Goal: Task Accomplishment & Management: Manage account settings

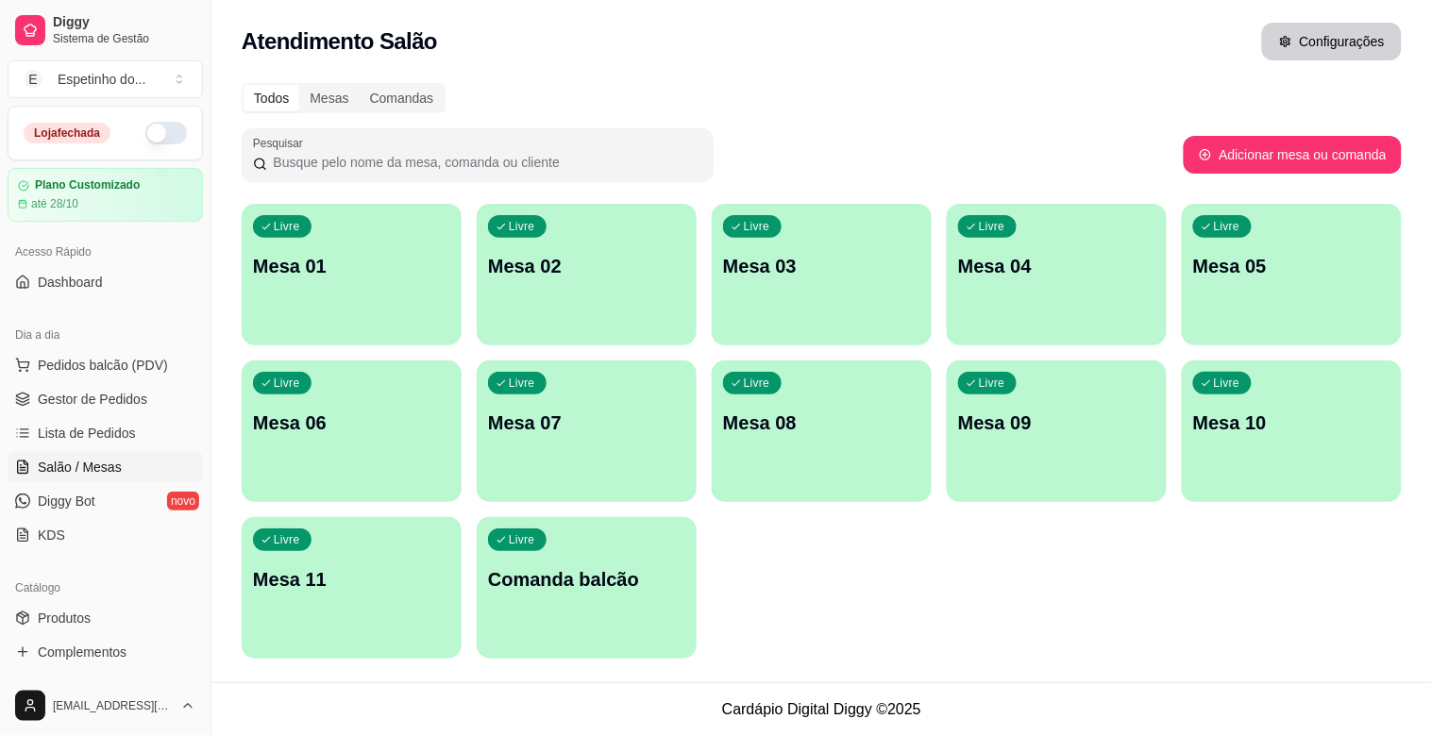
click at [1352, 44] on button "Configurações" at bounding box center [1332, 42] width 140 height 38
click at [1327, 45] on button "Configurações" at bounding box center [1332, 42] width 140 height 38
click at [335, 96] on div "Mesas" at bounding box center [328, 98] width 59 height 26
click at [299, 85] on input "Mesas" at bounding box center [299, 85] width 0 height 0
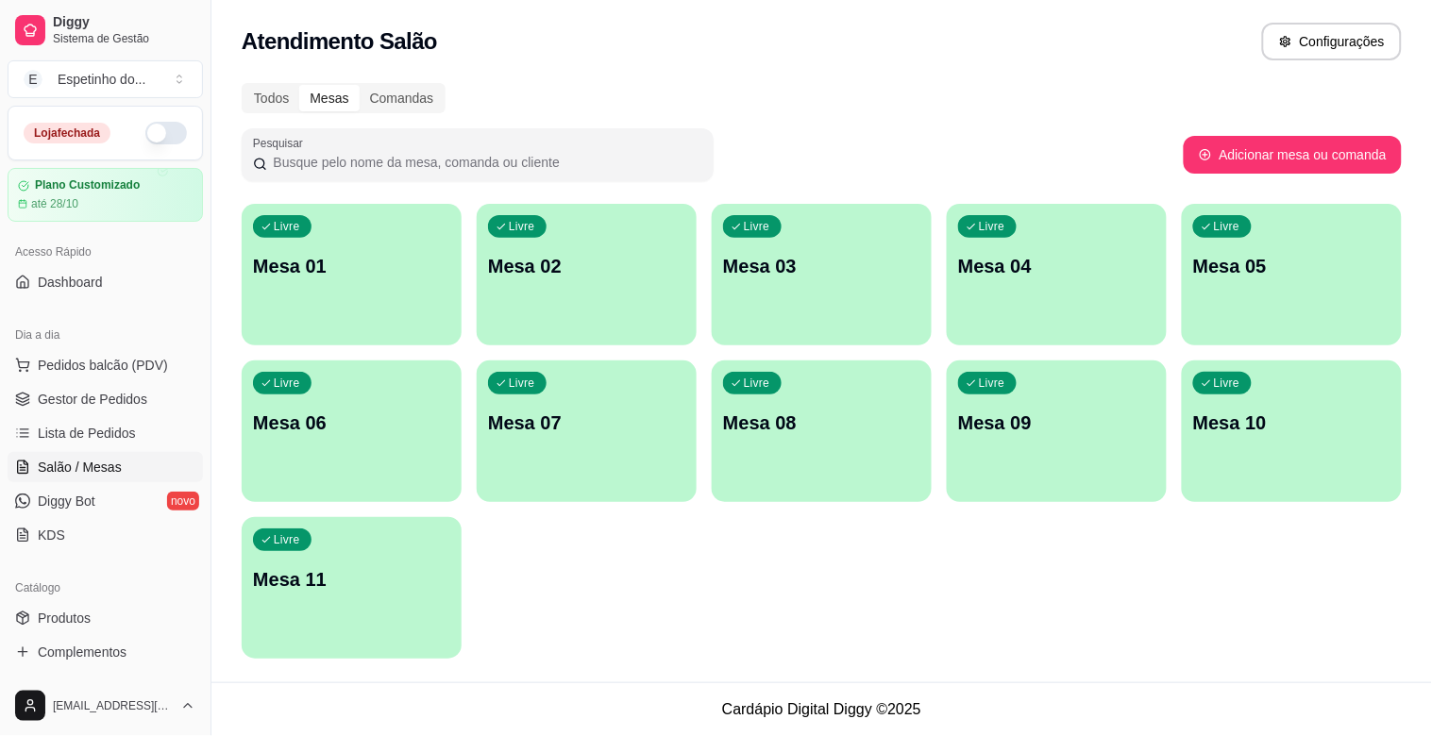
click at [333, 105] on div "Mesas" at bounding box center [328, 98] width 59 height 26
click at [299, 85] on input "Mesas" at bounding box center [299, 85] width 0 height 0
click at [1361, 41] on button "Configurações" at bounding box center [1332, 42] width 140 height 38
click at [70, 435] on span "Lista de Pedidos" at bounding box center [87, 433] width 98 height 19
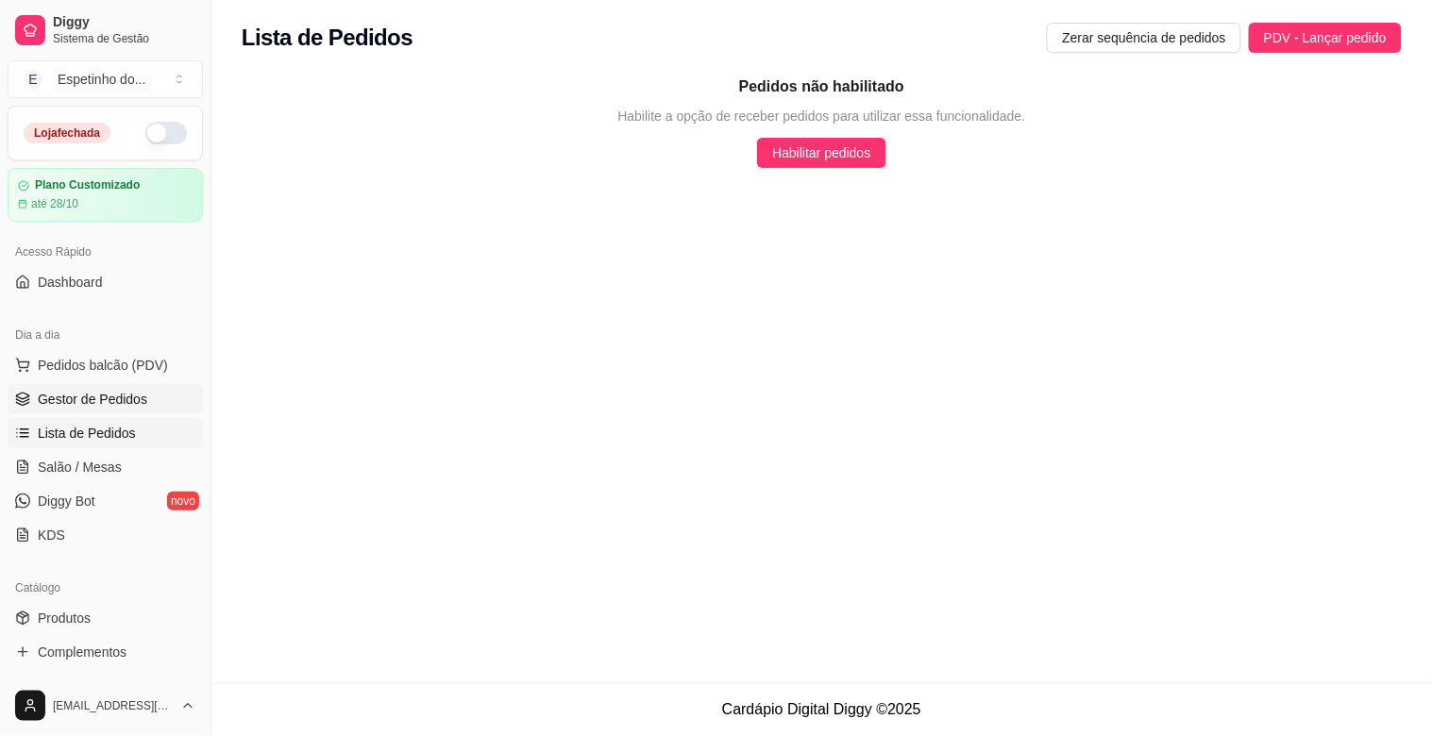
click at [121, 398] on span "Gestor de Pedidos" at bounding box center [93, 399] width 110 height 19
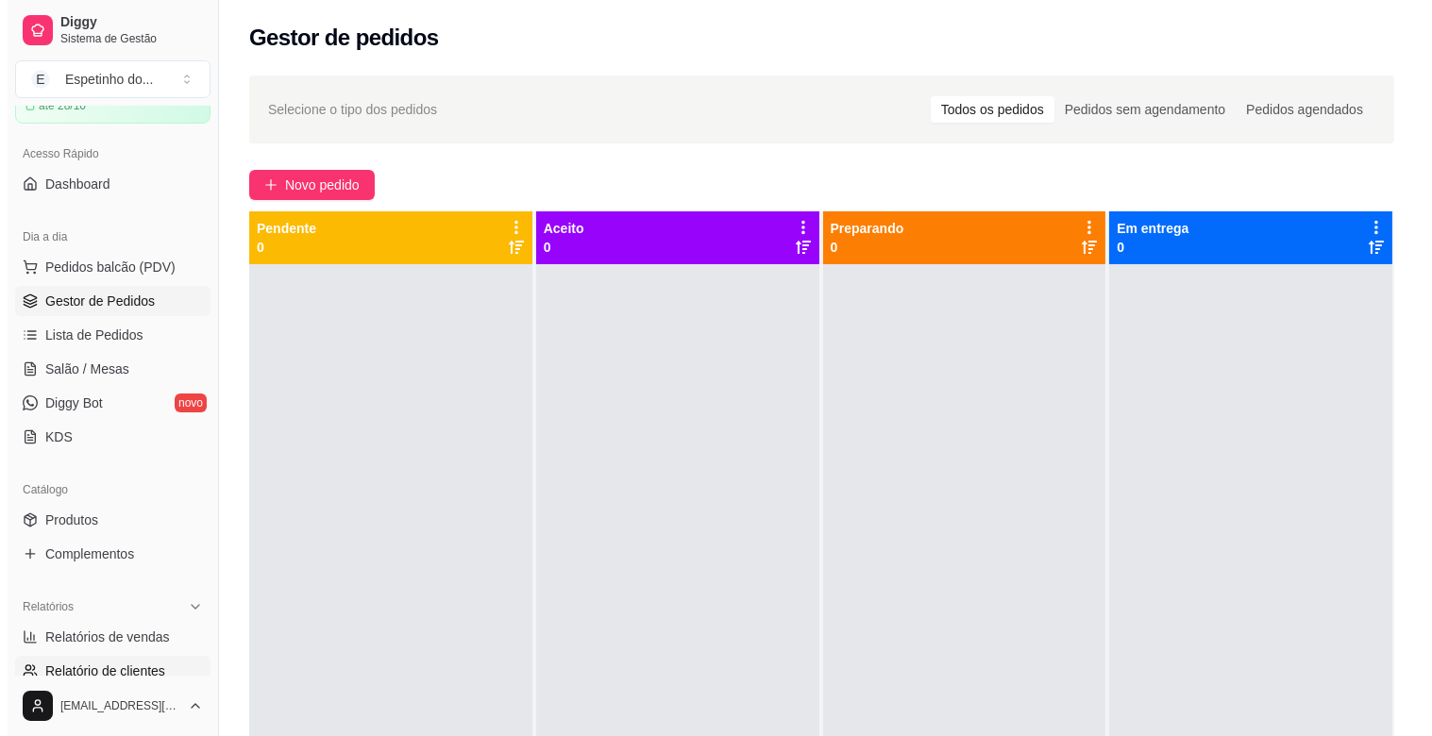
scroll to position [97, 0]
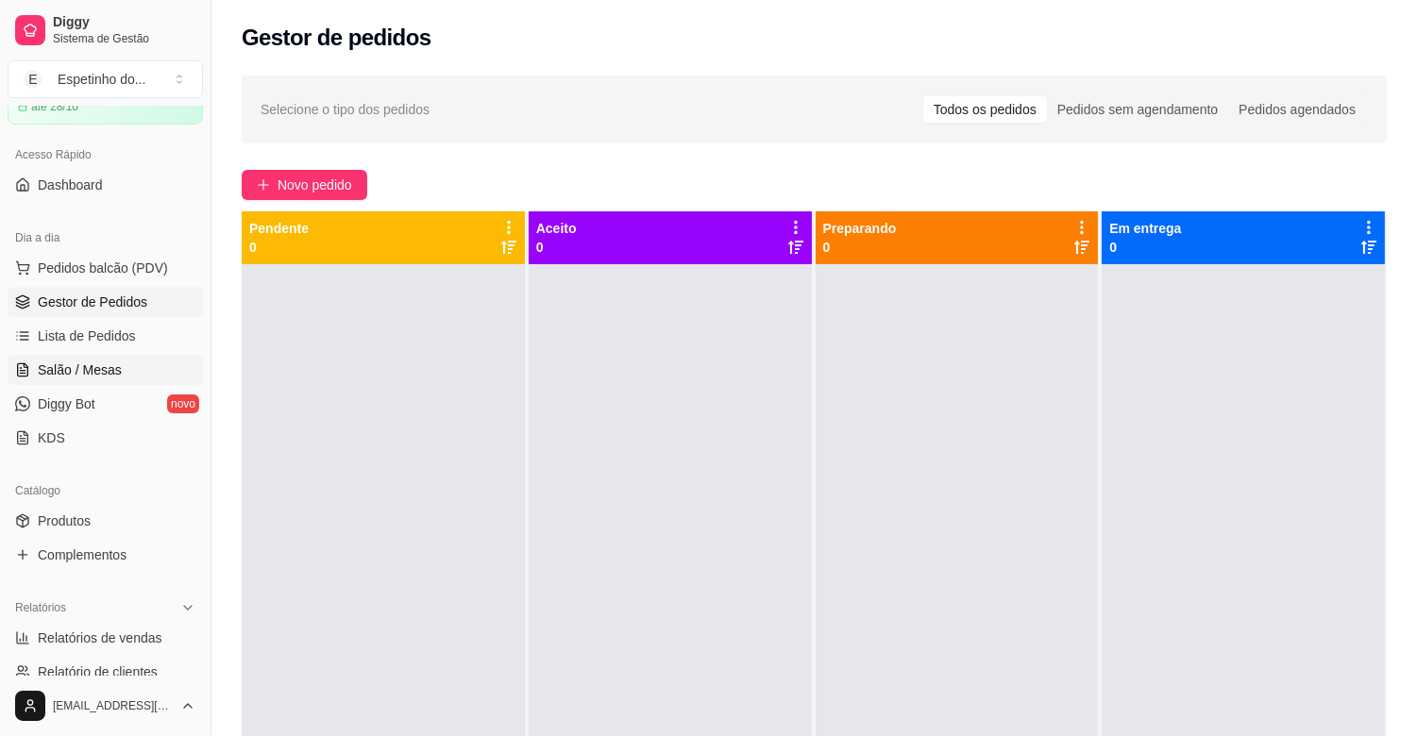
click at [76, 357] on link "Salão / Mesas" at bounding box center [105, 370] width 195 height 30
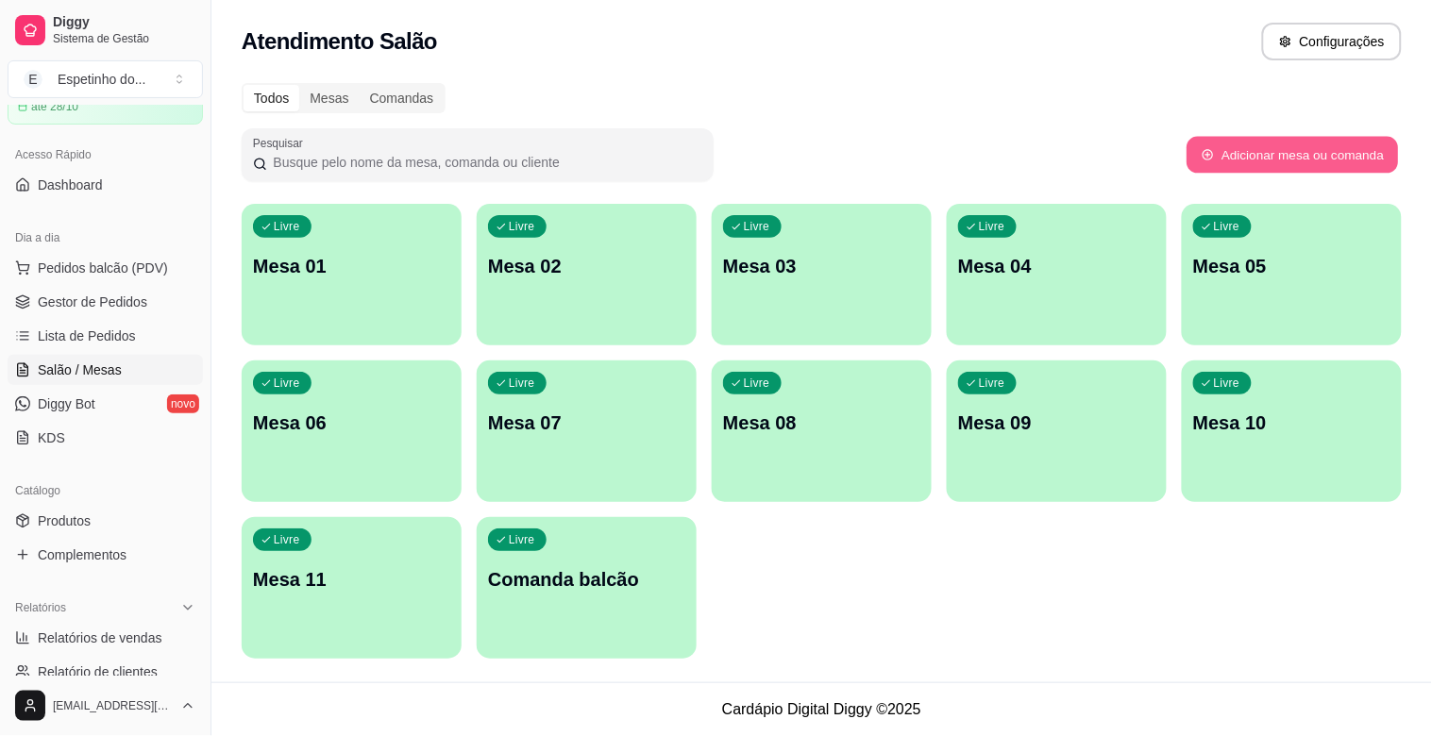
click at [1259, 154] on button "Adicionar mesa ou comanda" at bounding box center [1293, 155] width 212 height 37
select select "TABLE"
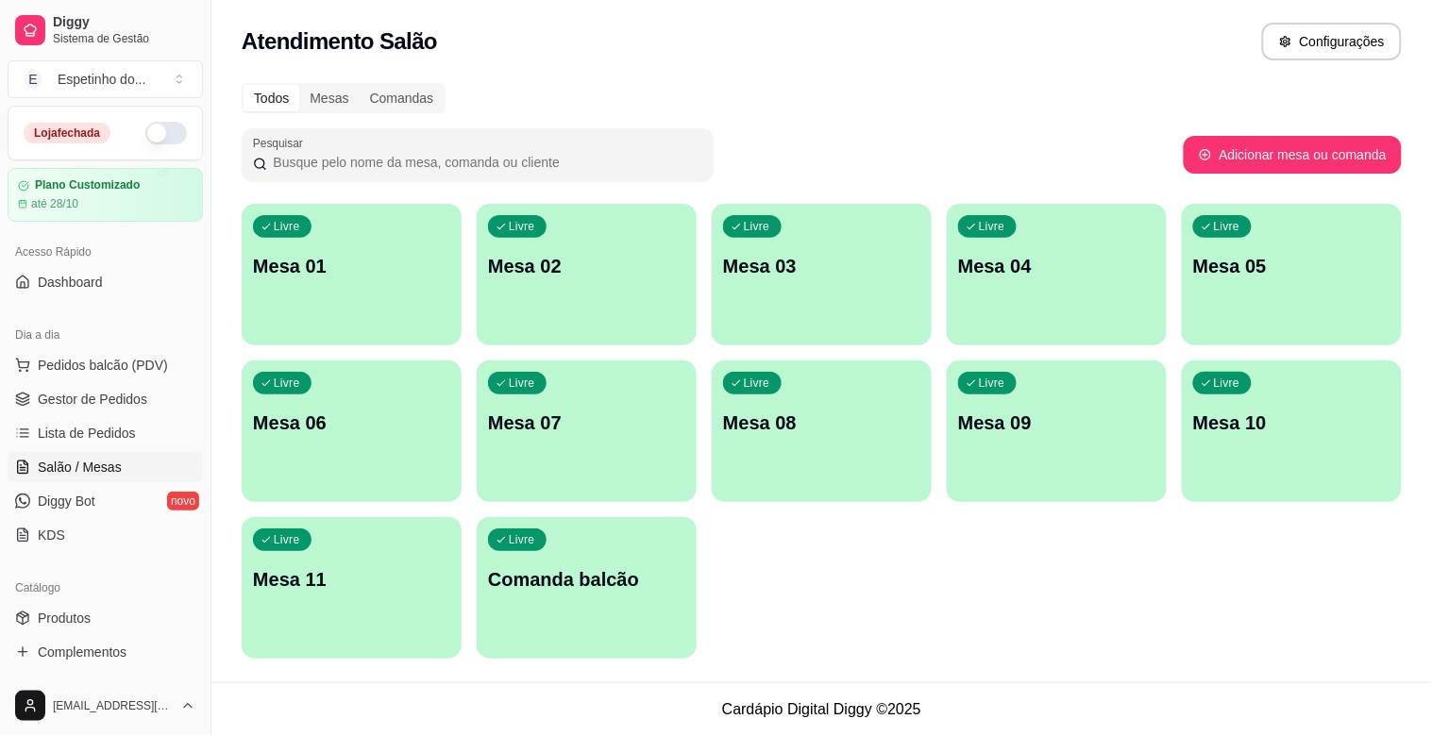
click at [152, 125] on button "button" at bounding box center [166, 133] width 42 height 23
click at [1289, 44] on icon "button" at bounding box center [1287, 41] width 10 height 10
click at [1299, 34] on button "Configurações" at bounding box center [1332, 42] width 136 height 37
drag, startPoint x: 1303, startPoint y: 49, endPoint x: 1128, endPoint y: 11, distance: 178.7
click at [1128, 12] on div "Atendimento Salão Configurações" at bounding box center [822, 36] width 1221 height 72
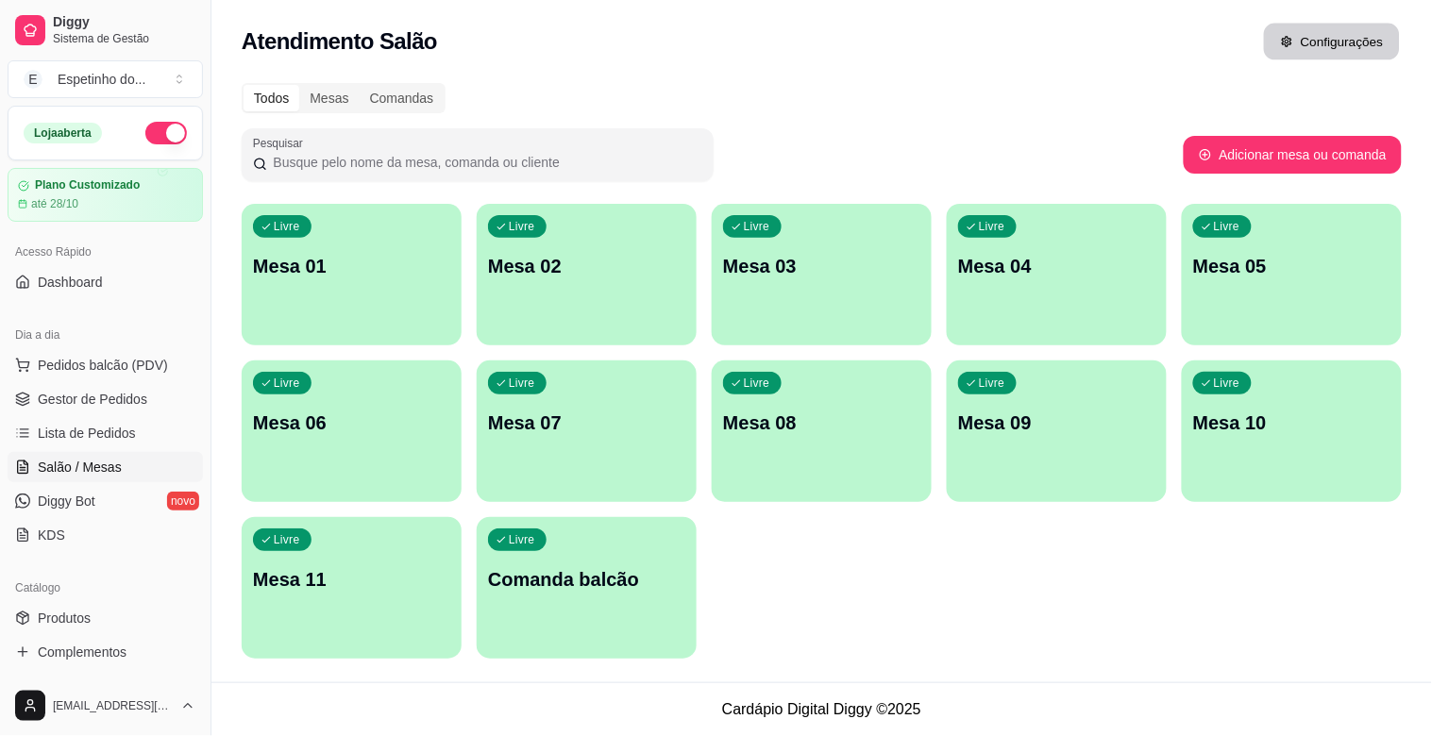
click at [1344, 38] on button "Configurações" at bounding box center [1332, 42] width 136 height 37
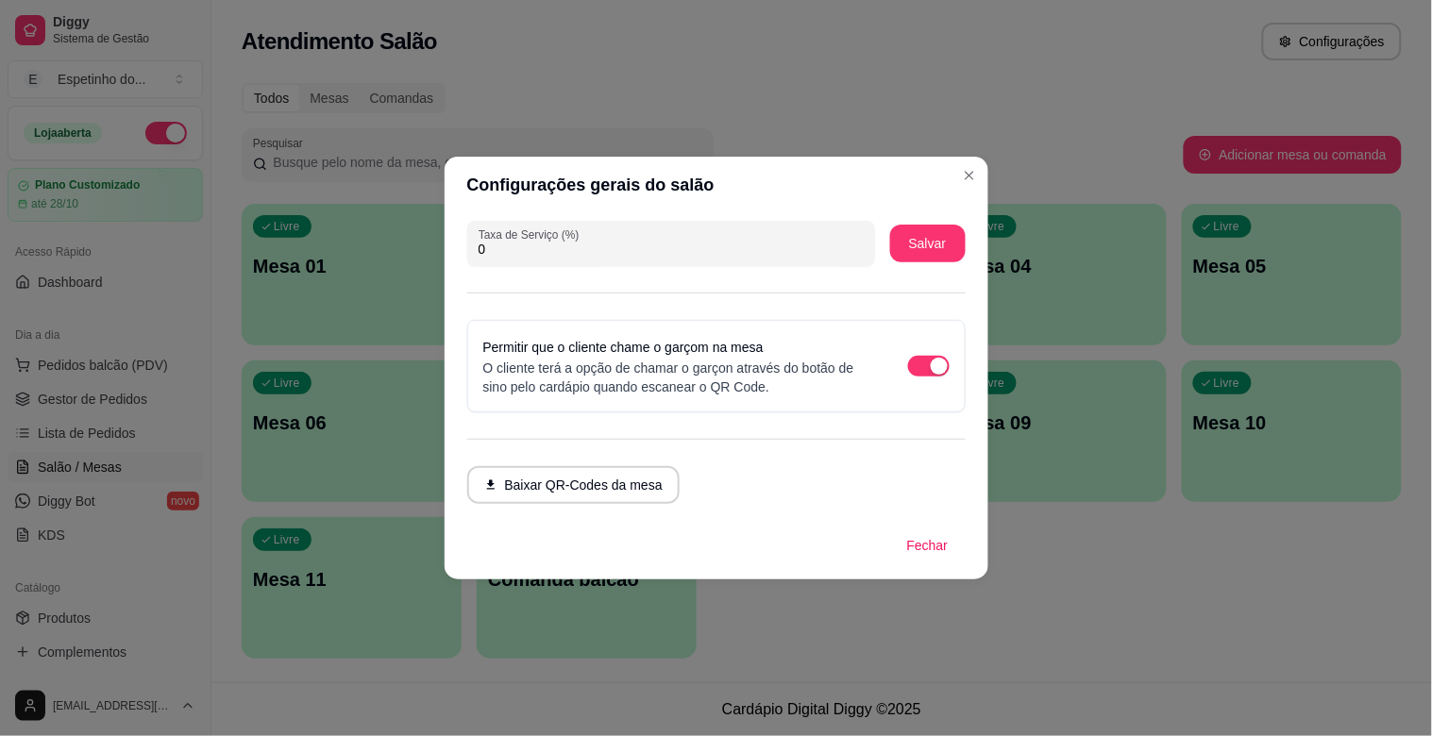
click at [780, 368] on p "O cliente terá a opção de chamar o garçon através do botão de sino pelo cardápi…" at bounding box center [676, 378] width 387 height 38
drag, startPoint x: 785, startPoint y: 364, endPoint x: 801, endPoint y: 359, distance: 16.7
click at [798, 360] on p "O cliente terá a opção de chamar o garçon através do botão de sino pelo cardápi…" at bounding box center [676, 378] width 387 height 38
click at [885, 362] on div "Permitir que o cliente chame o garçom na mesa O cliente terá a opção de chamar …" at bounding box center [716, 366] width 466 height 60
click at [913, 364] on span "button" at bounding box center [929, 366] width 42 height 21
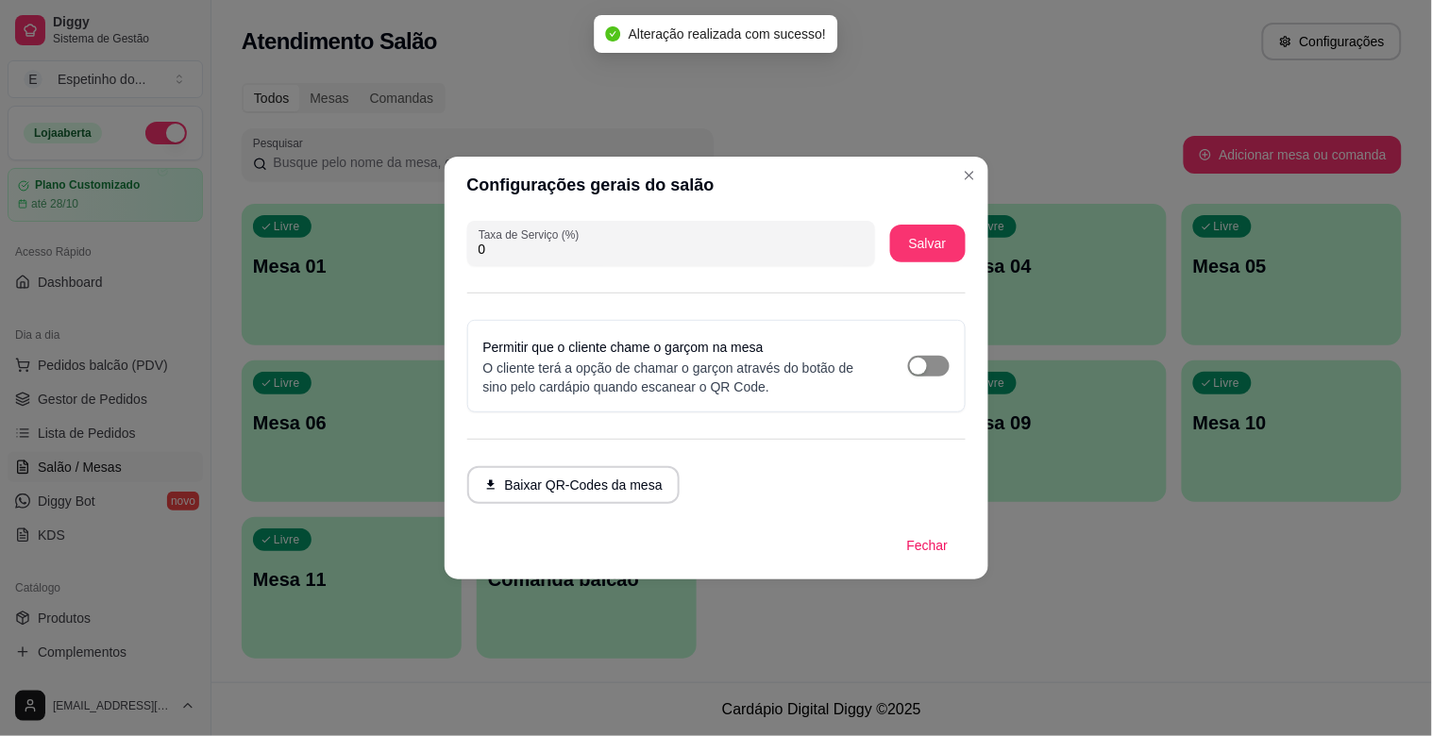
click at [928, 357] on span "button" at bounding box center [929, 366] width 42 height 21
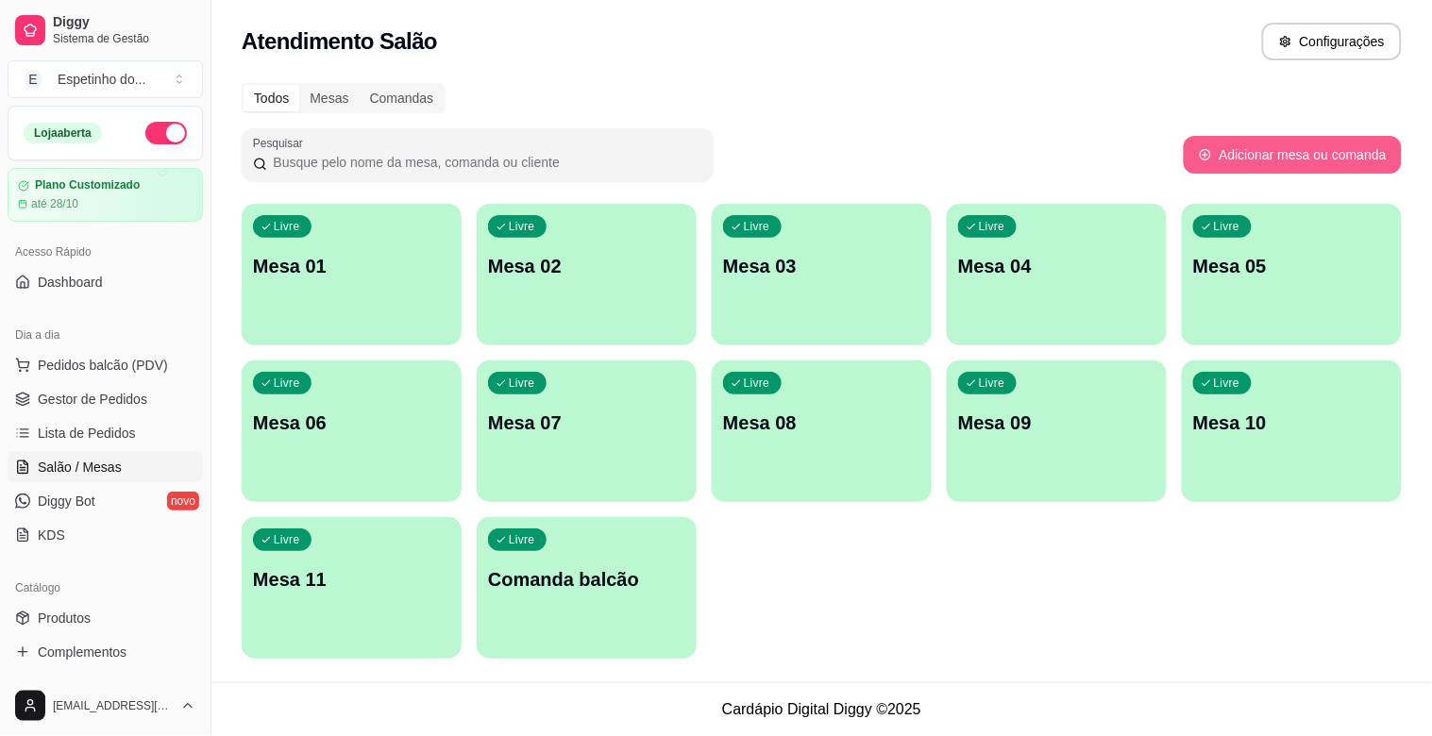
click at [1232, 144] on button "Adicionar mesa ou comanda" at bounding box center [1293, 155] width 218 height 38
select select "TABLE"
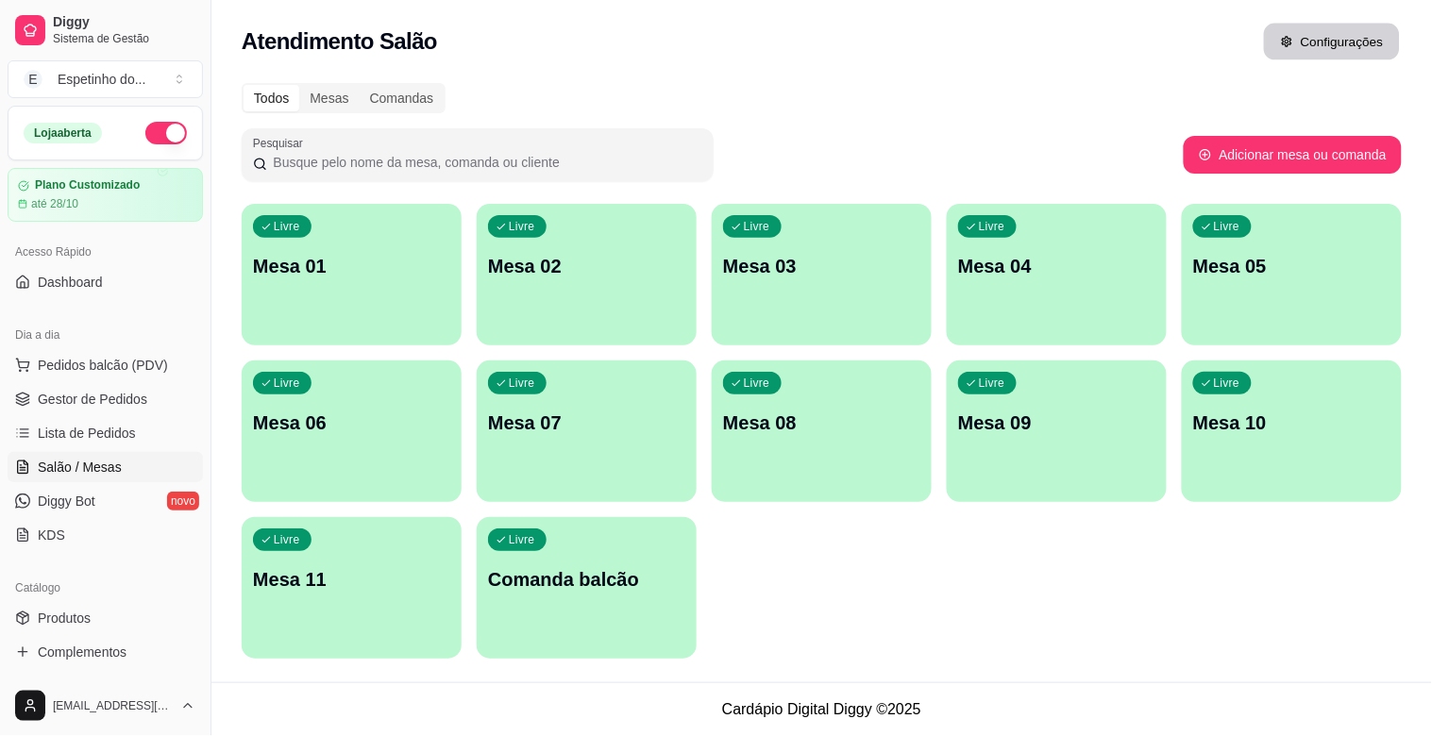
click at [1307, 36] on button "Configurações" at bounding box center [1332, 42] width 136 height 37
click at [272, 255] on p "Mesa 01" at bounding box center [351, 266] width 197 height 26
click at [333, 285] on div "Livre Mesa 01" at bounding box center [352, 263] width 220 height 119
click at [279, 220] on p "Livre" at bounding box center [287, 226] width 26 height 15
click at [83, 72] on div "Espetinho do ..." at bounding box center [102, 79] width 88 height 19
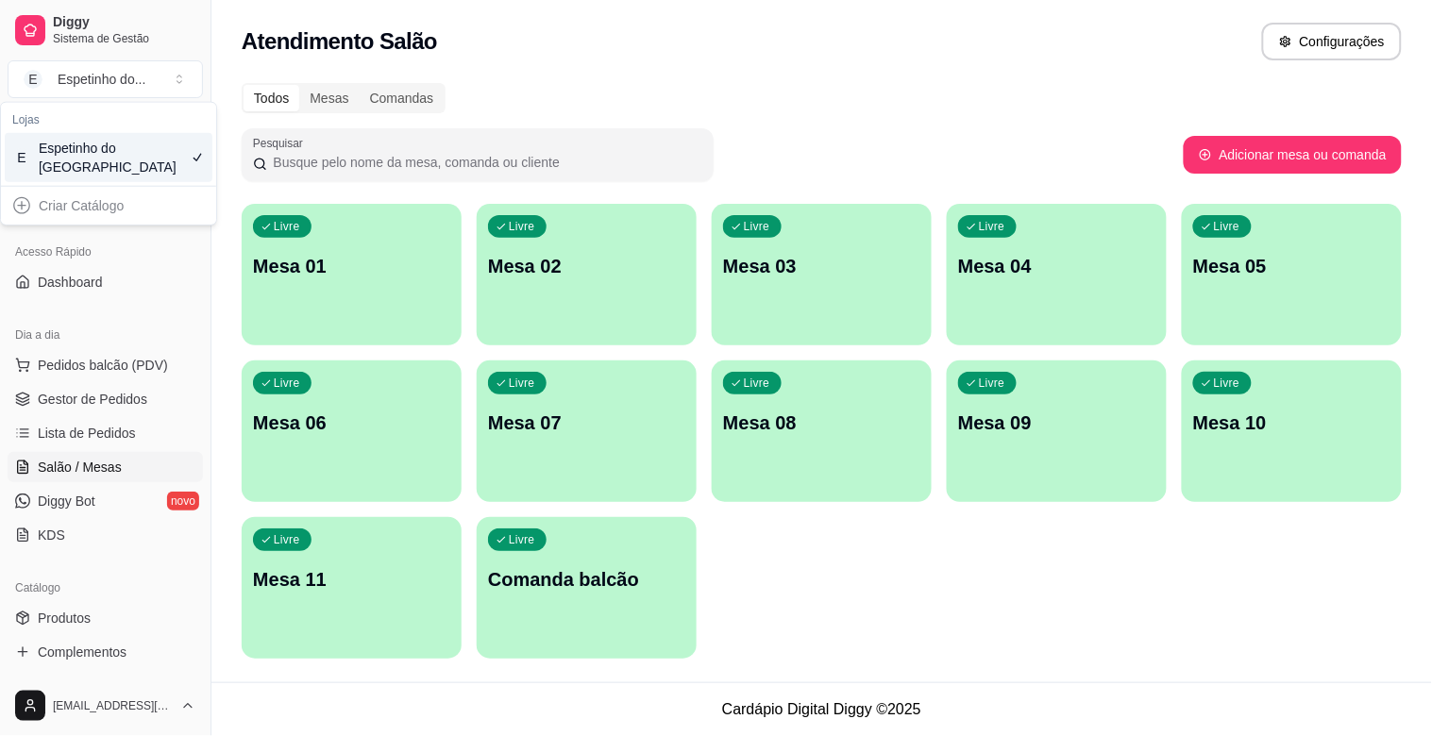
click at [151, 171] on div "E Espetinho do [GEOGRAPHIC_DATA]" at bounding box center [109, 157] width 208 height 49
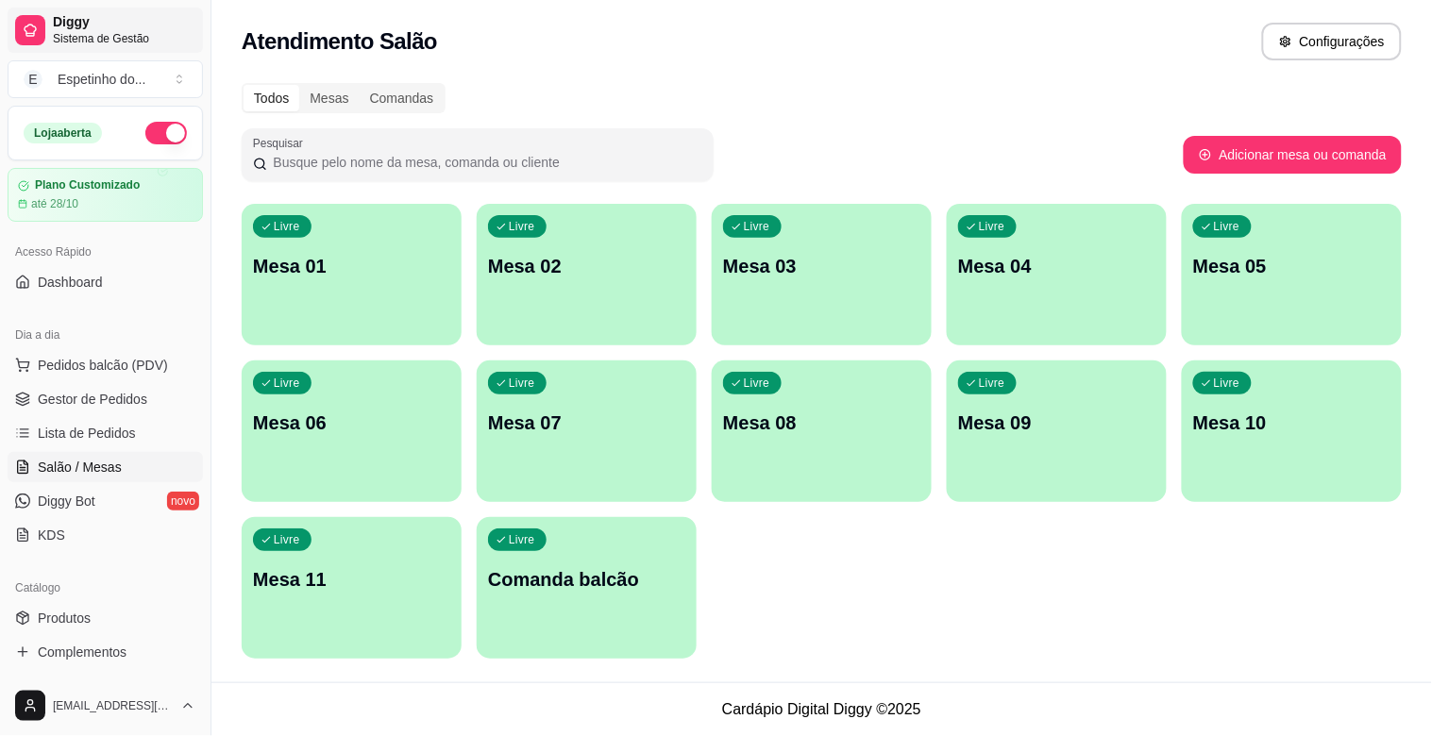
click at [116, 12] on link "Diggy Sistema de Gestão" at bounding box center [105, 30] width 195 height 45
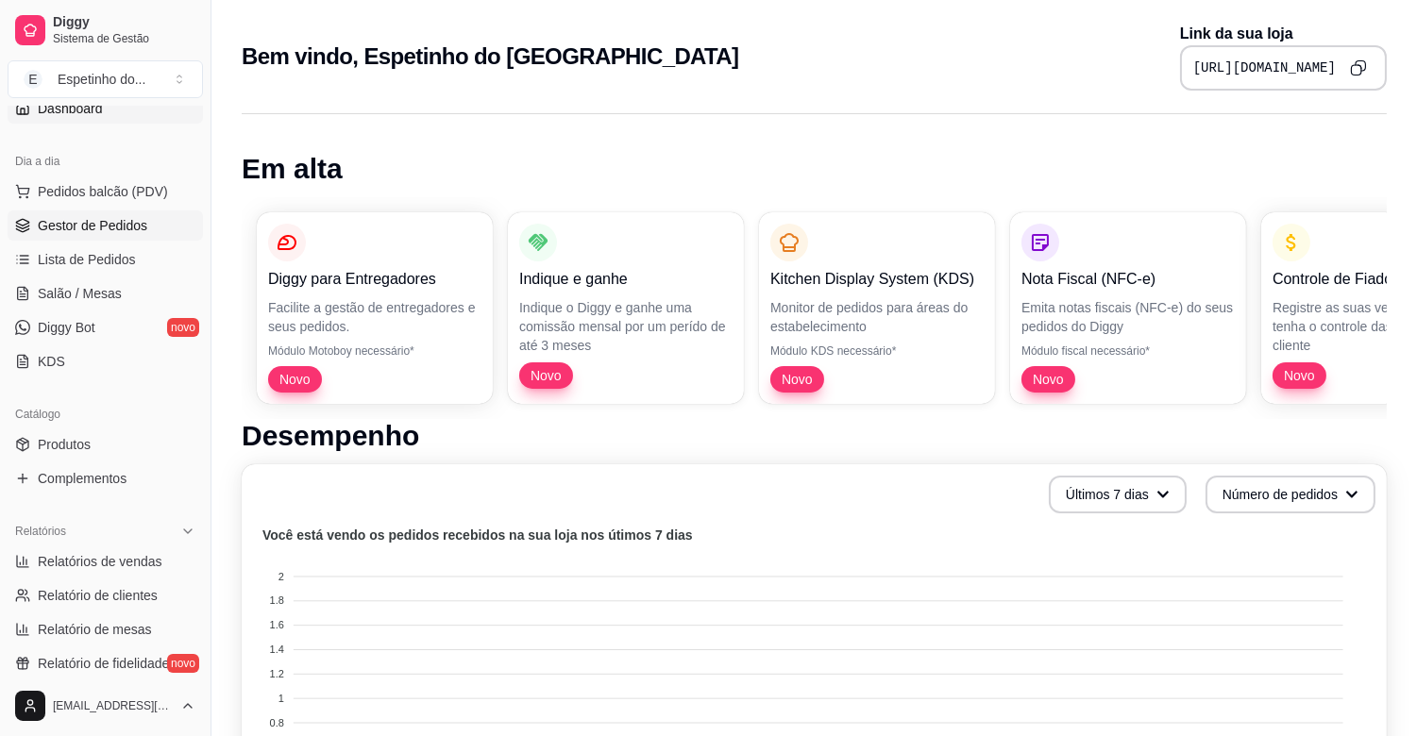
scroll to position [210, 0]
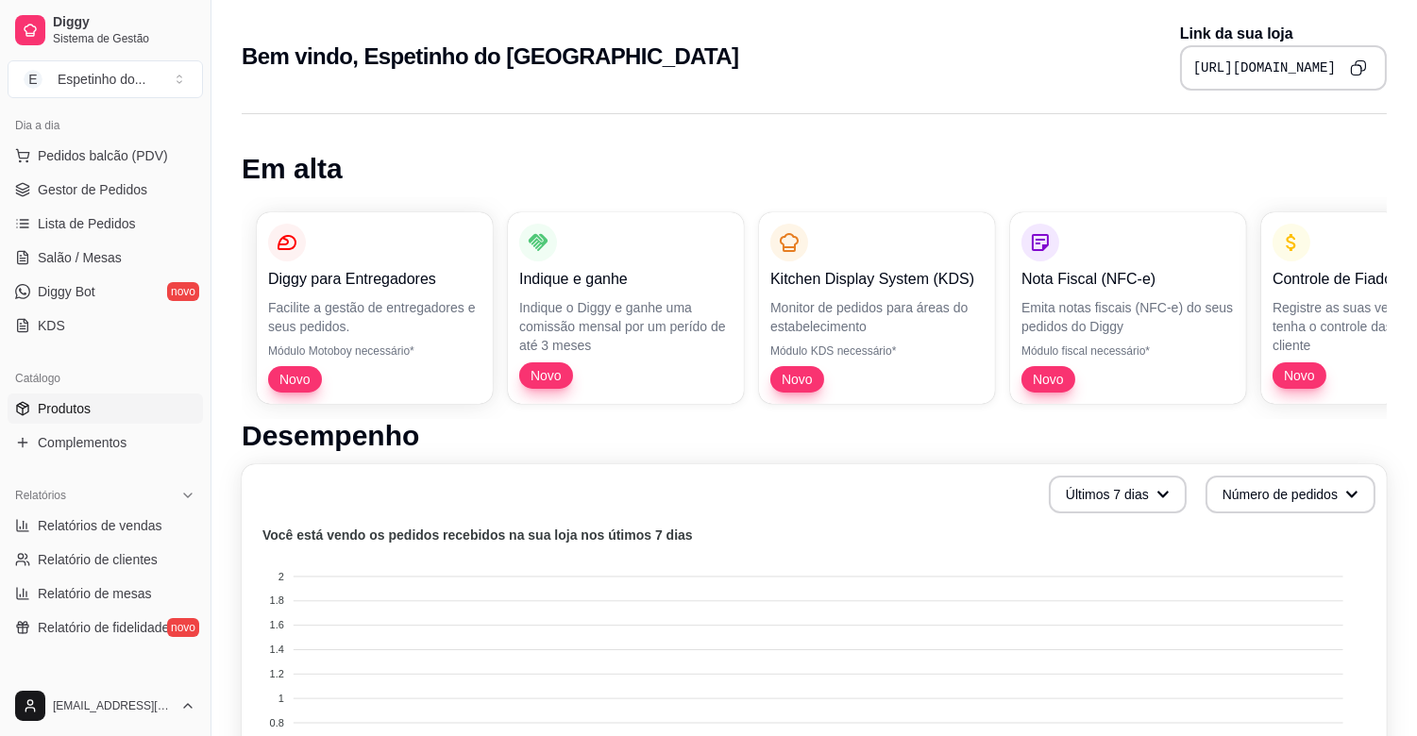
click at [69, 403] on span "Produtos" at bounding box center [64, 408] width 53 height 19
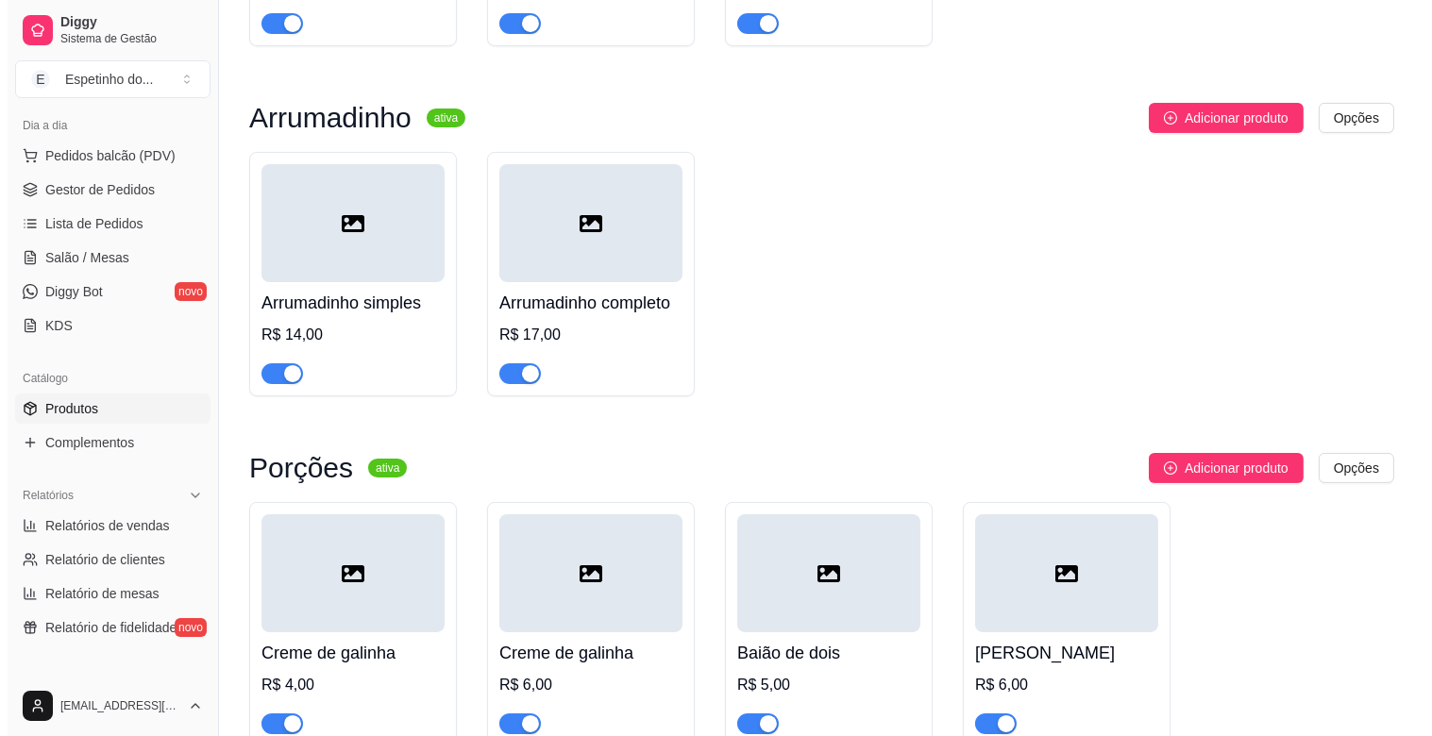
scroll to position [629, 0]
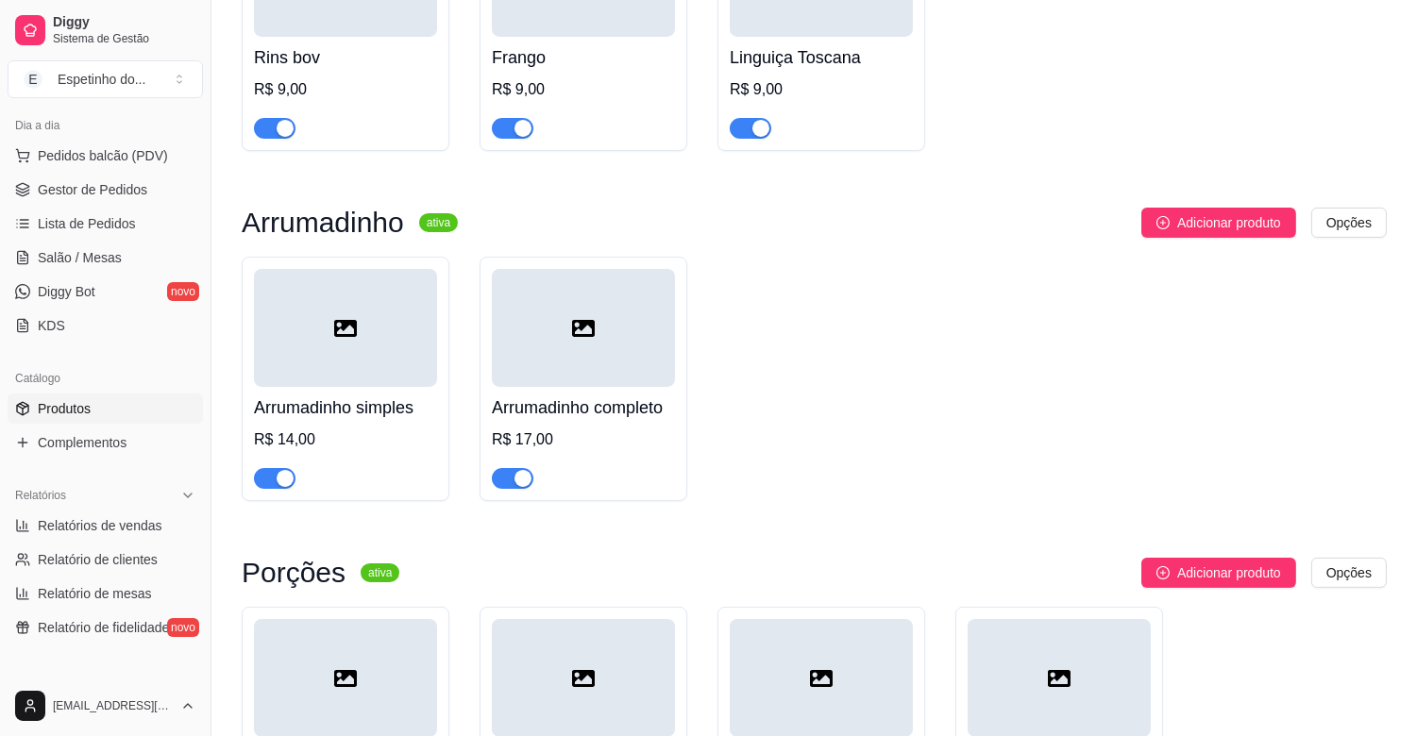
click at [815, 334] on div "Arrumadinho simples R$ 14,00 Arrumadinho completo R$ 17,00" at bounding box center [814, 379] width 1145 height 245
click at [595, 366] on div at bounding box center [583, 328] width 183 height 118
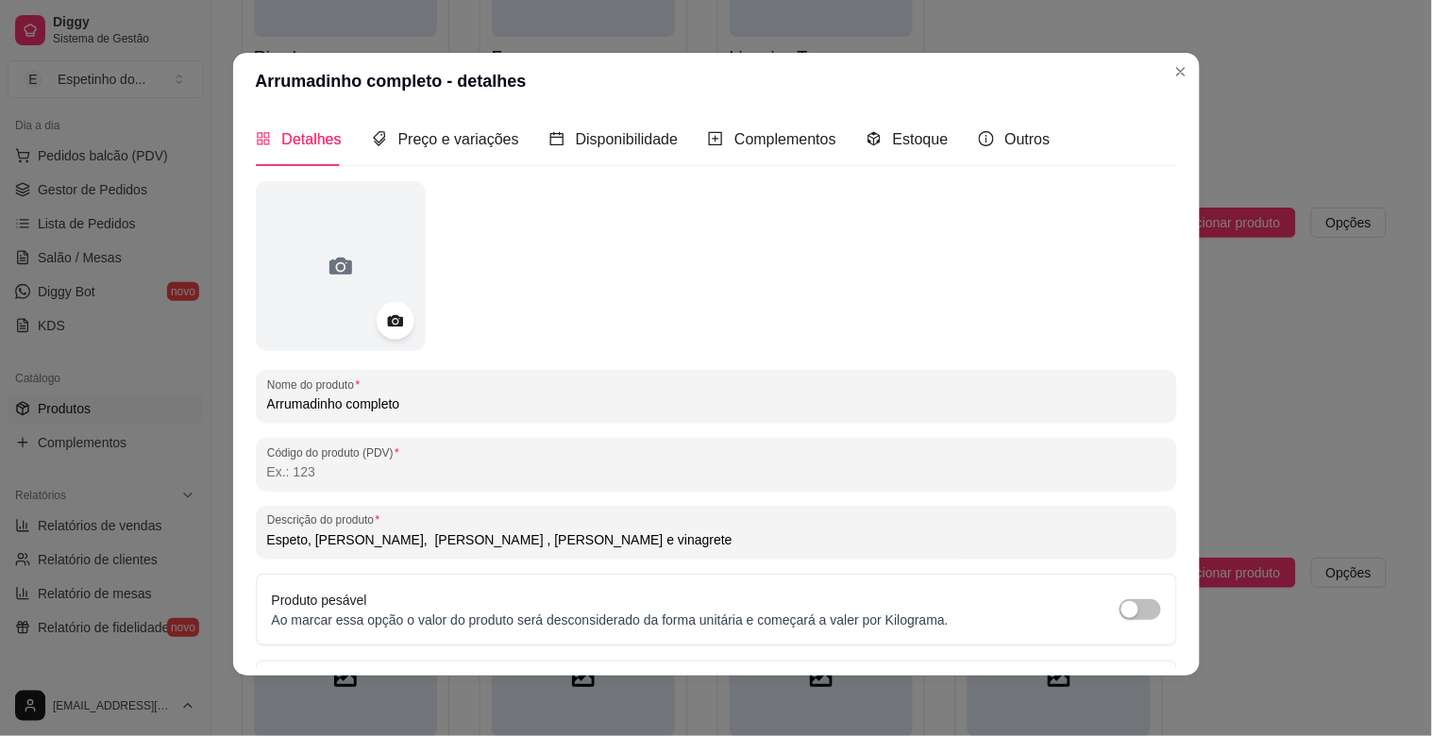
scroll to position [0, 0]
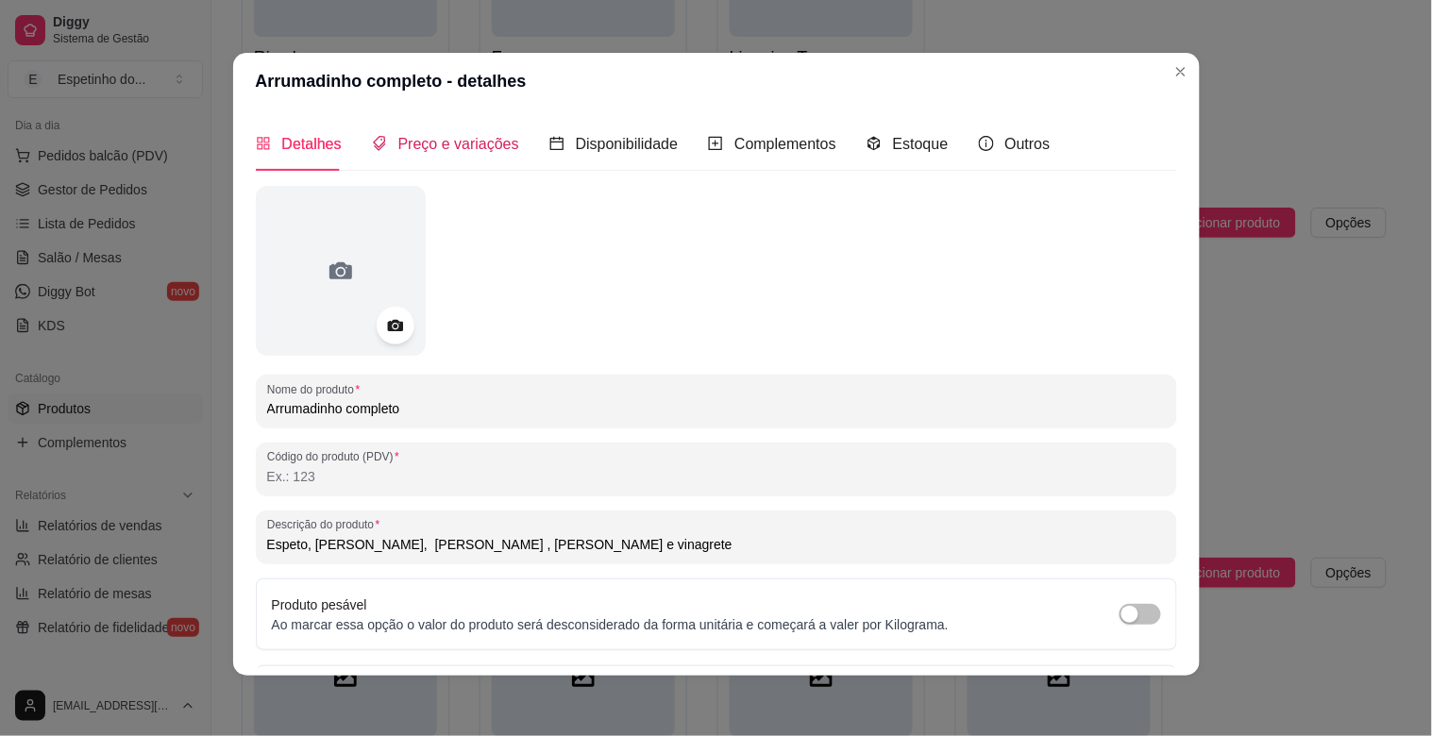
click at [442, 142] on span "Preço e variações" at bounding box center [458, 144] width 121 height 16
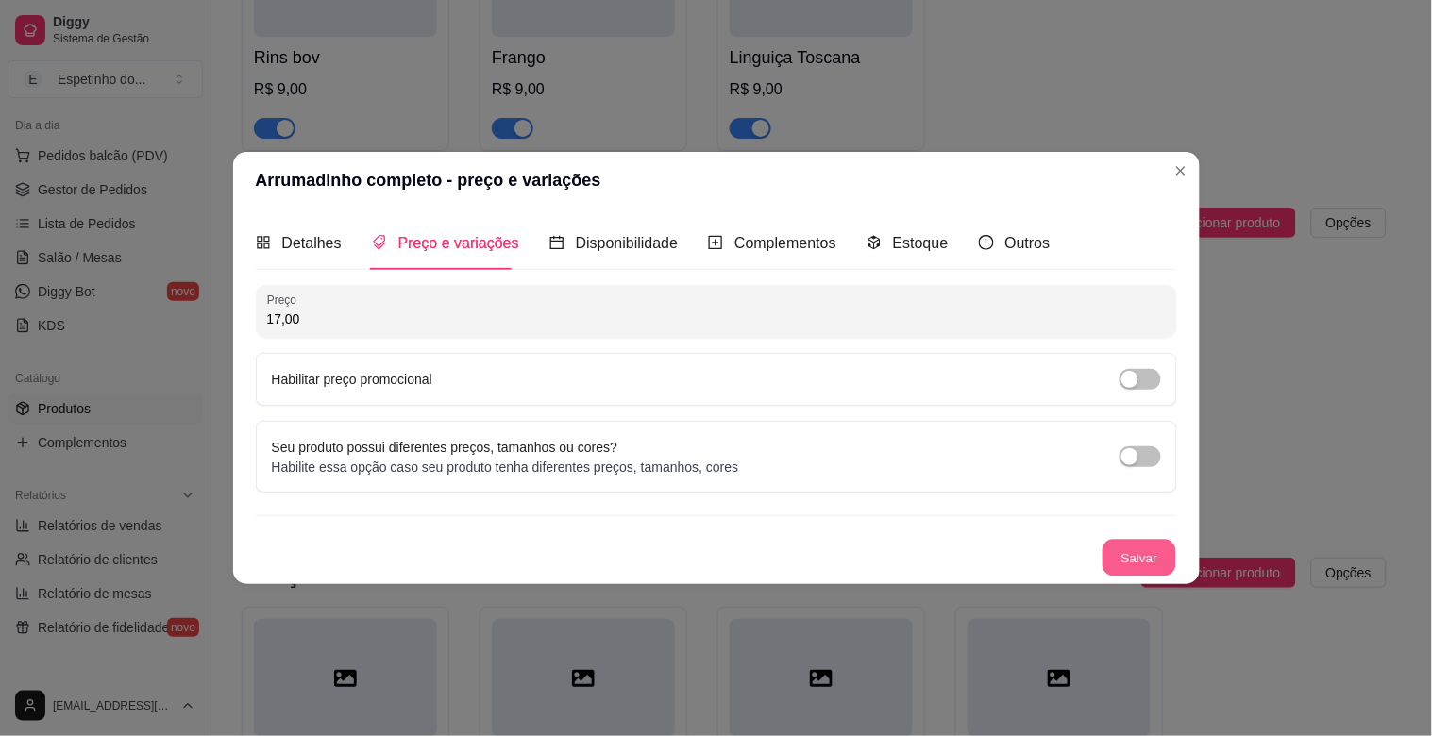
click at [1146, 569] on button "Salvar" at bounding box center [1140, 558] width 74 height 37
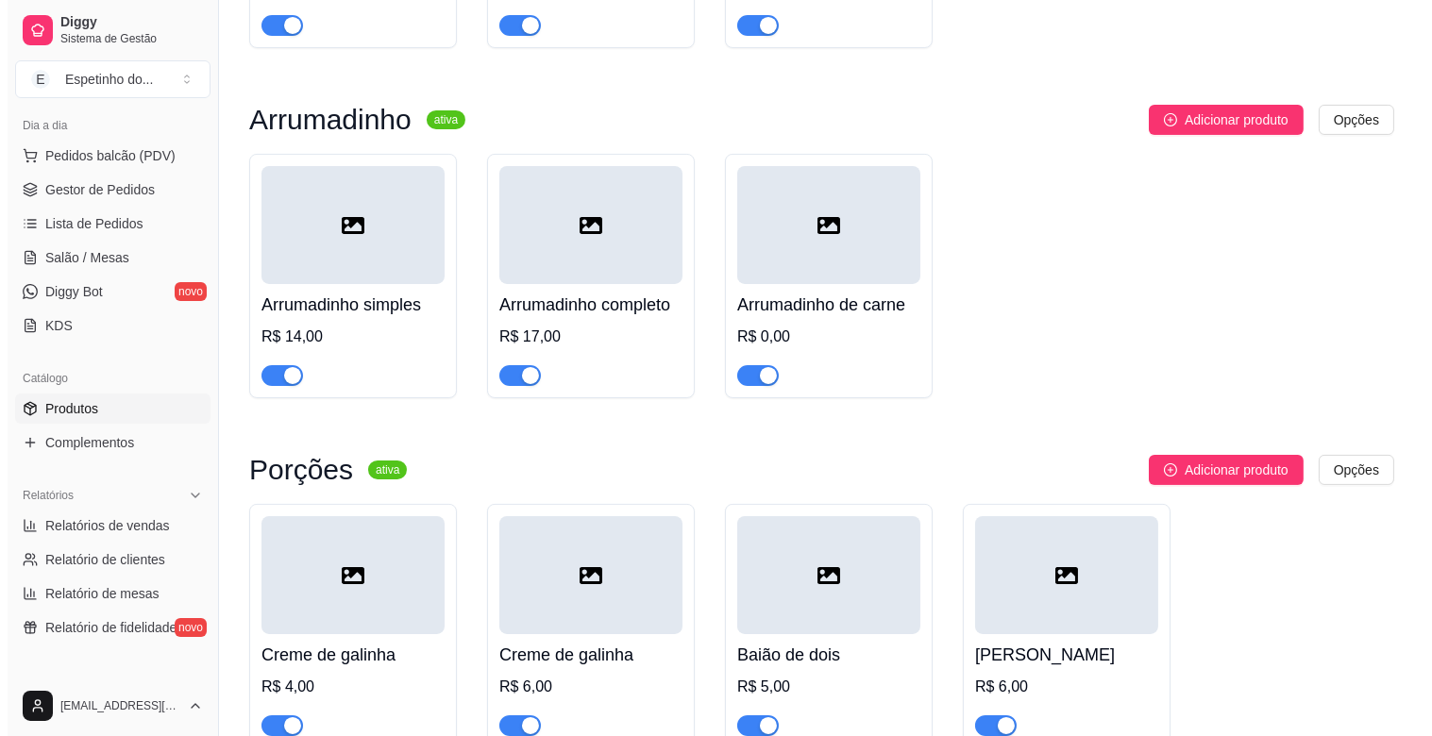
scroll to position [734, 0]
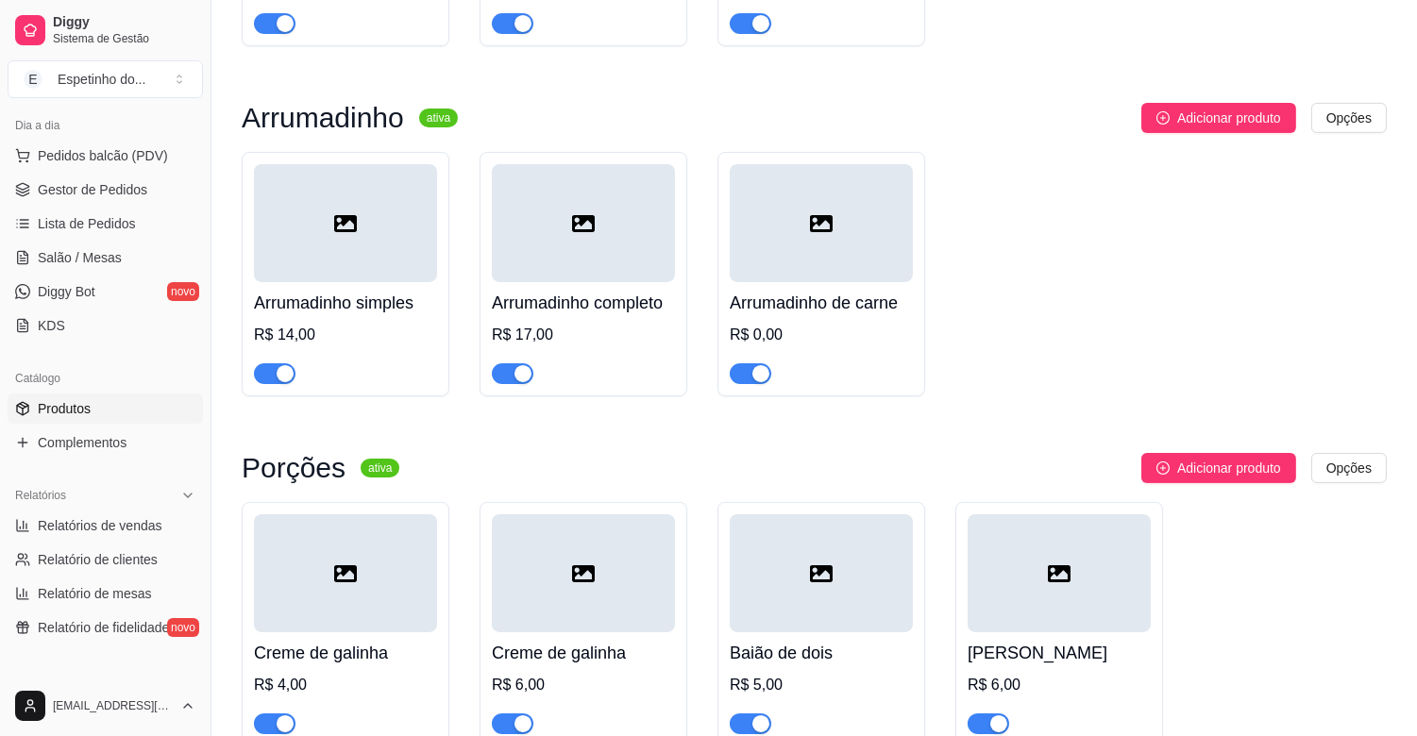
click at [760, 271] on div at bounding box center [821, 223] width 183 height 118
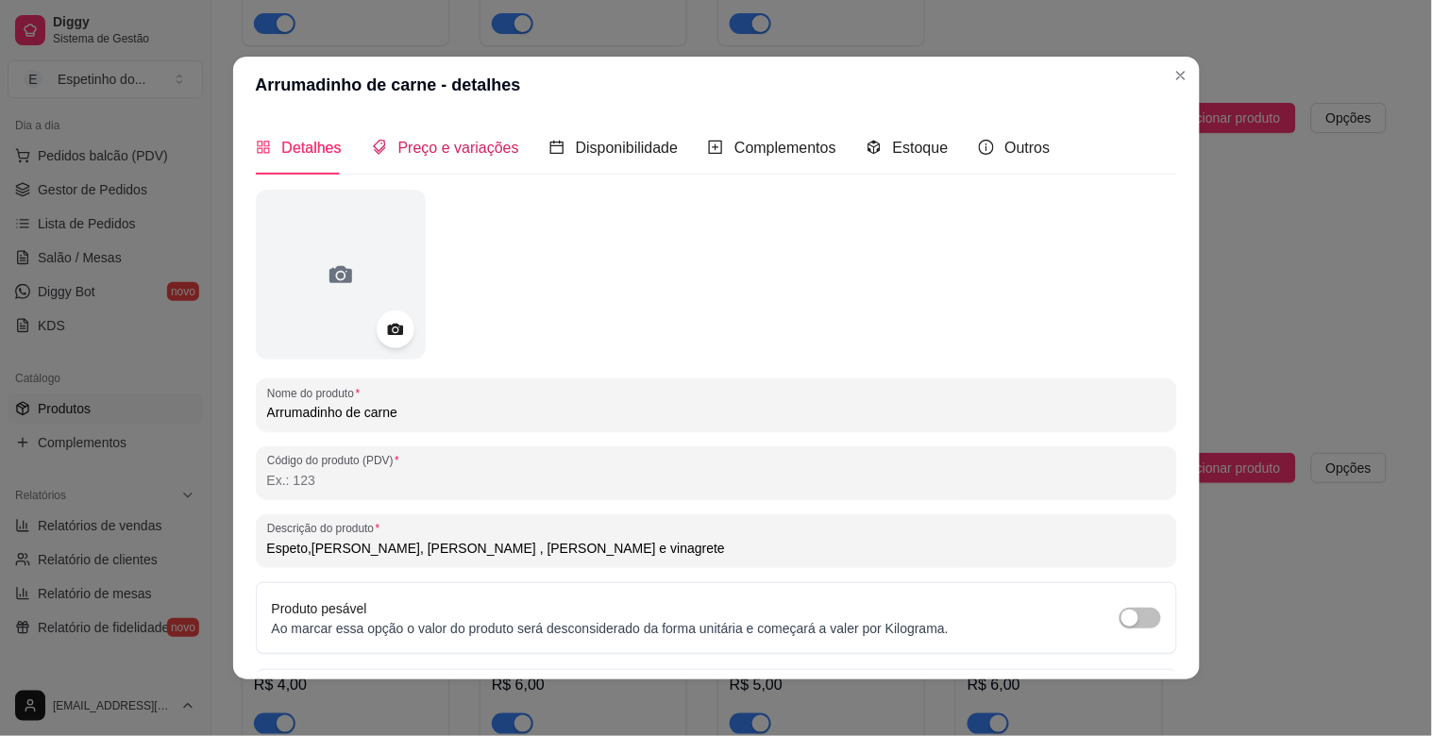
click at [448, 140] on span "Preço e variações" at bounding box center [458, 148] width 121 height 16
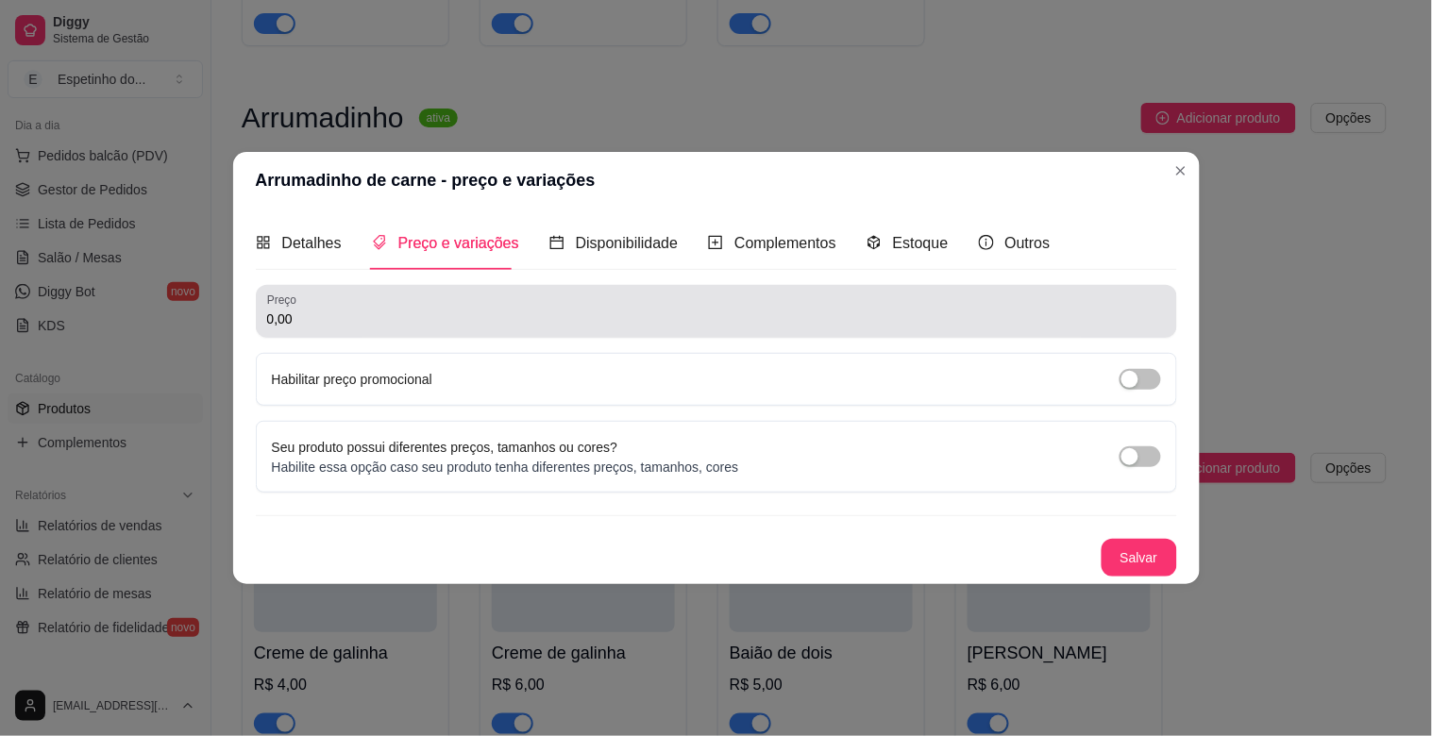
click at [561, 308] on div "0,00" at bounding box center [716, 312] width 899 height 38
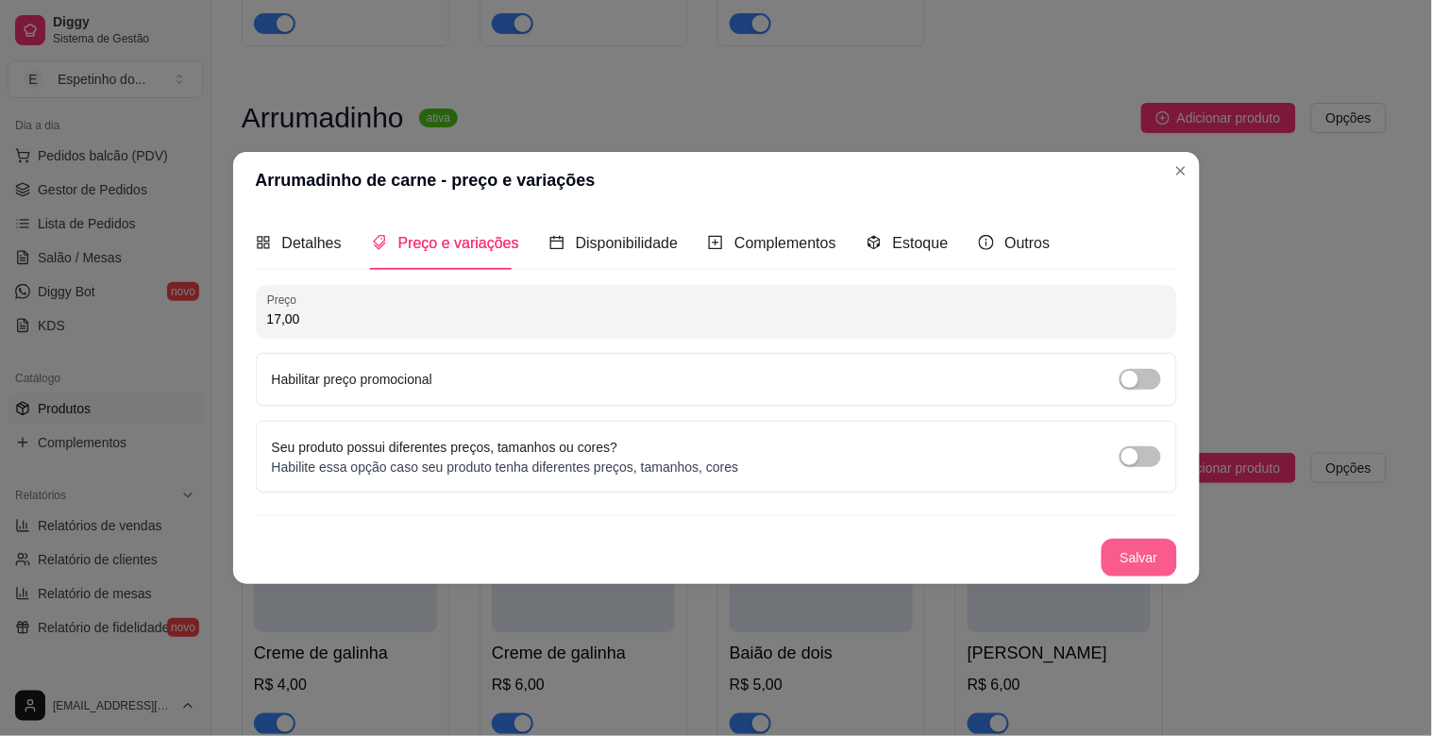
type input "17,00"
click at [1134, 542] on button "Salvar" at bounding box center [1140, 558] width 74 height 37
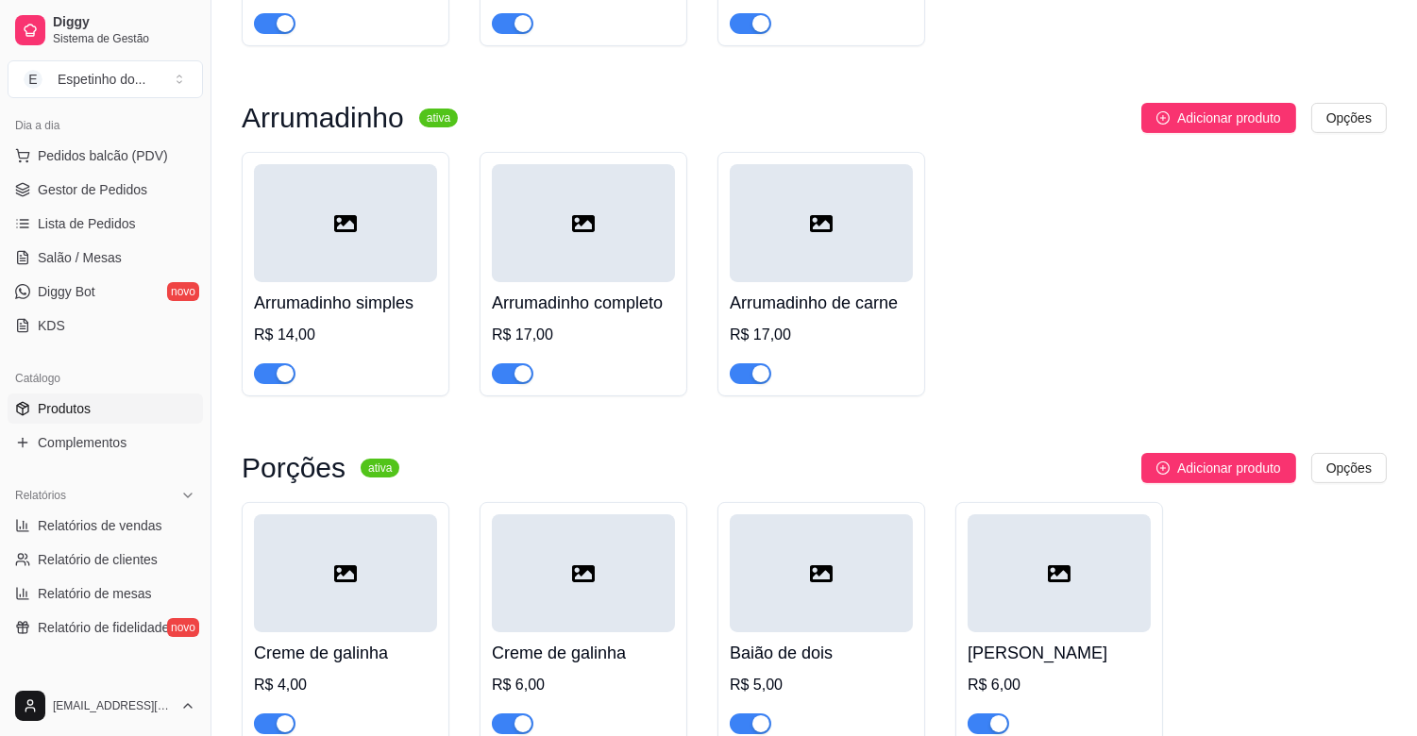
click at [826, 236] on div at bounding box center [821, 223] width 183 height 118
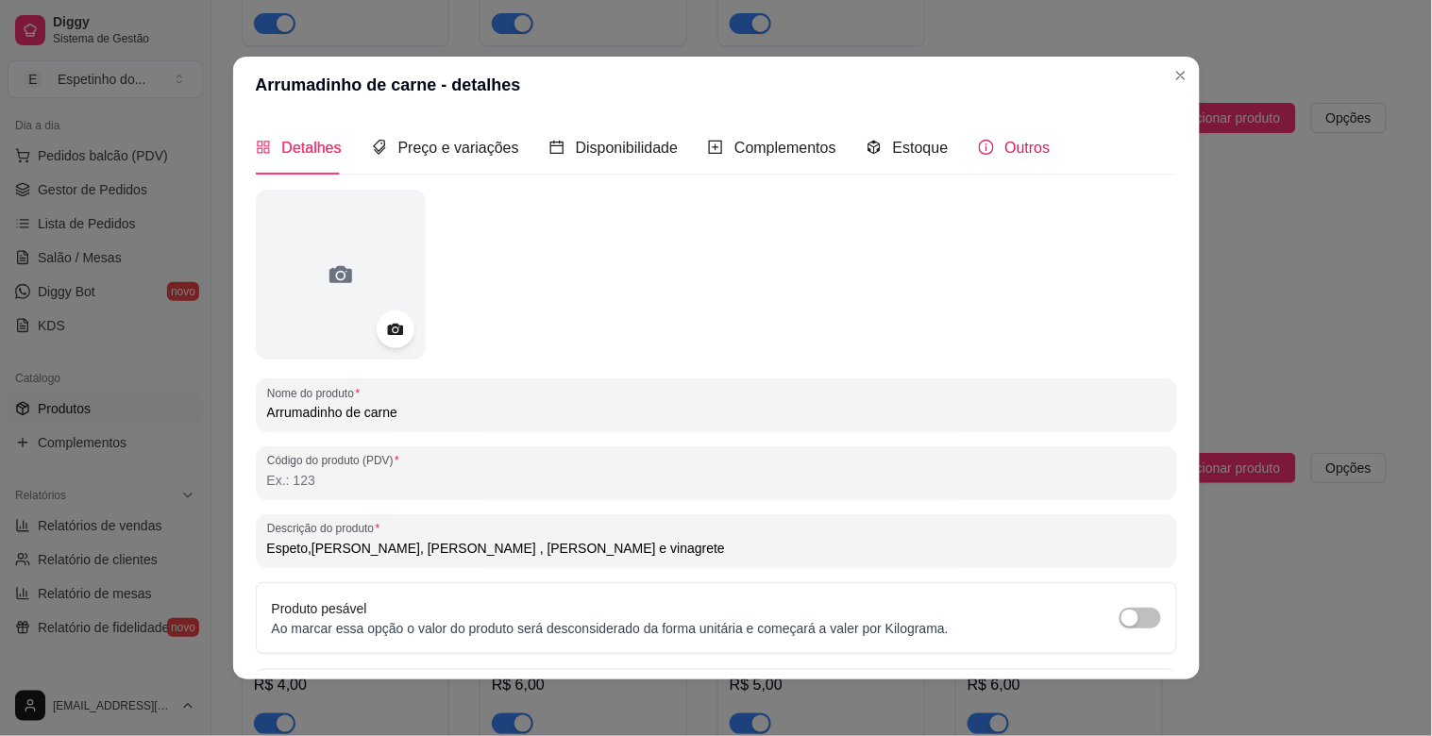
click at [1006, 153] on span "Outros" at bounding box center [1028, 148] width 45 height 16
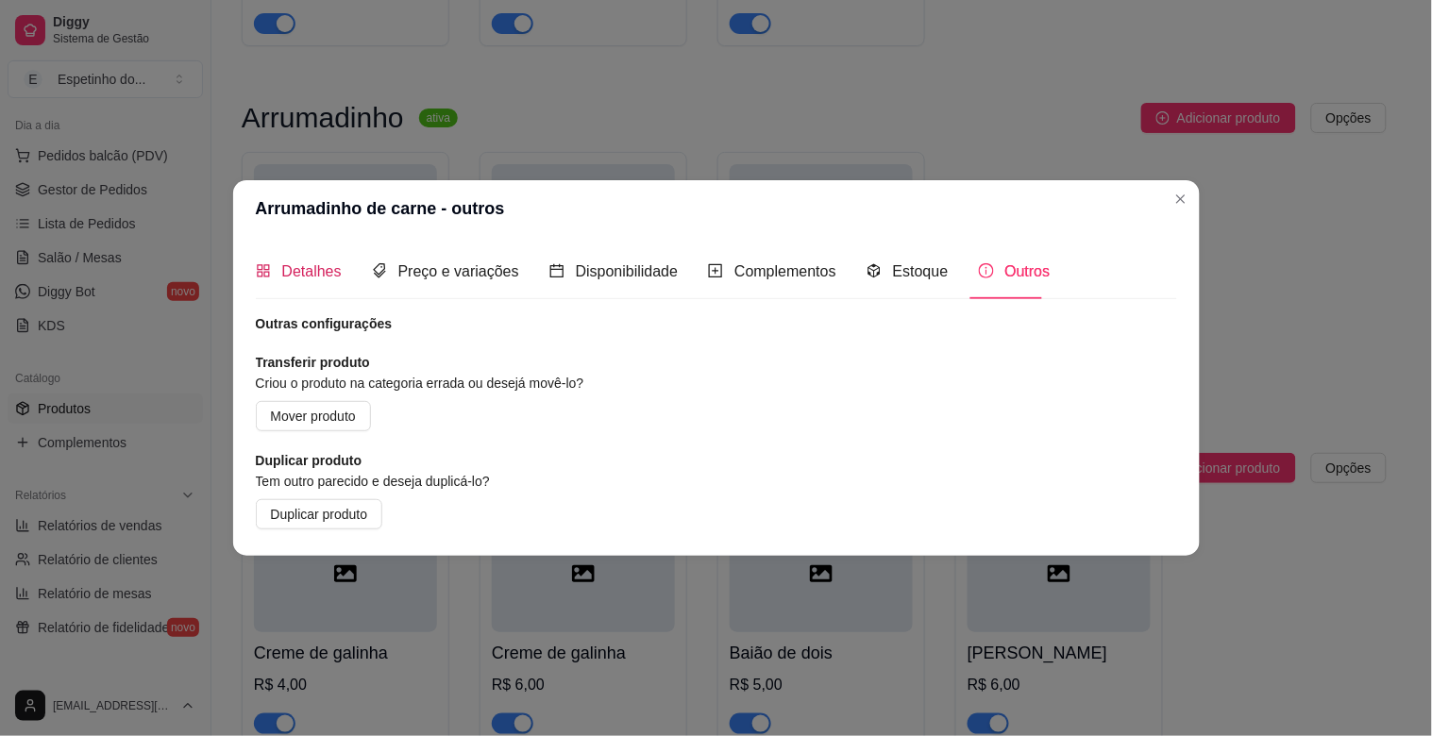
click at [329, 269] on span "Detalhes" at bounding box center [311, 271] width 59 height 16
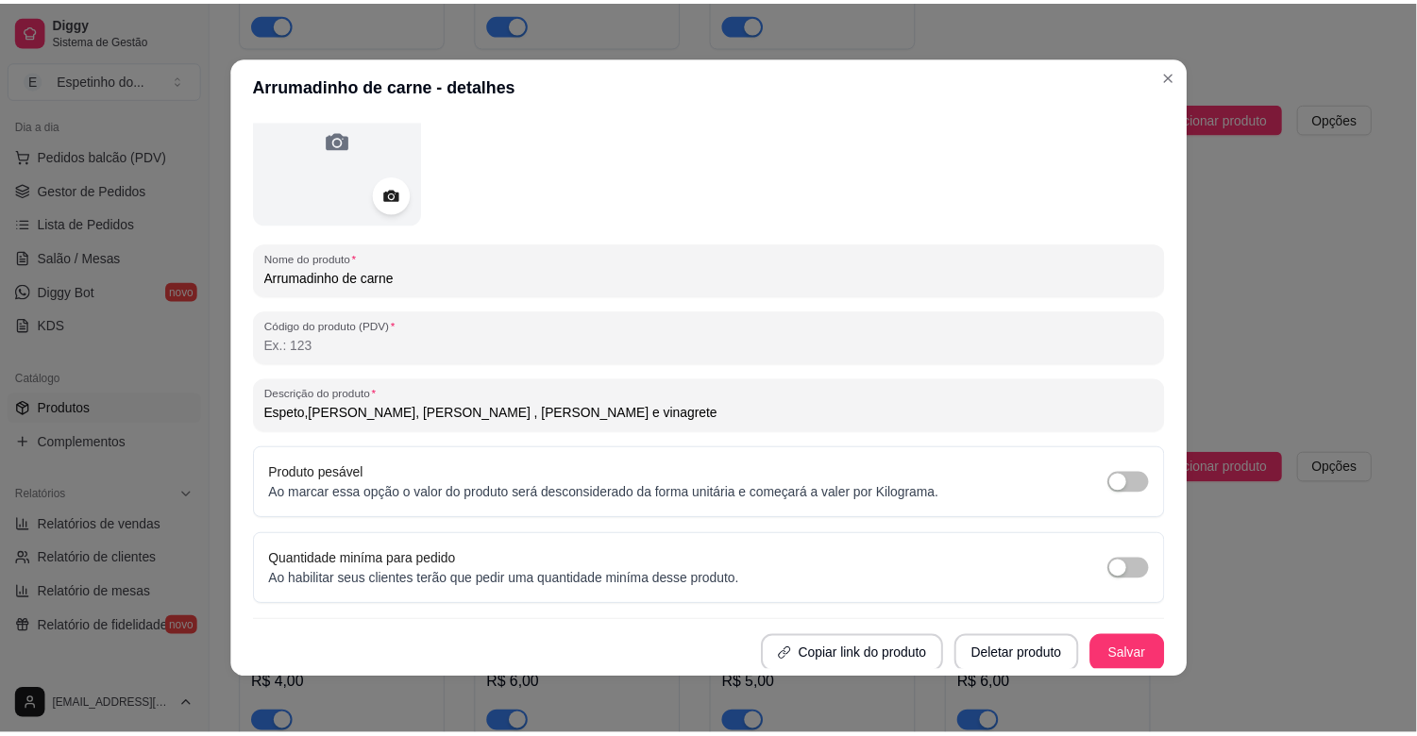
scroll to position [137, 0]
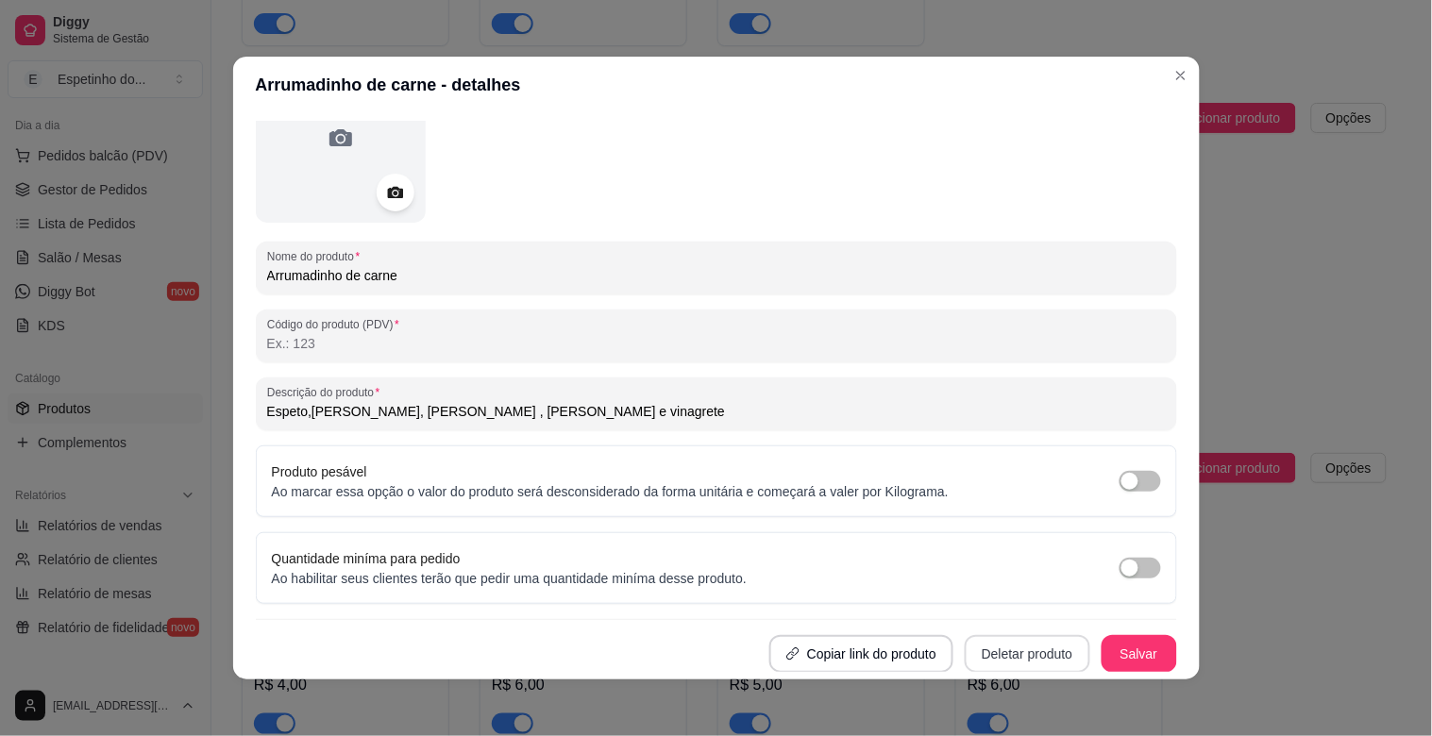
click at [982, 652] on button "Deletar produto" at bounding box center [1028, 654] width 126 height 38
click at [1005, 600] on button "Confirmar" at bounding box center [1010, 601] width 70 height 29
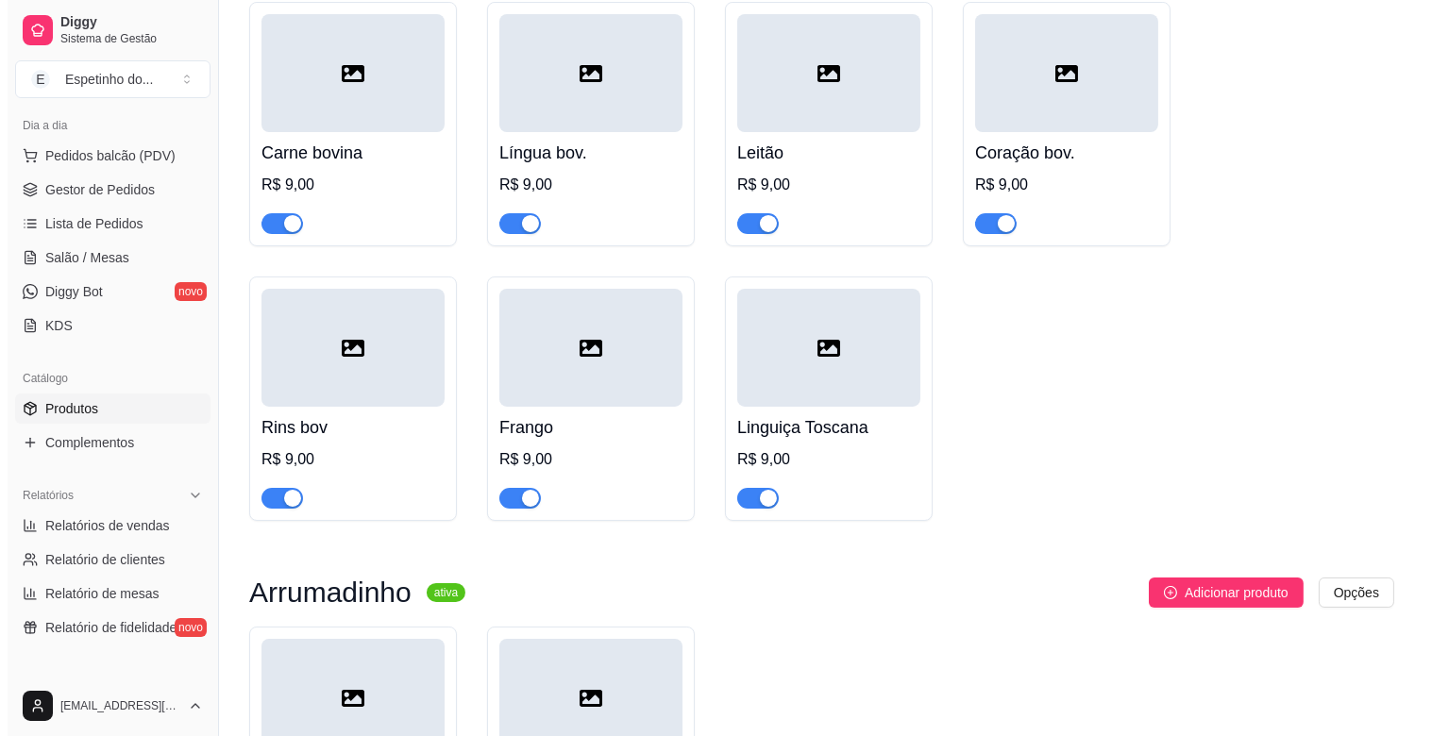
scroll to position [0, 0]
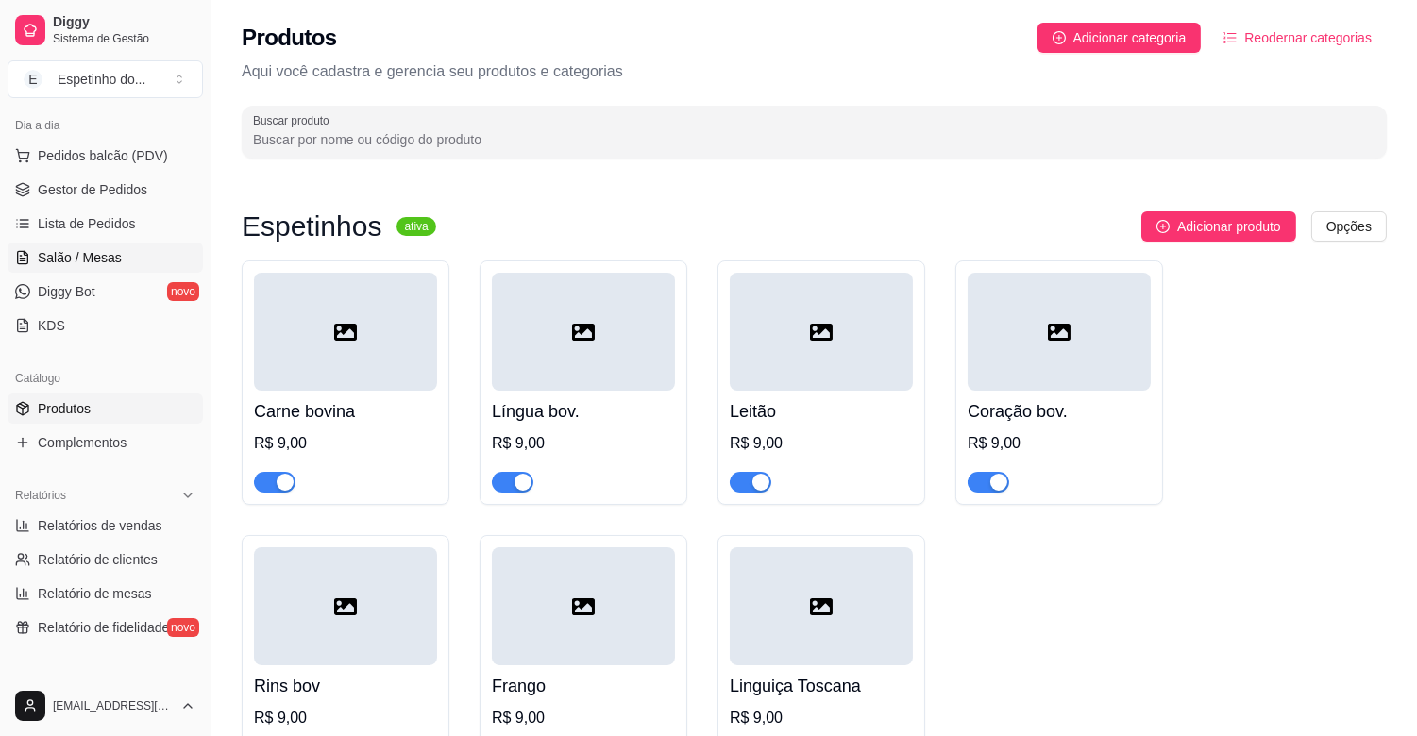
click at [101, 252] on span "Salão / Mesas" at bounding box center [80, 257] width 84 height 19
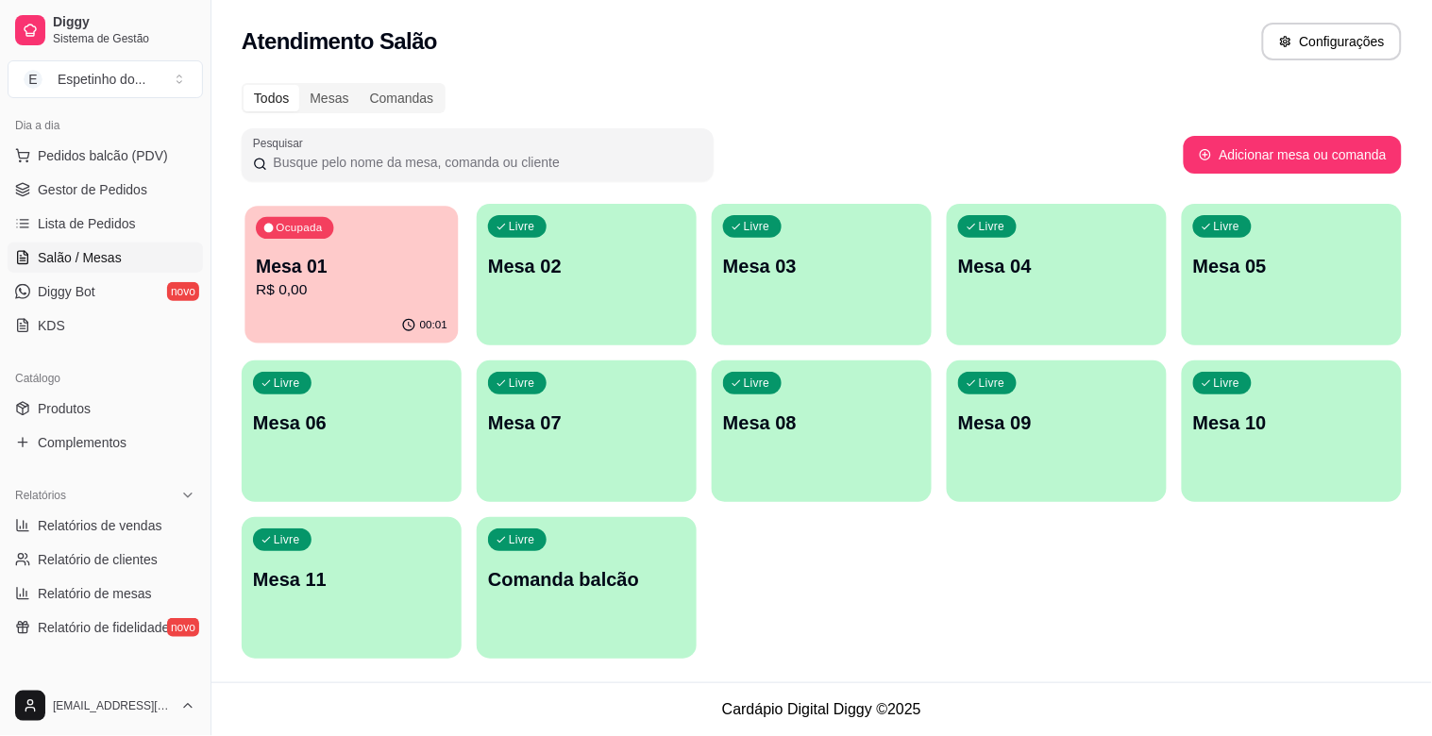
click at [439, 237] on div "Ocupada Mesa 01 R$ 0,00" at bounding box center [351, 257] width 213 height 102
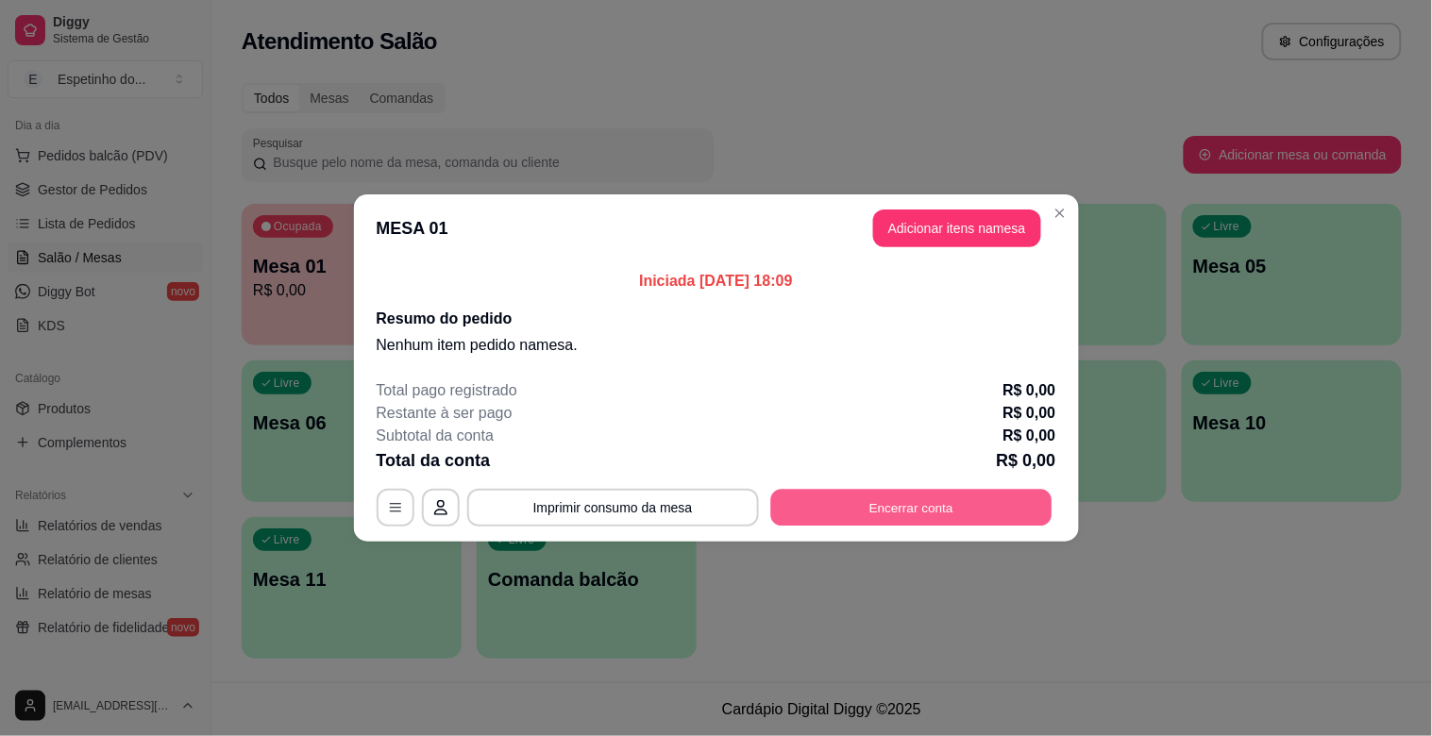
click at [854, 500] on button "Encerrar conta" at bounding box center [910, 508] width 281 height 37
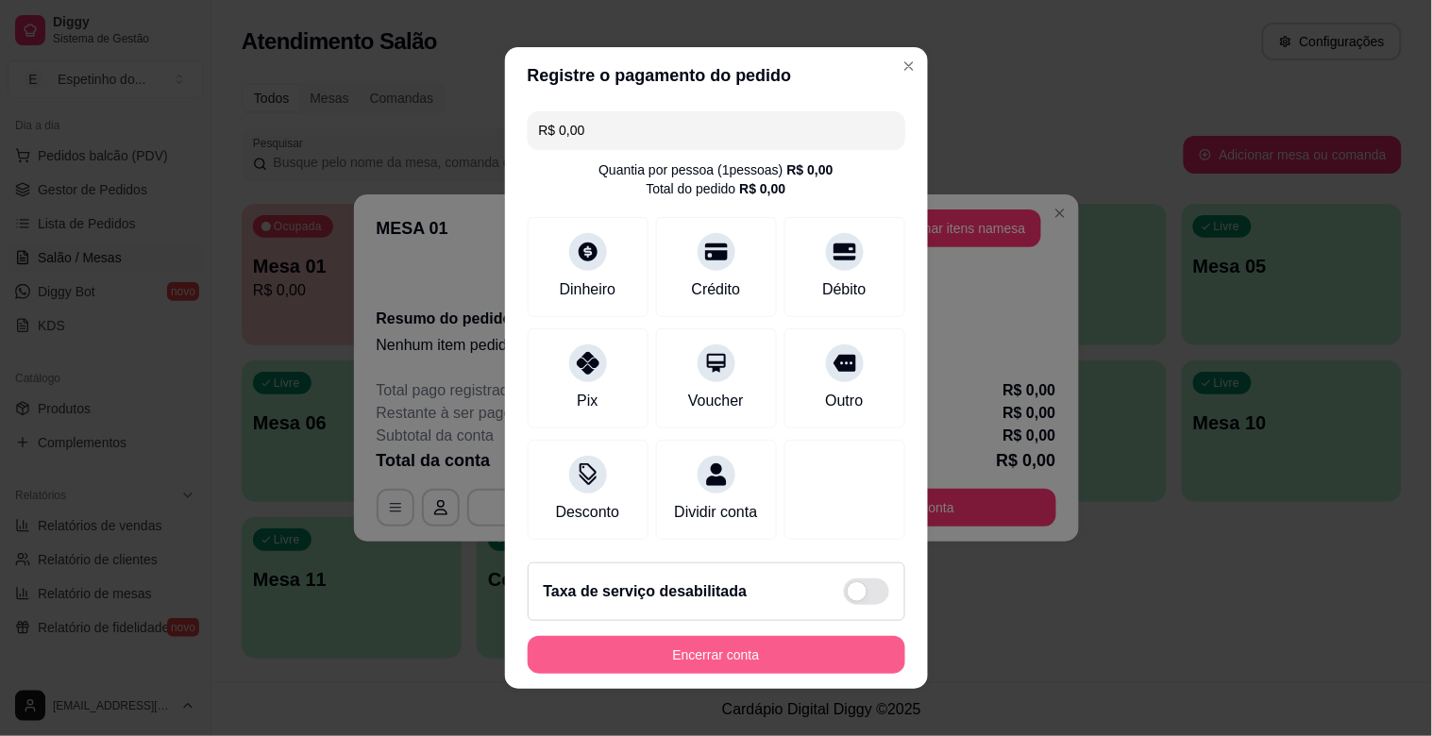
click at [729, 665] on button "Encerrar conta" at bounding box center [717, 655] width 378 height 38
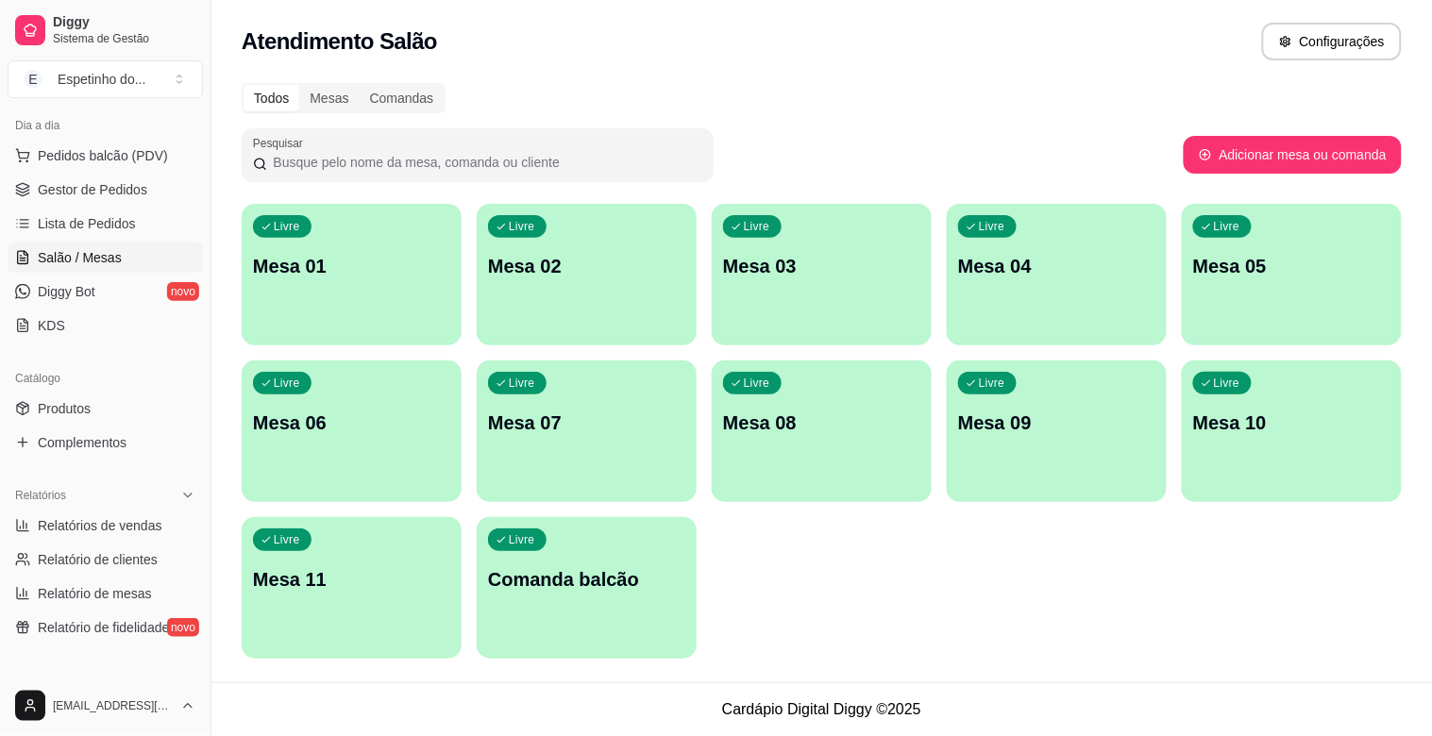
click at [534, 269] on p "Mesa 02" at bounding box center [586, 266] width 197 height 26
click at [1278, 39] on button "Configurações" at bounding box center [1332, 42] width 140 height 38
click at [330, 92] on div "Mesas" at bounding box center [328, 98] width 59 height 26
click at [299, 85] on input "Mesas" at bounding box center [299, 85] width 0 height 0
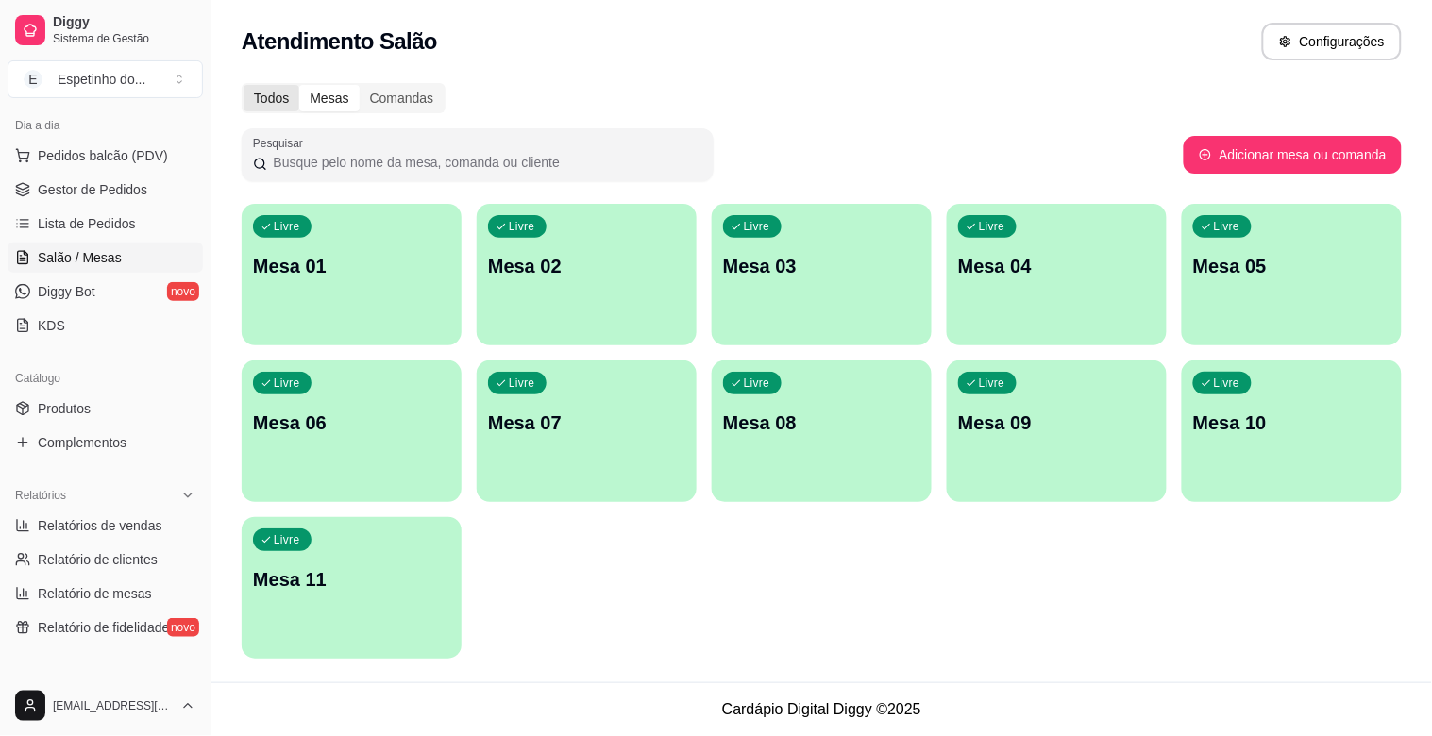
click at [279, 88] on div "Todos" at bounding box center [272, 98] width 56 height 26
click at [244, 85] on input "Todos" at bounding box center [244, 85] width 0 height 0
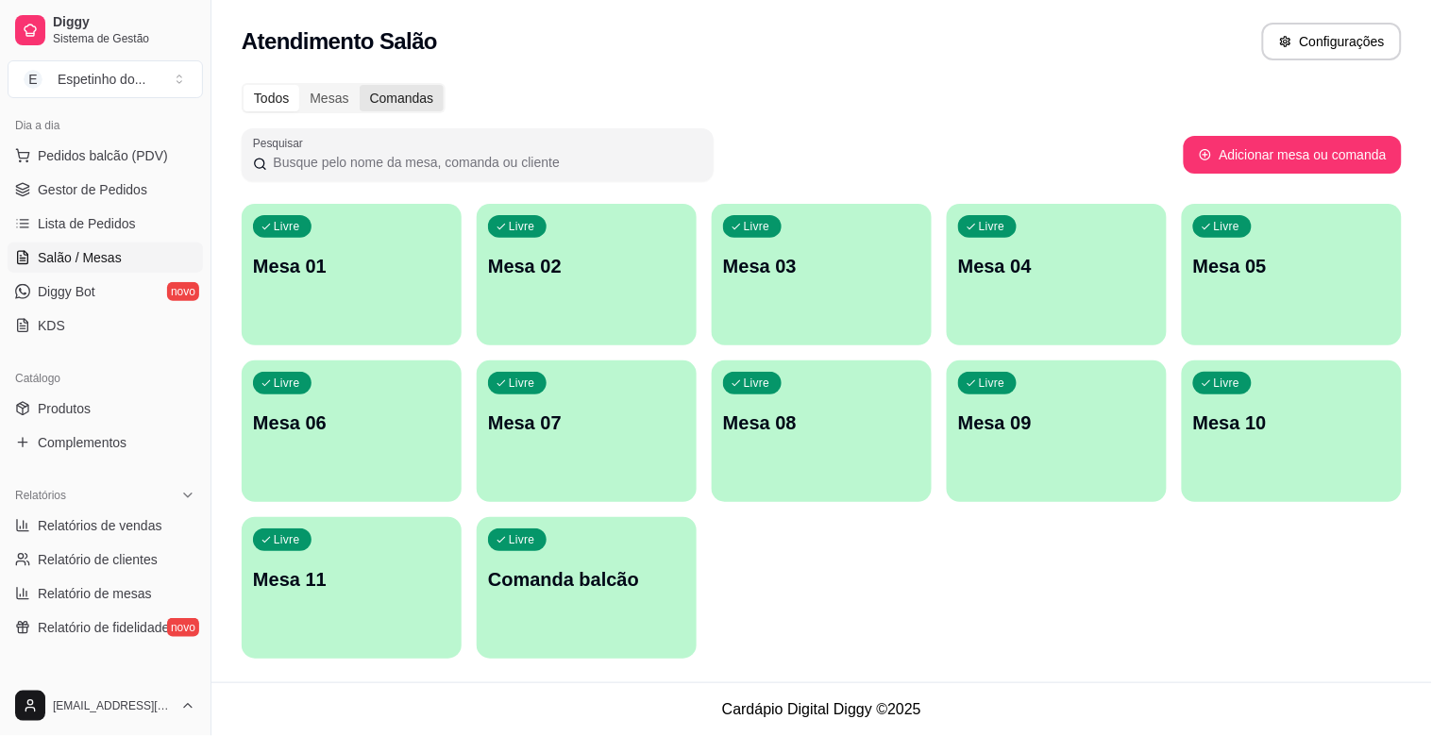
click at [401, 108] on div "Comandas" at bounding box center [402, 98] width 85 height 26
click at [360, 85] on input "Comandas" at bounding box center [360, 85] width 0 height 0
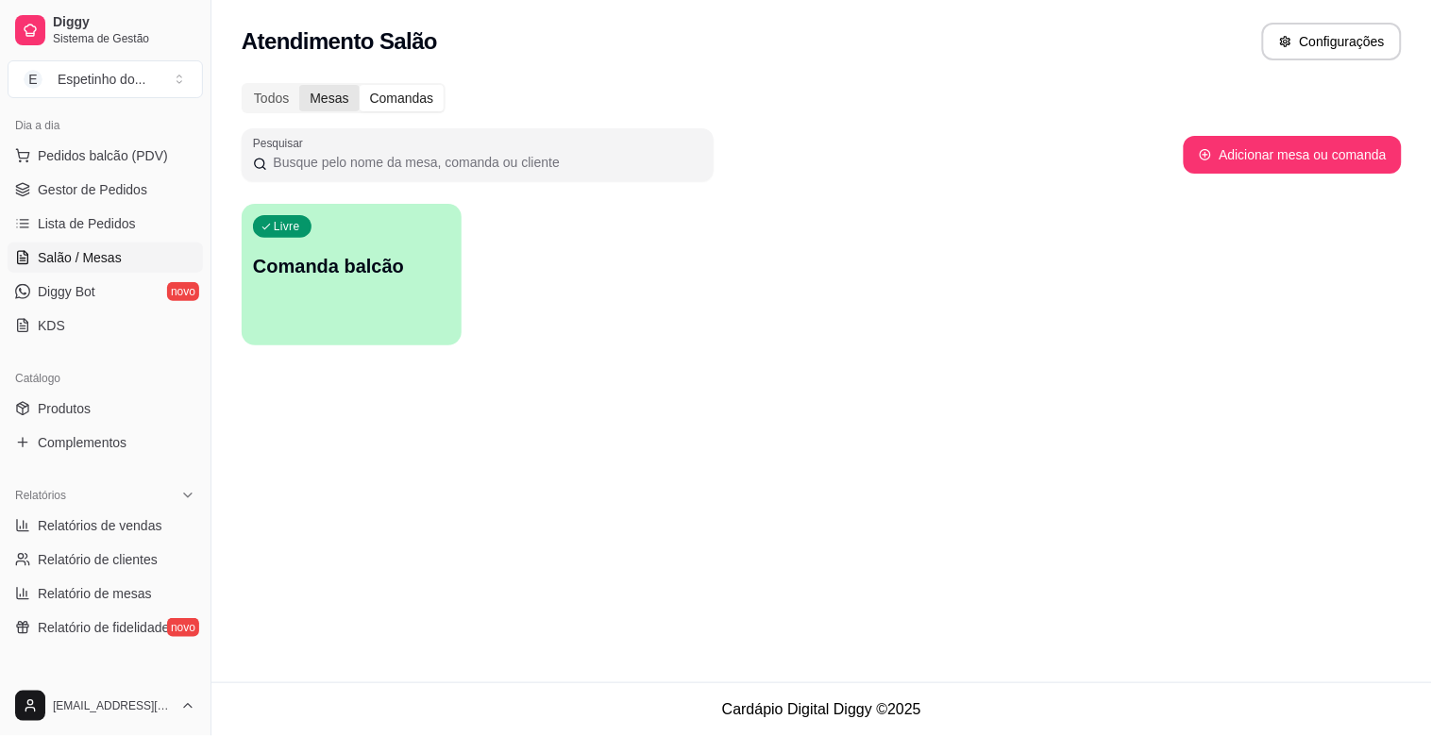
click at [334, 89] on div "Mesas" at bounding box center [328, 98] width 59 height 26
click at [299, 85] on input "Mesas" at bounding box center [299, 85] width 0 height 0
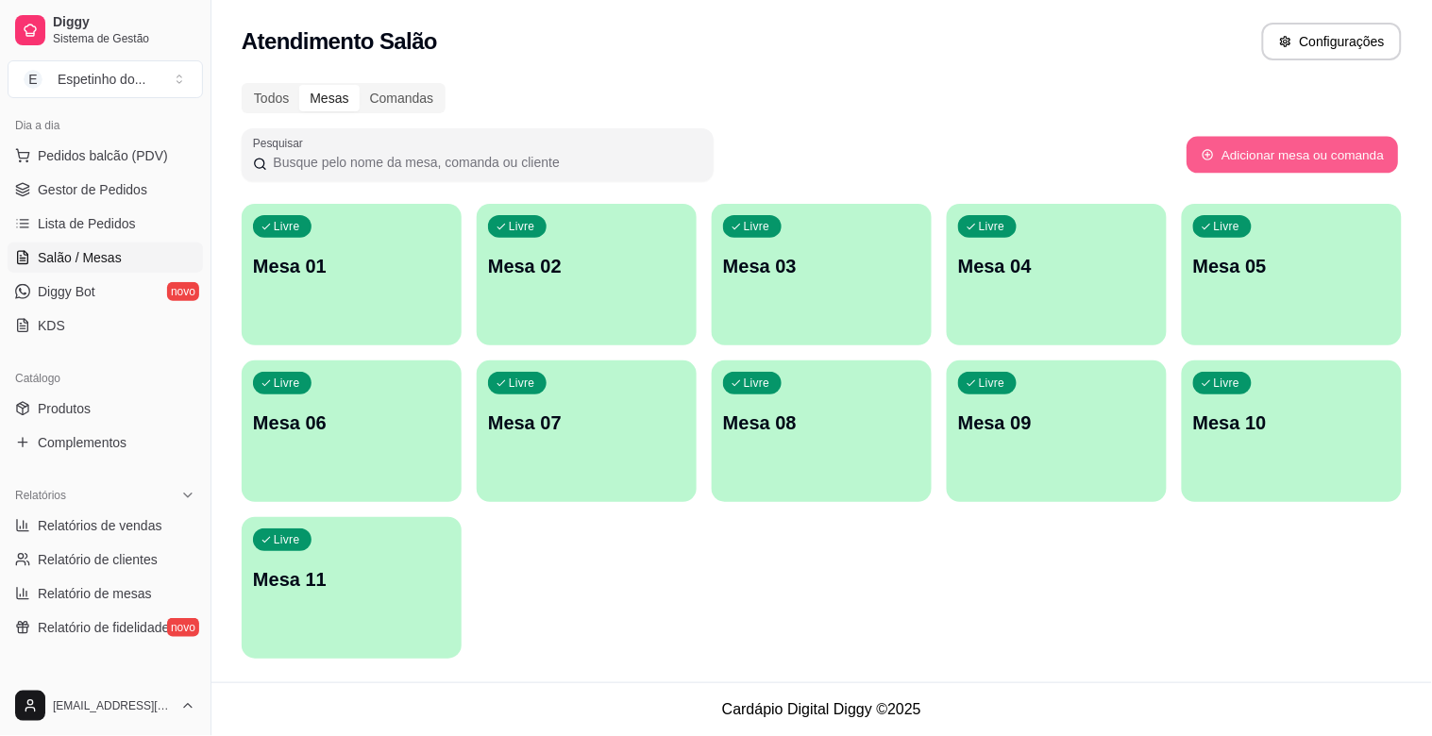
click at [1338, 149] on button "Adicionar mesa ou comanda" at bounding box center [1293, 155] width 212 height 37
select select "TABLE"
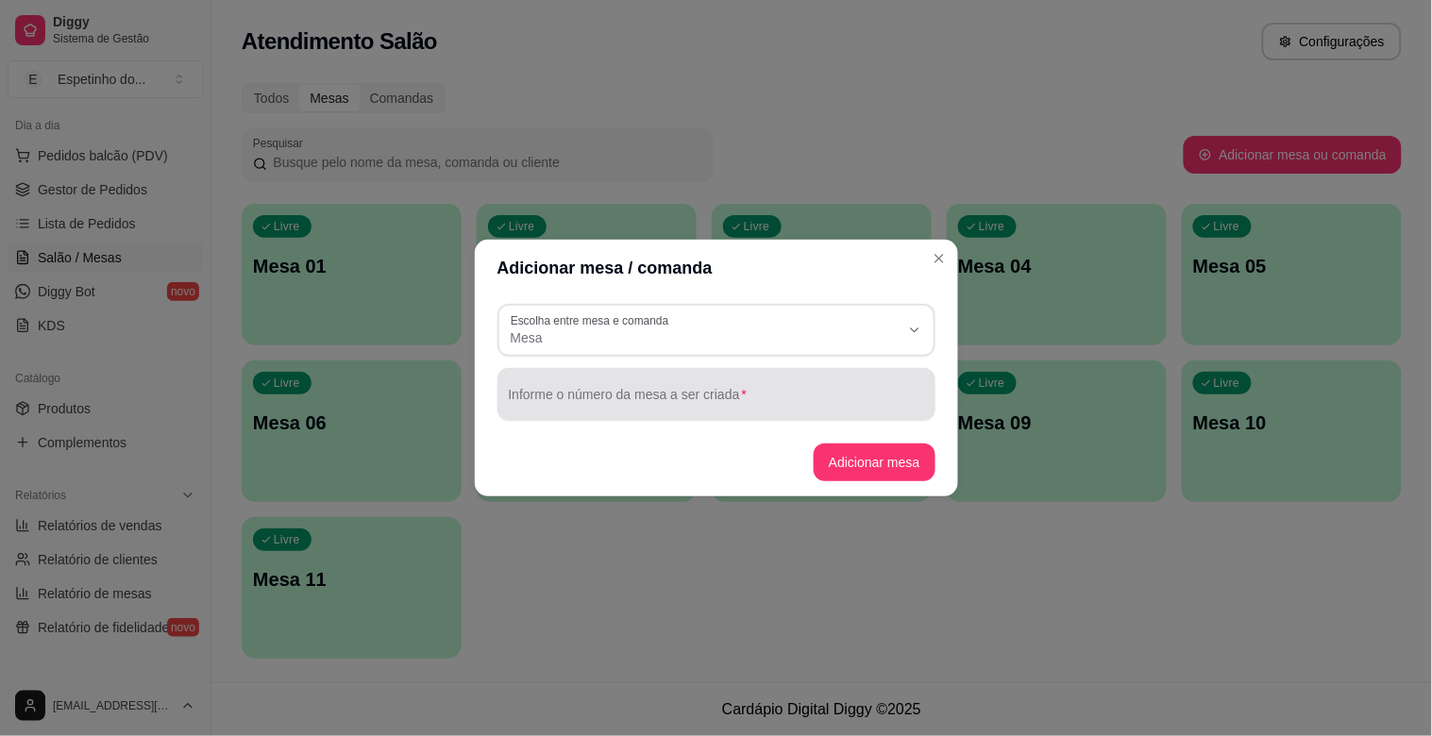
click at [617, 404] on input "Informe o número da mesa a ser criada" at bounding box center [716, 402] width 415 height 19
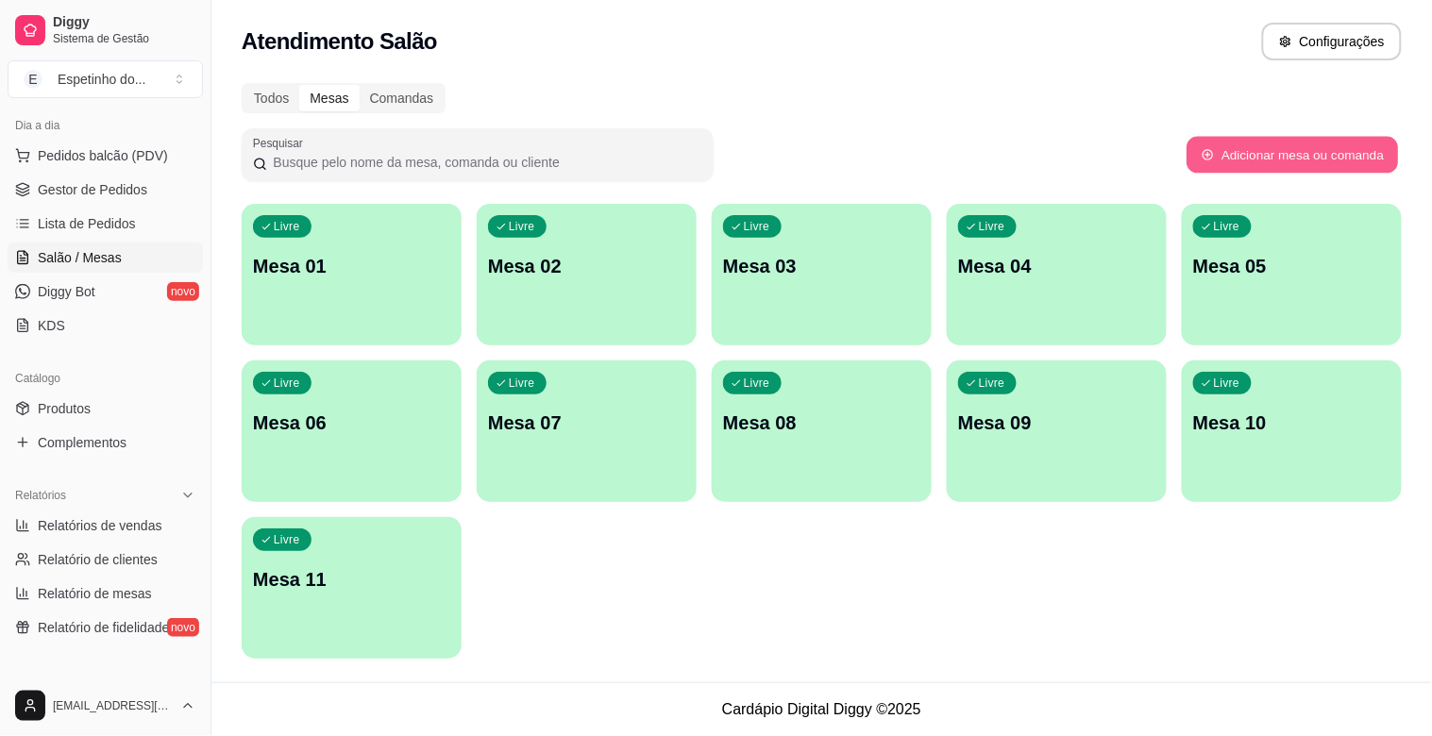
click at [1257, 144] on button "Adicionar mesa ou comanda" at bounding box center [1293, 155] width 212 height 37
select select "TABLE"
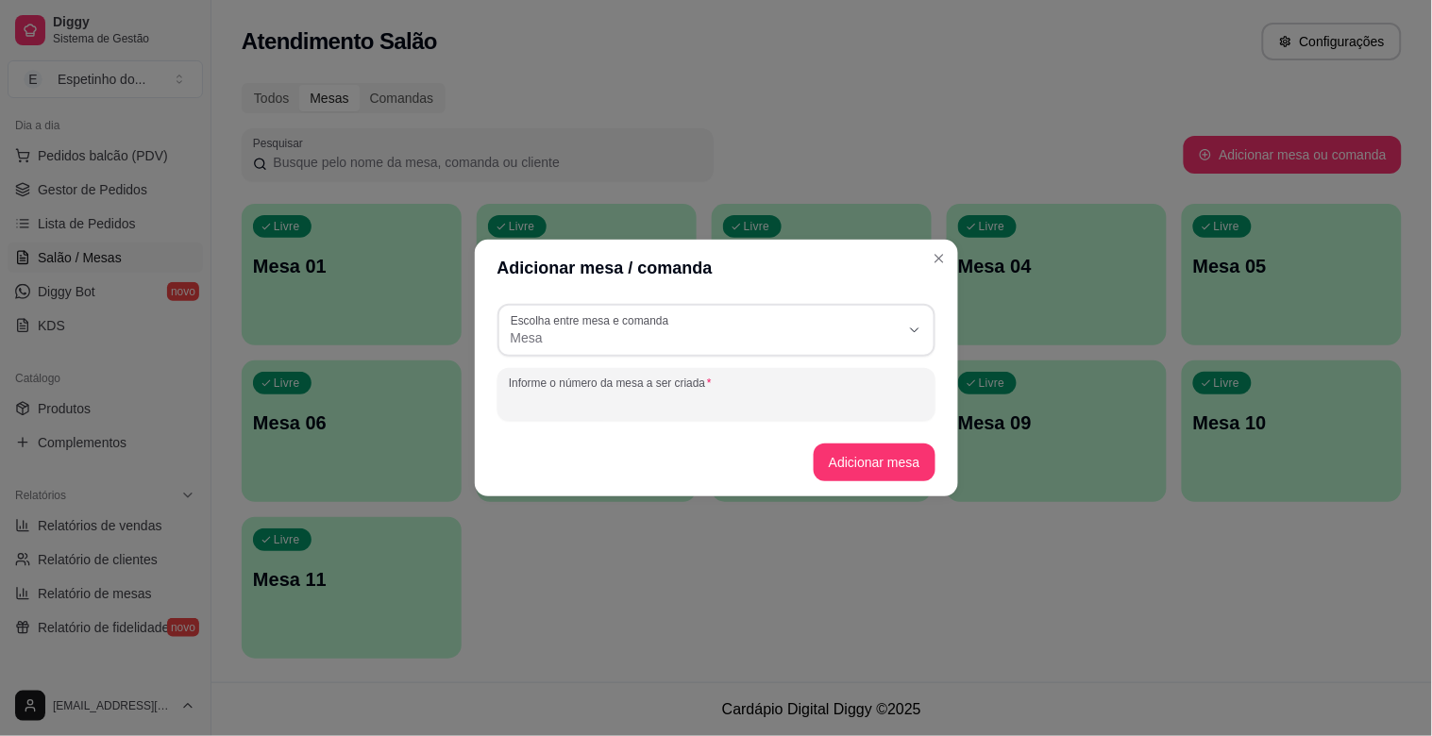
click at [642, 403] on input "Informe o número da mesa a ser criada" at bounding box center [716, 402] width 415 height 19
type input "12"
click at [832, 467] on button "Adicionar mesa" at bounding box center [875, 463] width 122 height 38
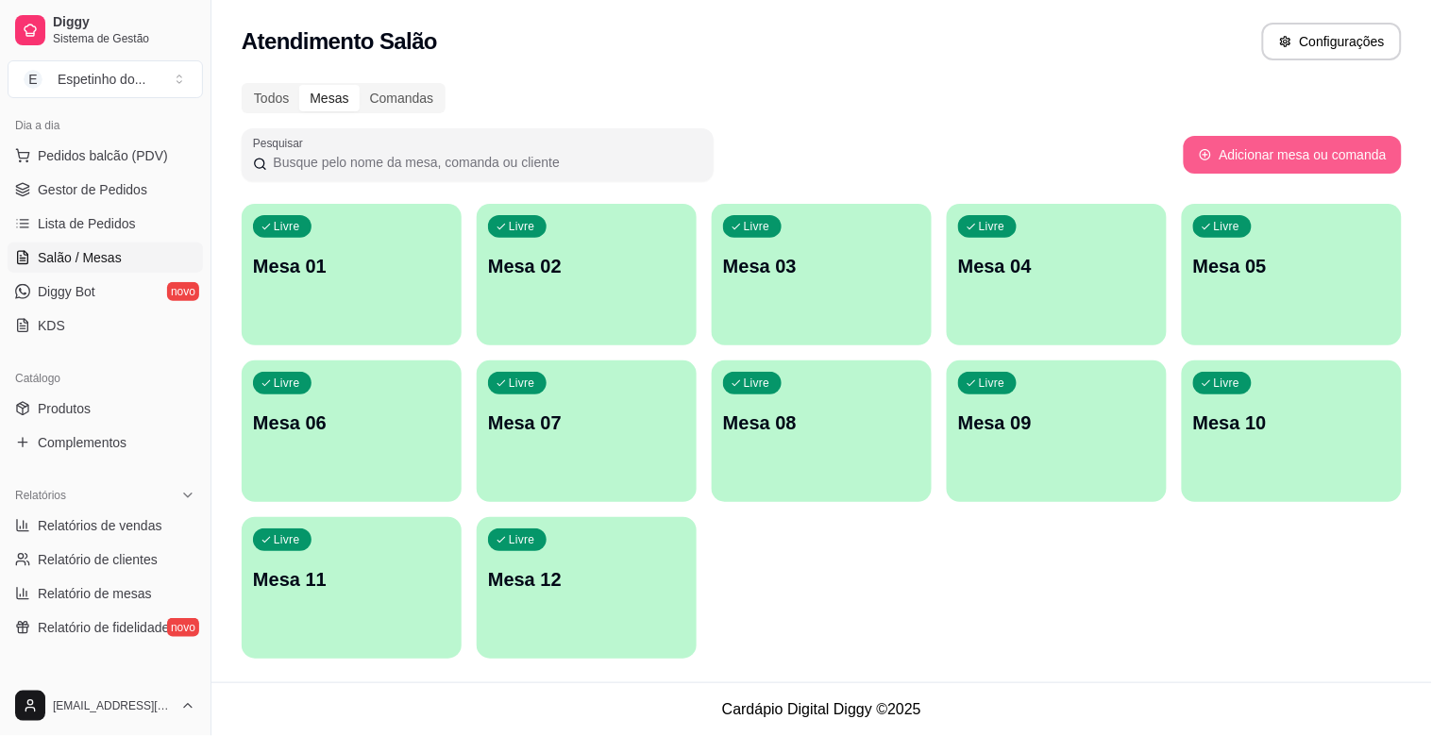
click at [1315, 155] on button "Adicionar mesa ou comanda" at bounding box center [1293, 155] width 218 height 38
select select "TABLE"
click at [1273, 148] on button "Adicionar mesa ou comanda" at bounding box center [1293, 155] width 218 height 38
select select "TABLE"
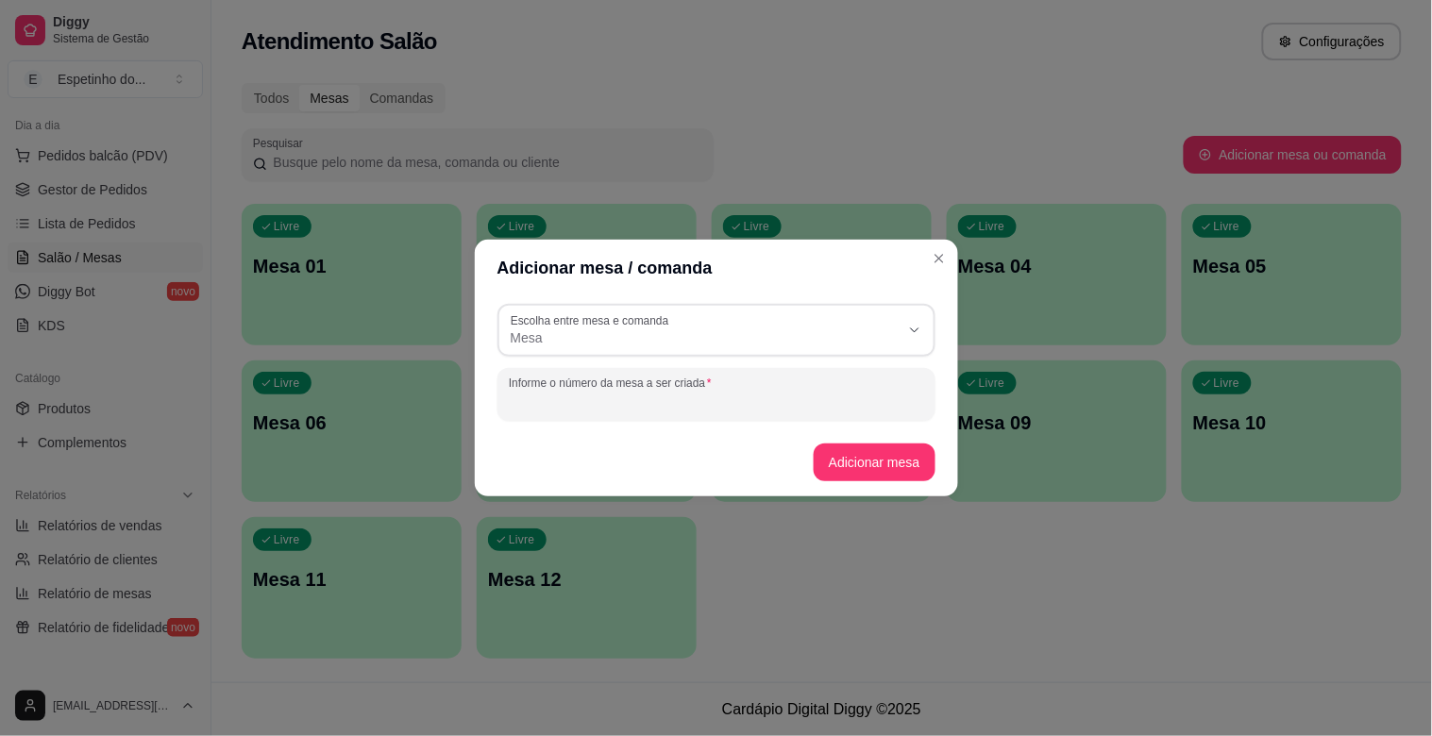
click at [635, 401] on input "Informe o número da mesa a ser criada" at bounding box center [716, 402] width 415 height 19
type input "13"
click at [855, 455] on button "Adicionar mesa" at bounding box center [875, 463] width 118 height 37
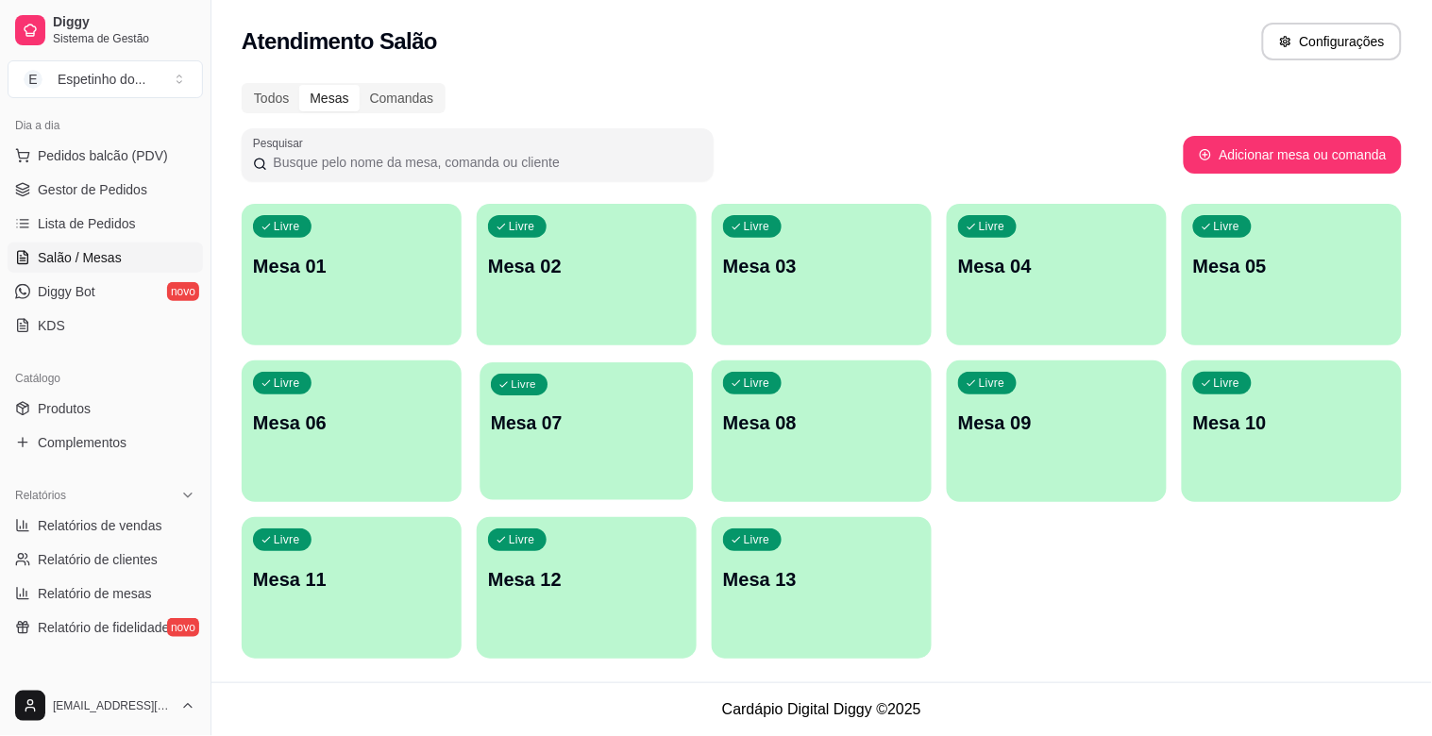
click at [601, 420] on p "Mesa 07" at bounding box center [587, 423] width 192 height 25
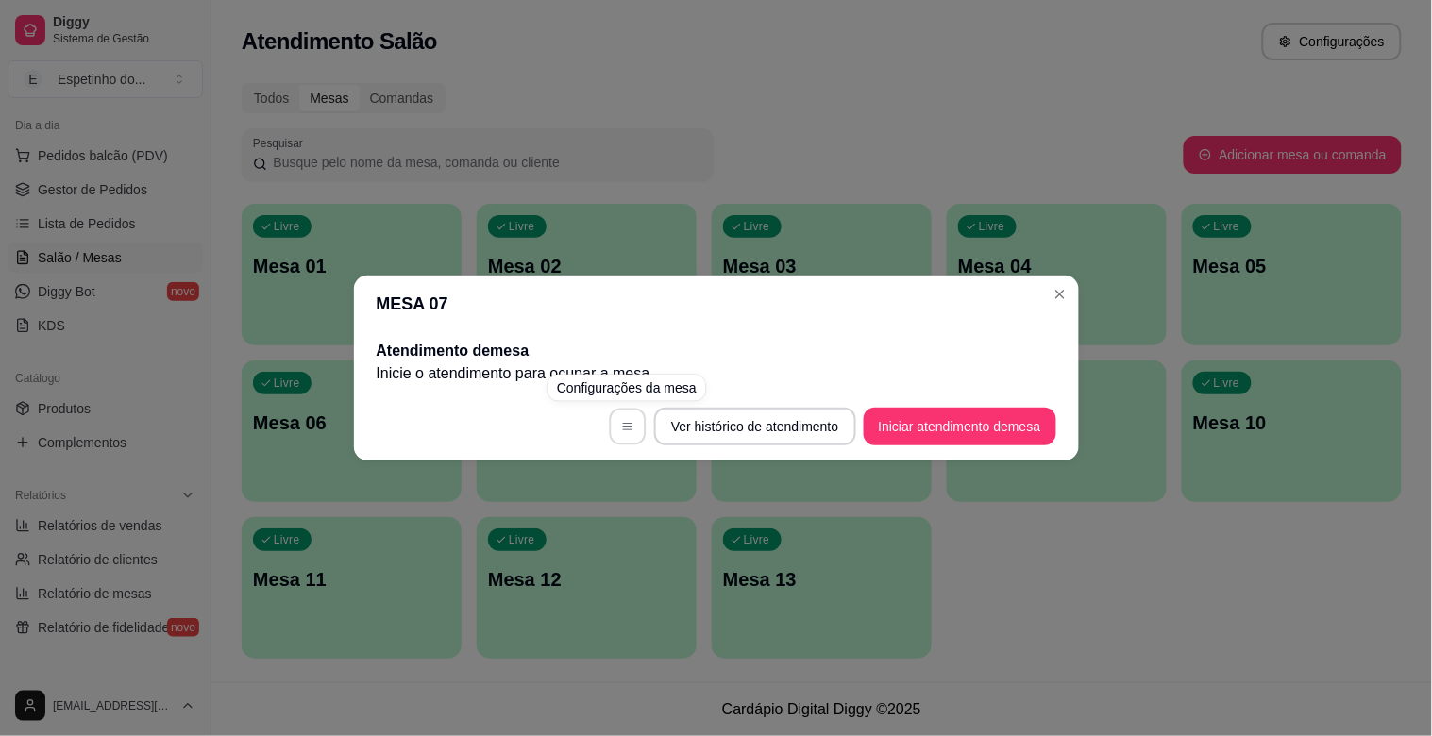
click at [635, 427] on button "button" at bounding box center [628, 427] width 37 height 37
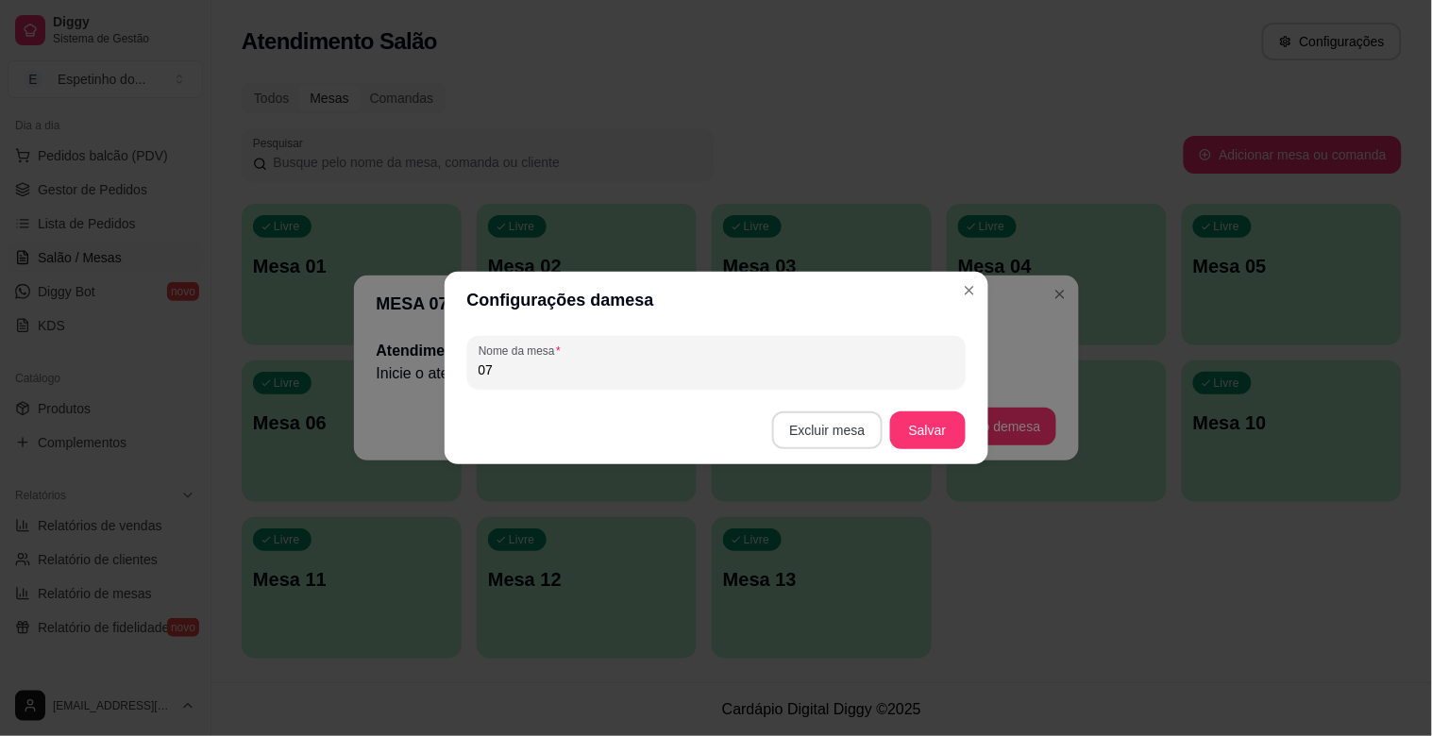
click at [834, 429] on button "Excluir mesa" at bounding box center [827, 431] width 110 height 38
click at [833, 539] on button "Confirmar" at bounding box center [831, 549] width 67 height 28
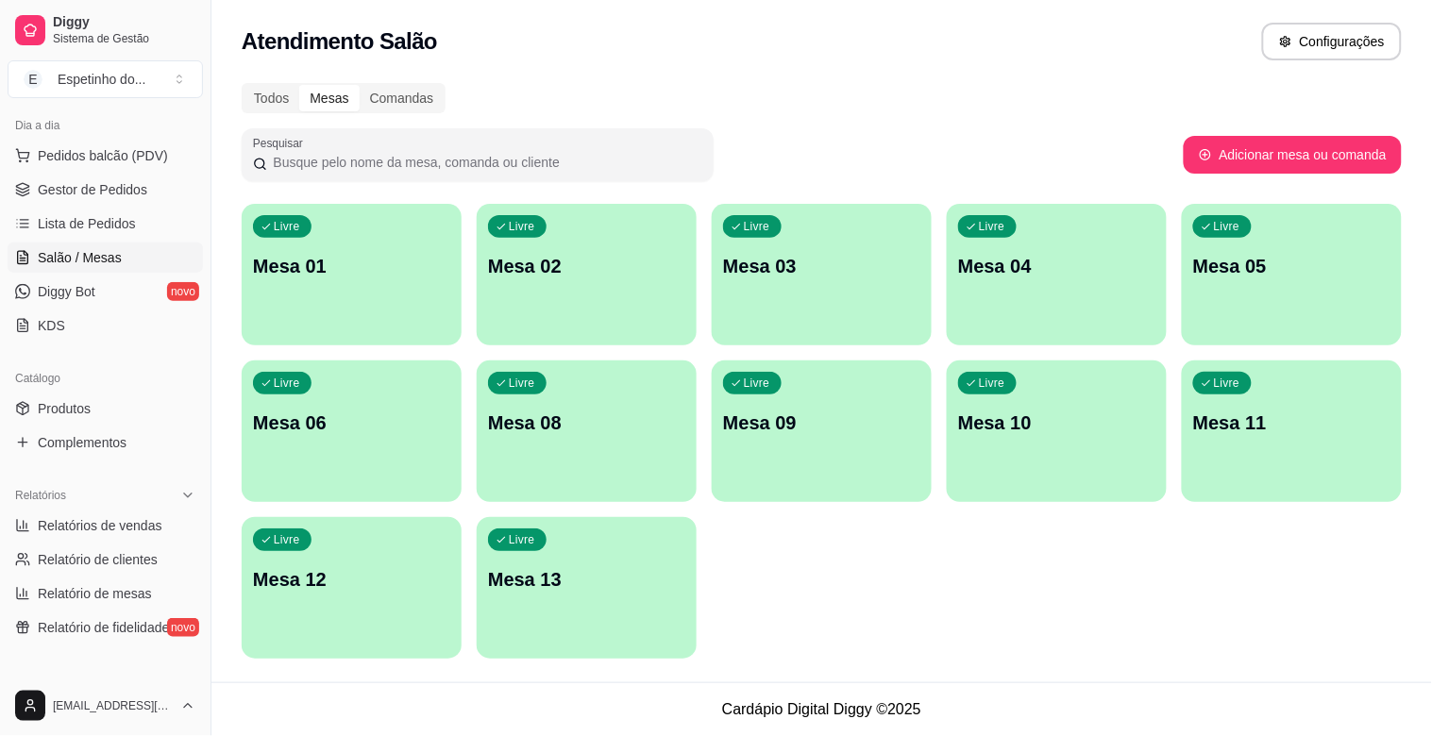
drag, startPoint x: 817, startPoint y: 578, endPoint x: 723, endPoint y: 611, distance: 99.1
drag, startPoint x: 723, startPoint y: 611, endPoint x: 847, endPoint y: 97, distance: 528.3
click at [847, 97] on div "Todos Mesas Comandas" at bounding box center [822, 98] width 1160 height 30
drag, startPoint x: 982, startPoint y: 21, endPoint x: 983, endPoint y: 30, distance: 9.5
click at [983, 30] on div "Atendimento Salão Configurações" at bounding box center [822, 42] width 1160 height 38
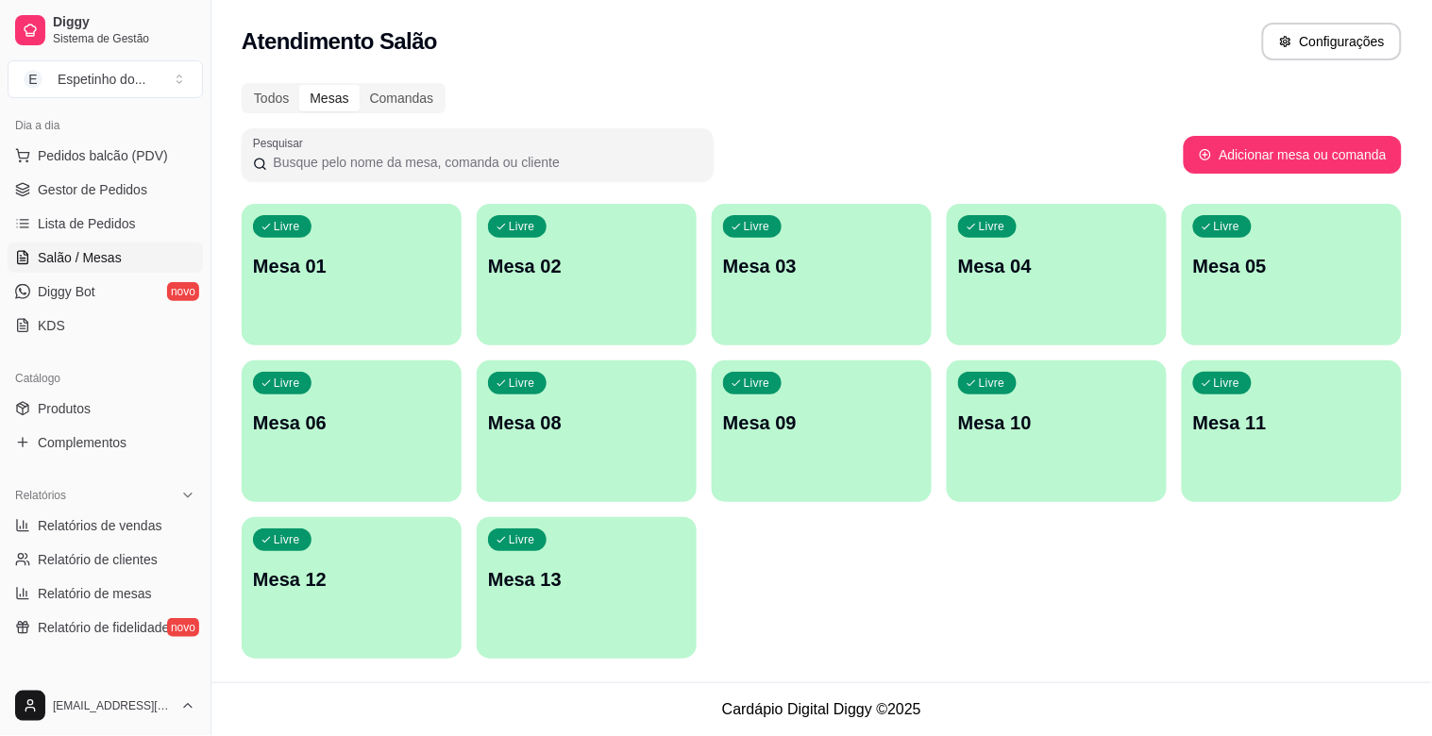
click at [1095, 456] on div "Livre Mesa 10" at bounding box center [1057, 420] width 220 height 119
click at [1092, 244] on div "Livre Mesa 04" at bounding box center [1057, 263] width 220 height 119
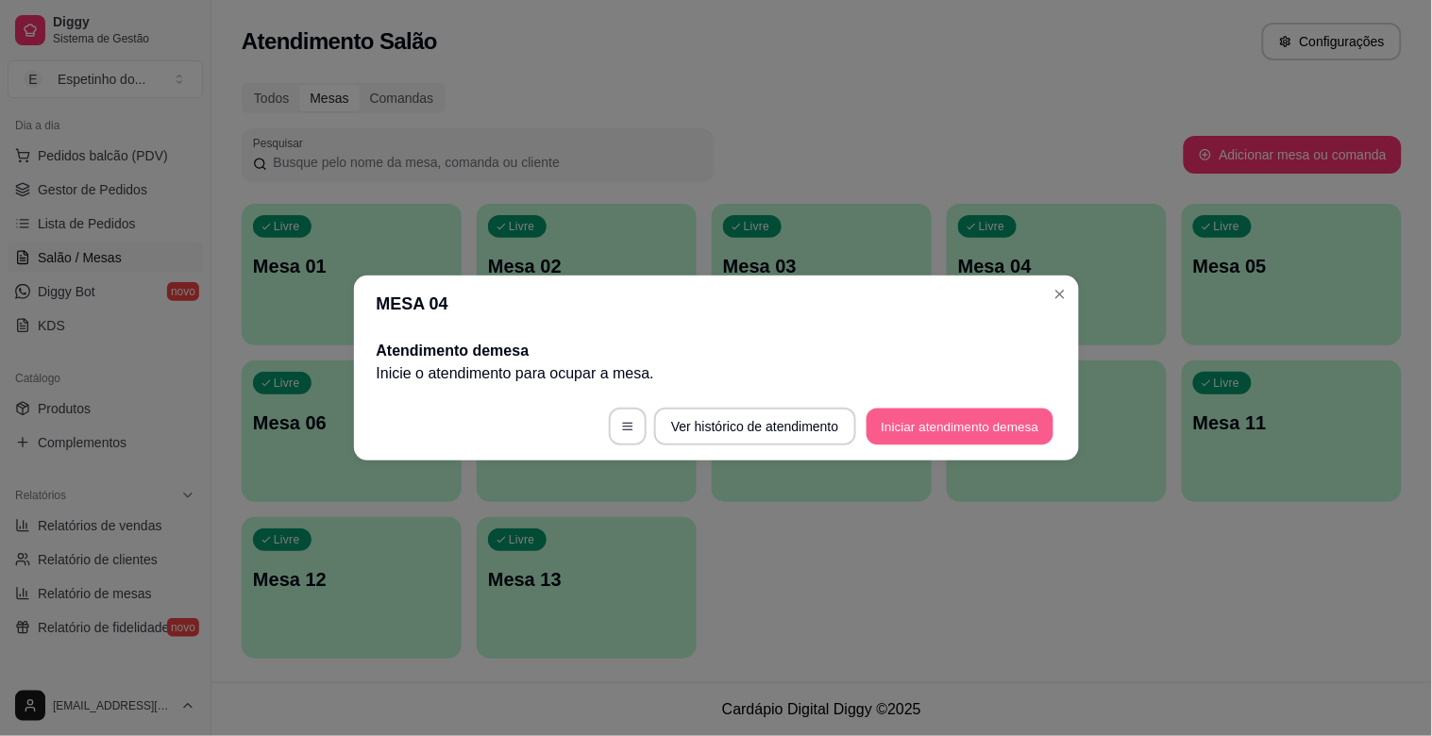
click at [957, 428] on button "Iniciar atendimento de mesa" at bounding box center [960, 427] width 187 height 37
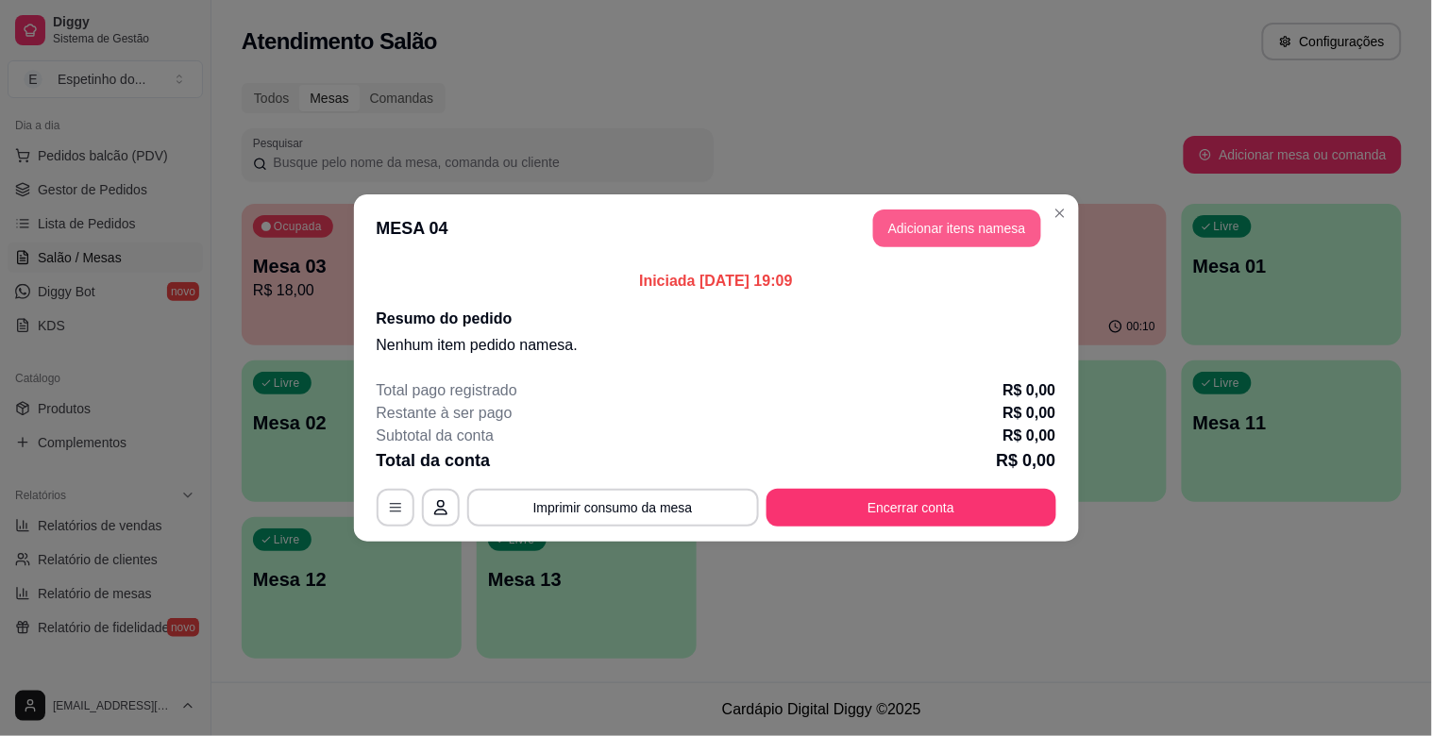
click at [933, 229] on button "Adicionar itens na mesa" at bounding box center [957, 229] width 168 height 38
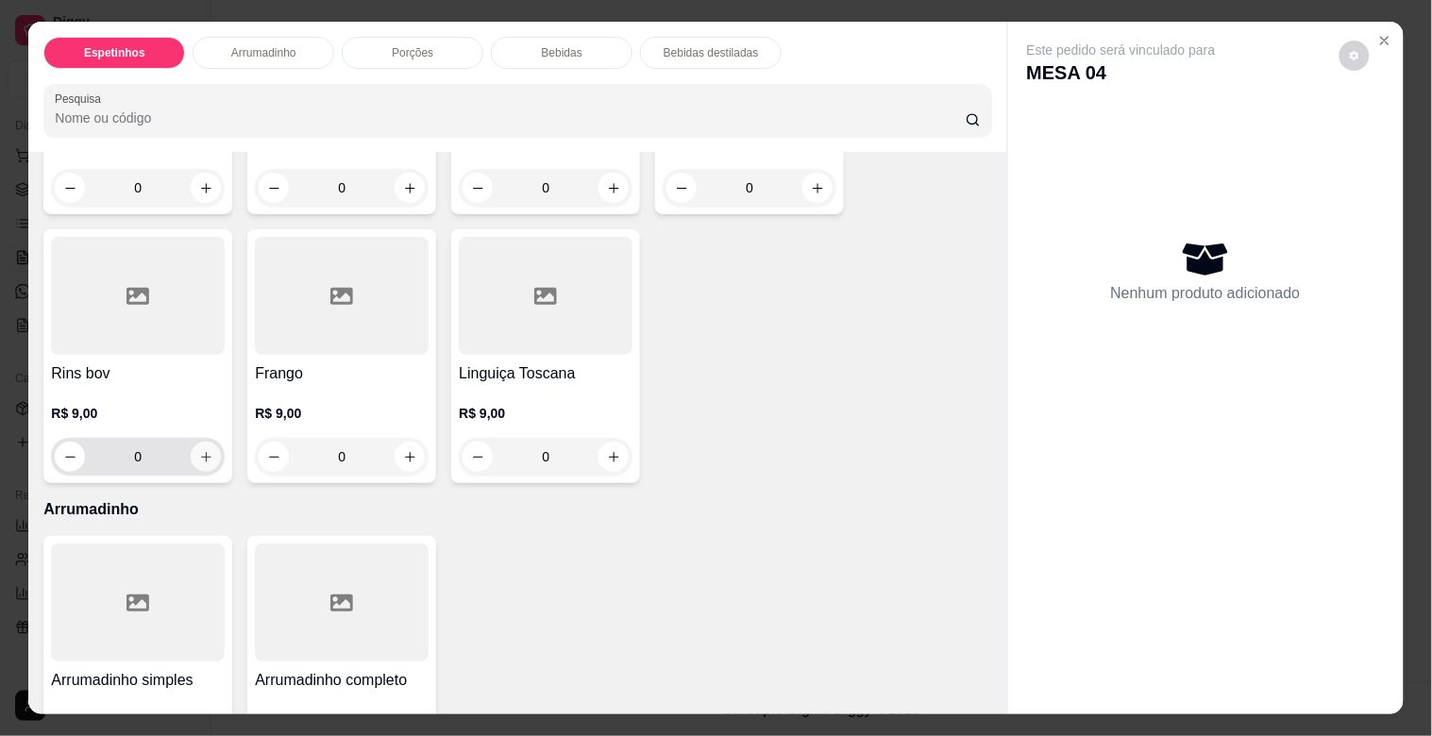
scroll to position [419, 0]
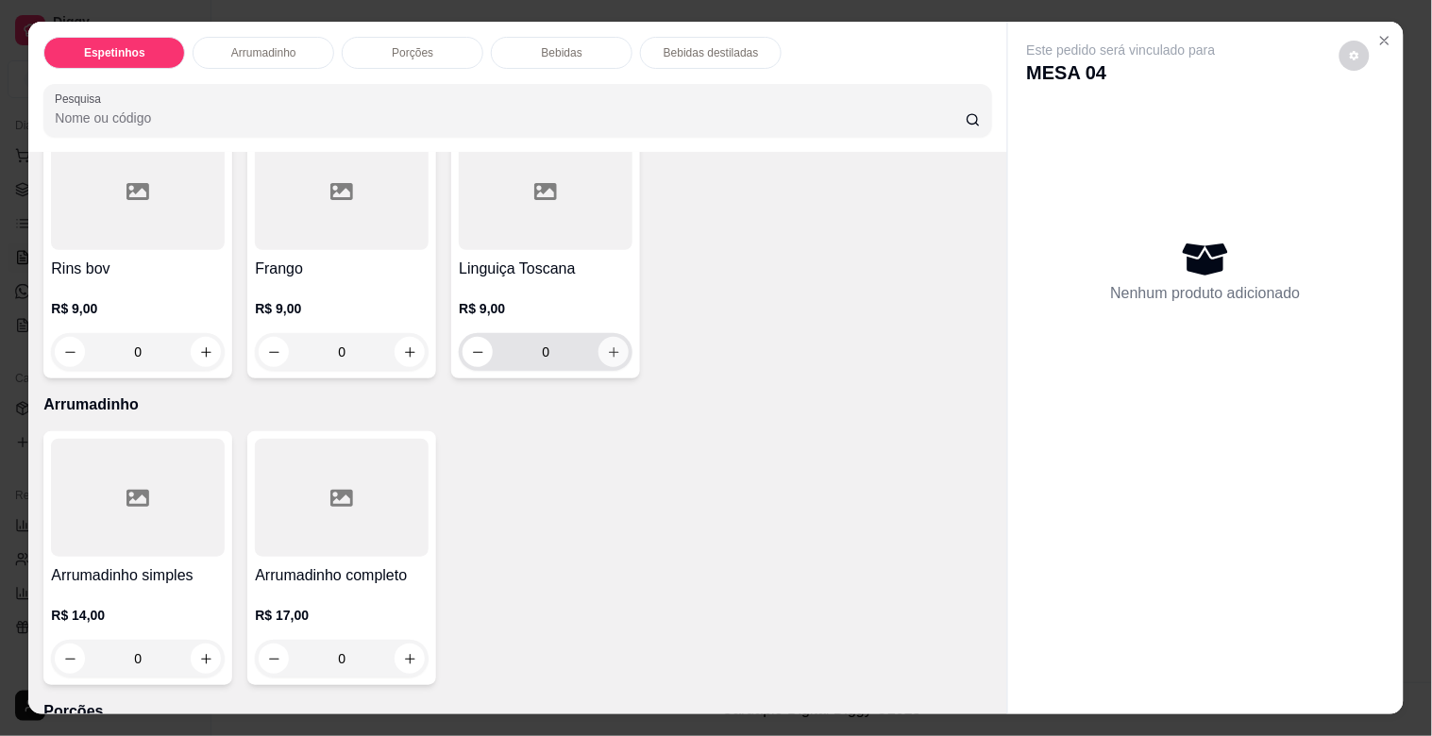
click at [604, 356] on button "increase-product-quantity" at bounding box center [614, 352] width 30 height 30
type input "1"
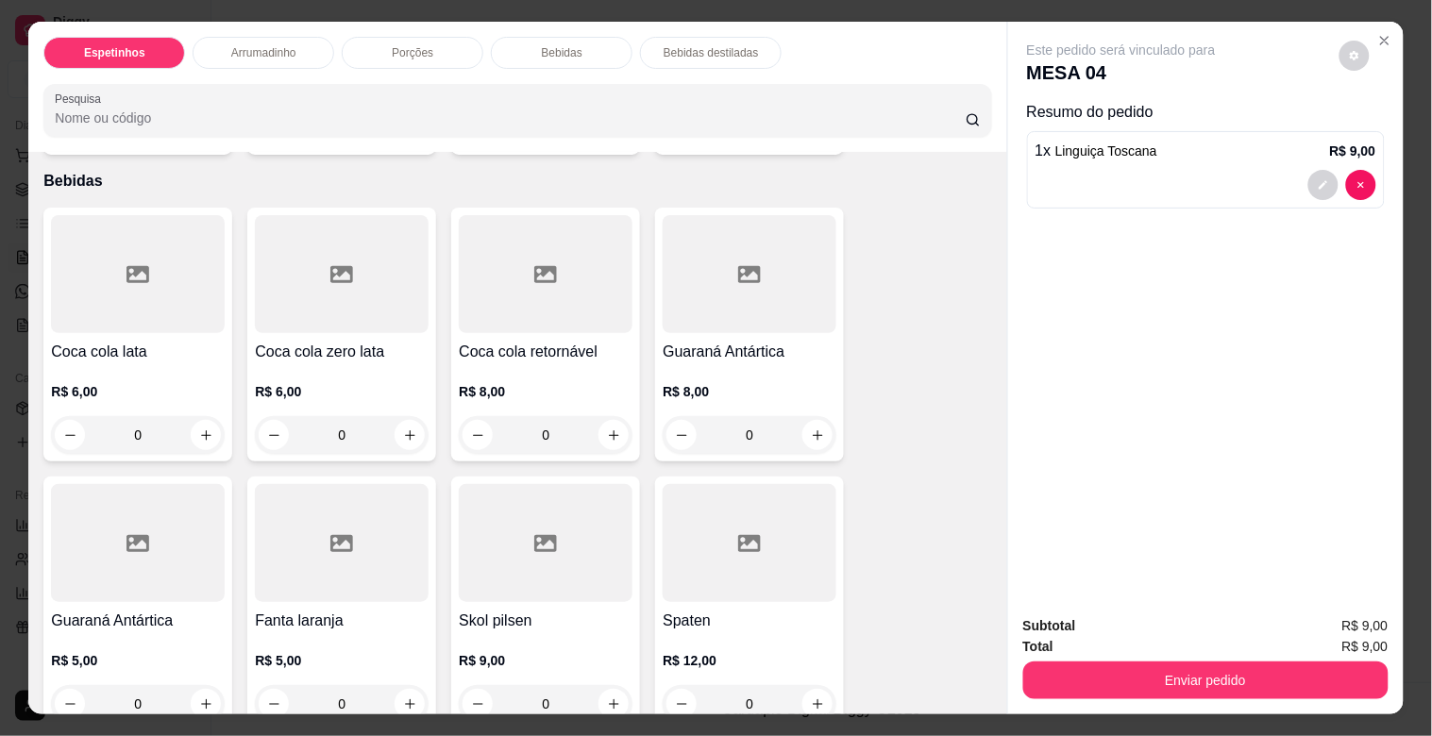
scroll to position [1363, 0]
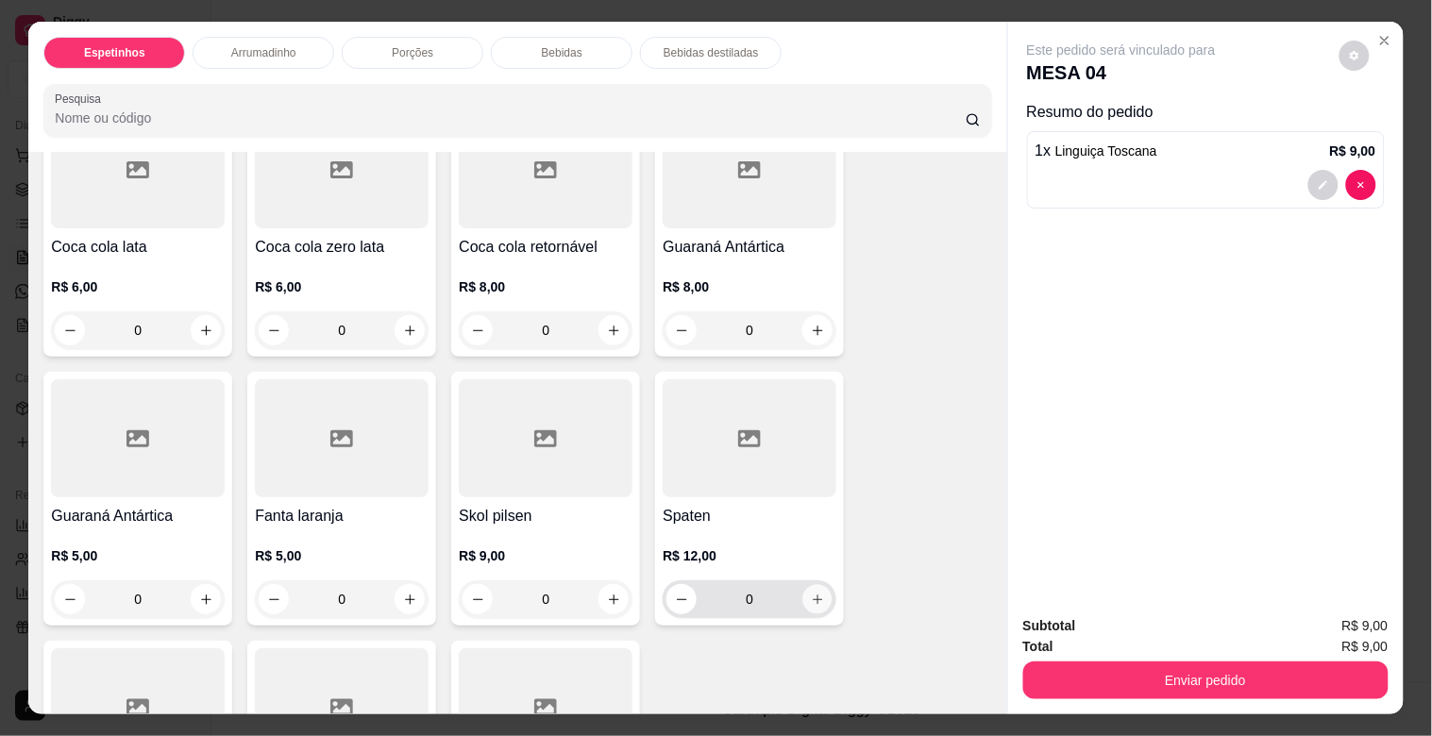
click at [811, 593] on icon "increase-product-quantity" at bounding box center [818, 600] width 14 height 14
type input "1"
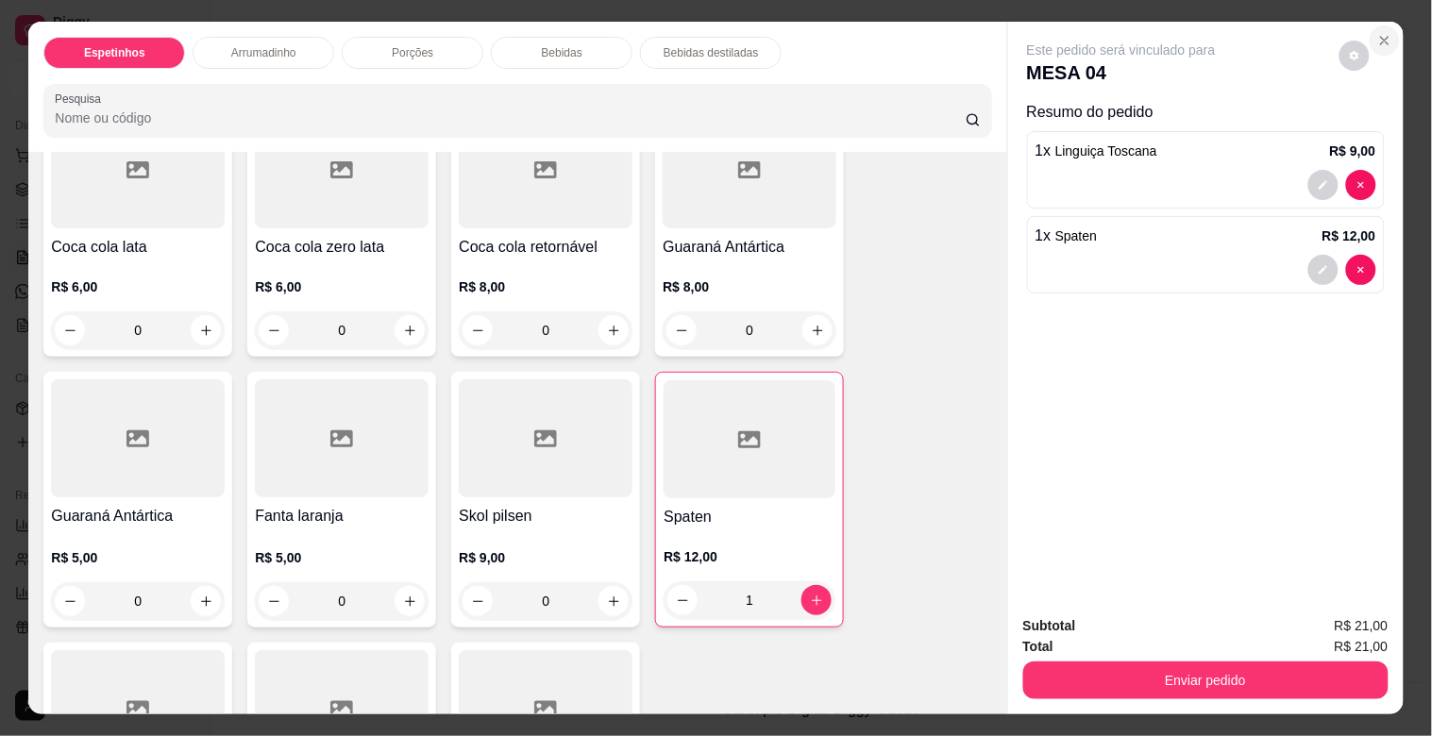
click at [1385, 32] on button "Close" at bounding box center [1385, 40] width 30 height 30
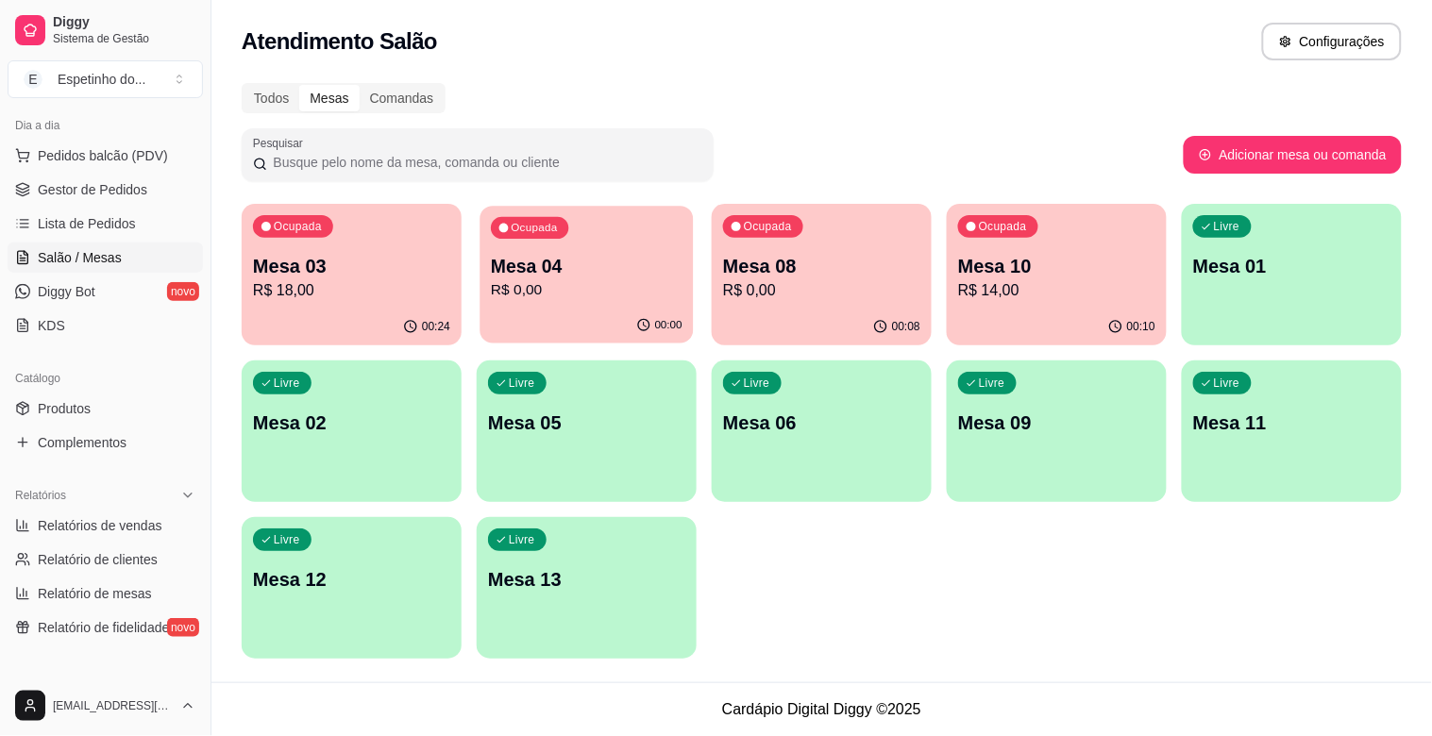
click at [618, 304] on div "Ocupada Mesa 04 R$ 0,00" at bounding box center [586, 257] width 213 height 102
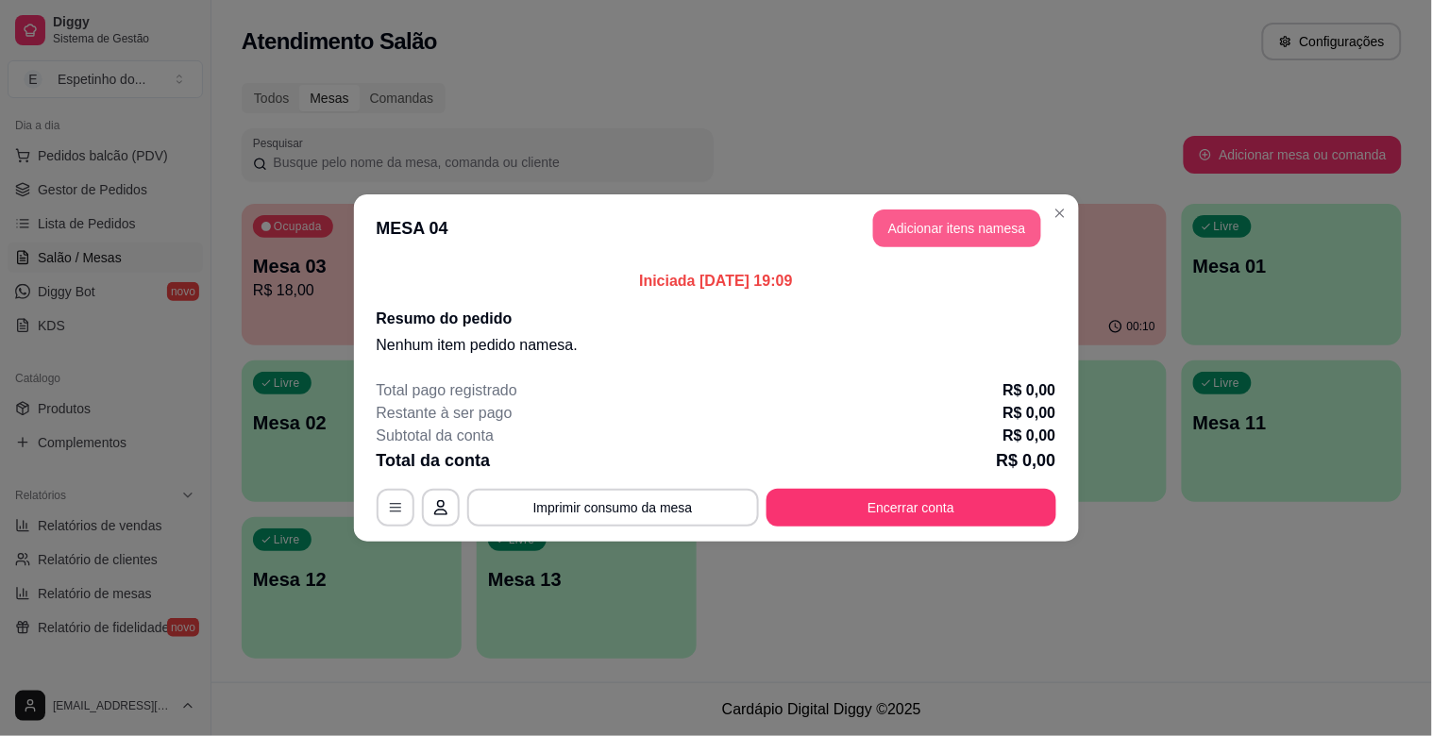
click at [923, 228] on button "Adicionar itens na mesa" at bounding box center [957, 229] width 168 height 38
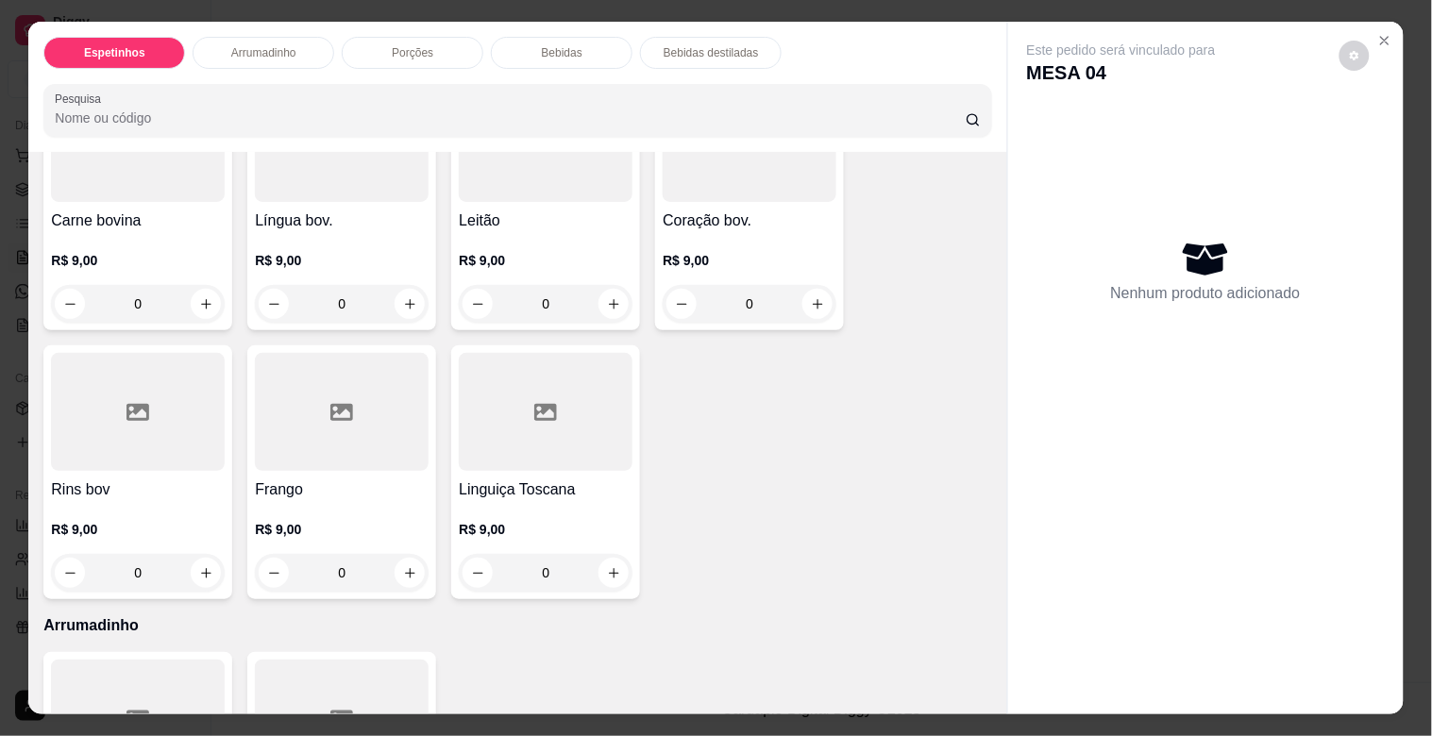
scroll to position [0, 0]
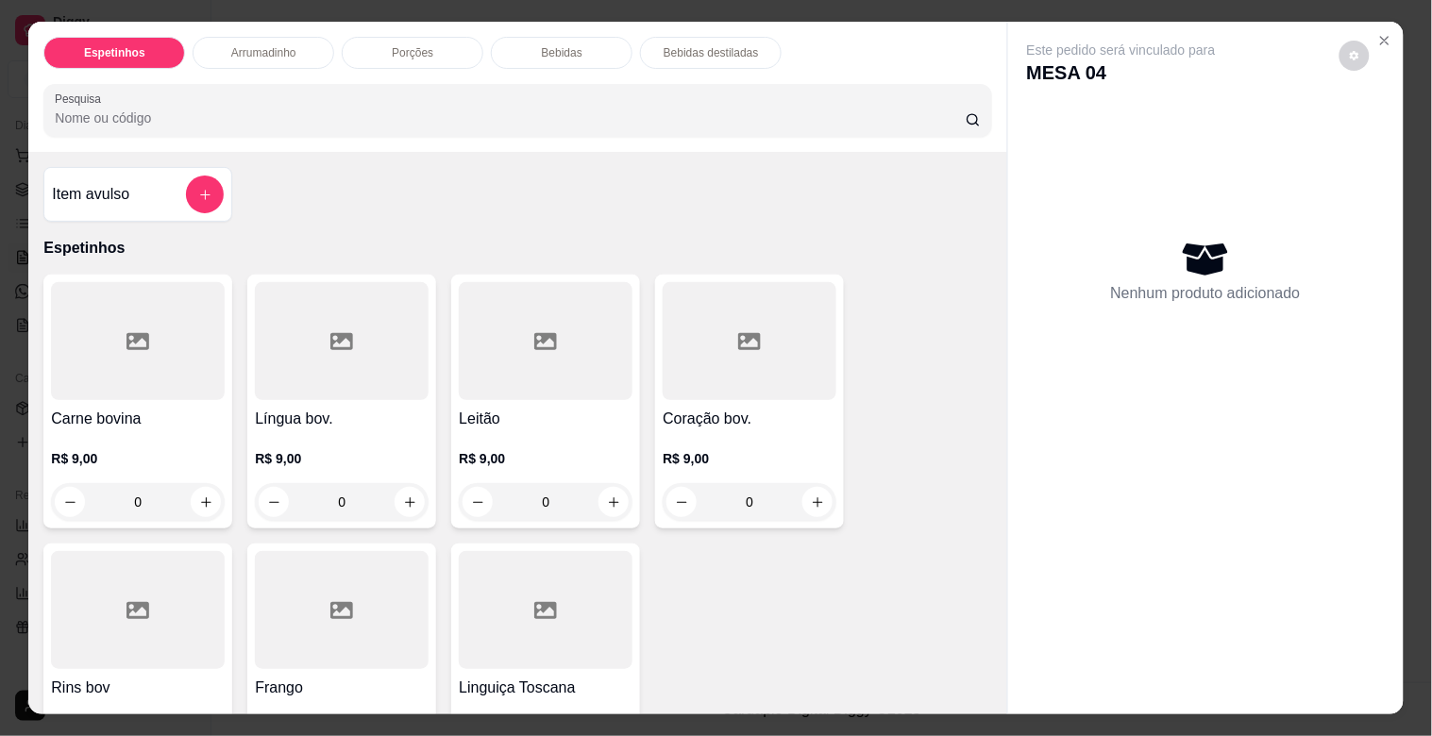
drag, startPoint x: 395, startPoint y: 333, endPoint x: 411, endPoint y: 362, distance: 32.6
drag, startPoint x: 411, startPoint y: 362, endPoint x: 395, endPoint y: 241, distance: 121.9
click at [397, 237] on p "Espetinhos" at bounding box center [517, 248] width 948 height 23
click at [403, 503] on button "increase-product-quantity" at bounding box center [410, 502] width 30 height 30
type input "1"
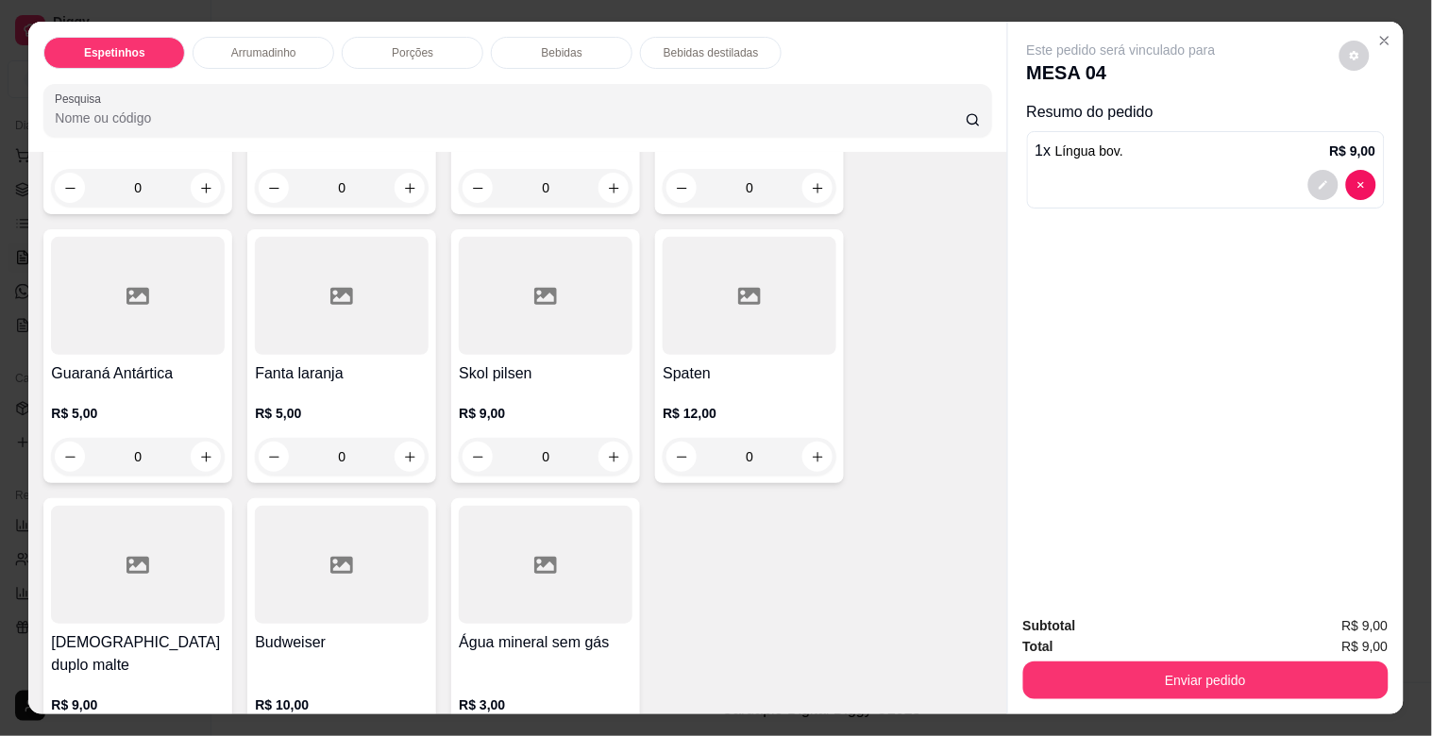
scroll to position [1573, 0]
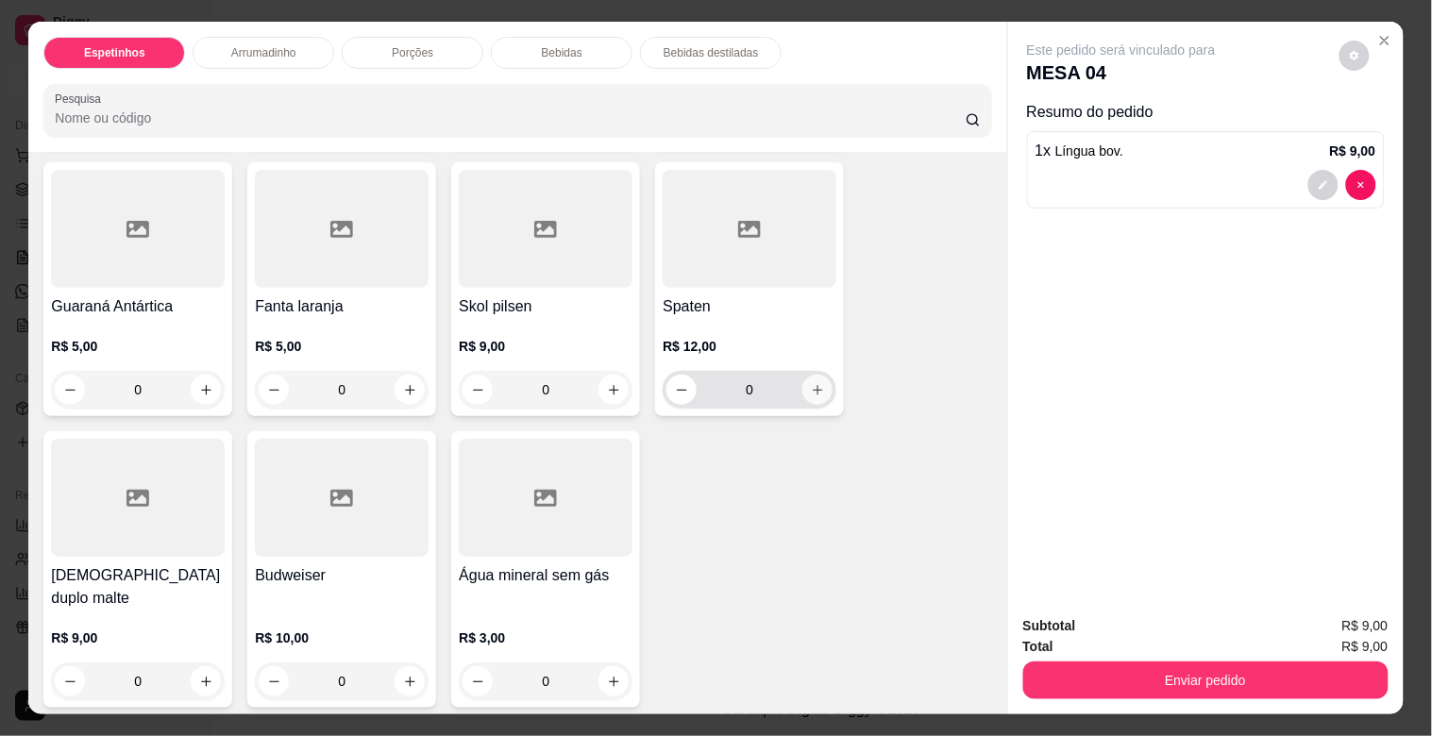
click at [817, 391] on button "increase-product-quantity" at bounding box center [818, 390] width 30 height 30
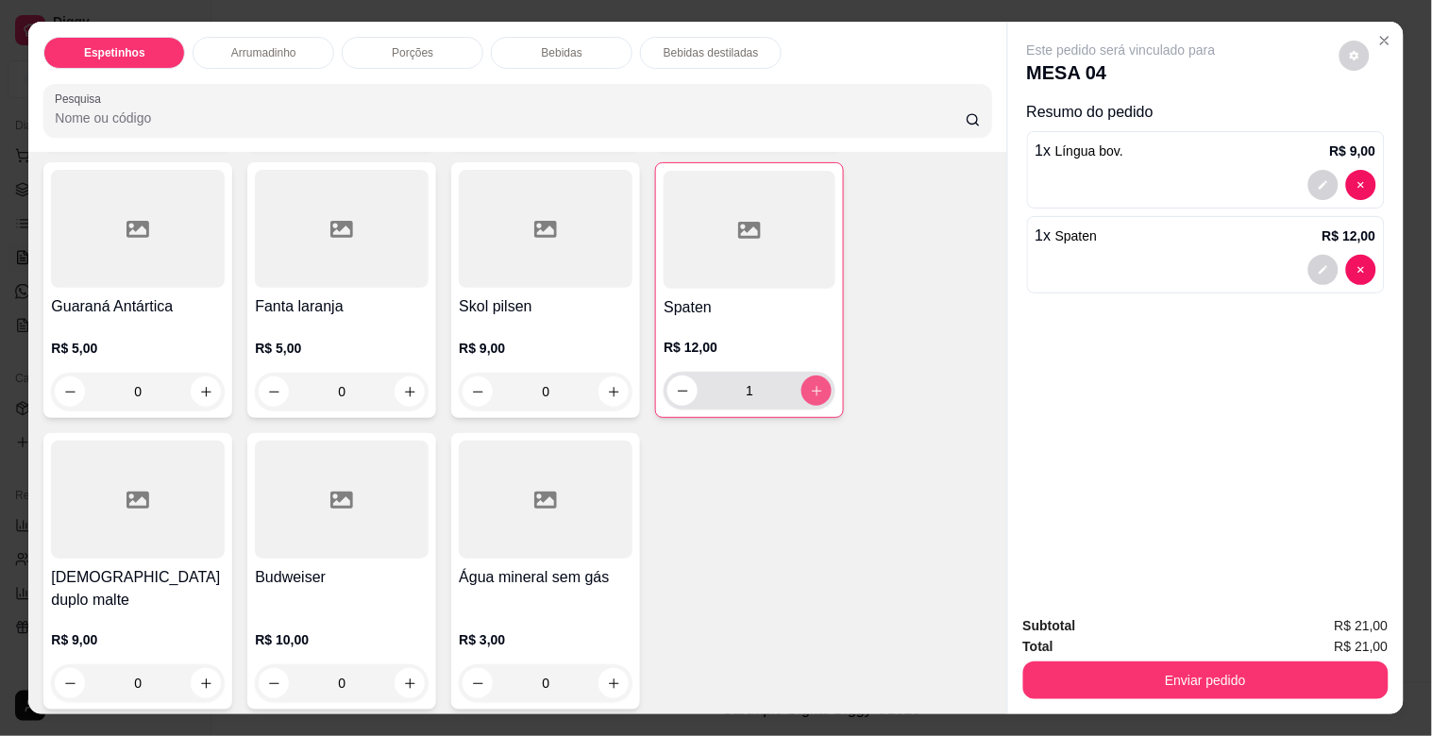
type input "1"
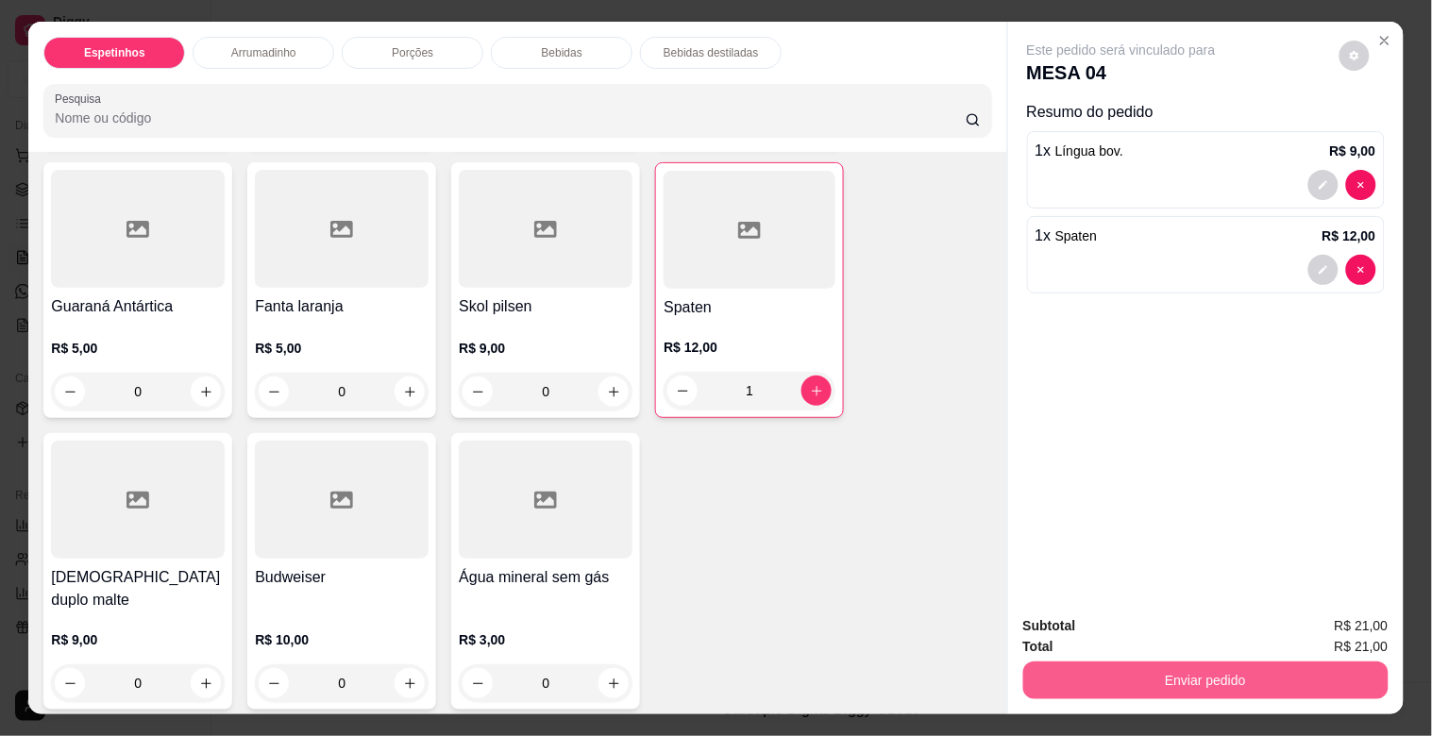
click at [1126, 666] on button "Enviar pedido" at bounding box center [1206, 681] width 365 height 38
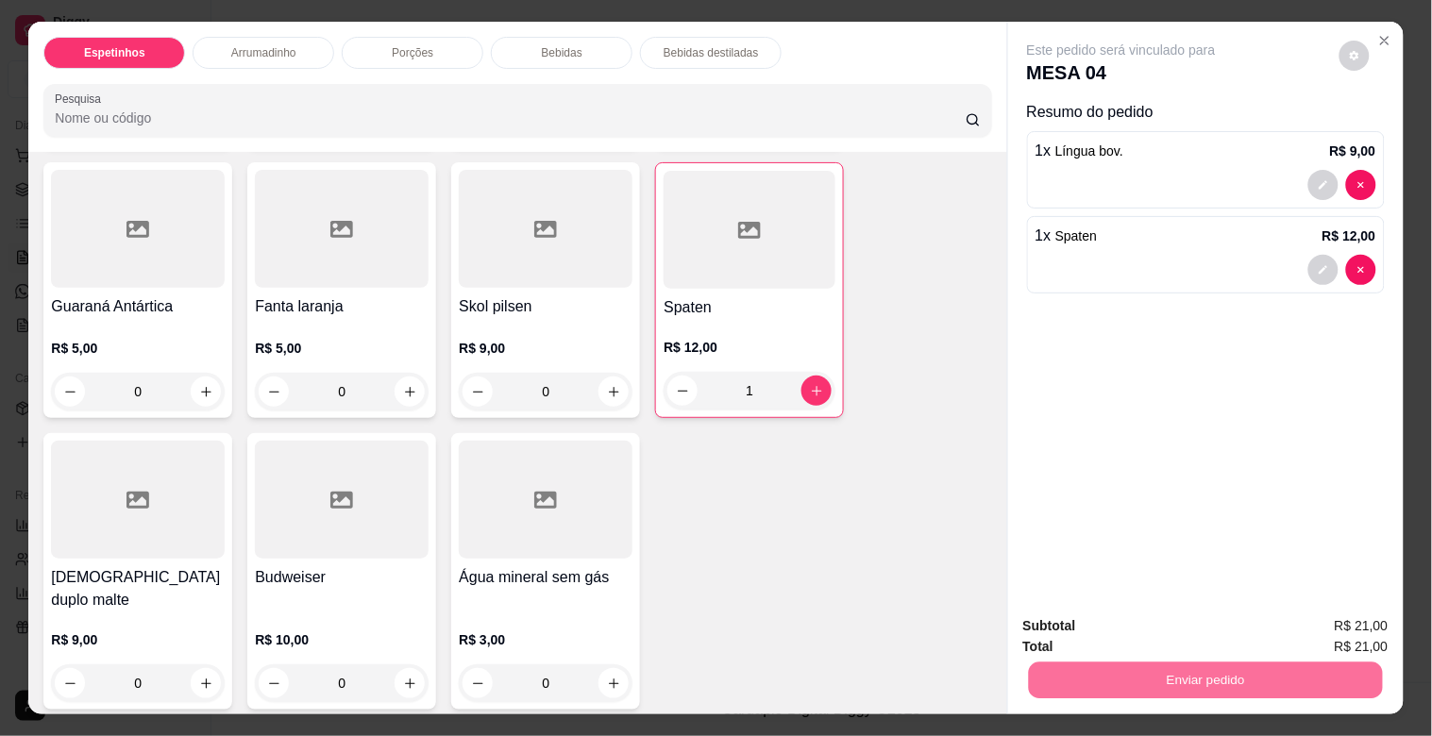
click at [1306, 618] on button "Enviar pedido" at bounding box center [1340, 625] width 104 height 35
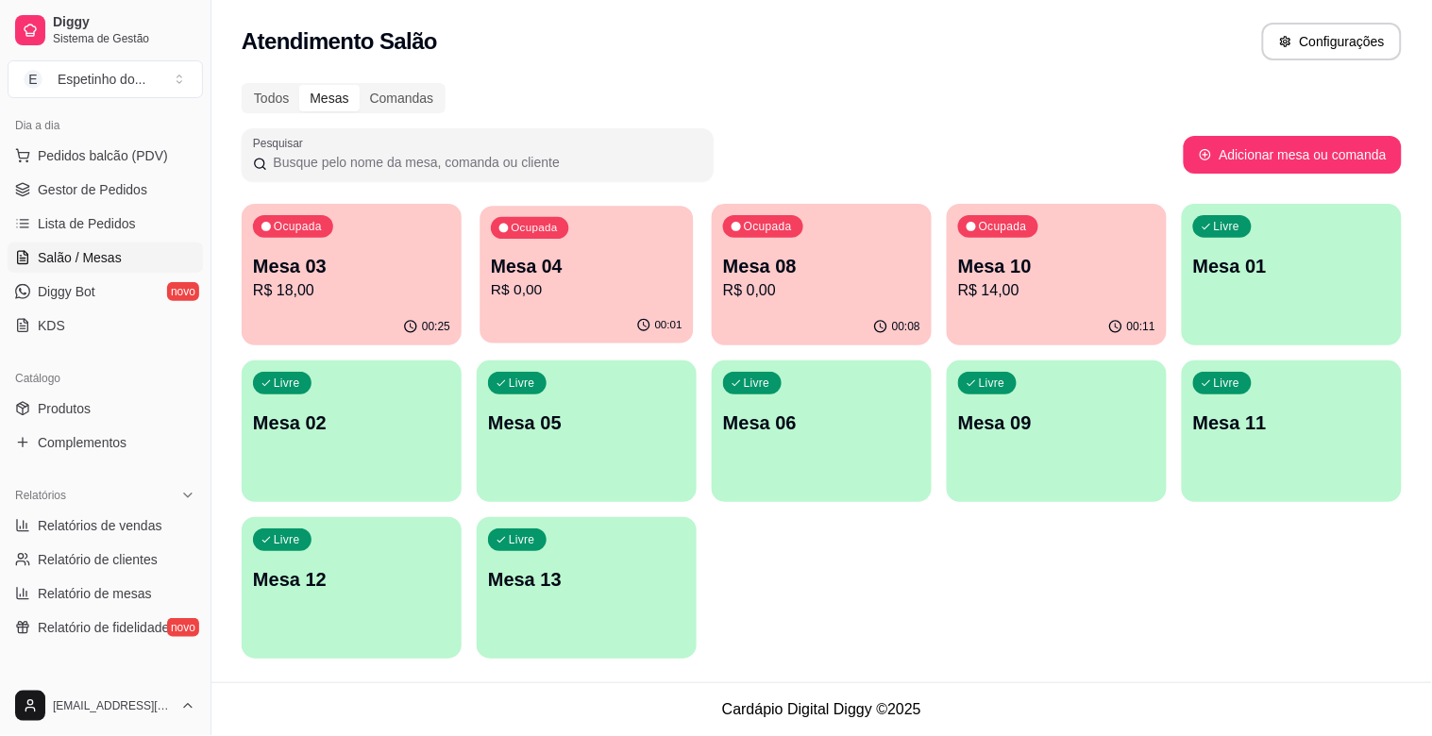
click at [606, 303] on div "Ocupada Mesa 04 R$ 0,00" at bounding box center [586, 257] width 213 height 102
click at [1326, 313] on div "Livre Mesa 01" at bounding box center [1291, 263] width 213 height 115
click at [1231, 228] on p "Livre" at bounding box center [1227, 226] width 26 height 15
click at [1112, 379] on div "Livre Mesa 09" at bounding box center [1056, 420] width 213 height 115
click at [1053, 304] on div "Ocupada Mesa 10 R$ 14,00" at bounding box center [1056, 257] width 213 height 102
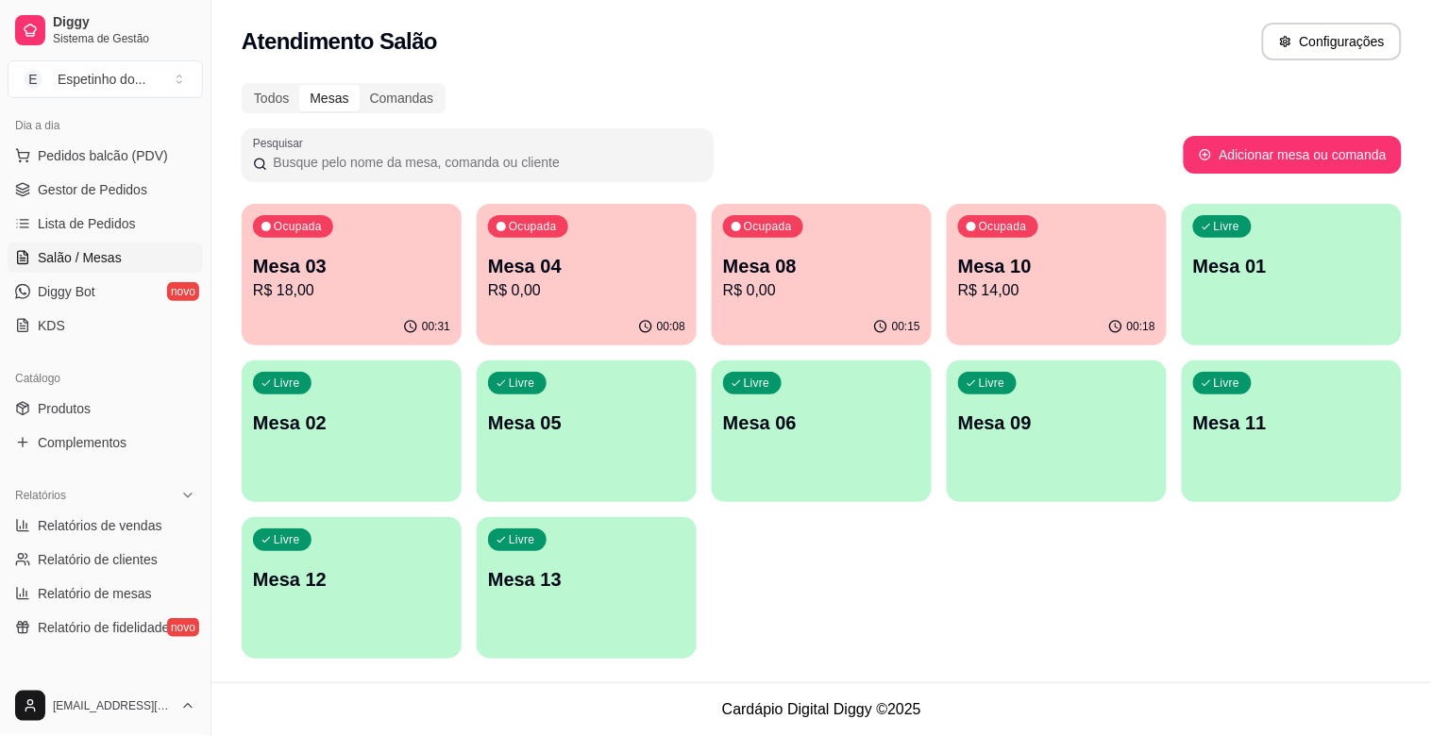
click at [1295, 248] on div "Livre Mesa 01" at bounding box center [1292, 263] width 220 height 119
click at [392, 284] on p "R$ 18,00" at bounding box center [351, 290] width 197 height 23
click at [836, 277] on p "Mesa 08" at bounding box center [822, 266] width 192 height 25
click at [633, 434] on p "Mesa 05" at bounding box center [587, 423] width 192 height 25
click at [440, 398] on div "Livre Mesa 02" at bounding box center [352, 420] width 220 height 119
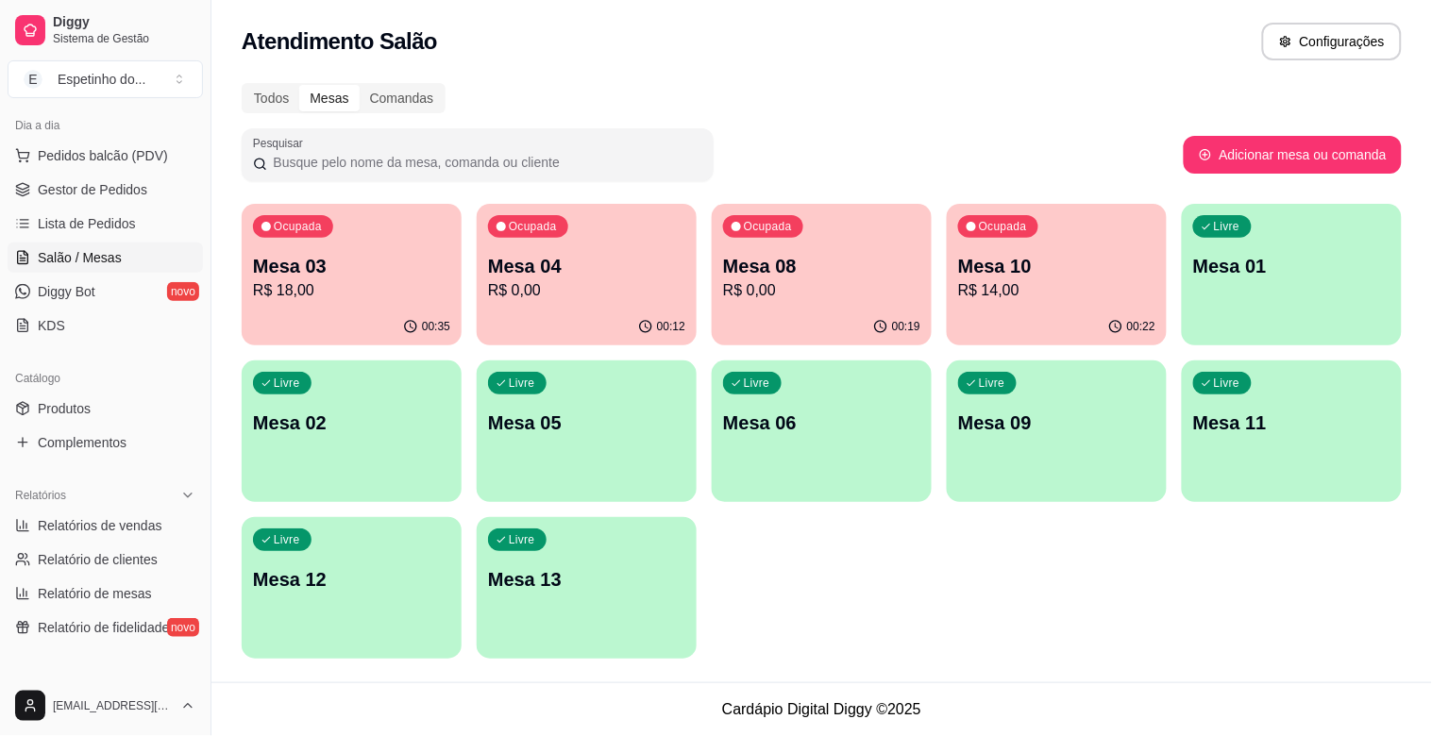
click at [1243, 274] on p "Mesa 01" at bounding box center [1291, 266] width 197 height 26
click at [664, 564] on div "Livre Mesa 13" at bounding box center [587, 576] width 220 height 119
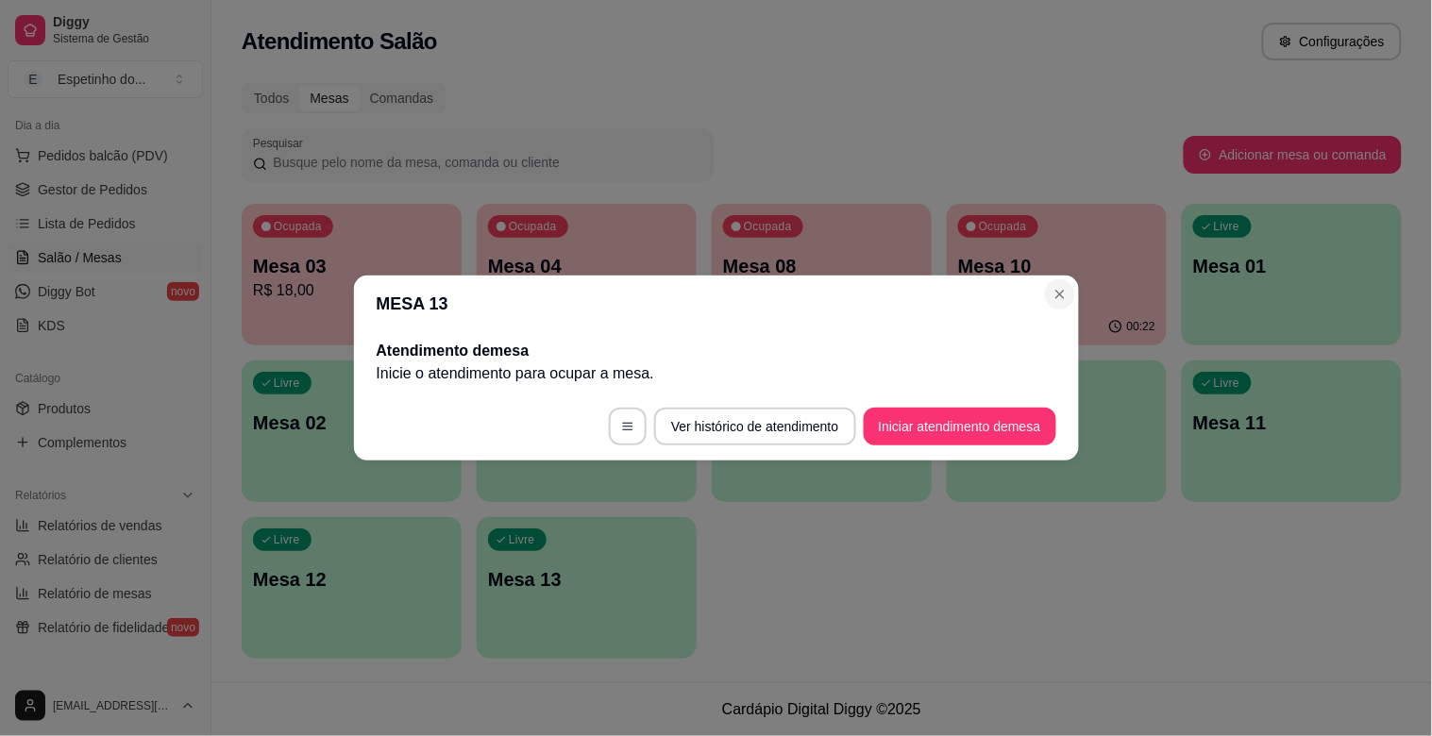
click at [1072, 283] on header "MESA 13" at bounding box center [716, 304] width 725 height 57
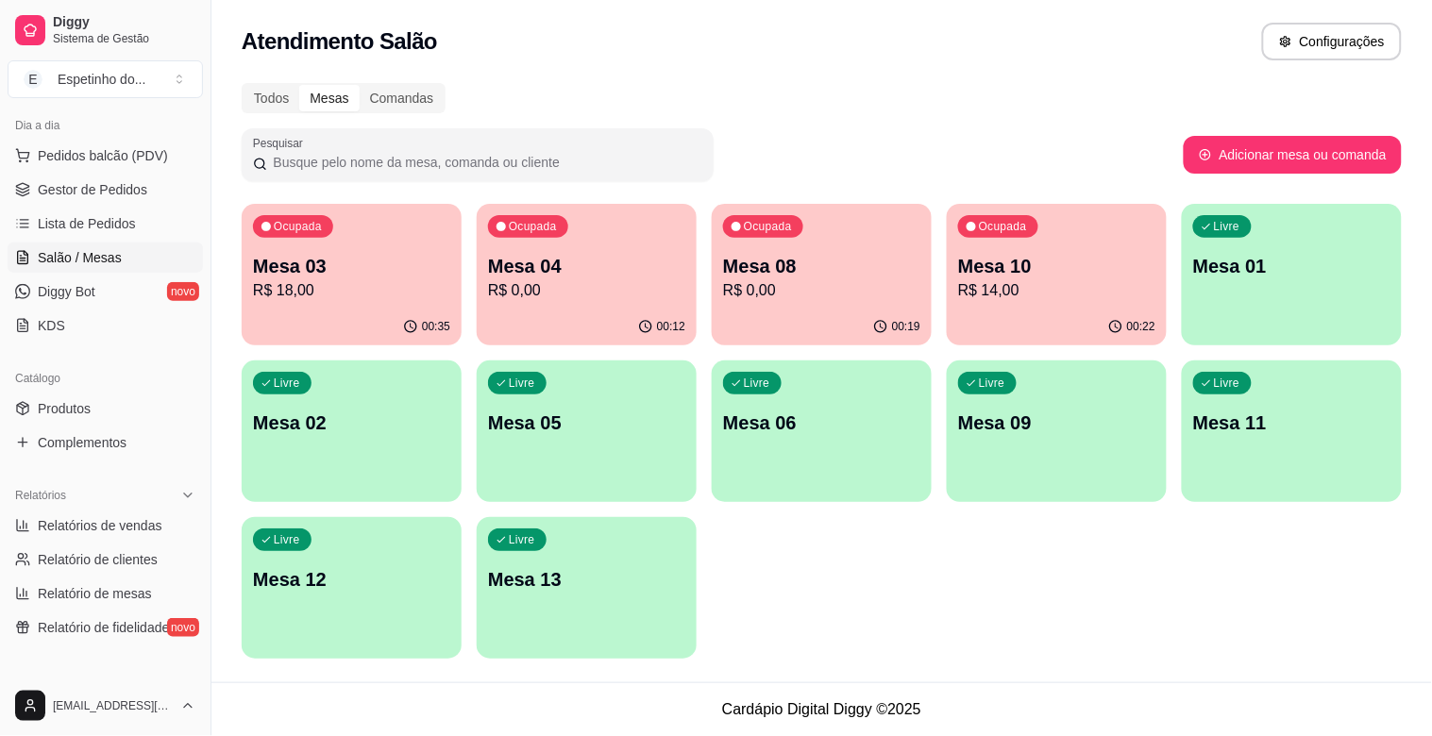
click at [414, 600] on div "Livre Mesa 12" at bounding box center [352, 576] width 220 height 119
click at [567, 278] on div "Mesa 04 R$ 0,00" at bounding box center [586, 277] width 197 height 49
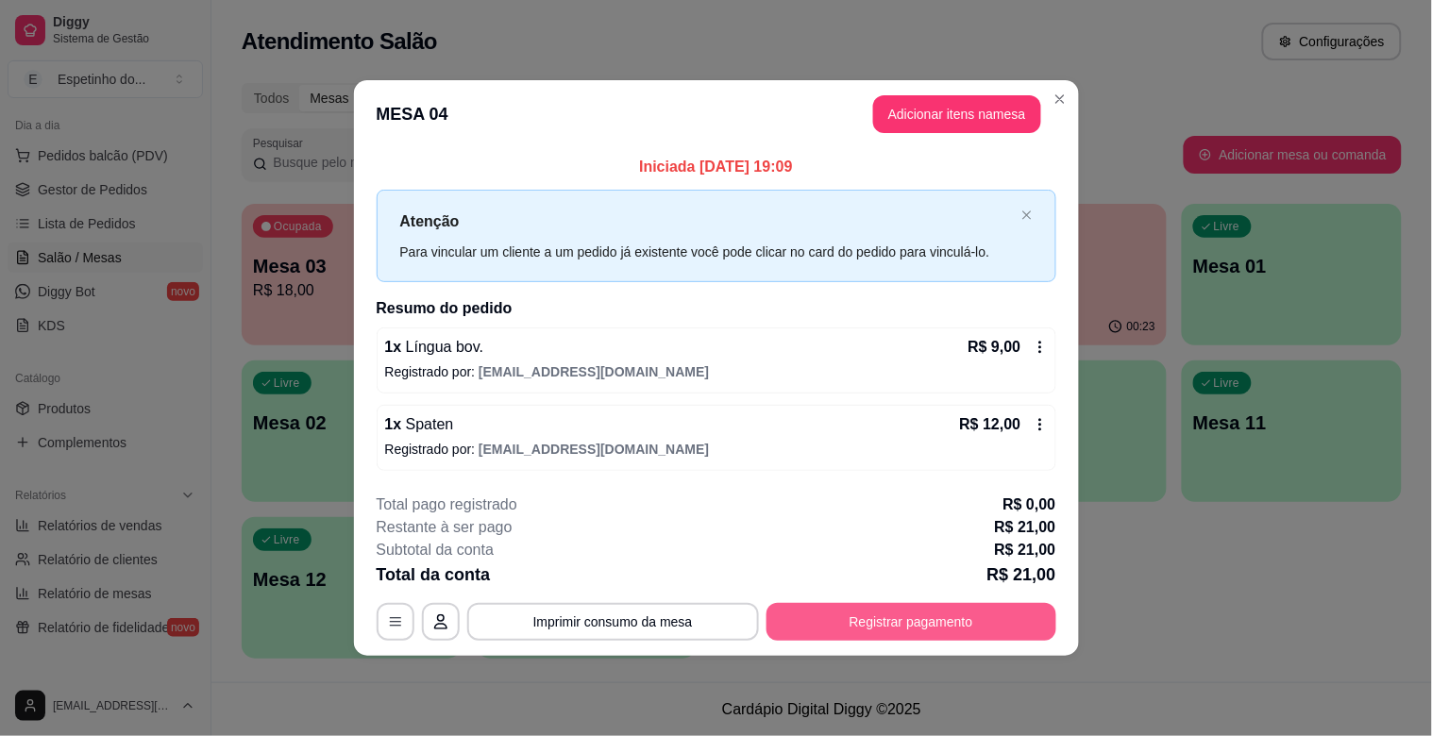
click at [855, 617] on button "Registrar pagamento" at bounding box center [912, 622] width 290 height 38
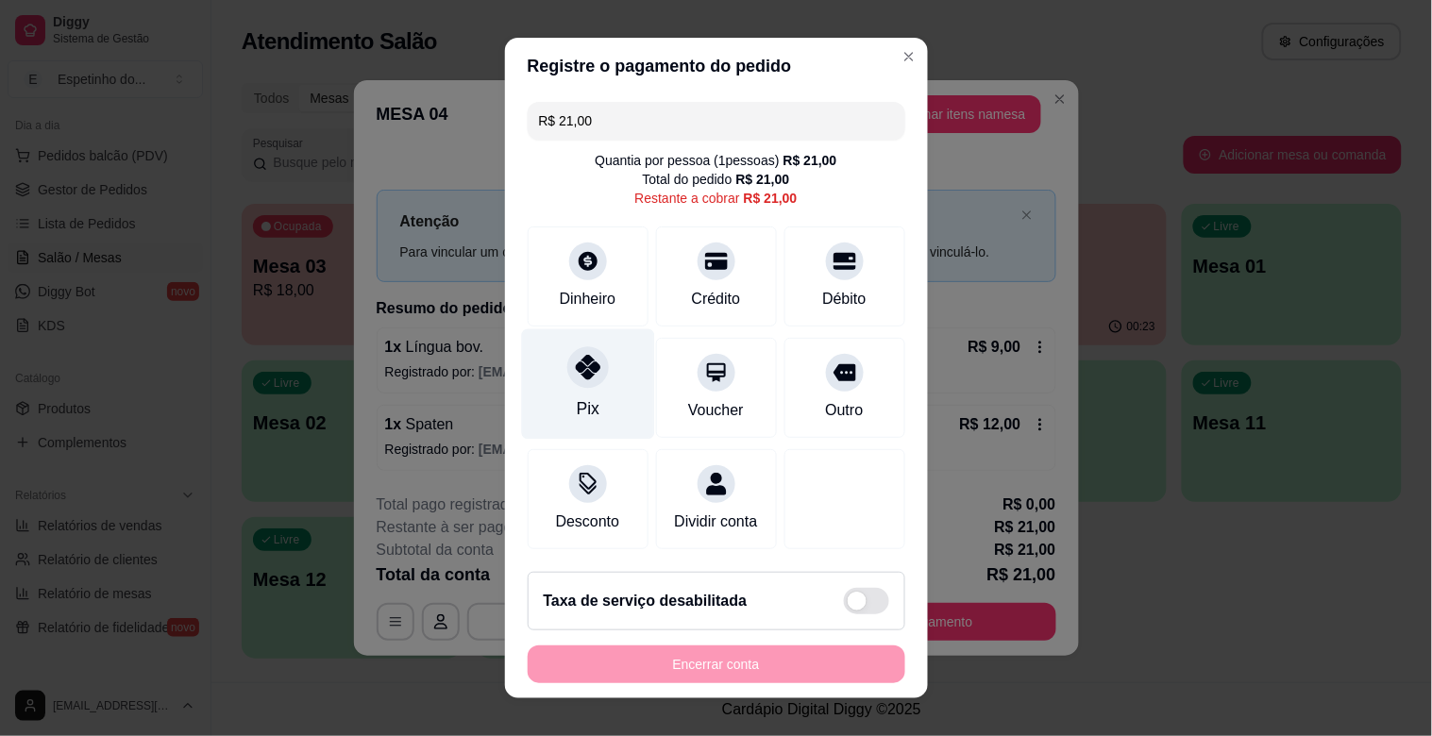
click at [614, 415] on div "Pix" at bounding box center [587, 385] width 133 height 110
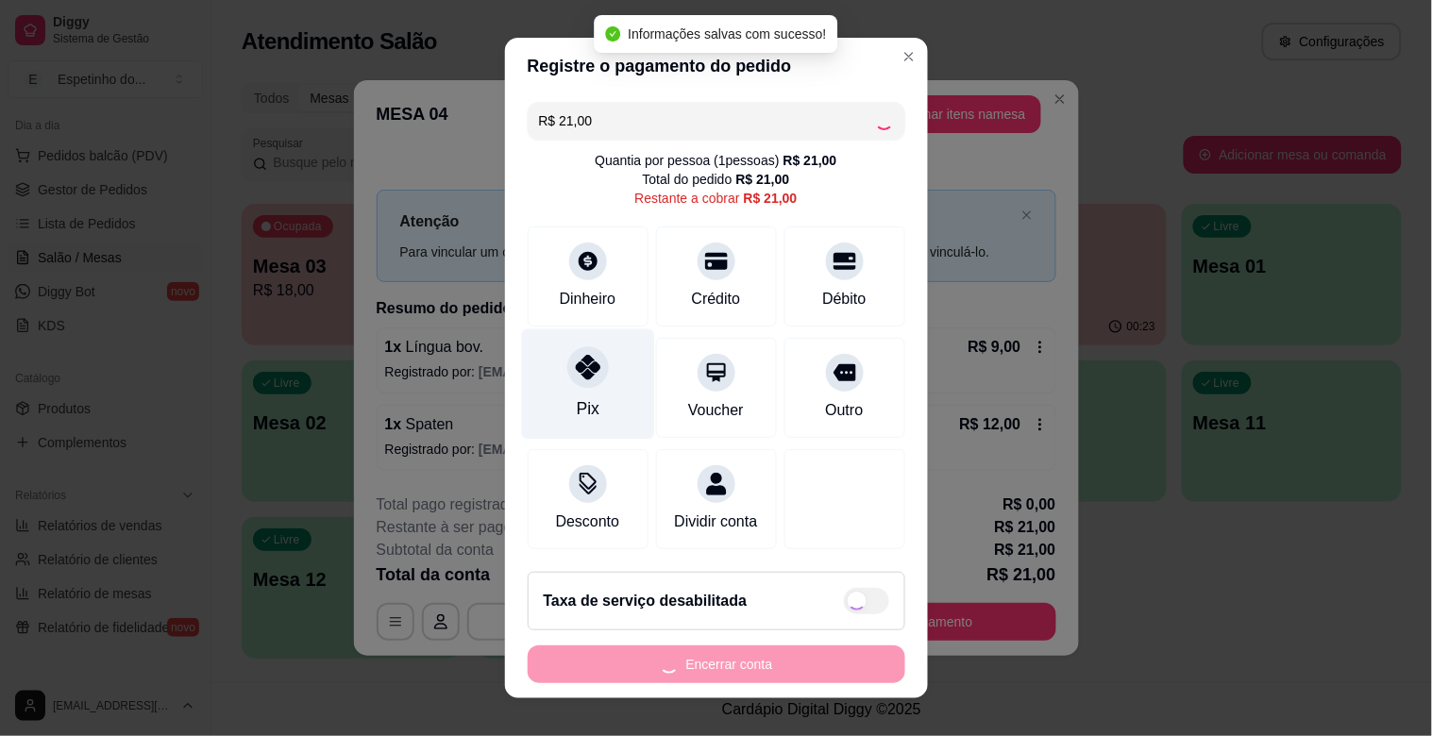
type input "R$ 0,00"
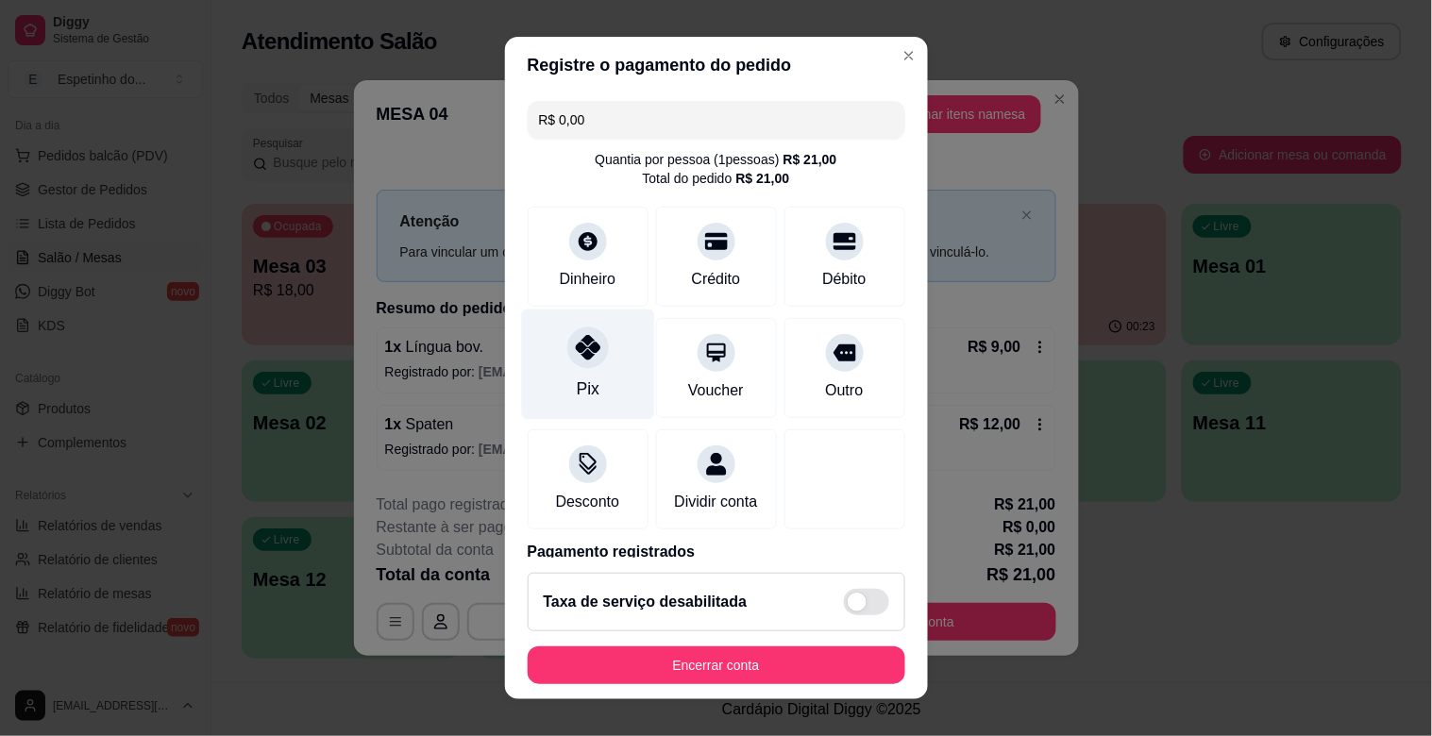
click at [580, 372] on div "Pix" at bounding box center [587, 365] width 133 height 110
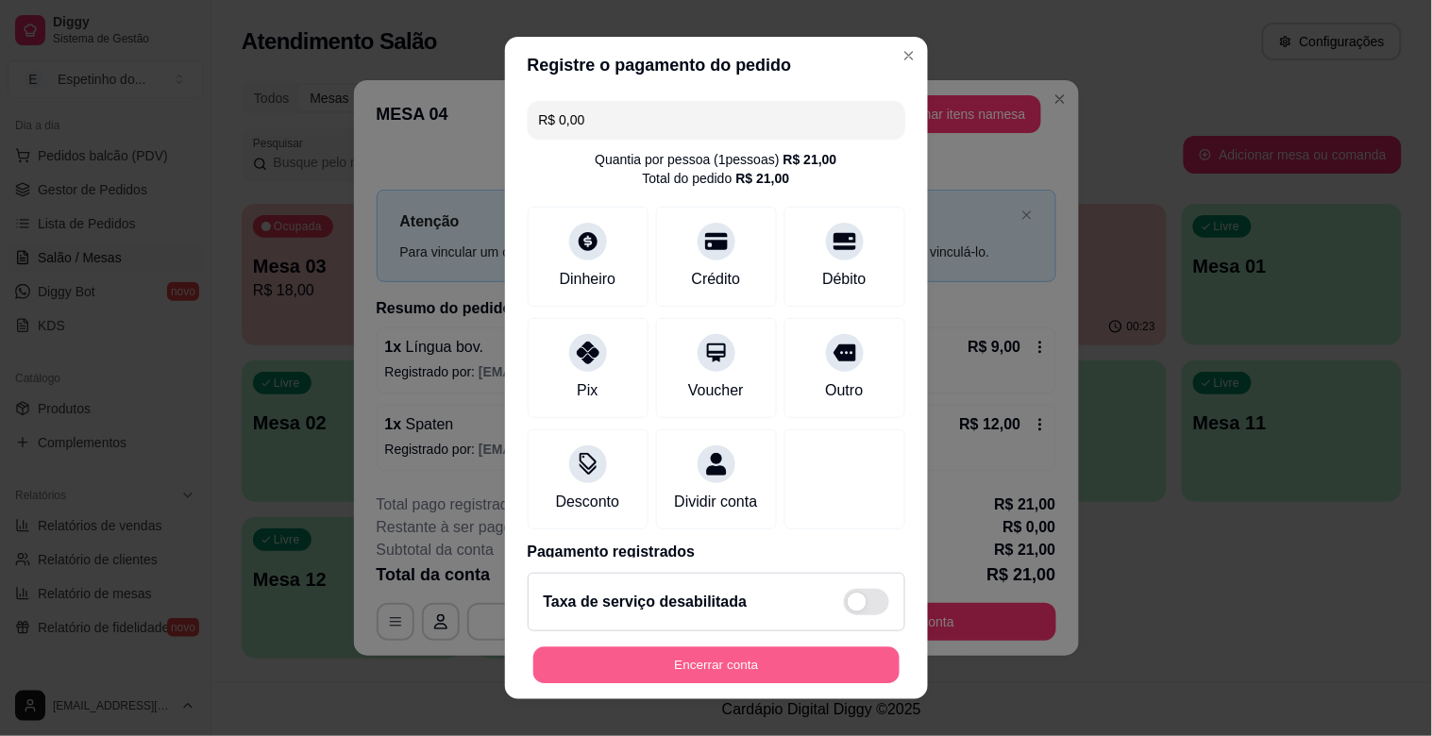
click at [730, 674] on button "Encerrar conta" at bounding box center [716, 666] width 366 height 37
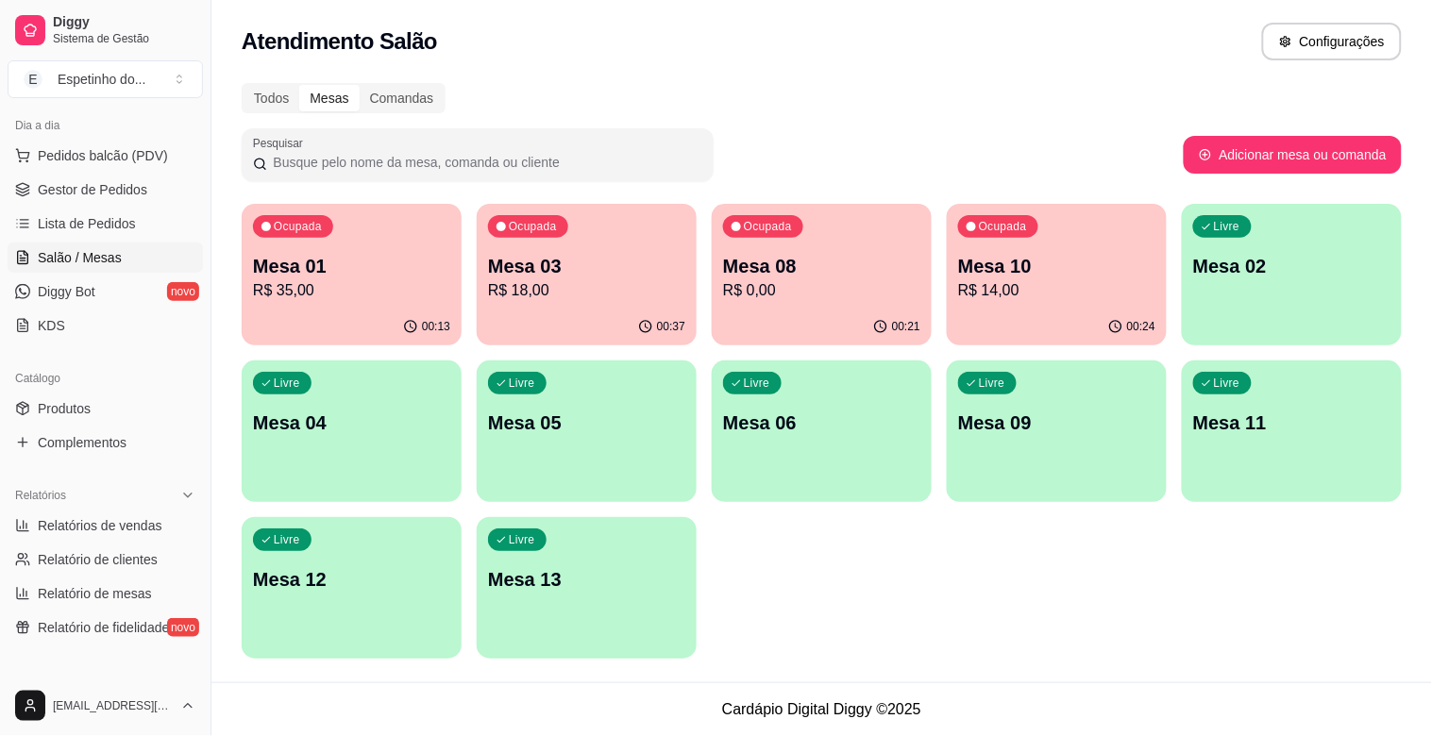
click at [1041, 421] on p "Mesa 09" at bounding box center [1056, 423] width 197 height 26
click at [1004, 296] on p "R$ 14,00" at bounding box center [1057, 290] width 192 height 22
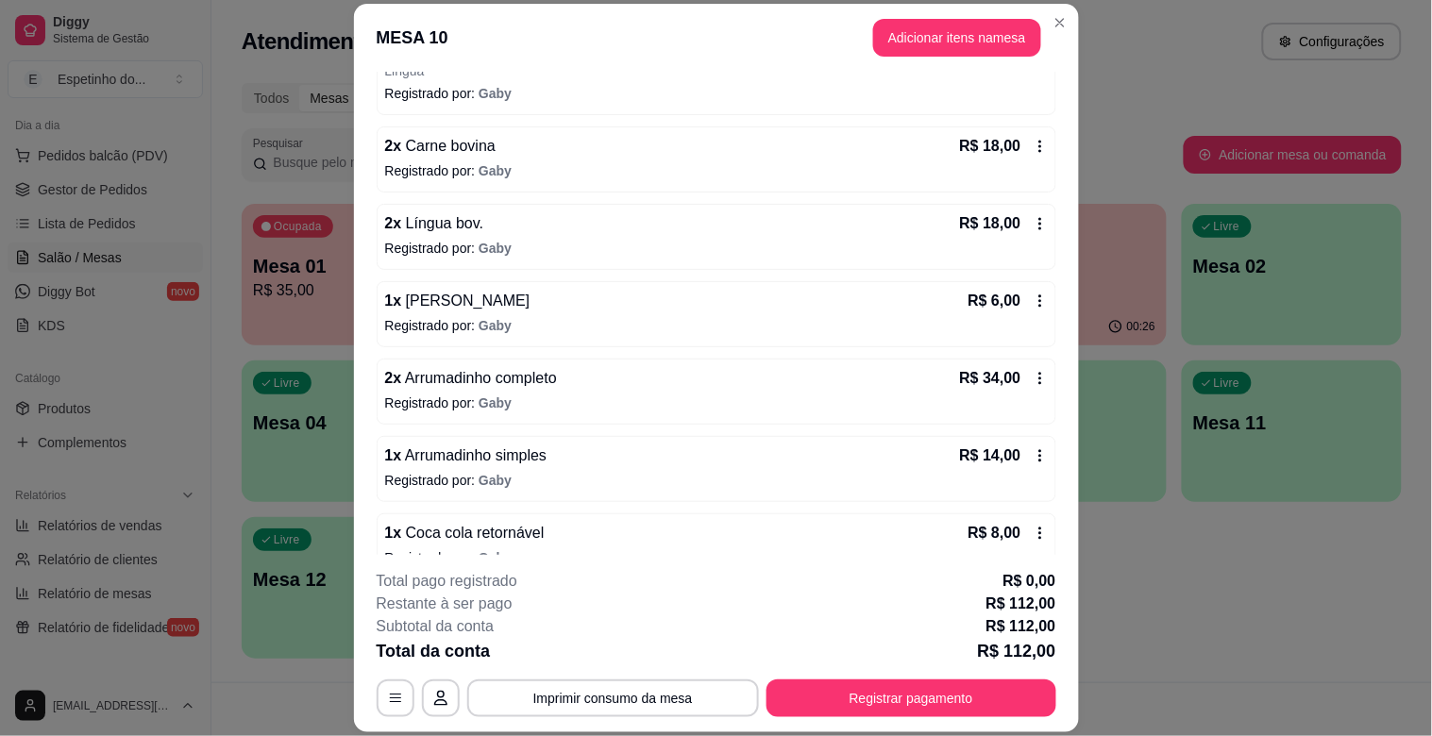
scroll to position [279, 0]
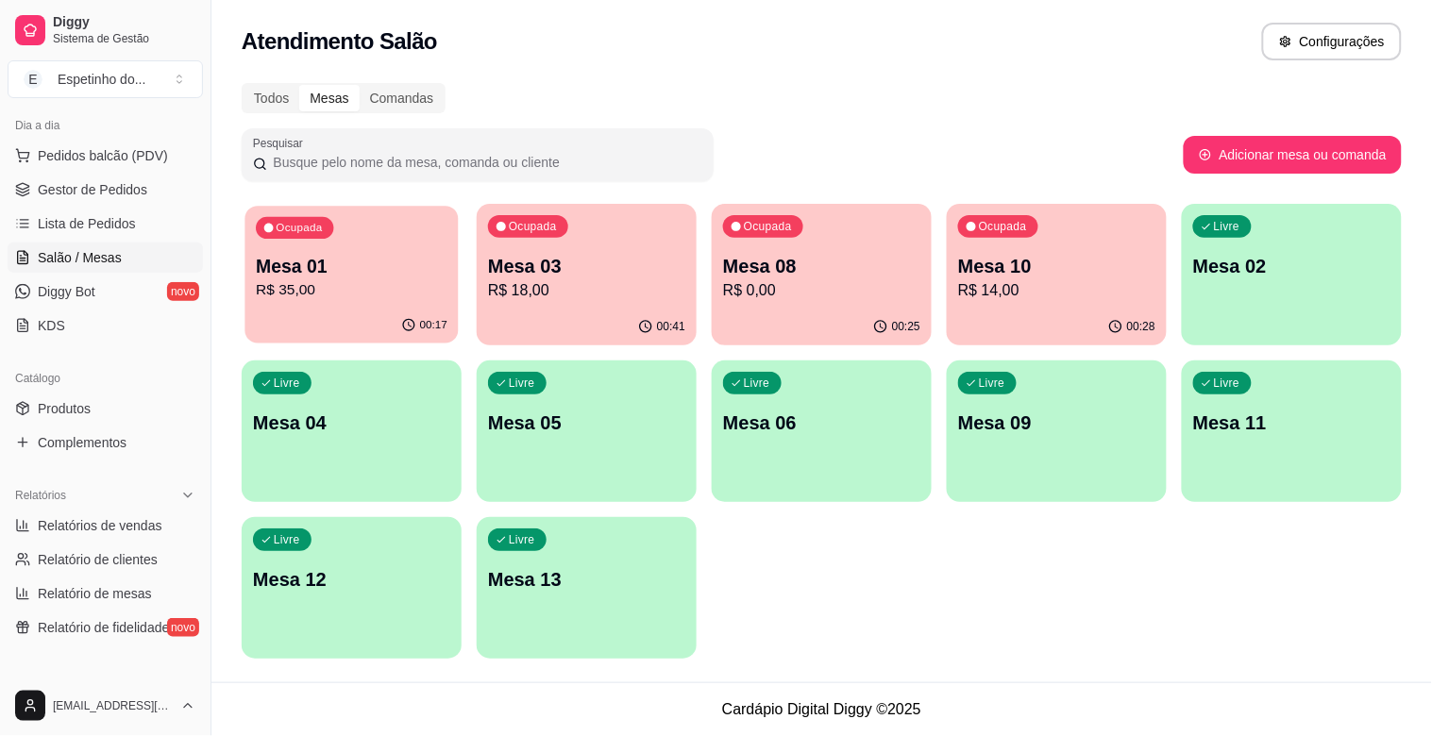
click at [356, 223] on div "Ocupada Mesa 01 R$ 35,00" at bounding box center [351, 257] width 213 height 102
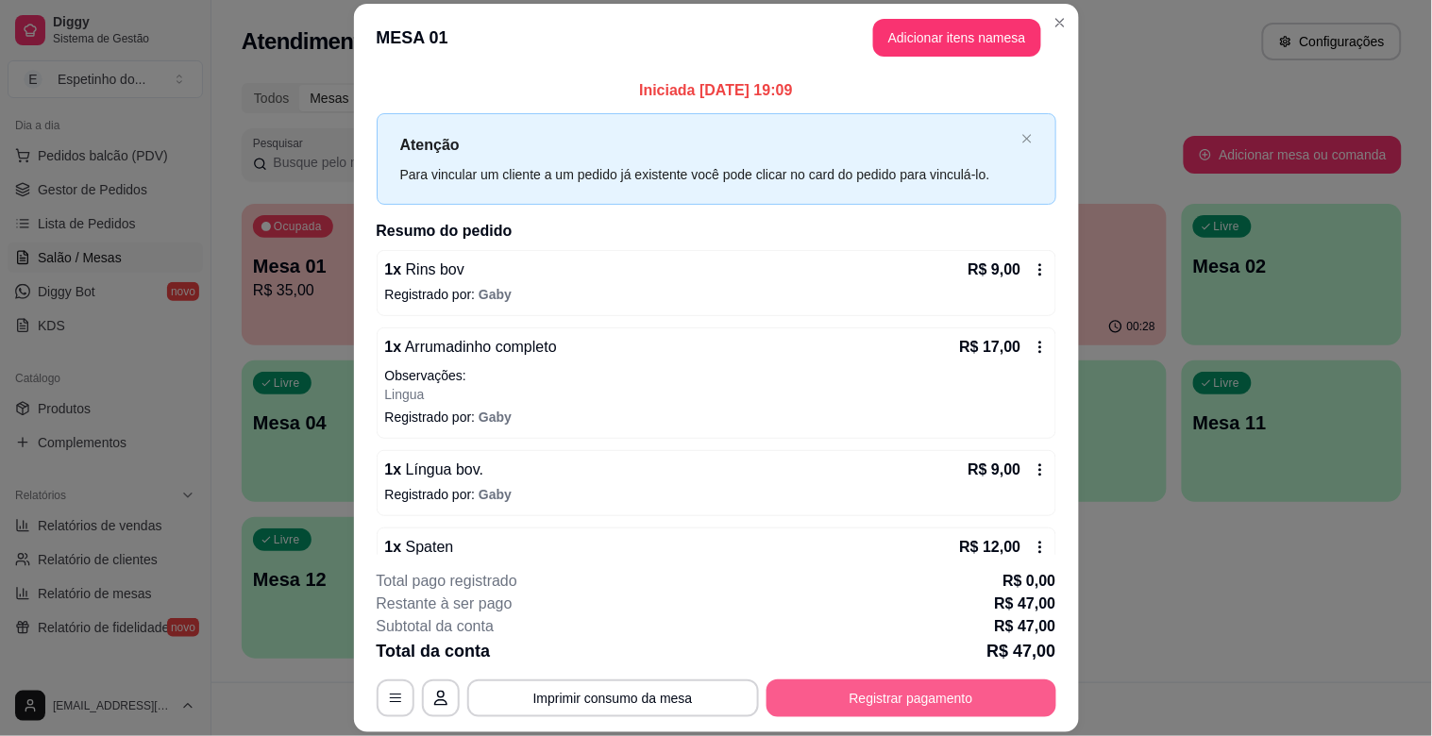
click at [891, 702] on button "Registrar pagamento" at bounding box center [912, 699] width 290 height 38
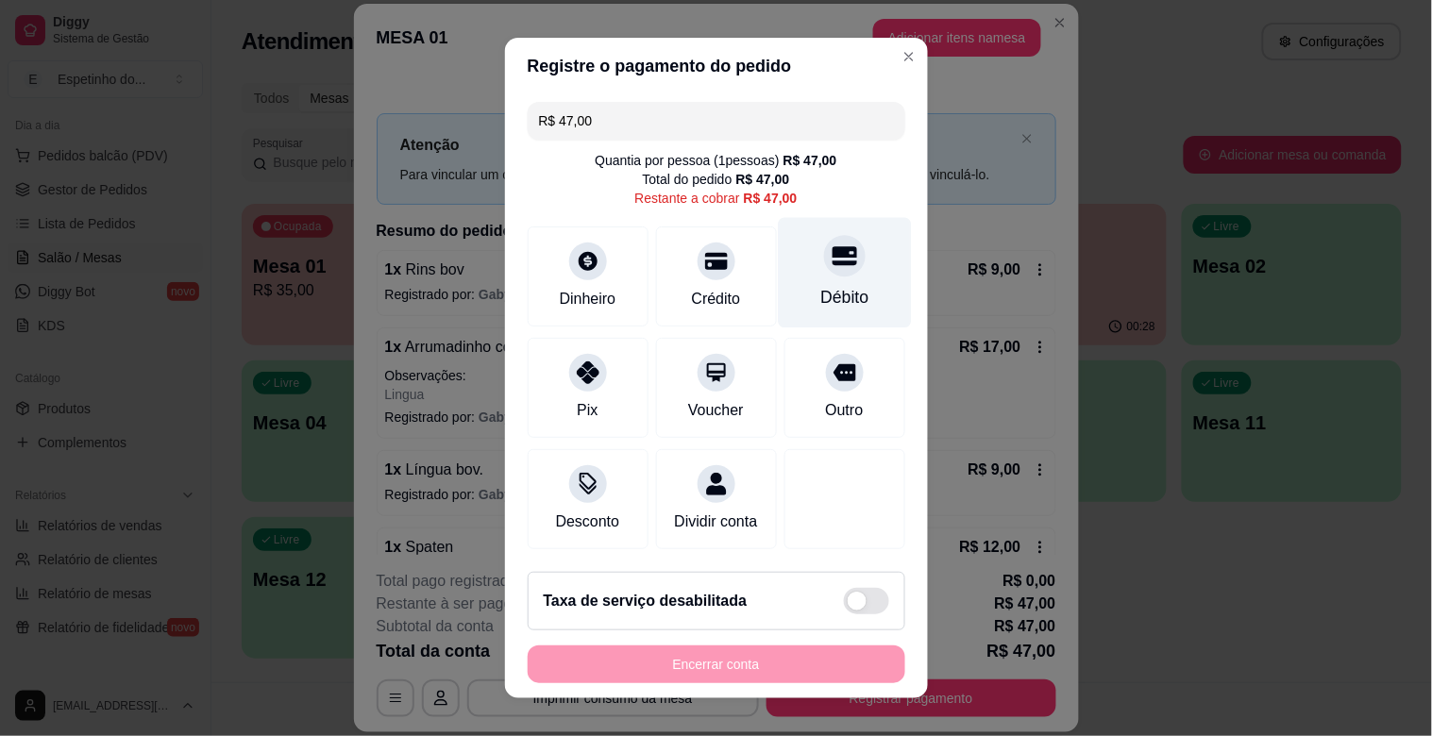
click at [821, 305] on div "Débito" at bounding box center [845, 297] width 48 height 25
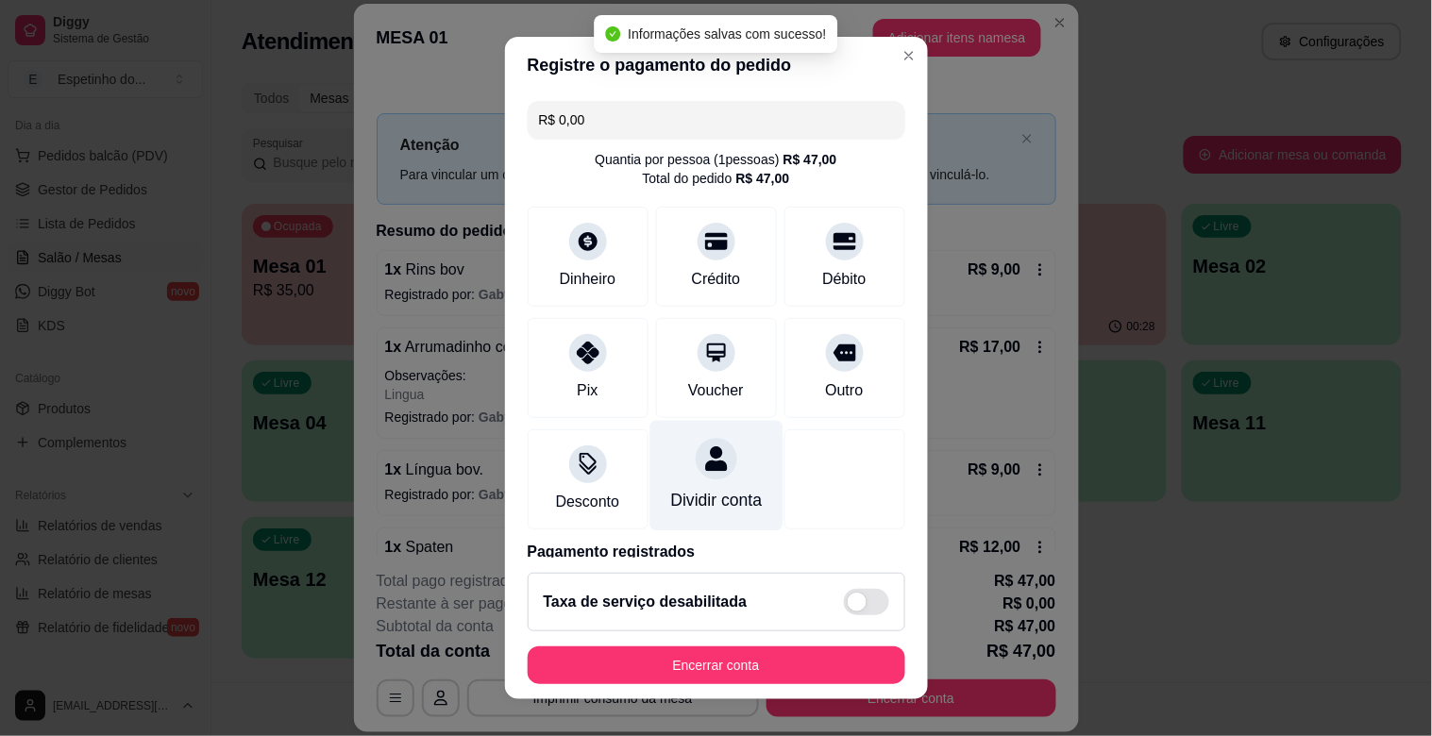
type input "R$ 0,00"
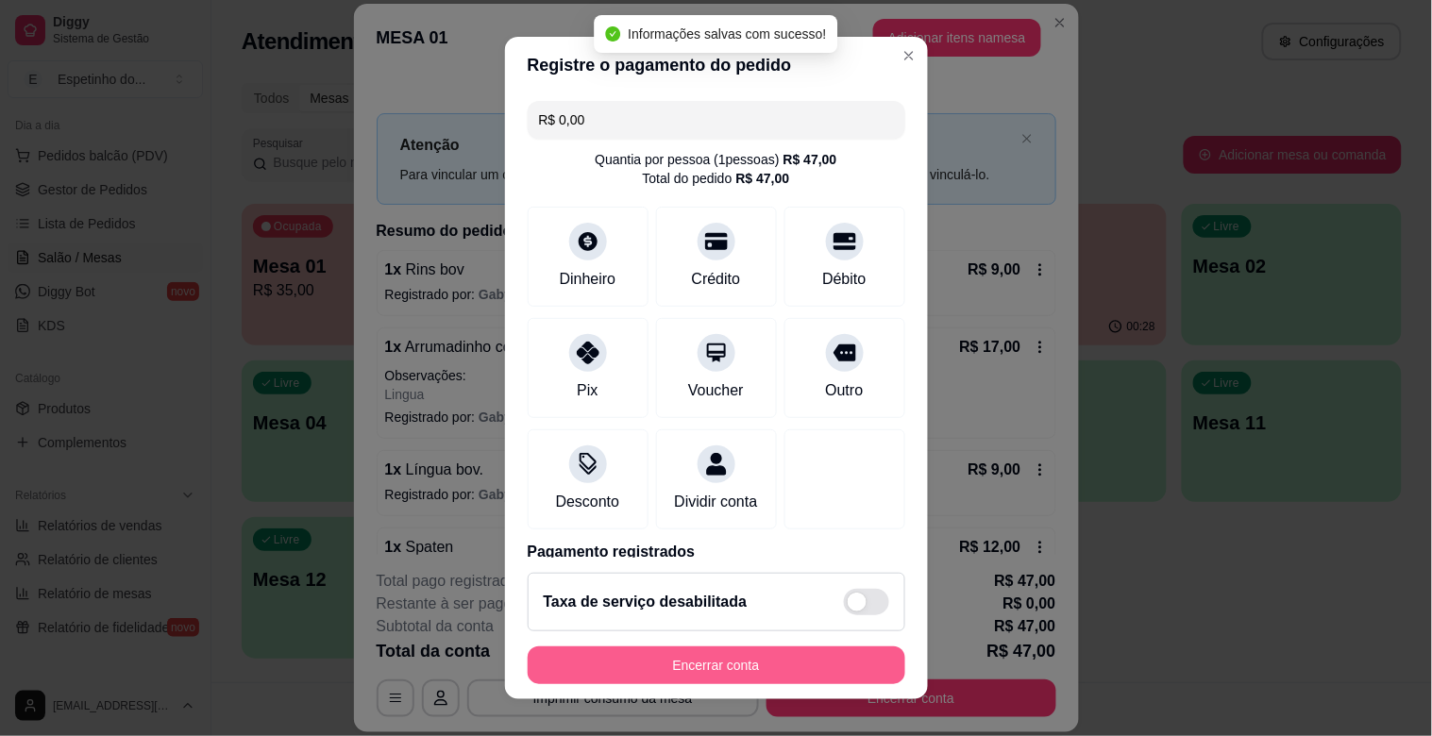
click at [719, 675] on button "Encerrar conta" at bounding box center [717, 666] width 378 height 38
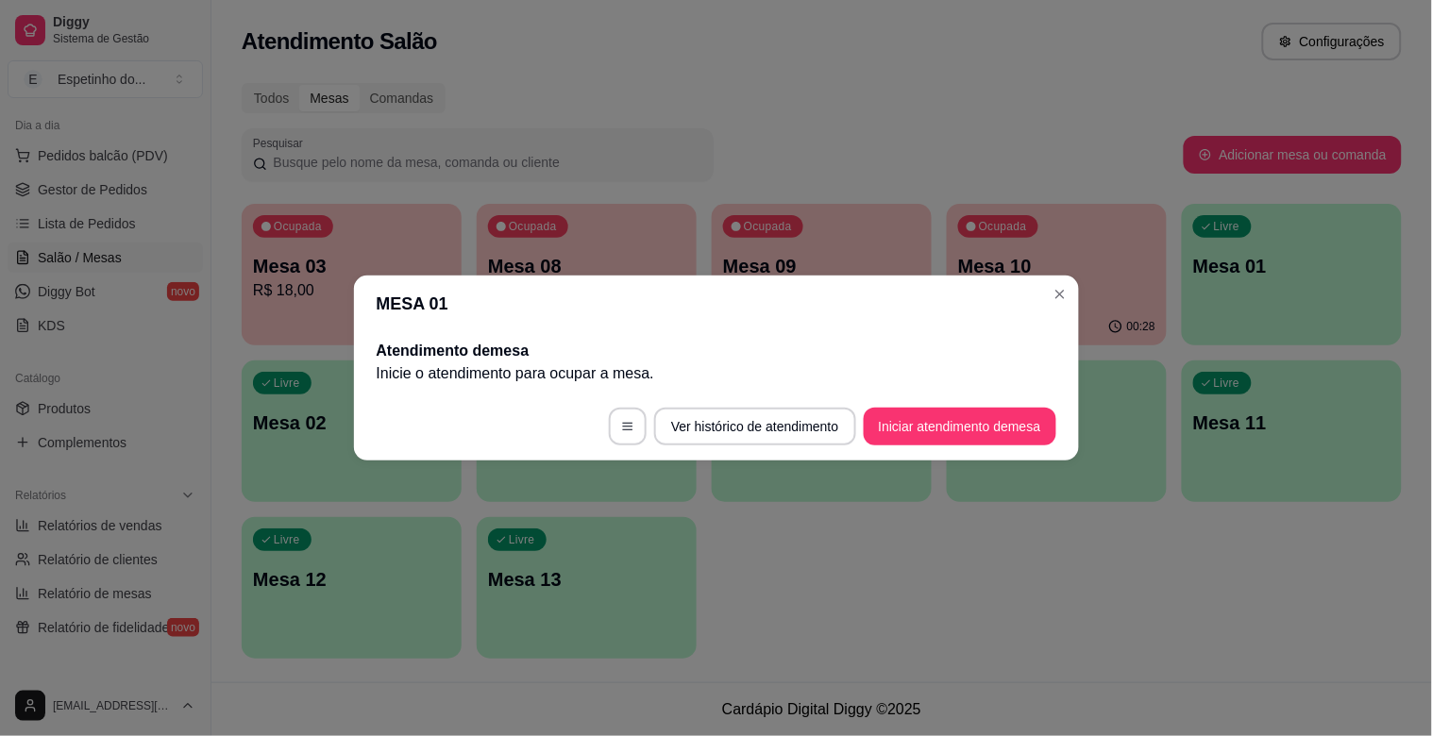
click at [1059, 310] on header "MESA 01" at bounding box center [716, 304] width 725 height 57
click at [1059, 268] on div "MESA 01 Atendimento de mesa Inicie o atendimento para ocupar a mesa . Ver histó…" at bounding box center [716, 368] width 1432 height 736
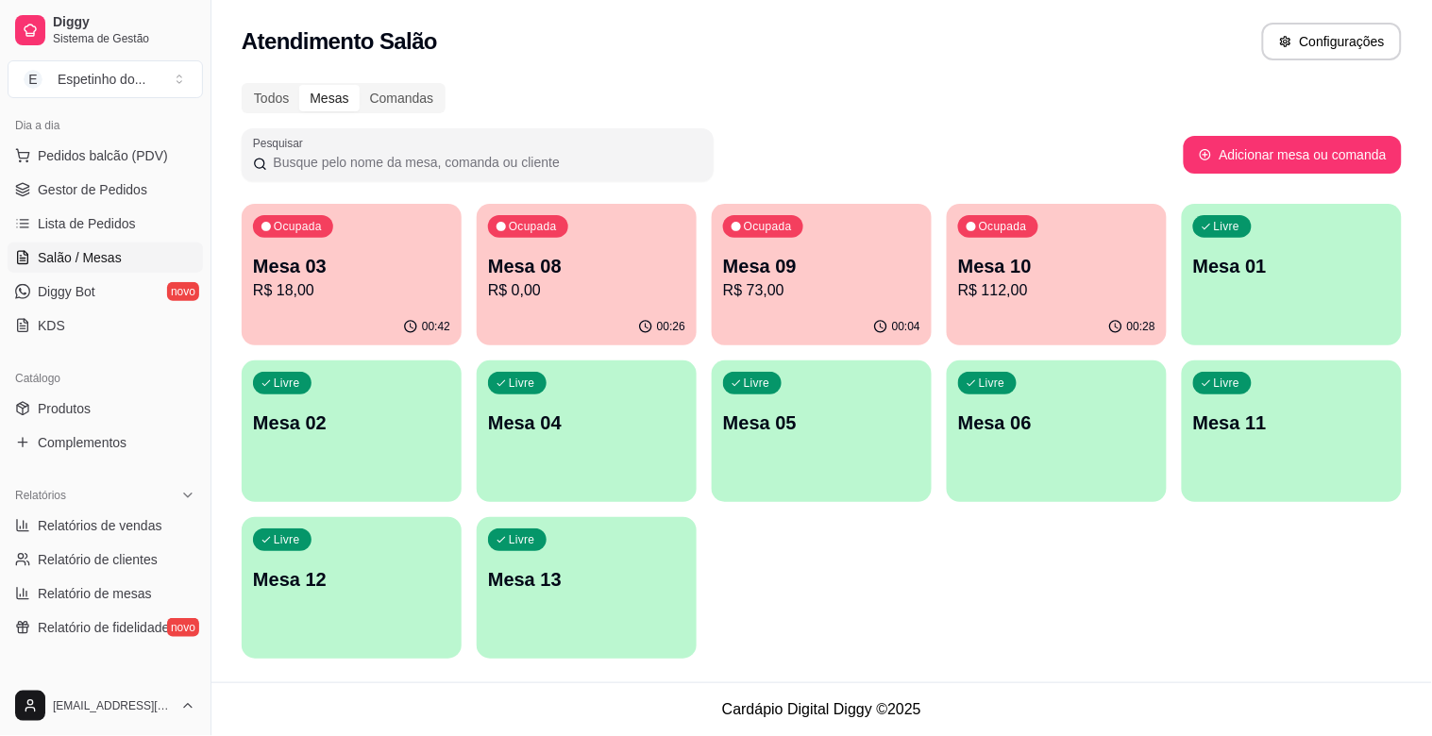
click at [837, 274] on p "Mesa 09" at bounding box center [821, 266] width 197 height 26
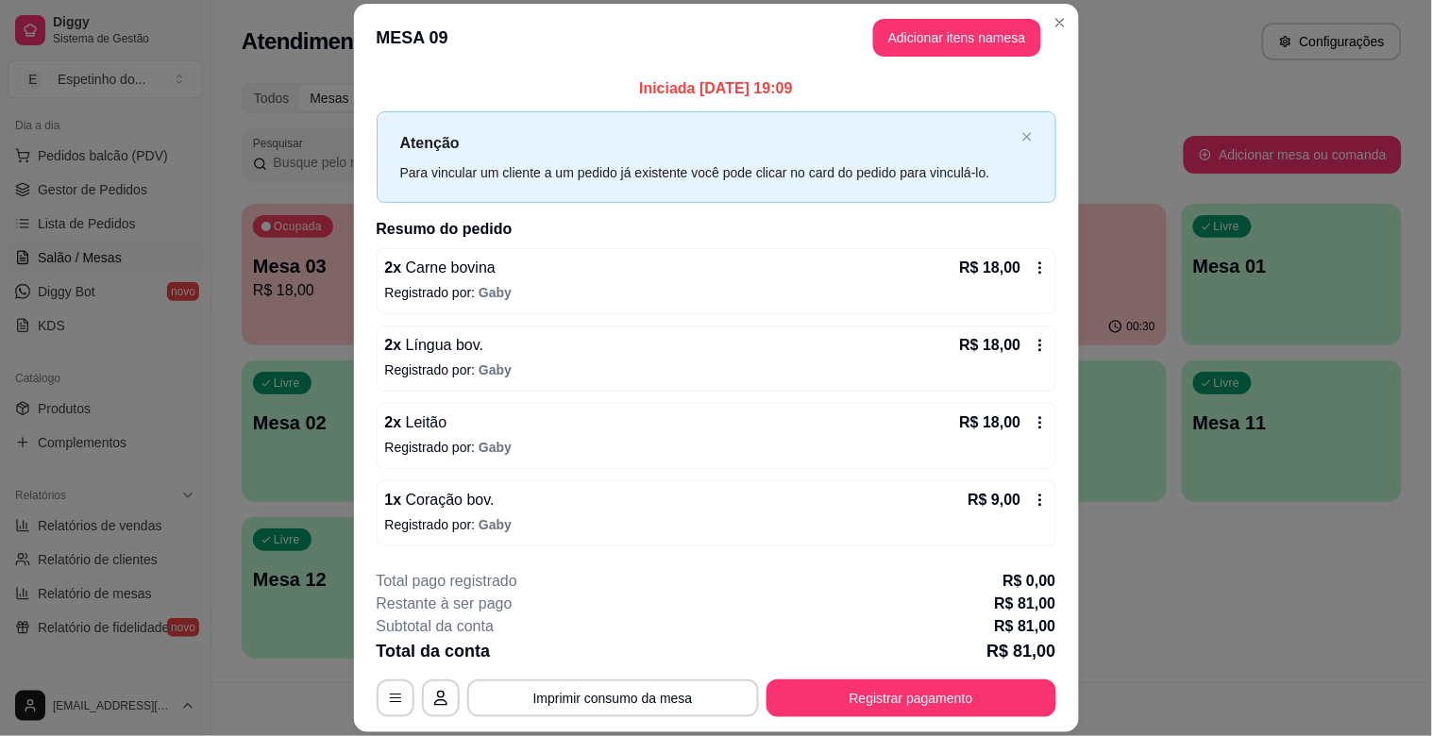
scroll to position [0, 0]
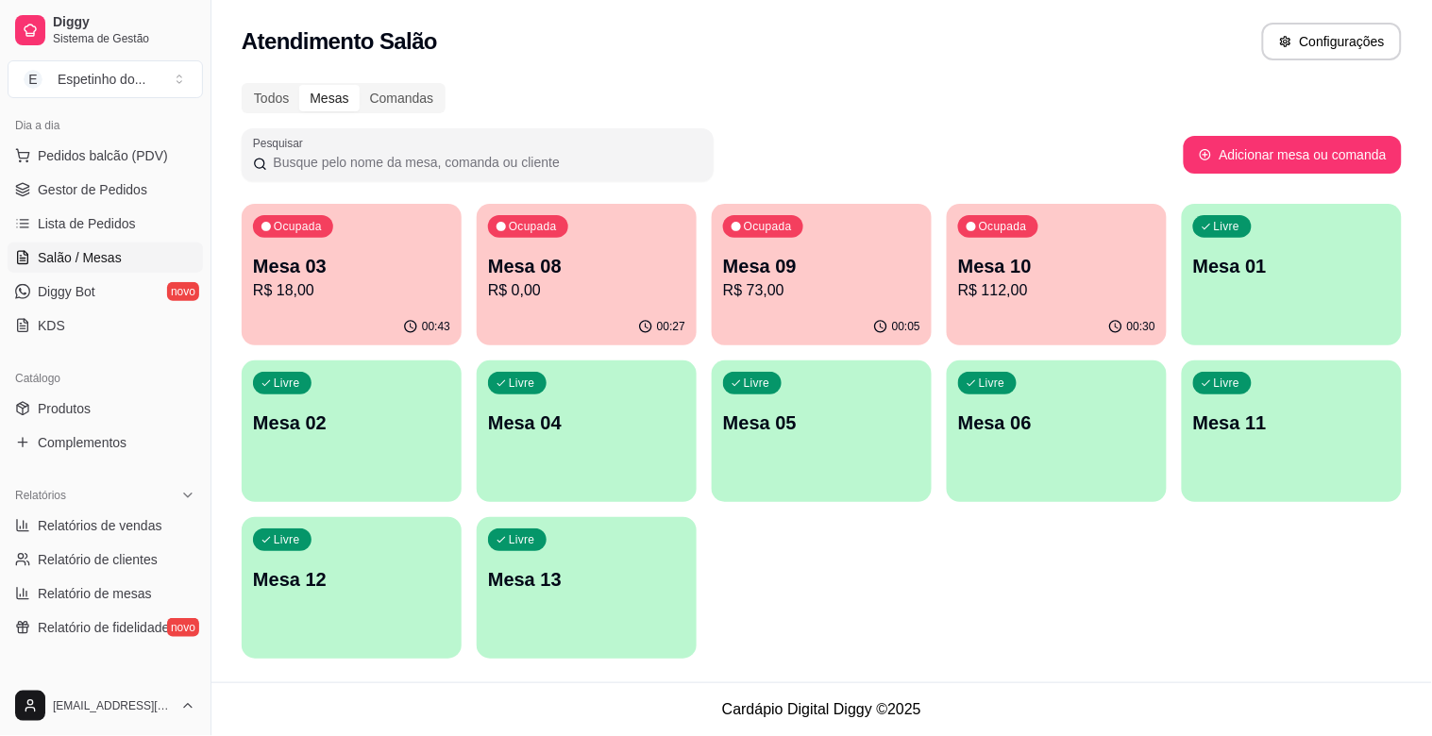
click at [1024, 288] on p "R$ 112,00" at bounding box center [1056, 290] width 197 height 23
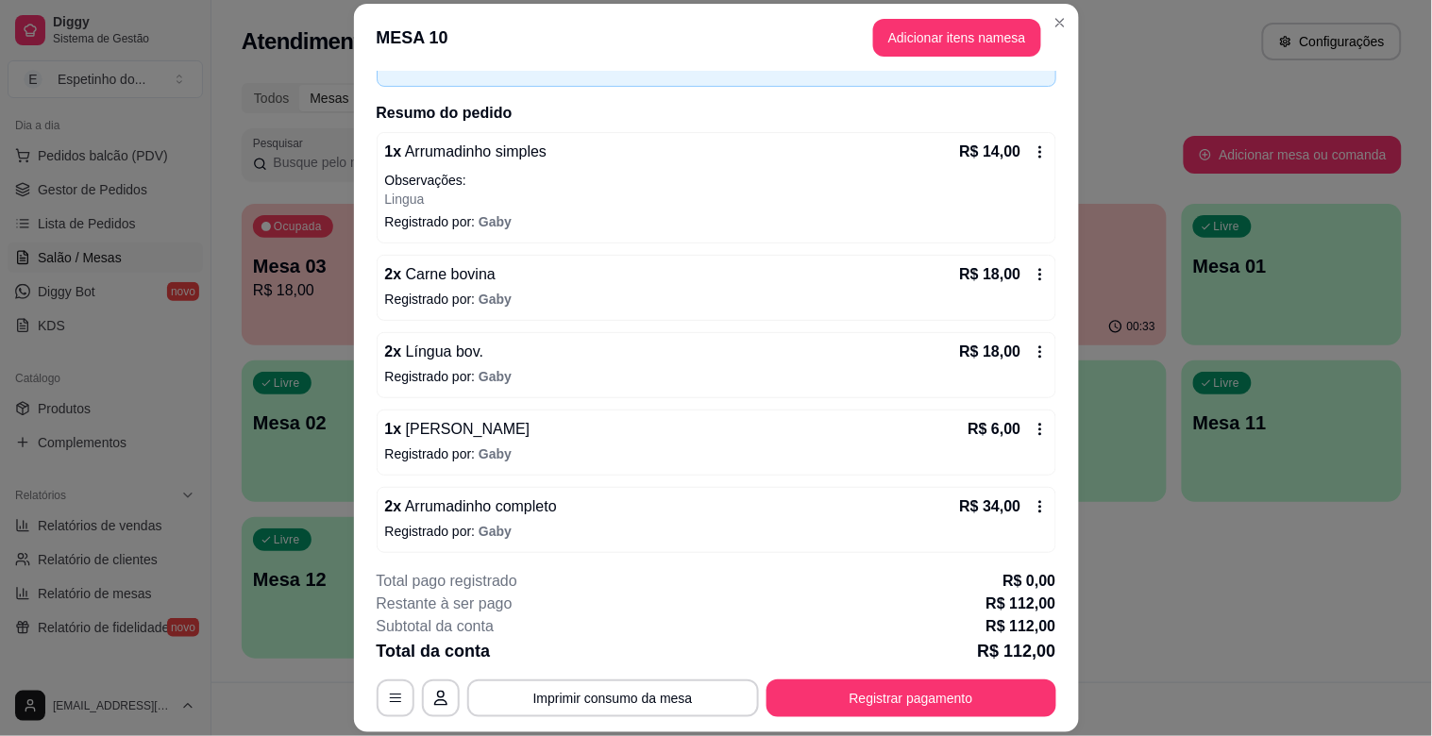
scroll to position [70, 0]
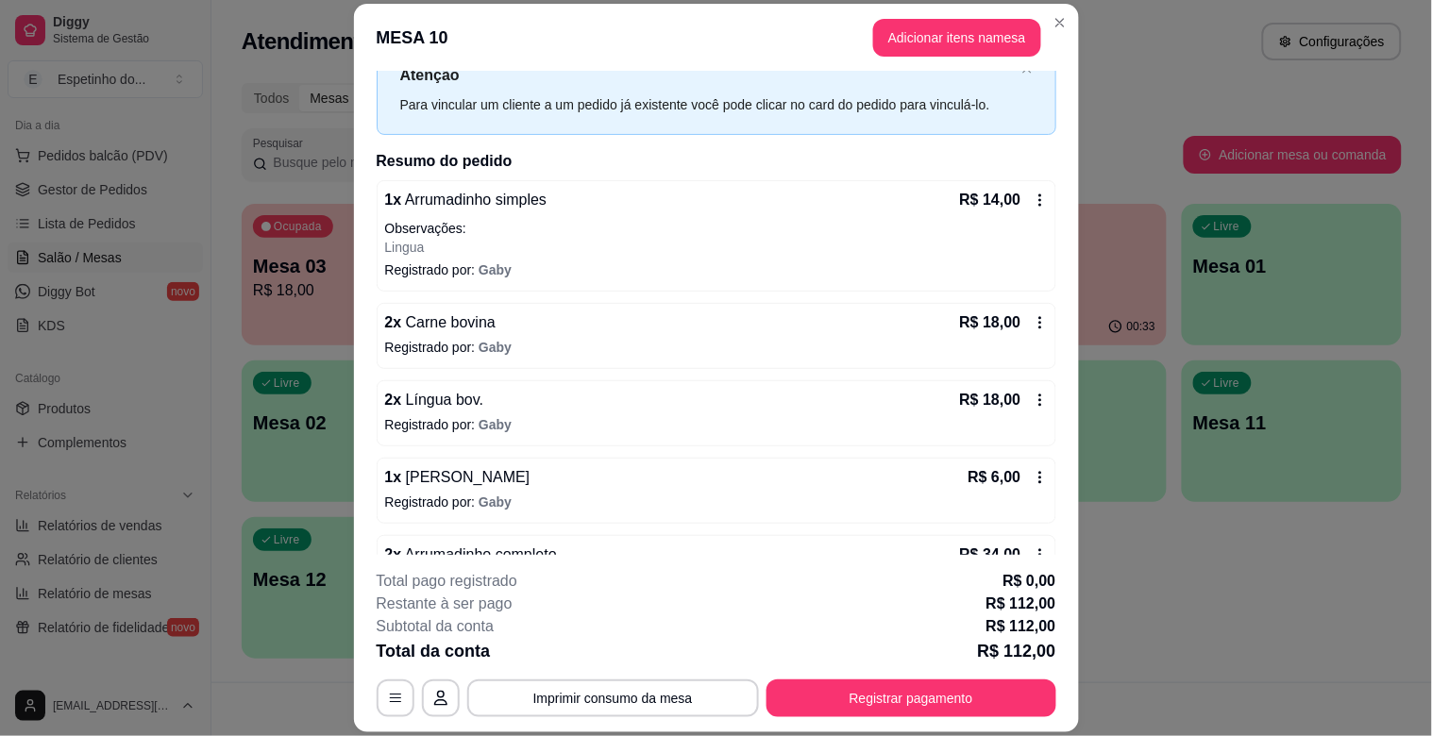
click at [1033, 194] on icon at bounding box center [1040, 200] width 15 height 15
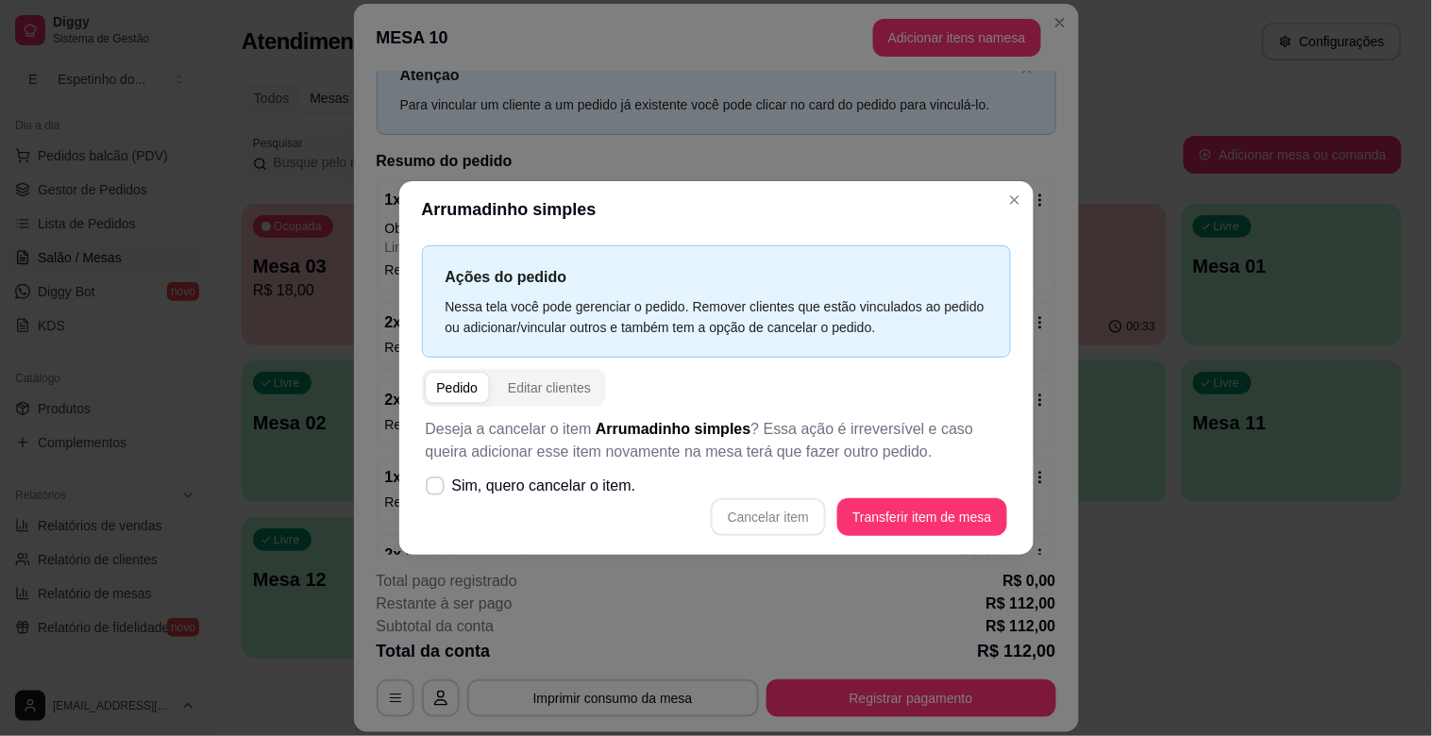
click at [801, 505] on div "Cancelar item Transferir item de mesa" at bounding box center [717, 518] width 582 height 38
click at [804, 522] on div "Cancelar item Transferir item de mesa" at bounding box center [717, 518] width 582 height 38
click at [458, 482] on span "Sim, quero cancelar o item." at bounding box center [544, 486] width 184 height 23
click at [437, 490] on input "Sim, quero cancelar o item." at bounding box center [431, 496] width 12 height 12
checkbox input "true"
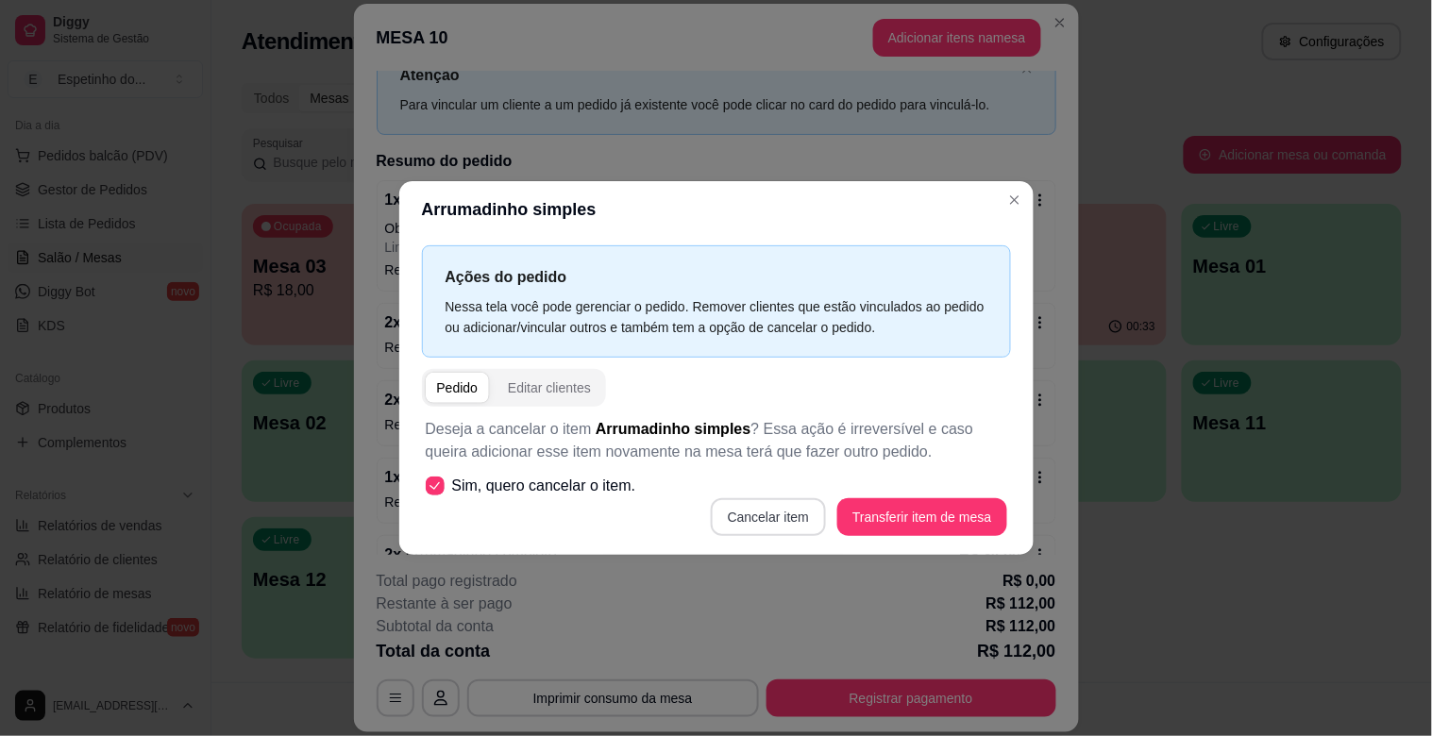
click at [753, 519] on button "Cancelar item" at bounding box center [768, 518] width 115 height 38
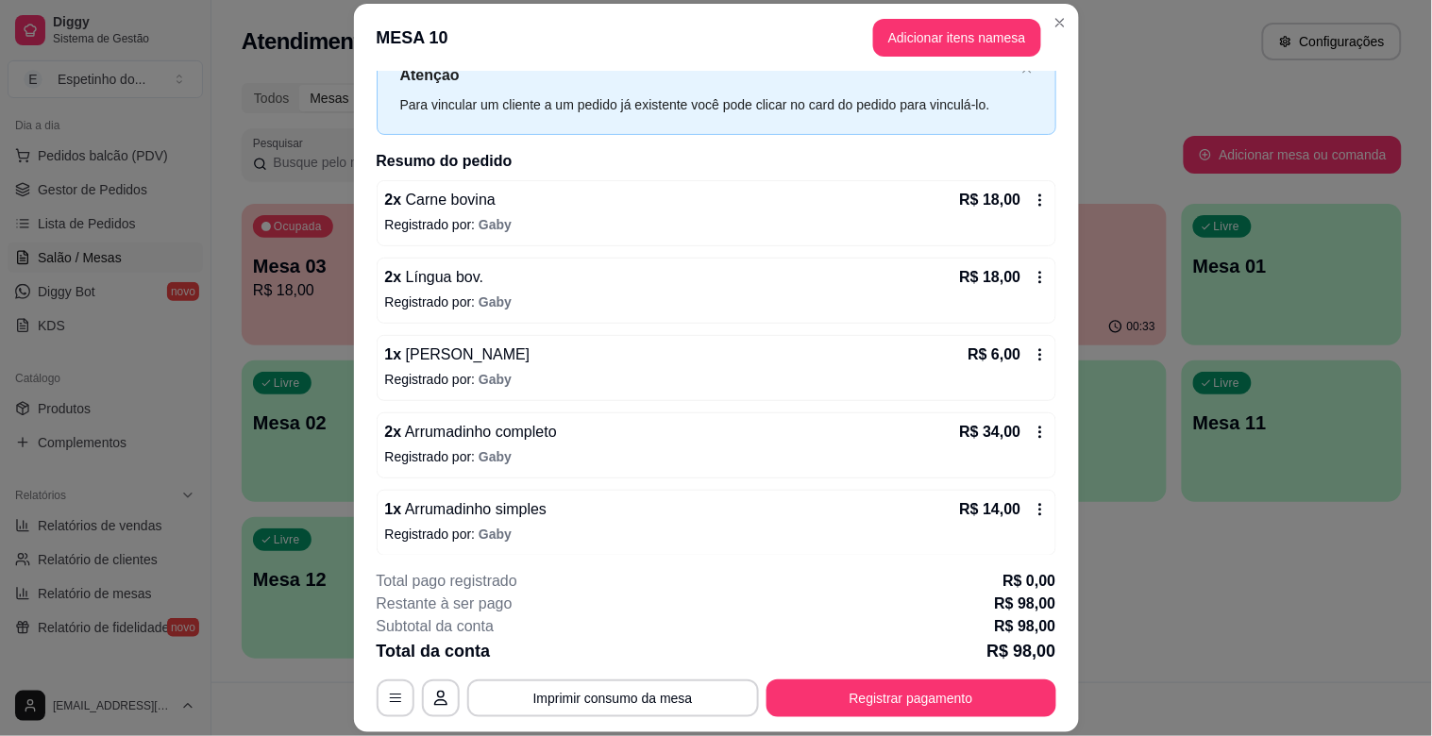
click at [1056, 4] on header "MESA 10 Adicionar itens na mesa" at bounding box center [716, 38] width 725 height 68
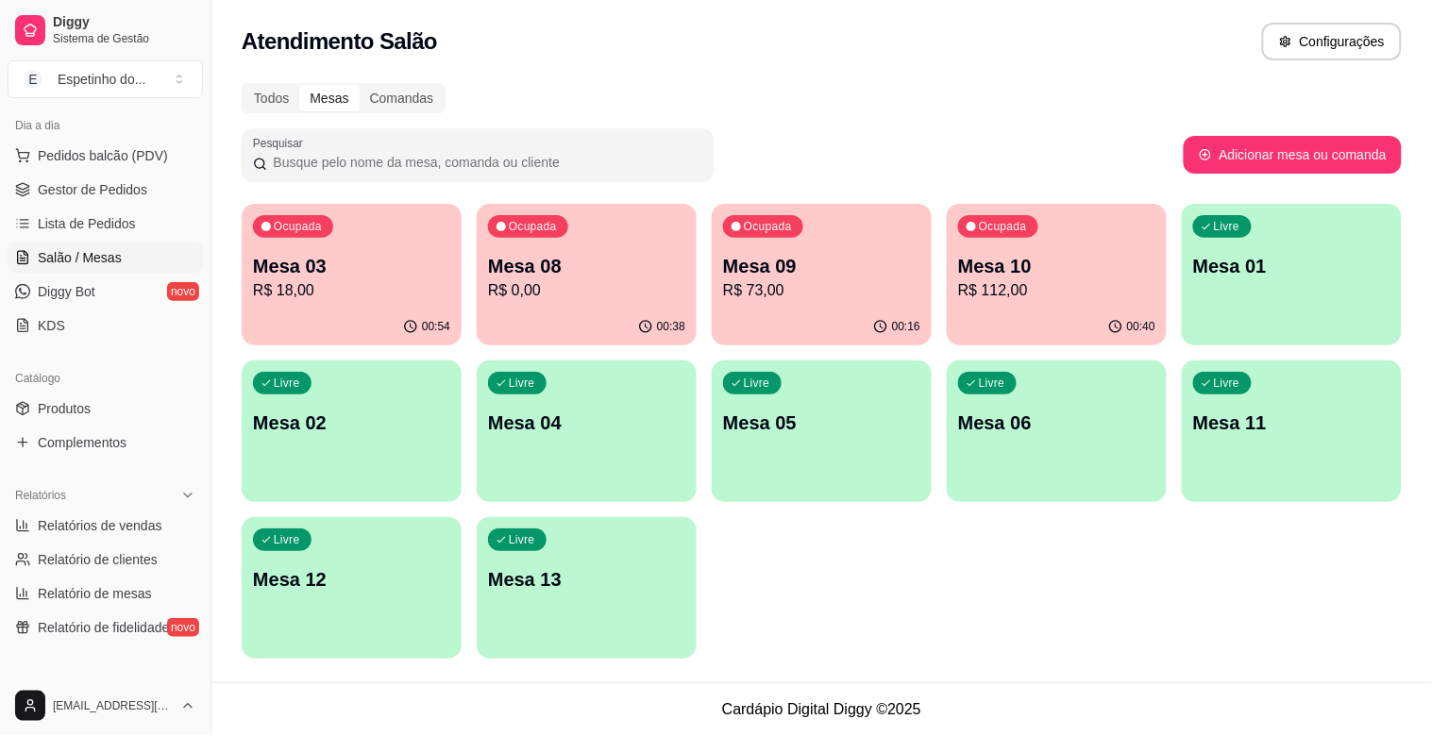
click at [1025, 465] on div "Livre Mesa 06" at bounding box center [1057, 420] width 220 height 119
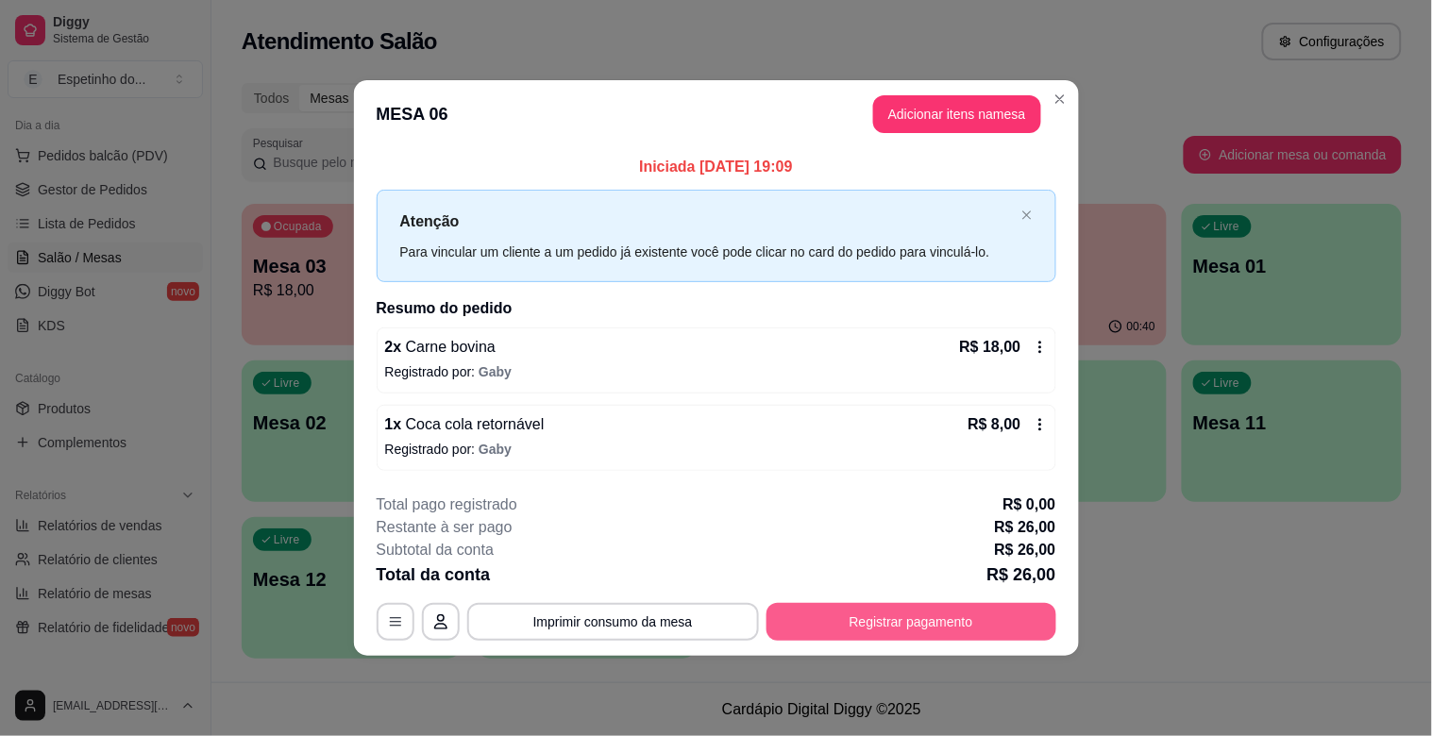
click at [989, 608] on button "Registrar pagamento" at bounding box center [912, 622] width 290 height 38
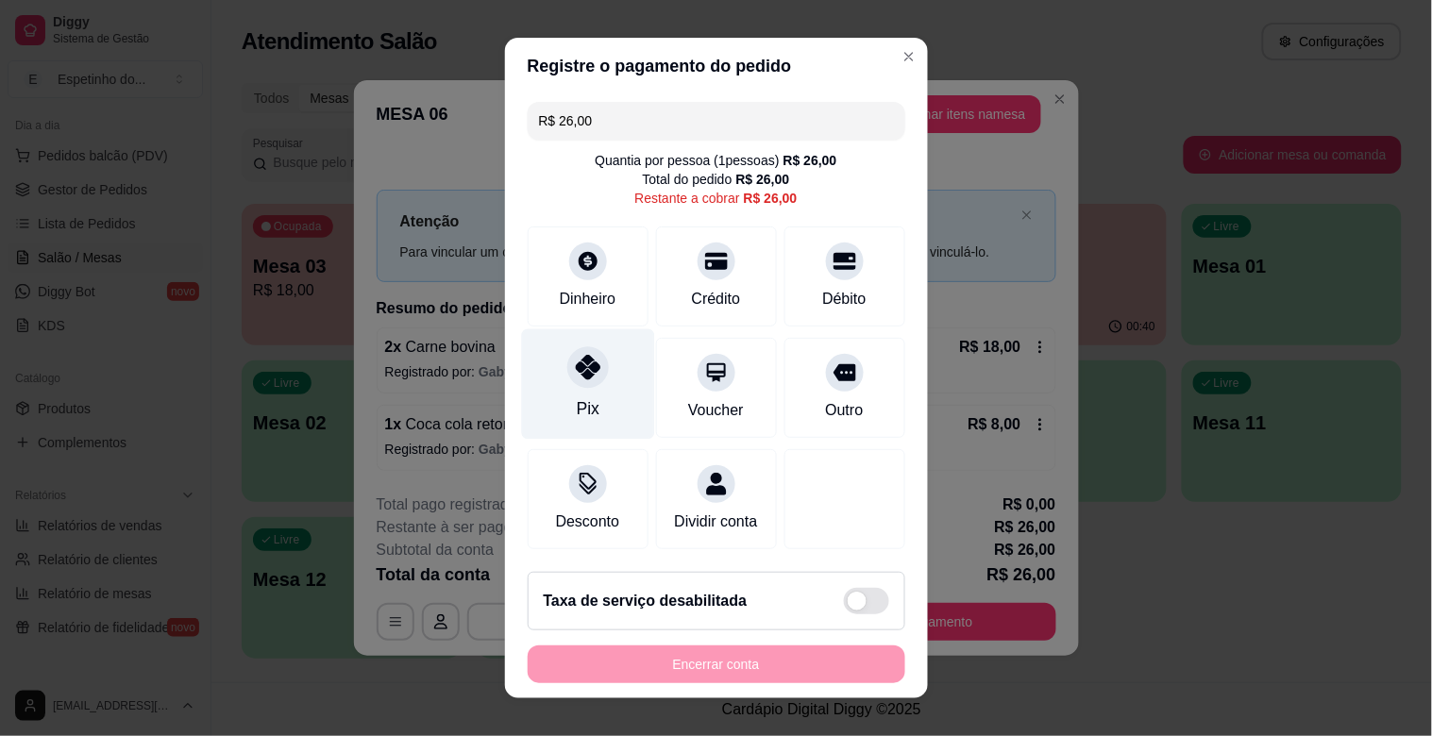
click at [550, 369] on div "Pix" at bounding box center [587, 385] width 133 height 110
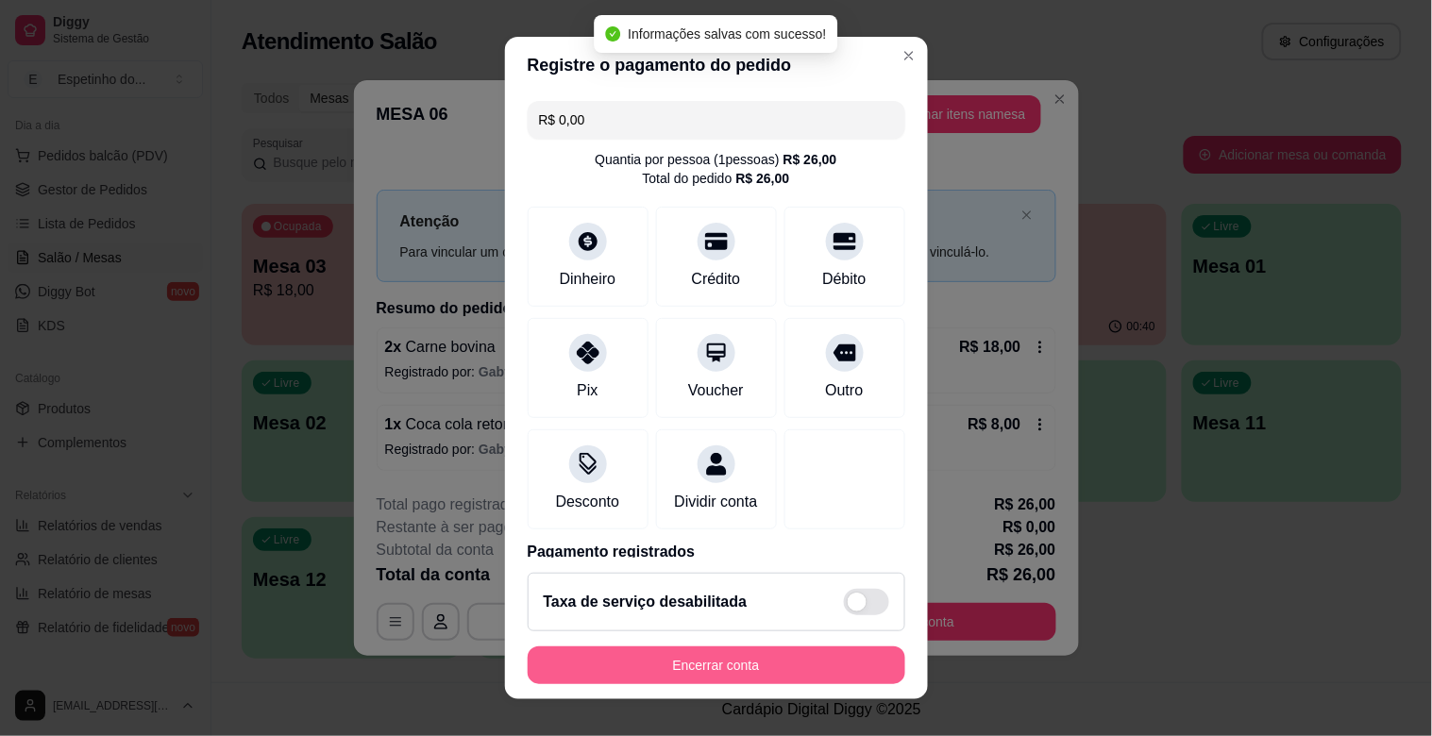
type input "R$ 0,00"
click at [763, 657] on button "Encerrar conta" at bounding box center [716, 666] width 366 height 37
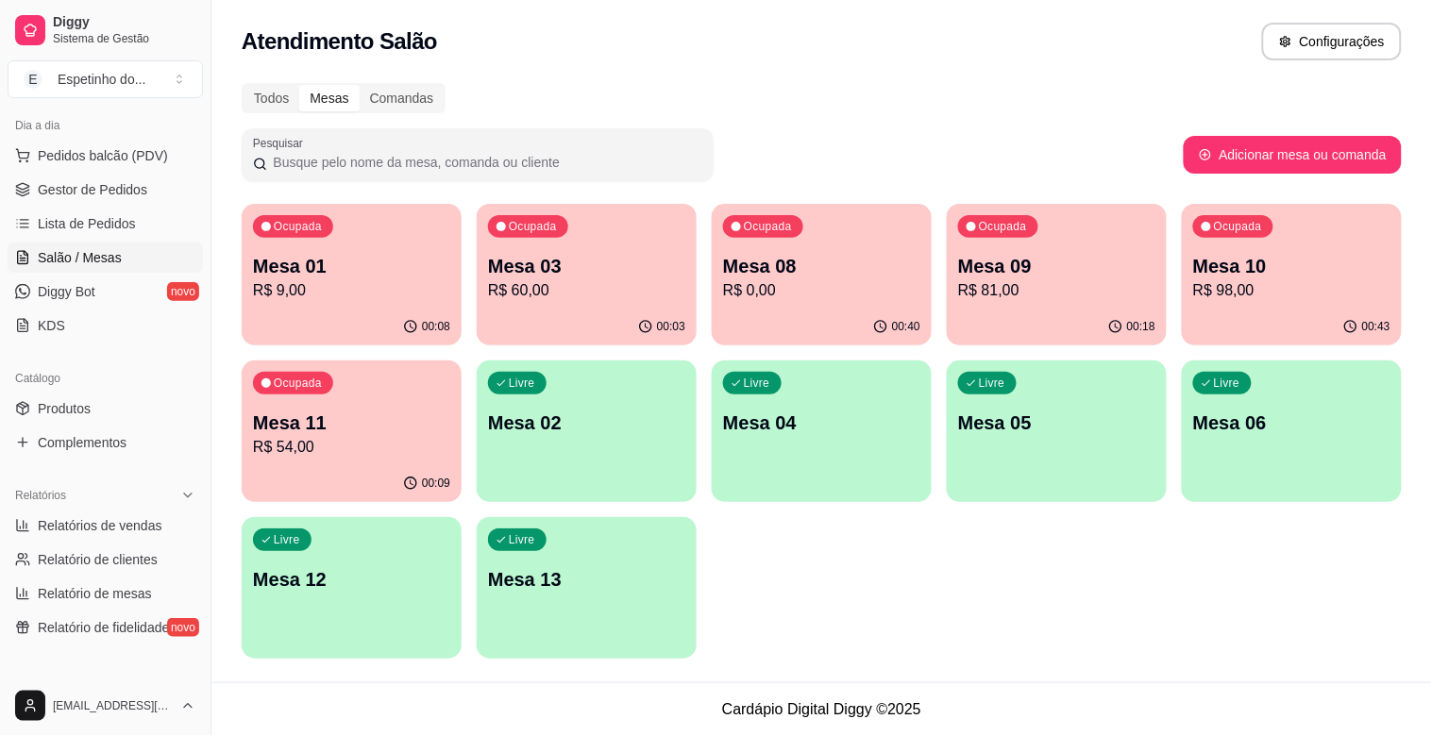
click at [447, 236] on div "Ocupada Mesa 01 R$ 9,00" at bounding box center [352, 256] width 220 height 105
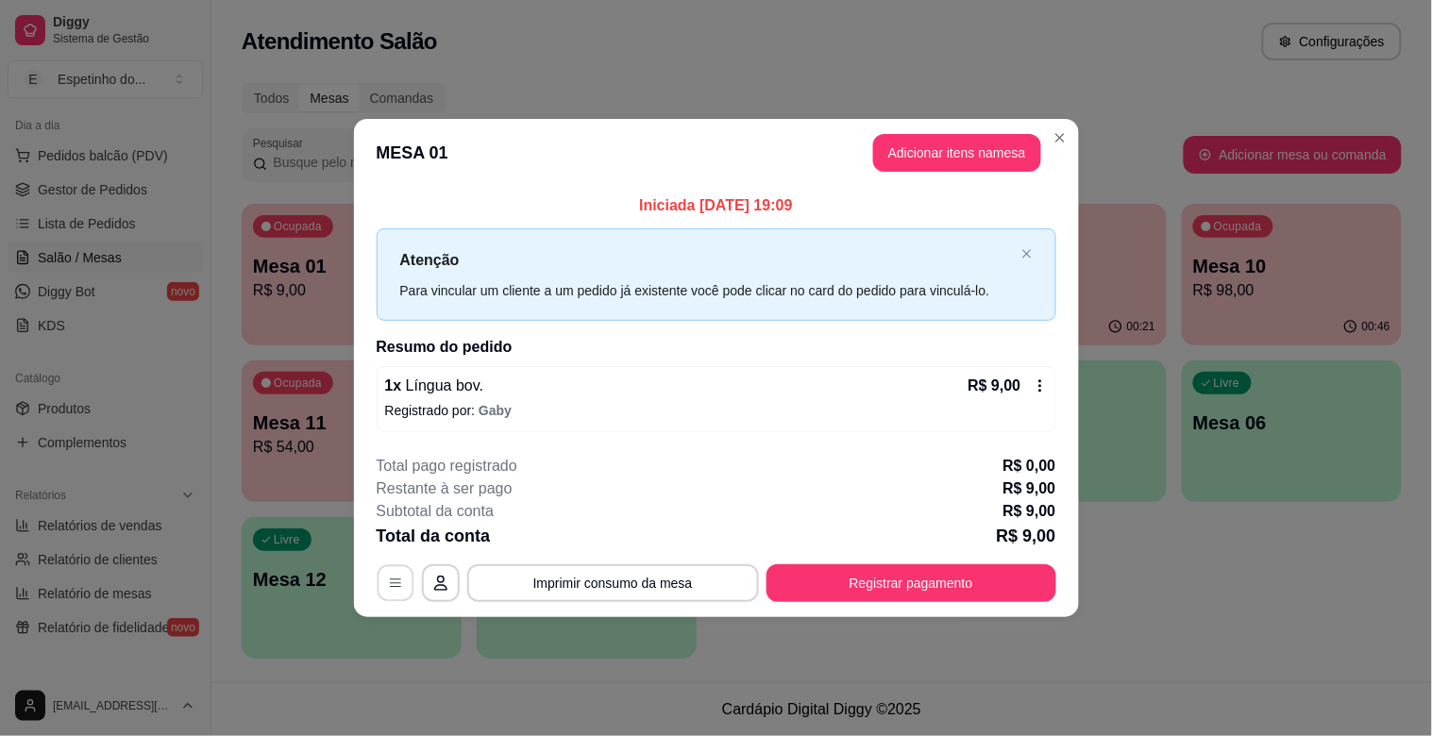
click at [394, 567] on button "button" at bounding box center [395, 583] width 37 height 37
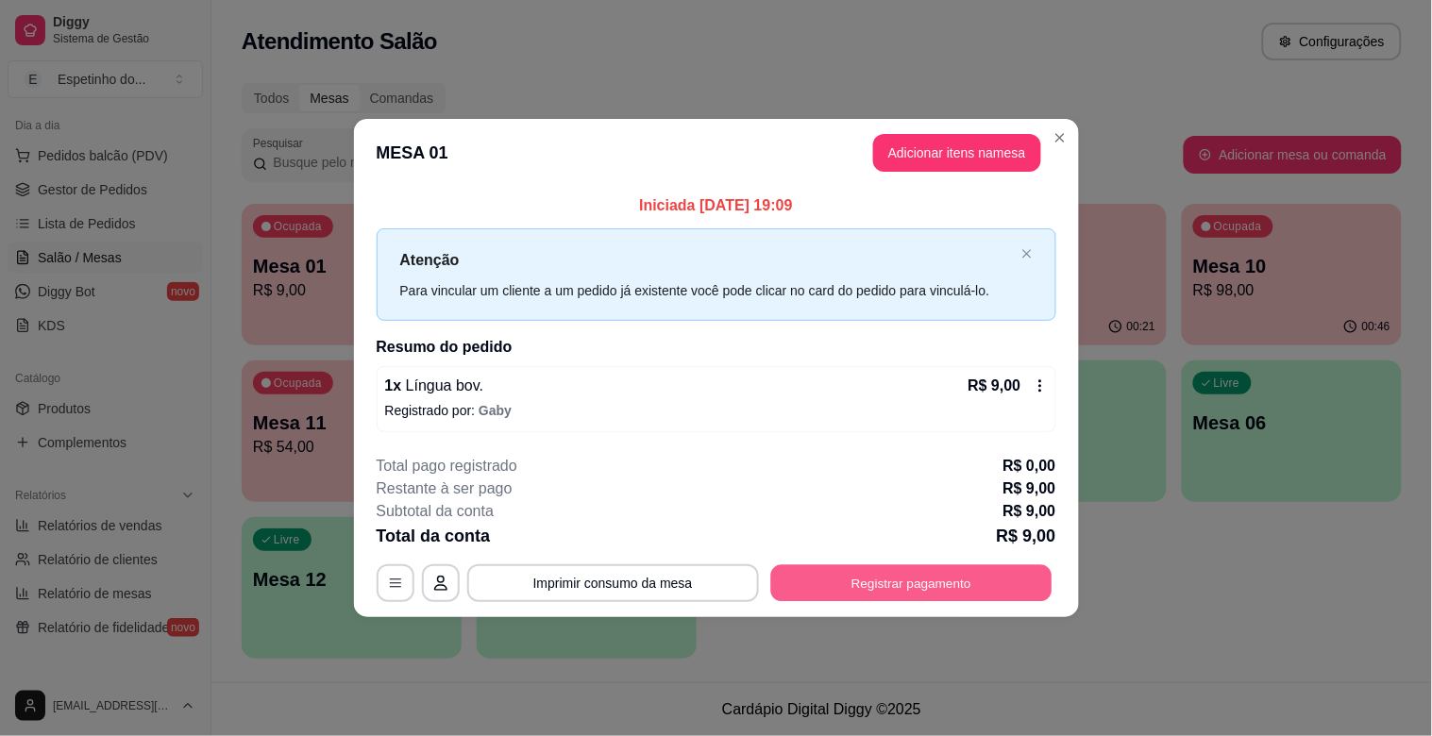
click at [954, 591] on button "Registrar pagamento" at bounding box center [910, 583] width 281 height 37
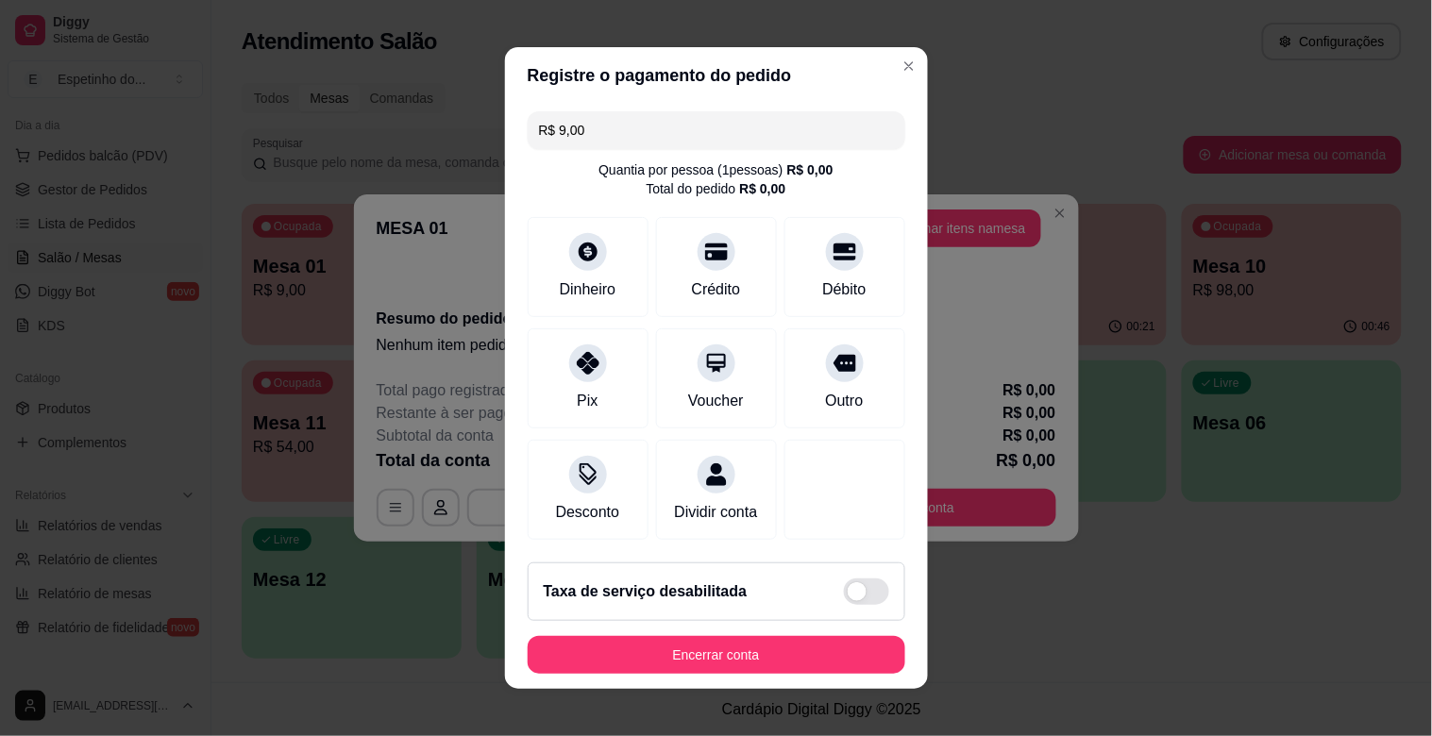
type input "R$ 0,00"
click at [567, 372] on div "Pix" at bounding box center [587, 375] width 133 height 110
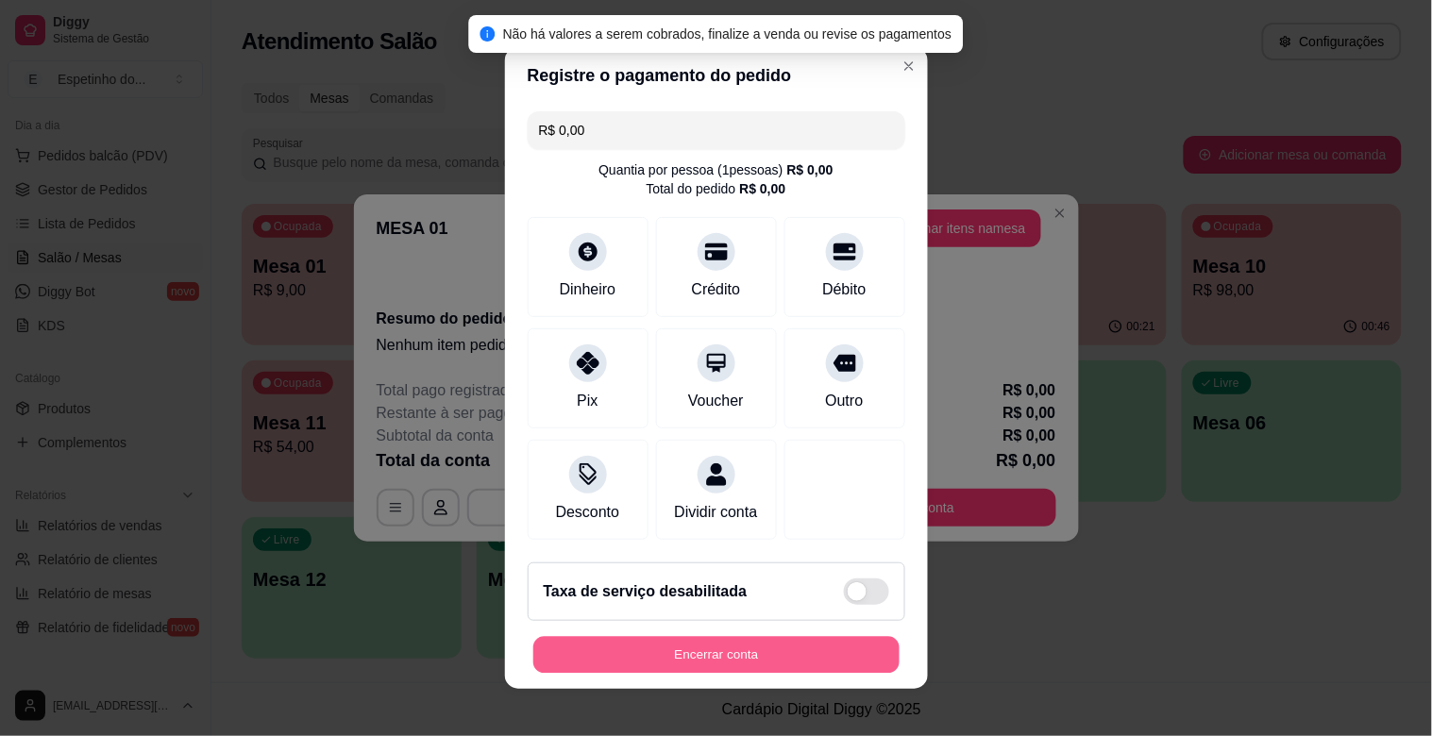
click at [711, 665] on button "Encerrar conta" at bounding box center [716, 655] width 366 height 37
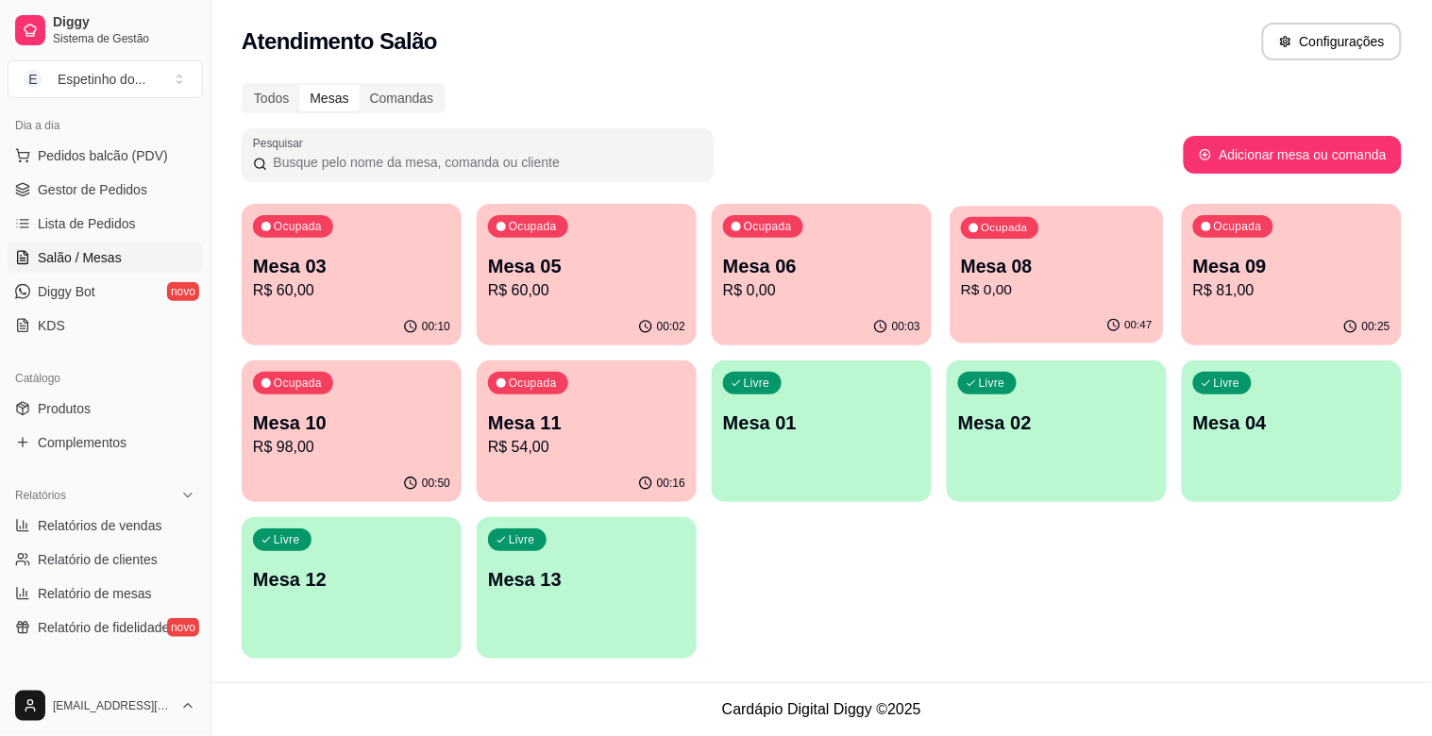
click at [1063, 271] on p "Mesa 08" at bounding box center [1057, 266] width 192 height 25
click at [1040, 423] on p "Mesa 02" at bounding box center [1057, 423] width 192 height 25
click at [1044, 414] on p "Mesa 02" at bounding box center [1056, 423] width 197 height 26
click at [1260, 318] on div "00:33" at bounding box center [1291, 326] width 213 height 36
click at [341, 399] on div "Ocupada Mesa 10 R$ 98,00" at bounding box center [351, 414] width 213 height 102
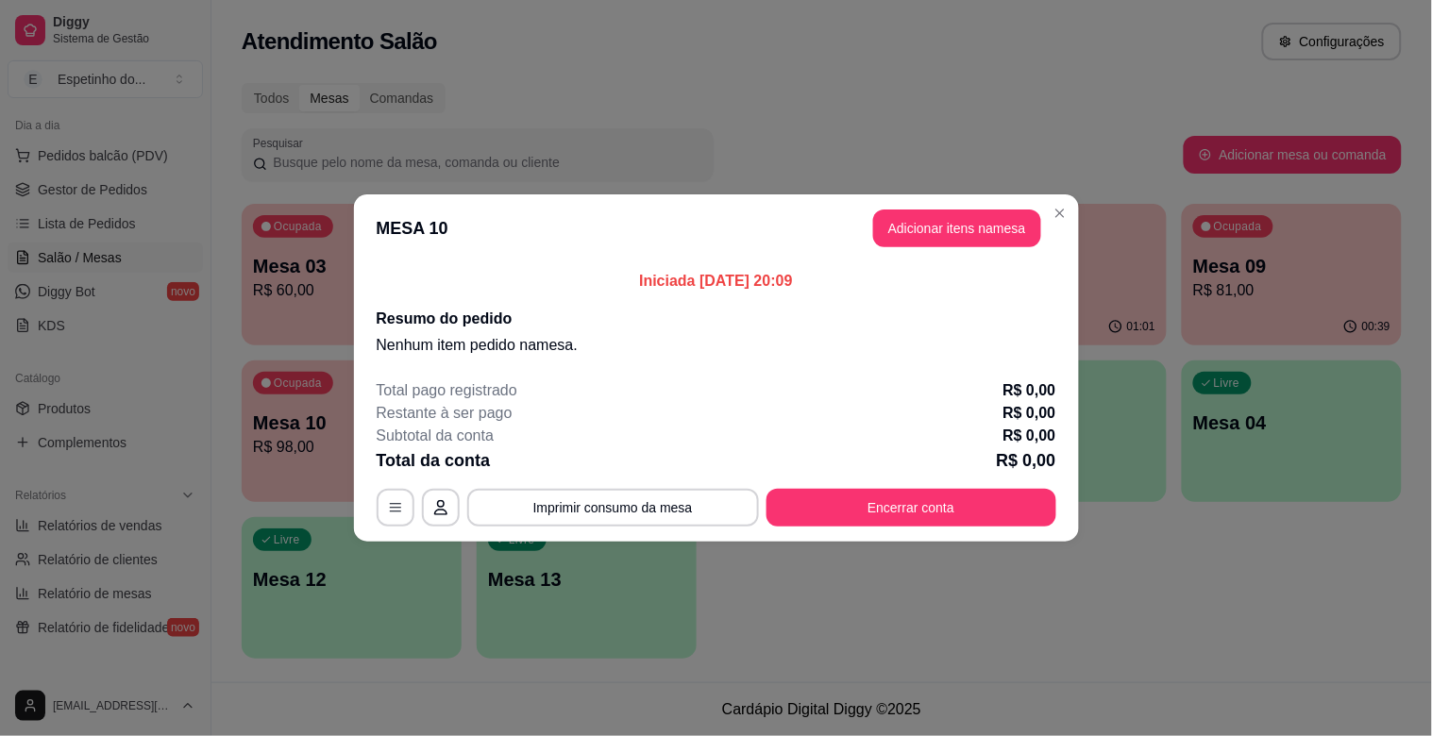
click at [1056, 195] on header "MESA 10 Adicionar itens na mesa" at bounding box center [716, 229] width 725 height 68
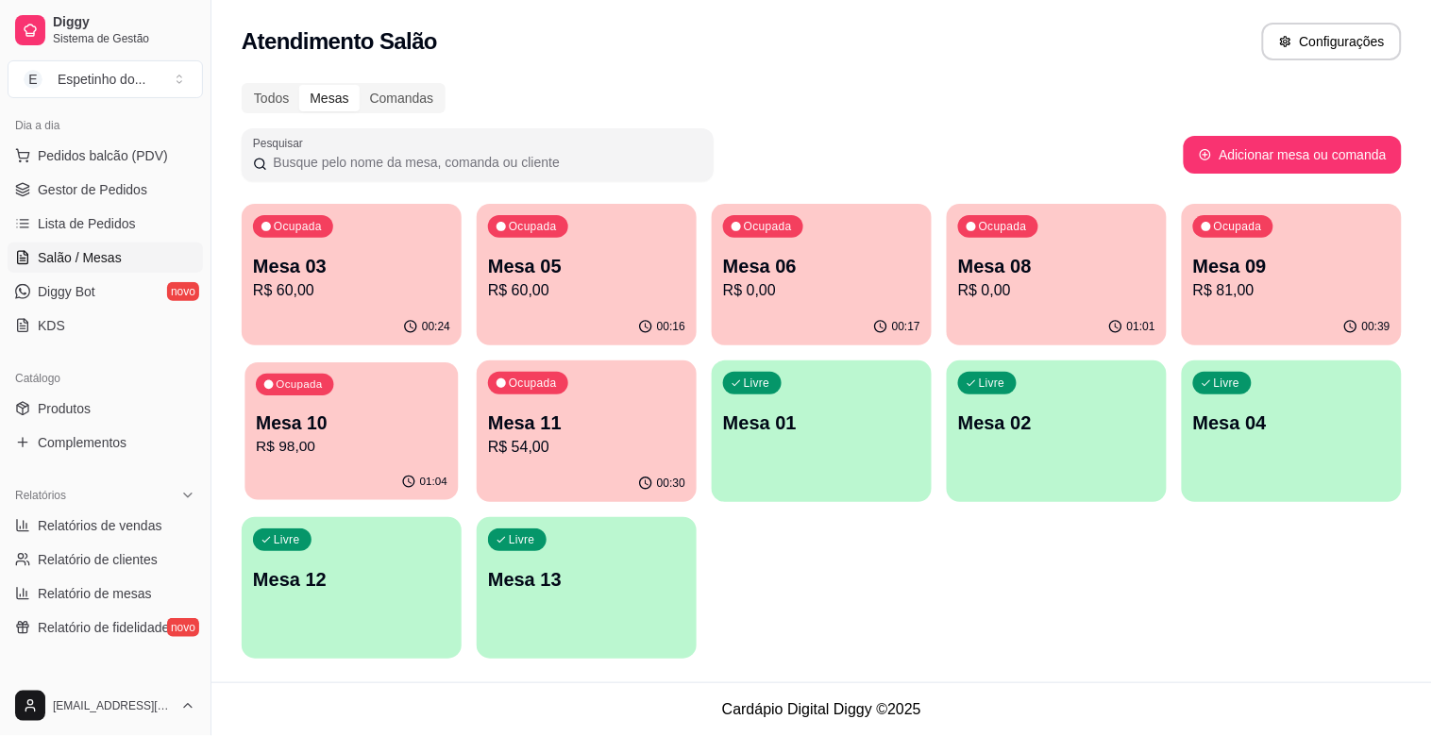
click at [372, 427] on p "Mesa 10" at bounding box center [352, 423] width 192 height 25
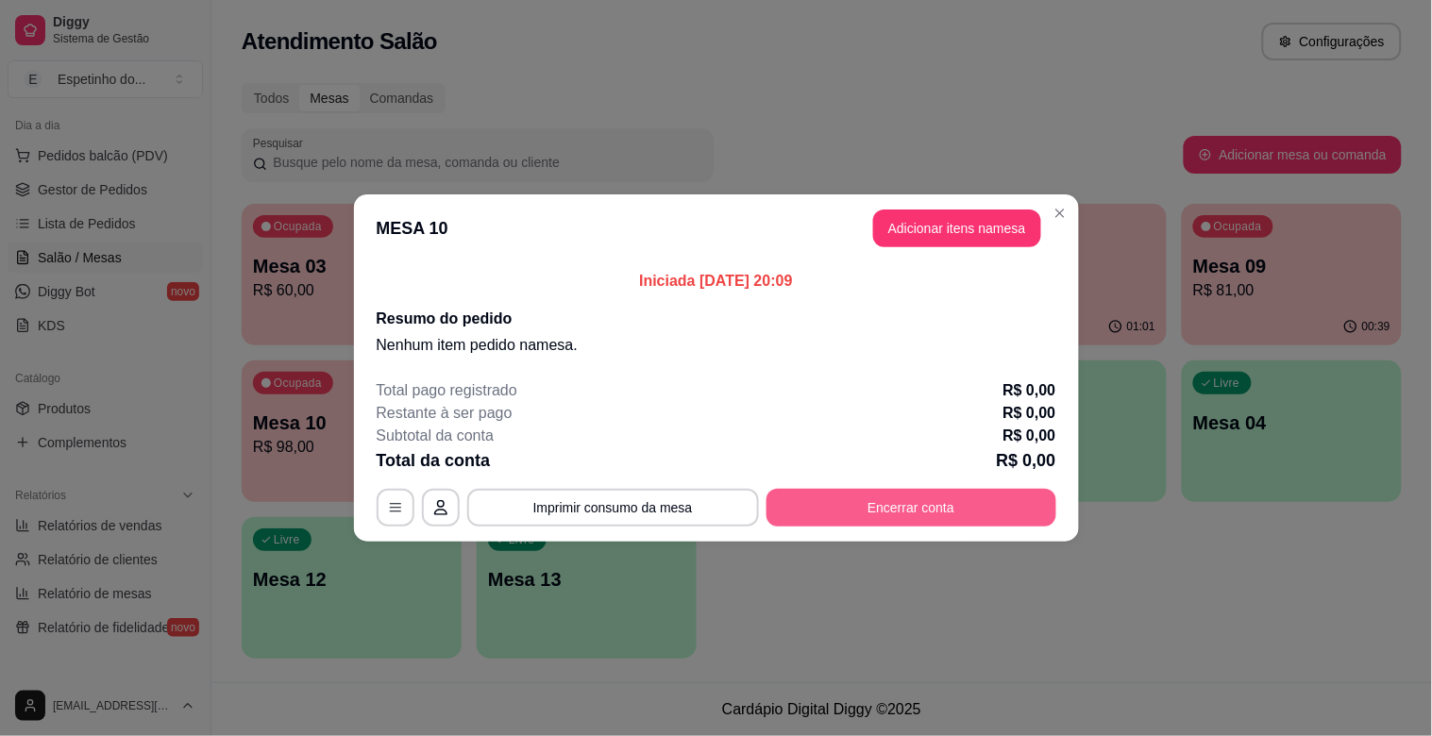
click at [866, 499] on button "Encerrar conta" at bounding box center [912, 508] width 290 height 38
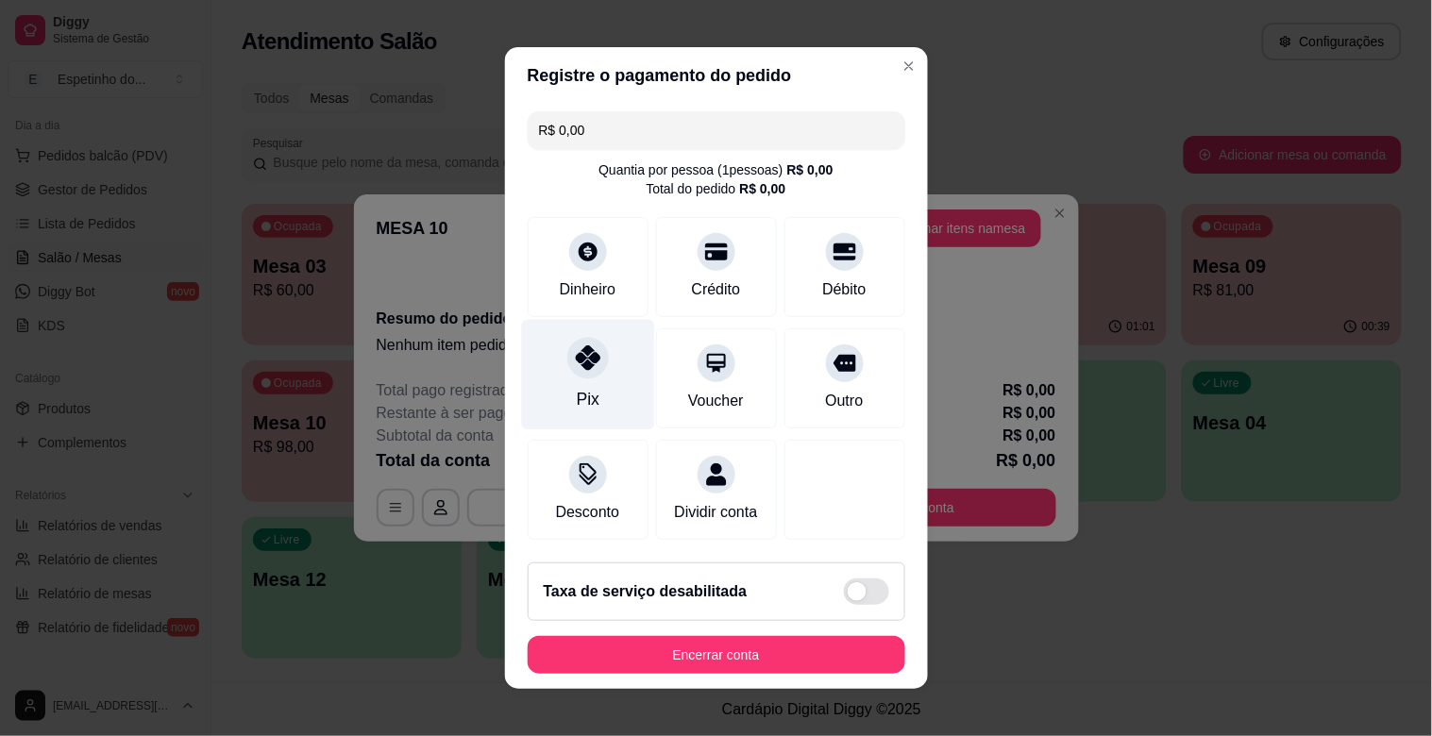
click at [602, 362] on div "Pix" at bounding box center [587, 375] width 133 height 110
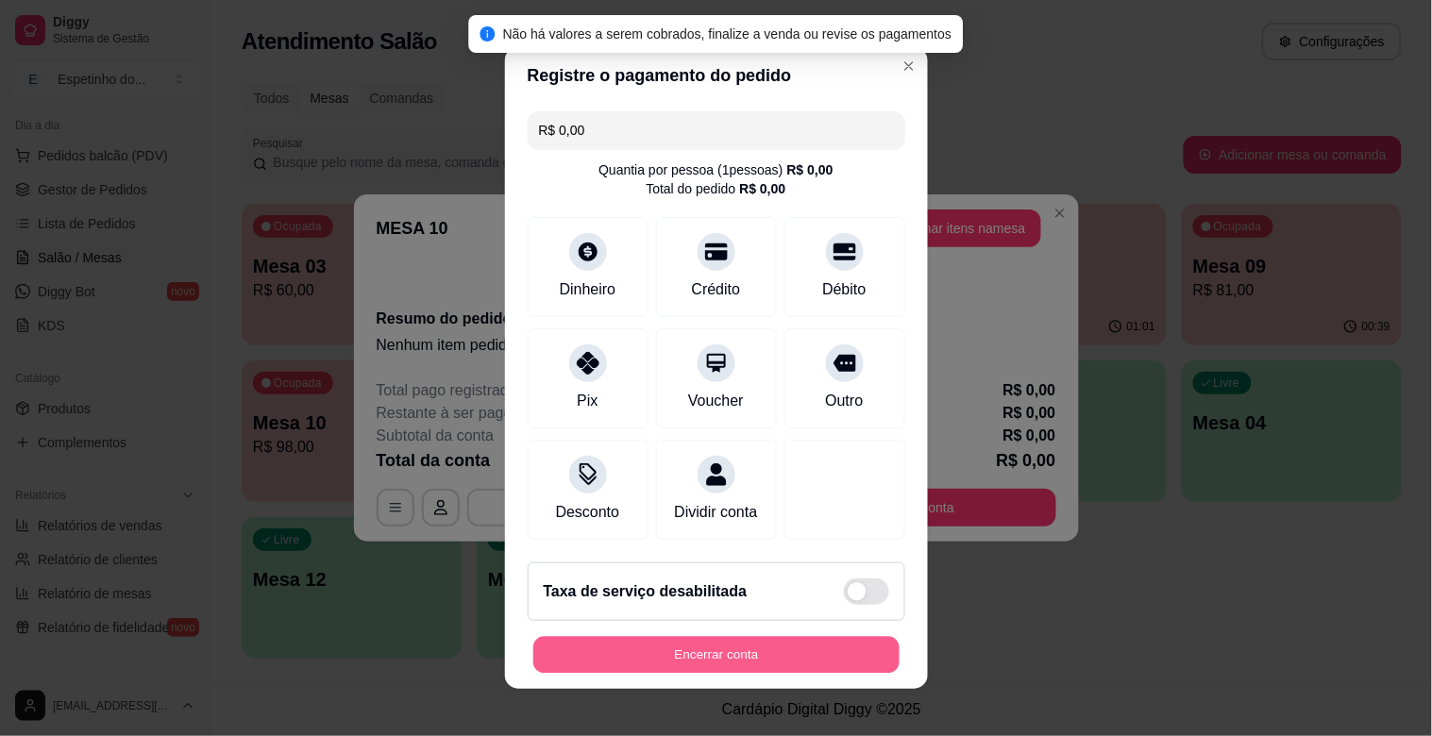
click at [681, 653] on button "Encerrar conta" at bounding box center [716, 655] width 366 height 37
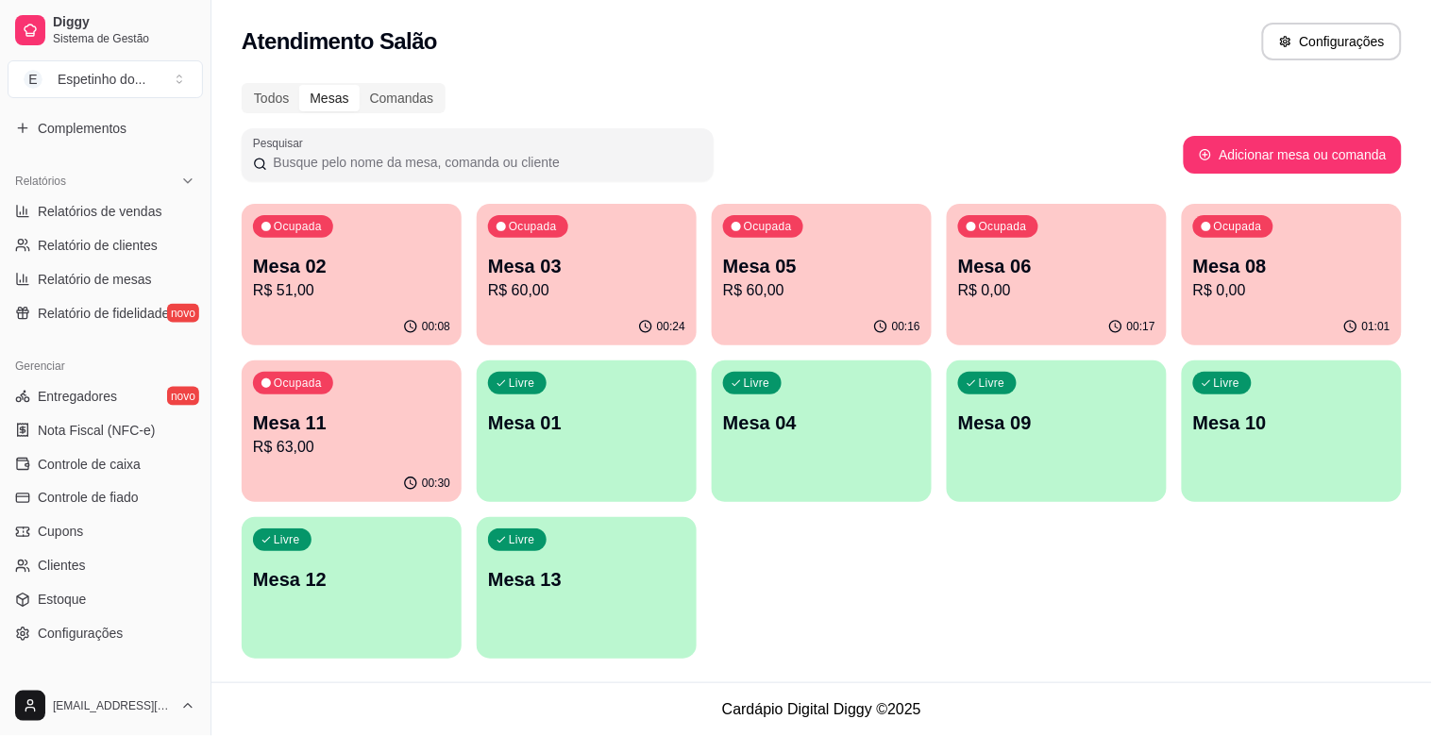
scroll to position [621, 0]
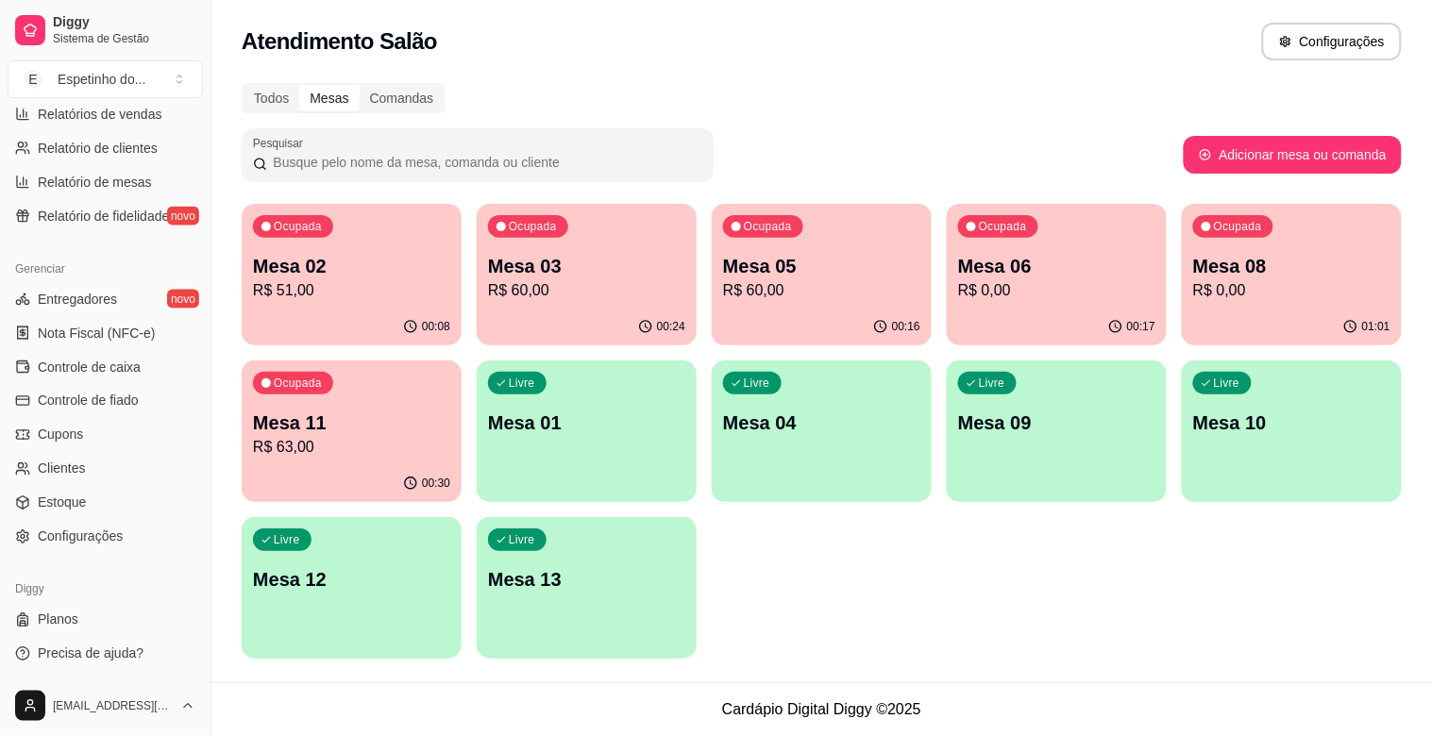
click at [856, 257] on p "Mesa 05" at bounding box center [821, 266] width 197 height 26
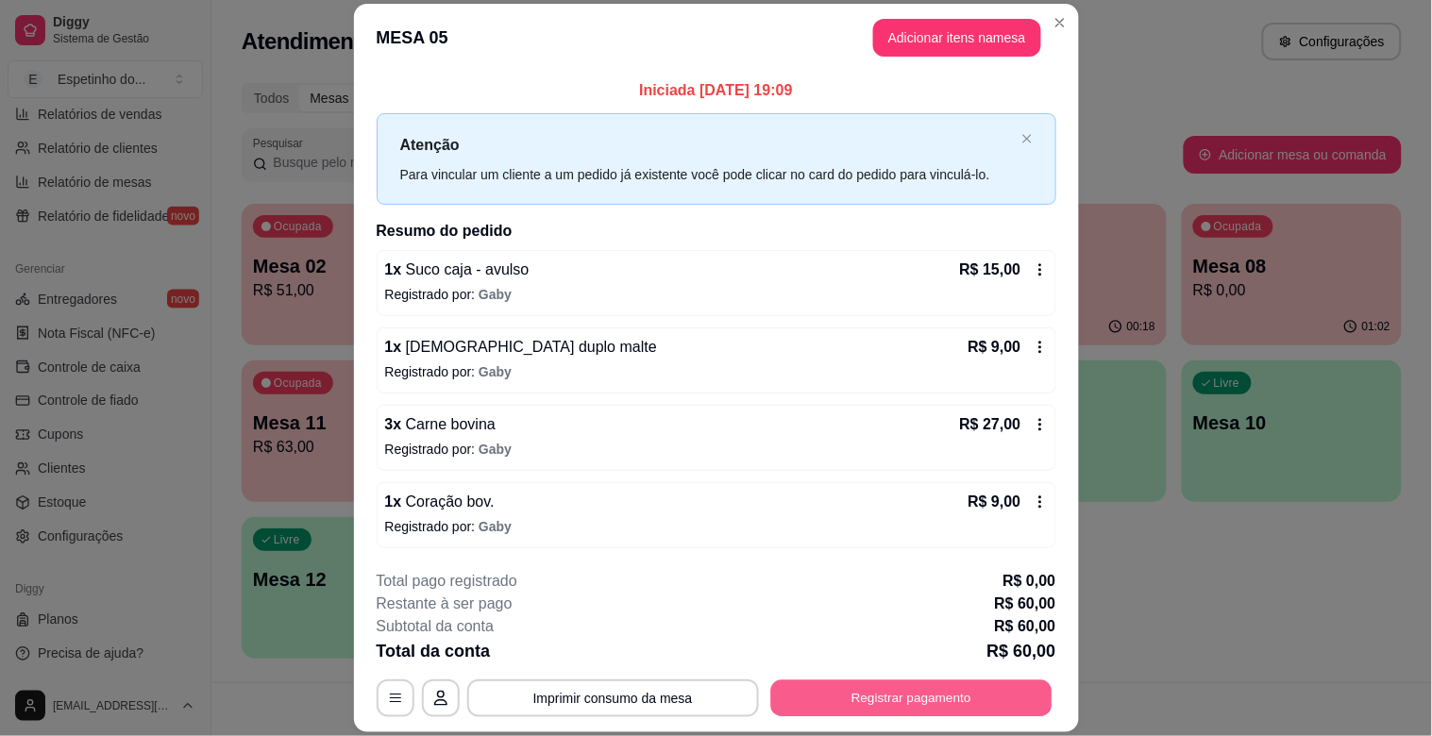
click at [917, 694] on button "Registrar pagamento" at bounding box center [910, 699] width 281 height 37
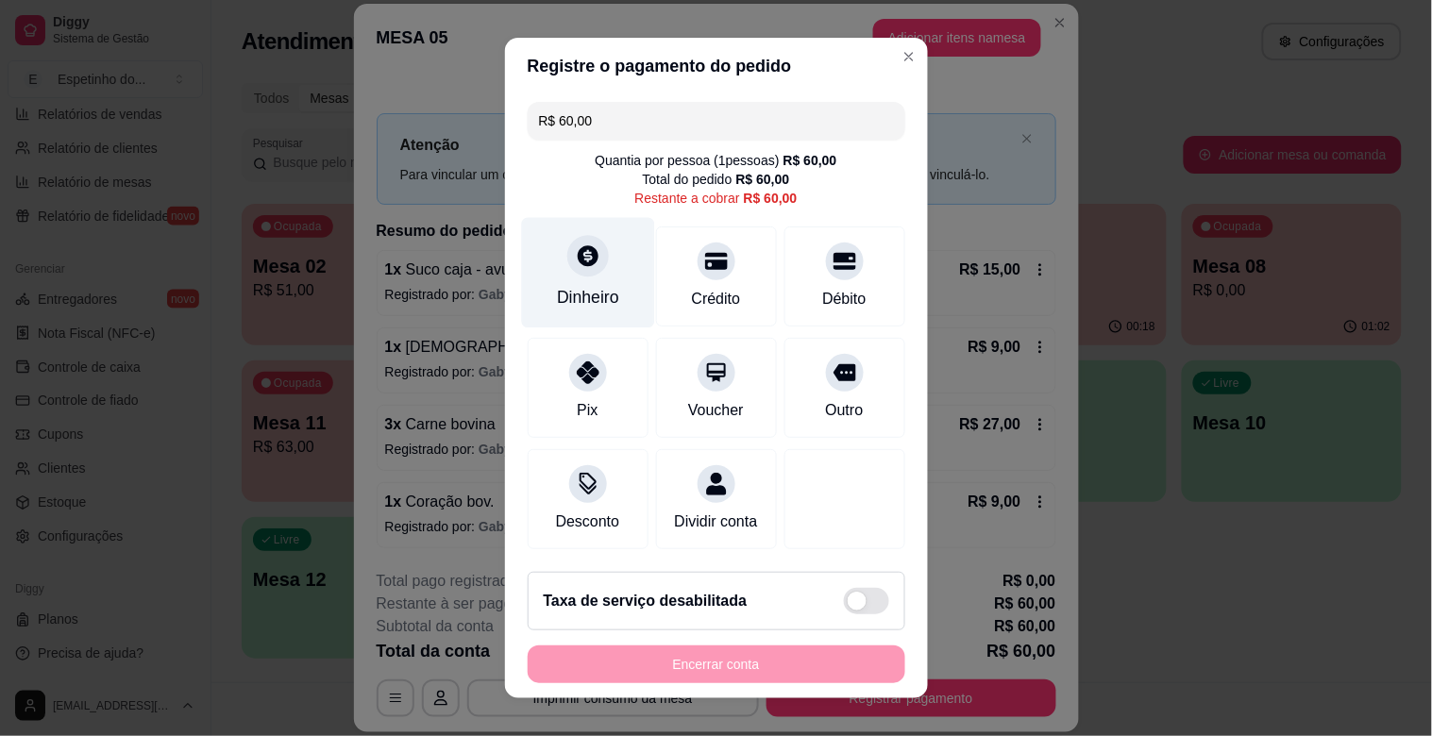
click at [596, 280] on div "Dinheiro" at bounding box center [587, 273] width 133 height 110
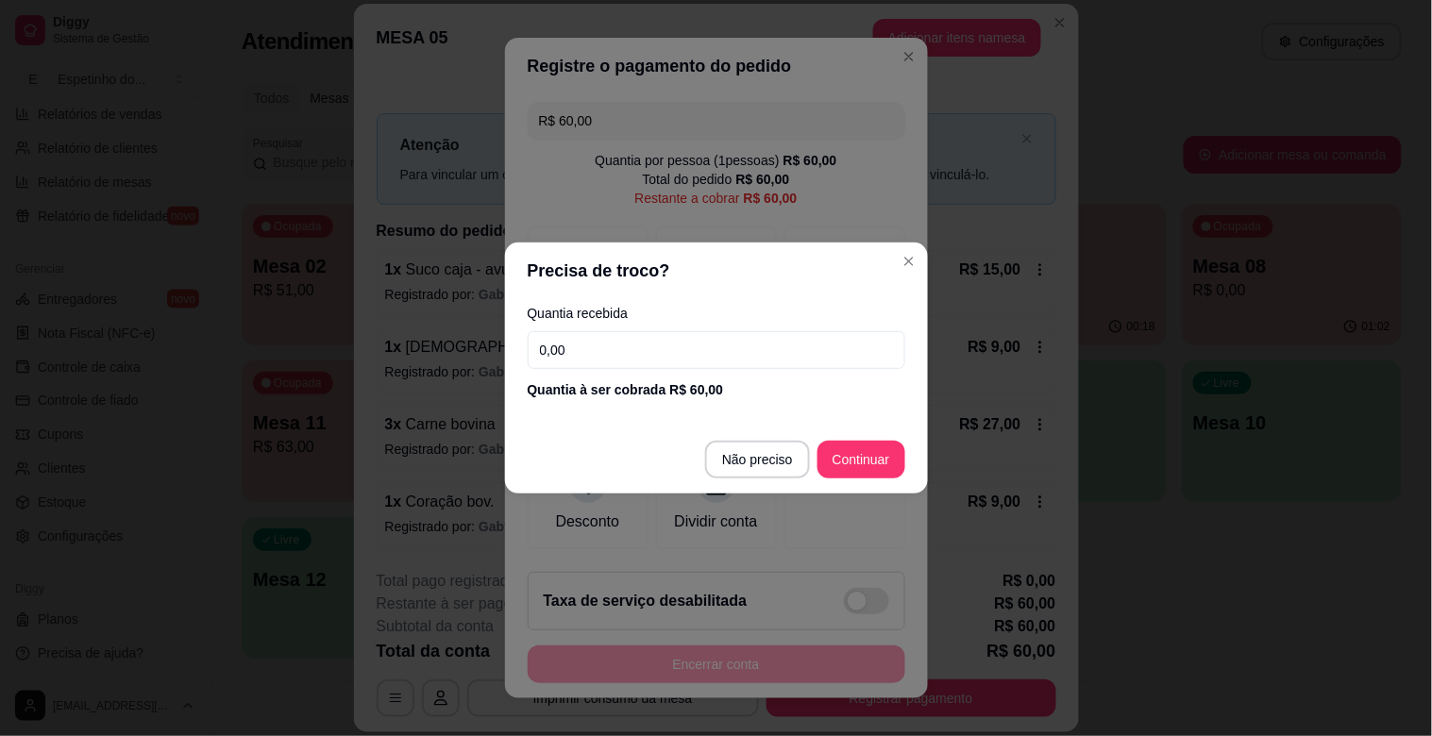
click at [892, 488] on footer "Não preciso Continuar" at bounding box center [716, 460] width 423 height 68
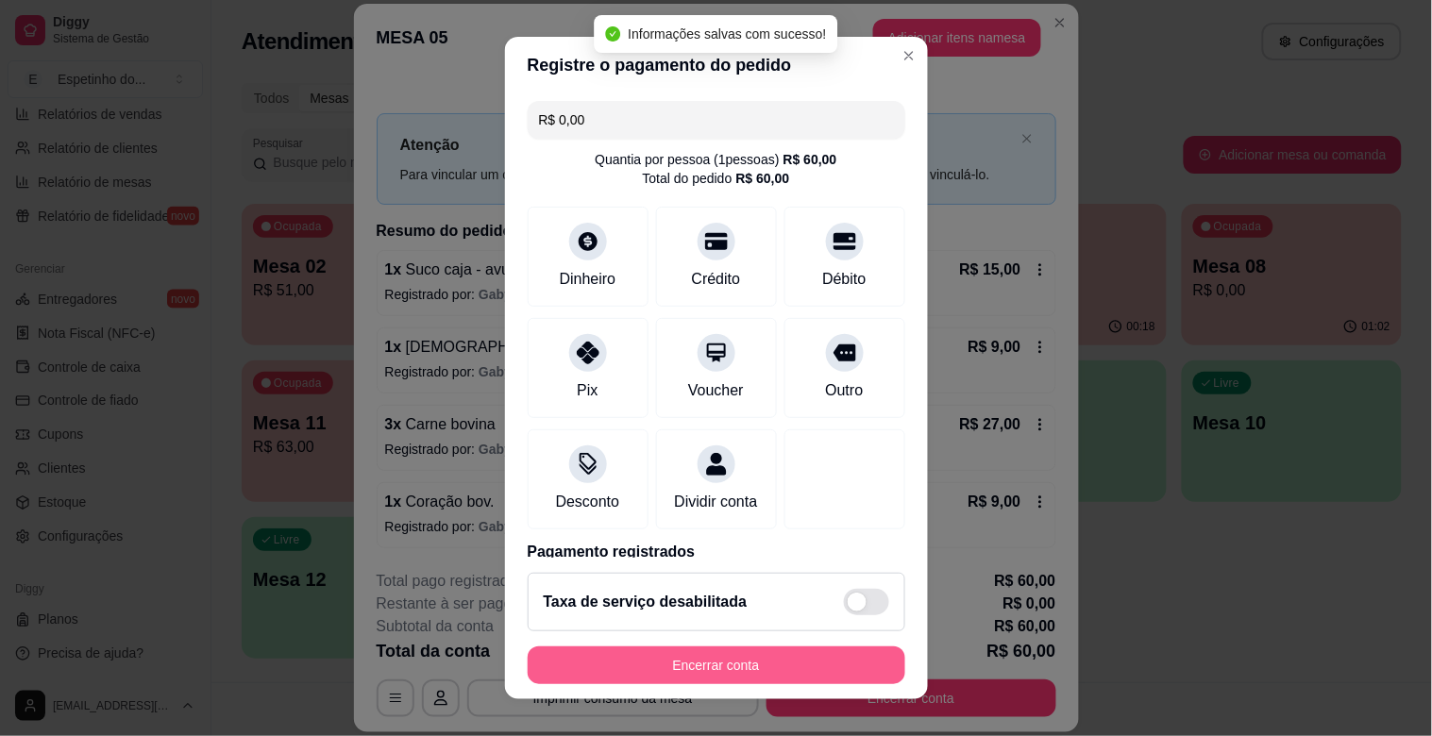
type input "R$ 0,00"
click at [807, 671] on button "Encerrar conta" at bounding box center [717, 666] width 378 height 38
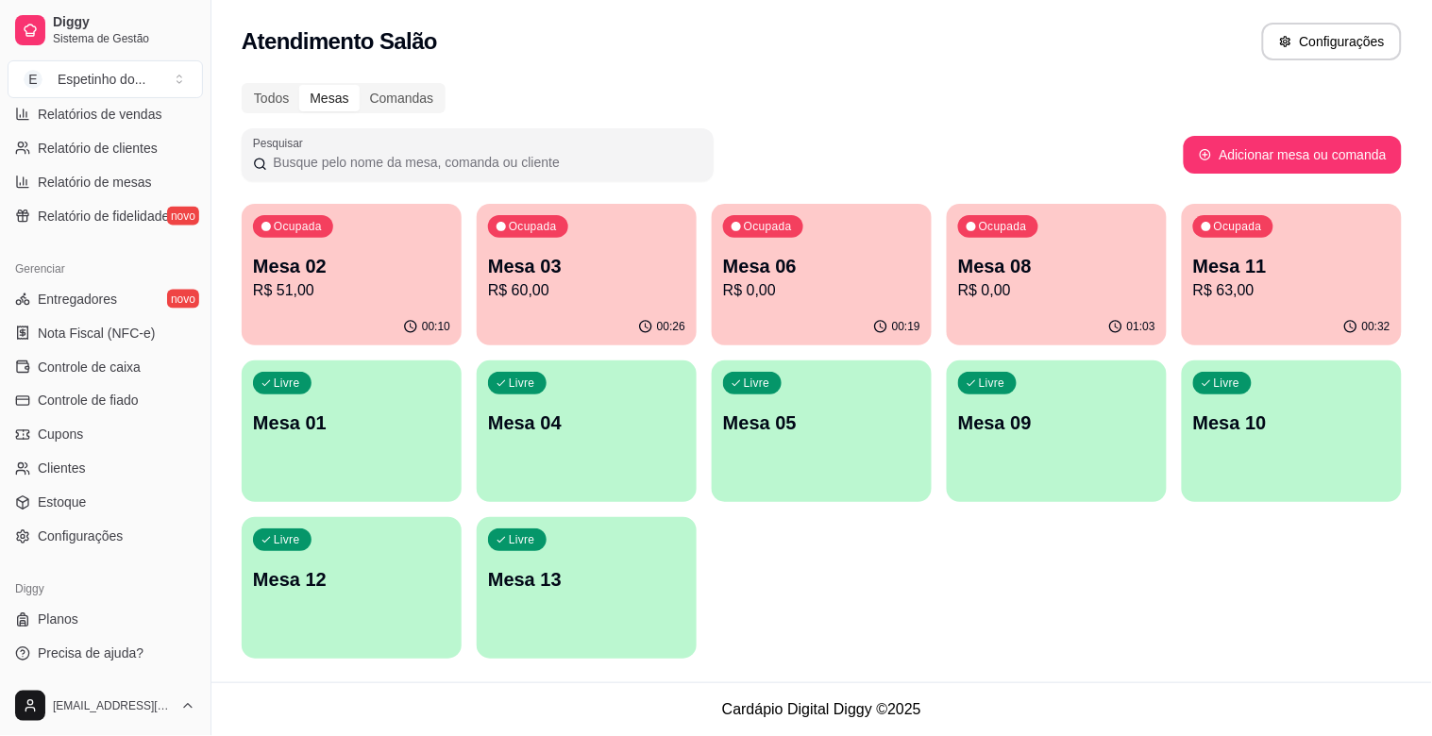
click at [550, 312] on div "00:26" at bounding box center [587, 327] width 220 height 37
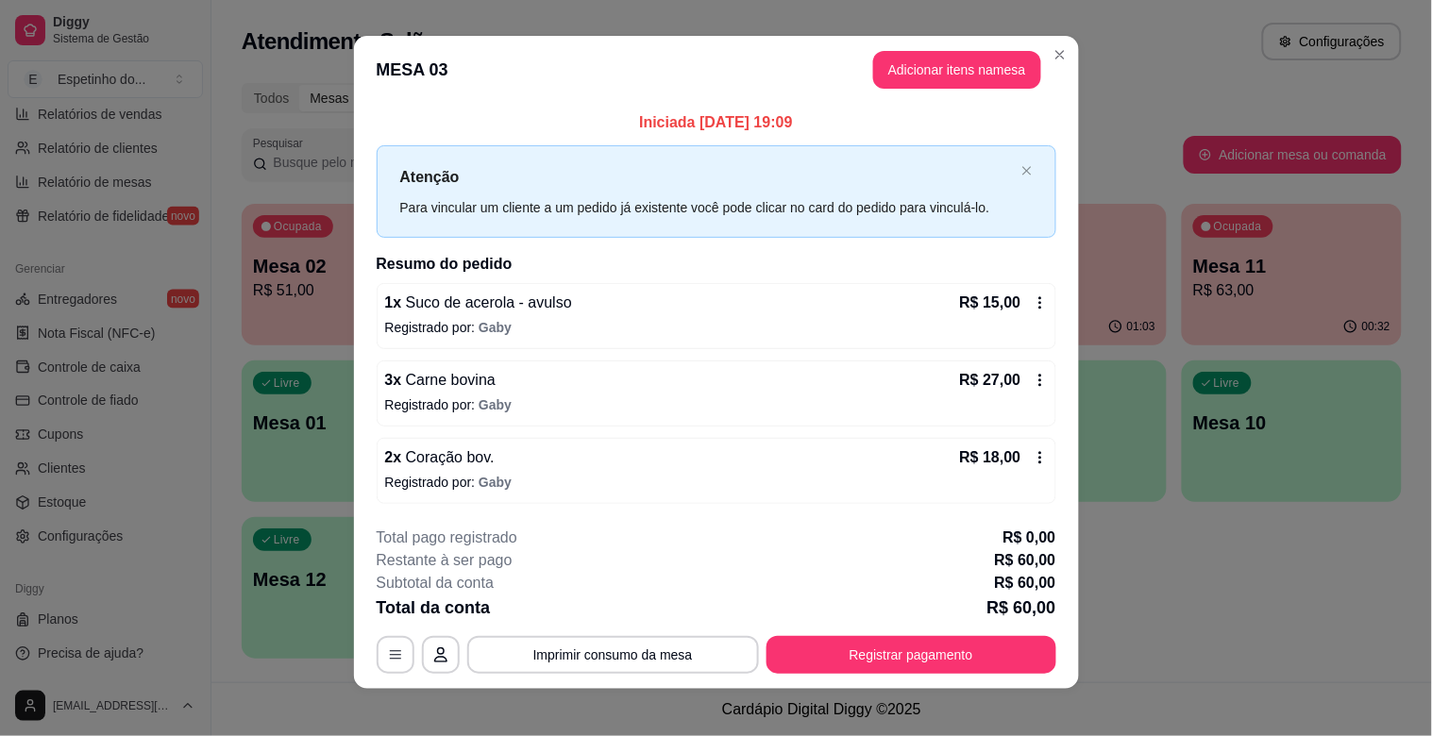
scroll to position [0, 0]
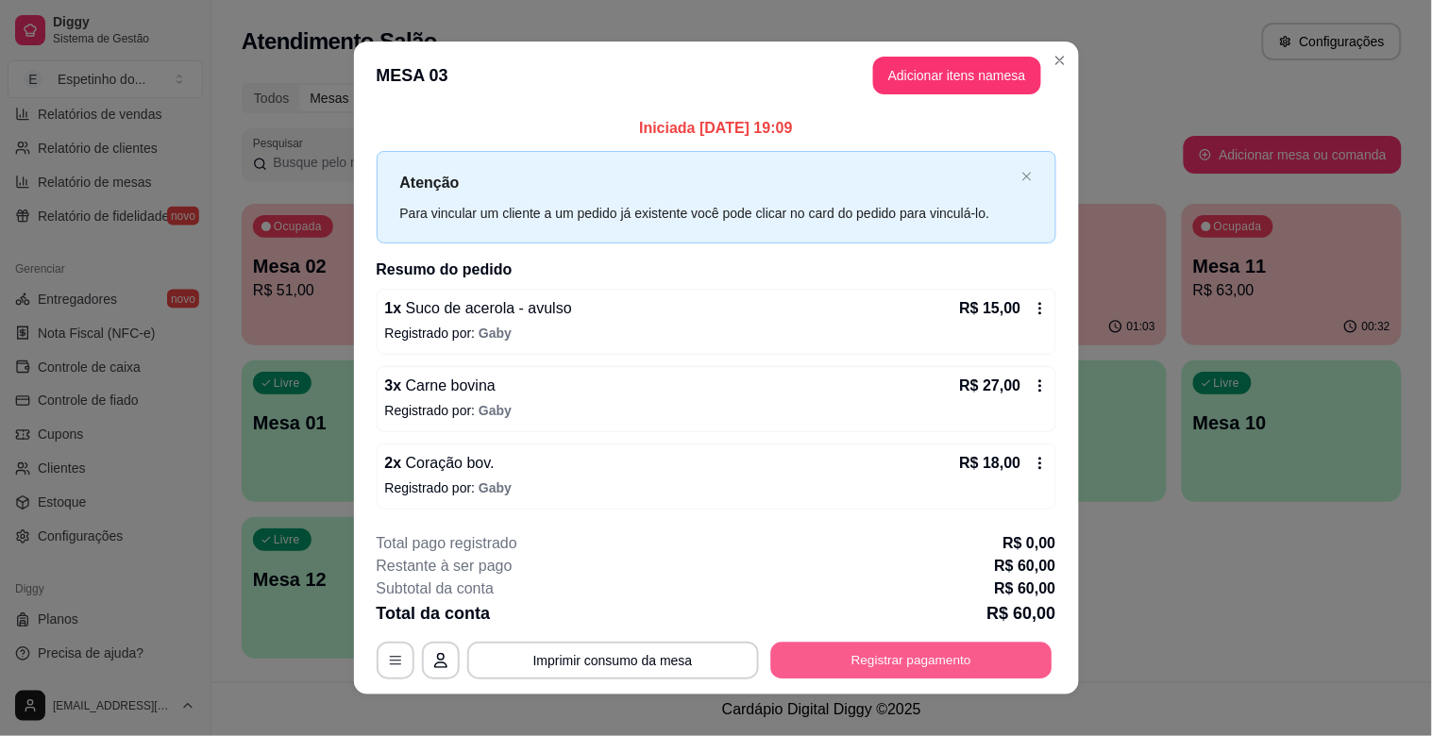
click at [989, 672] on button "Registrar pagamento" at bounding box center [910, 660] width 281 height 37
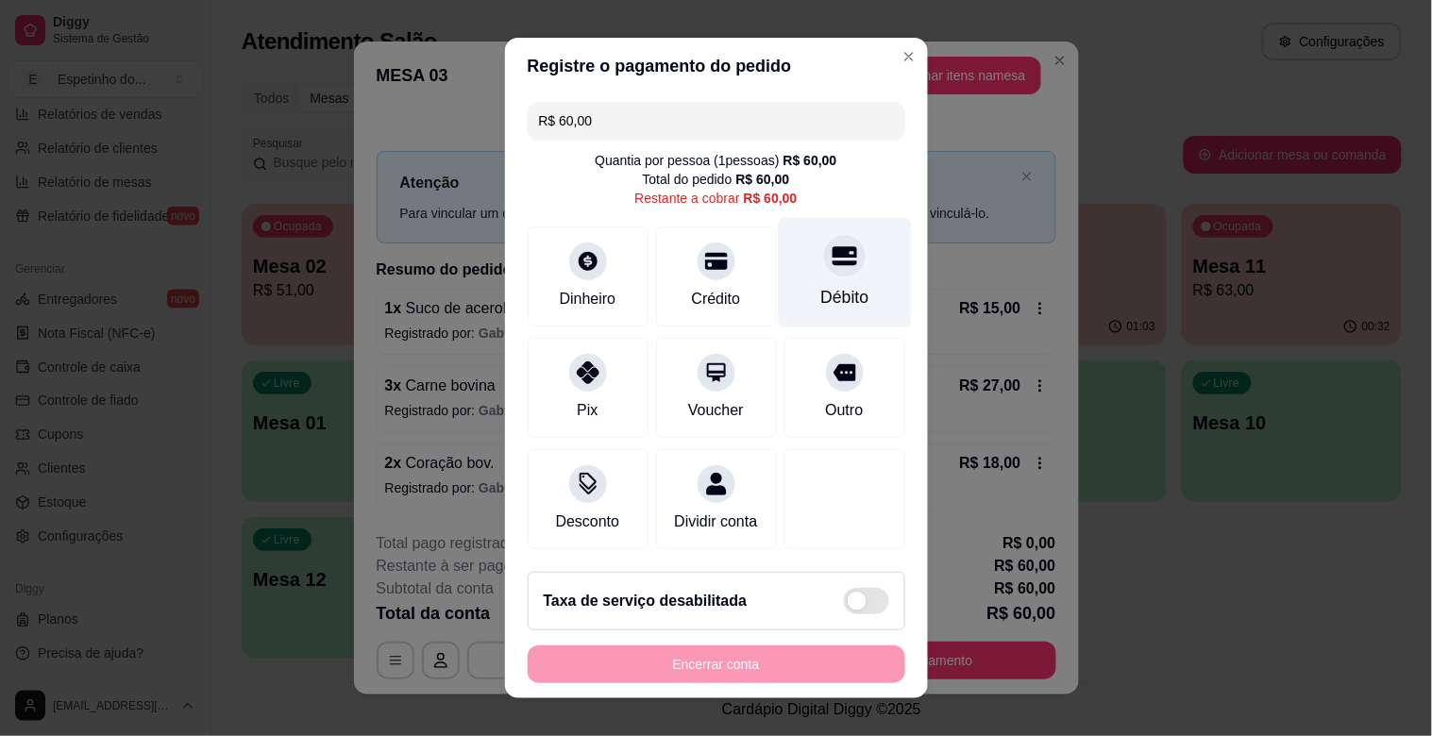
click at [821, 294] on div "Débito" at bounding box center [845, 297] width 48 height 25
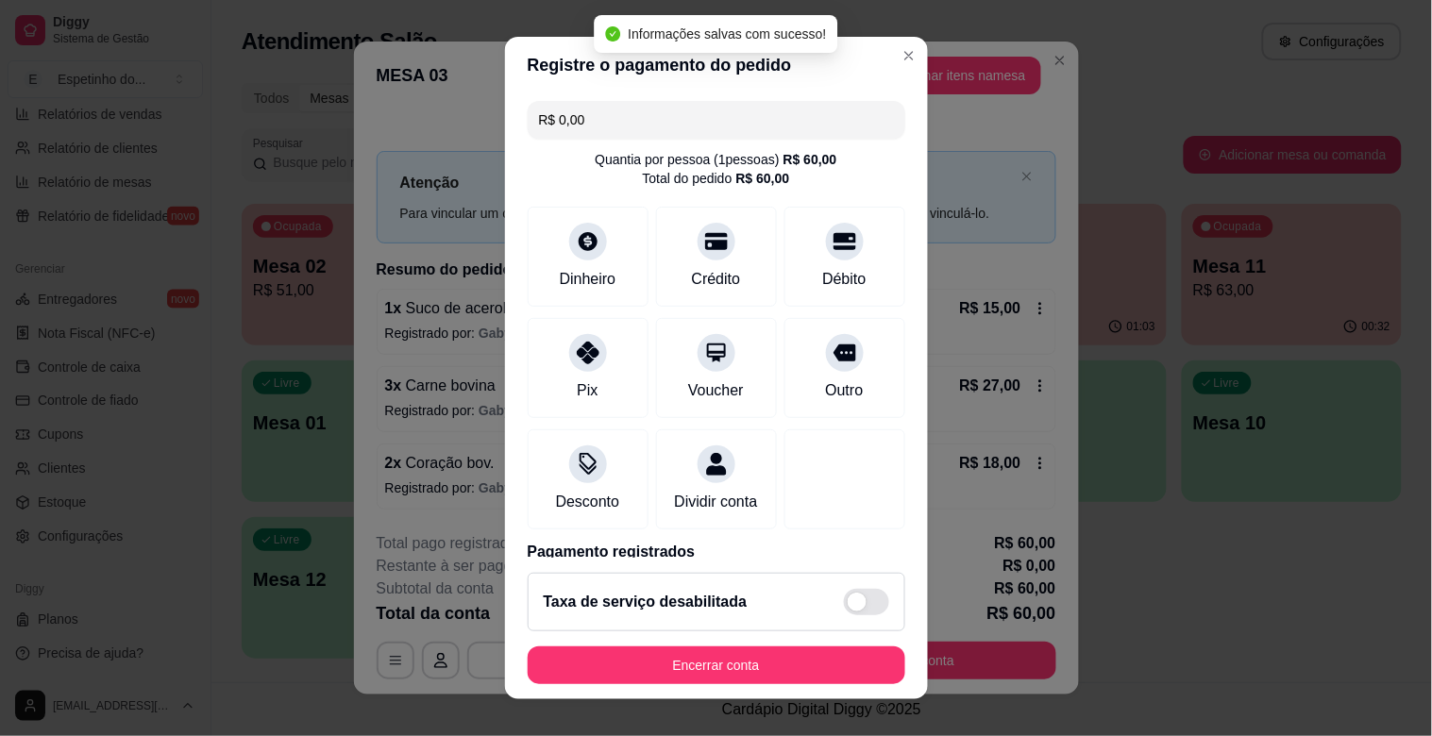
type input "R$ 0,00"
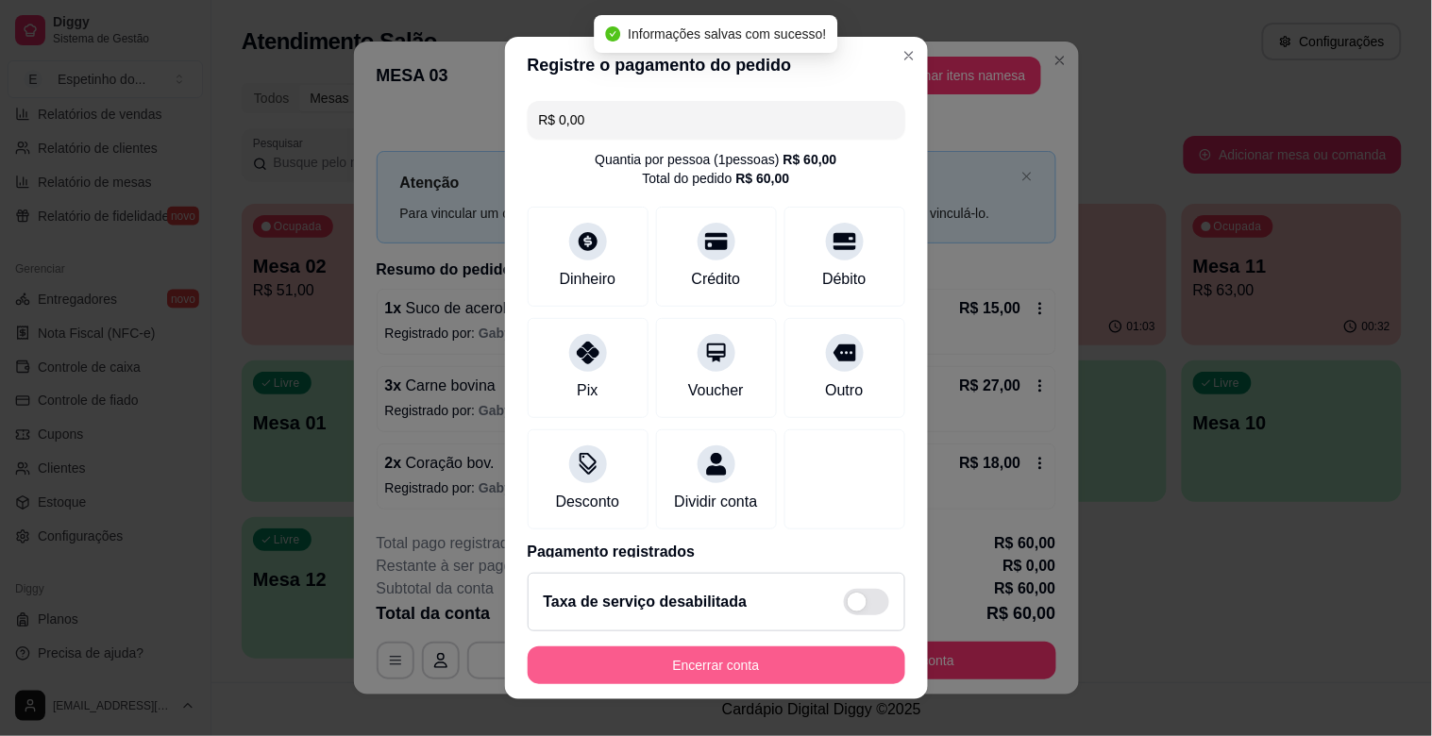
click at [731, 661] on button "Encerrar conta" at bounding box center [717, 666] width 378 height 38
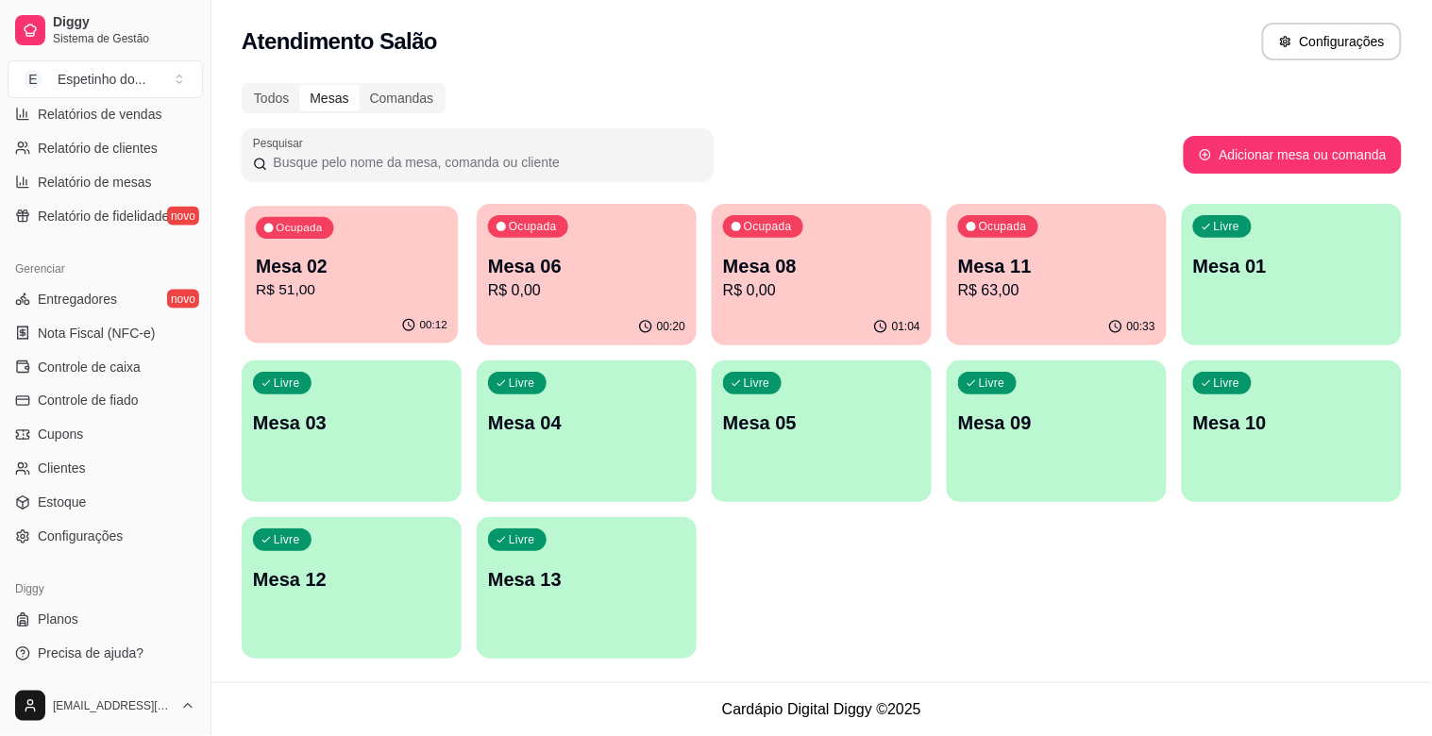
click at [318, 259] on p "Mesa 02" at bounding box center [352, 266] width 192 height 25
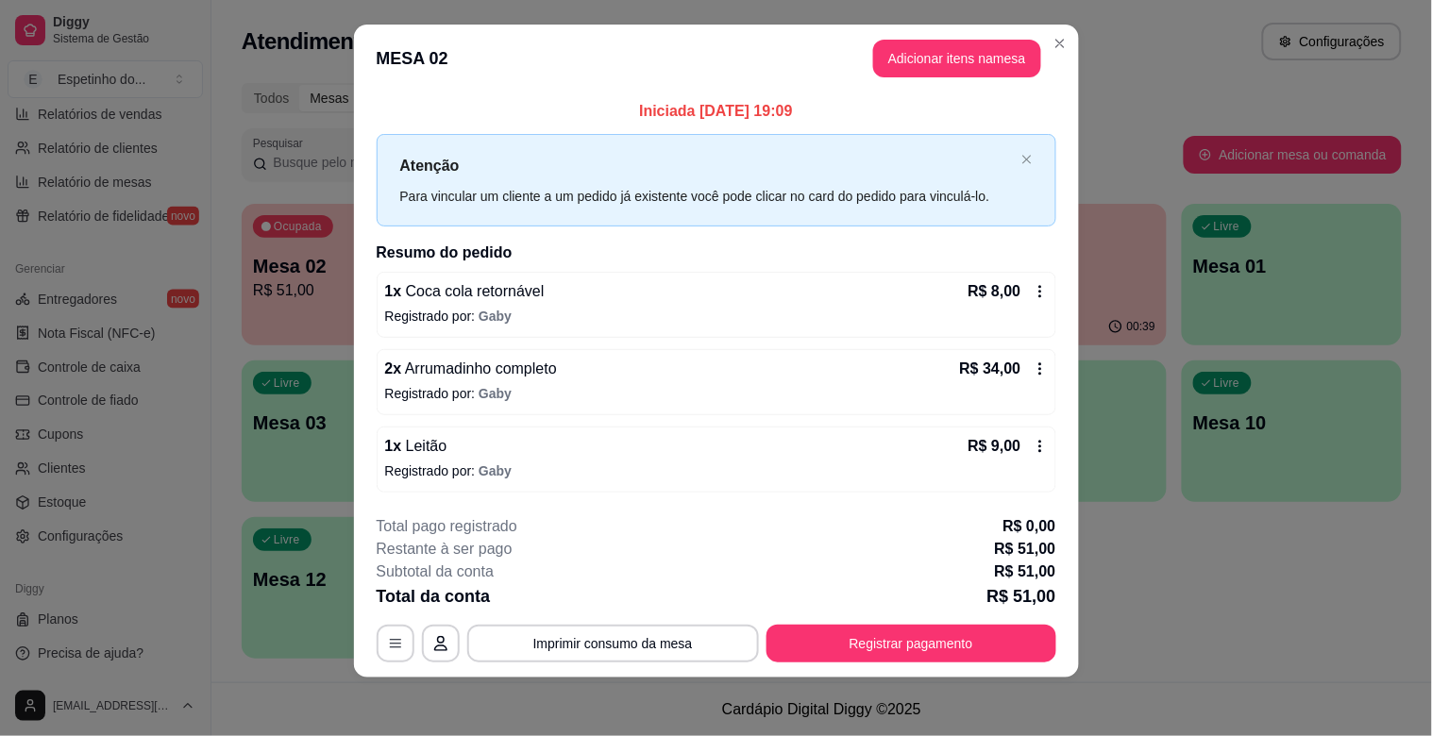
scroll to position [19, 0]
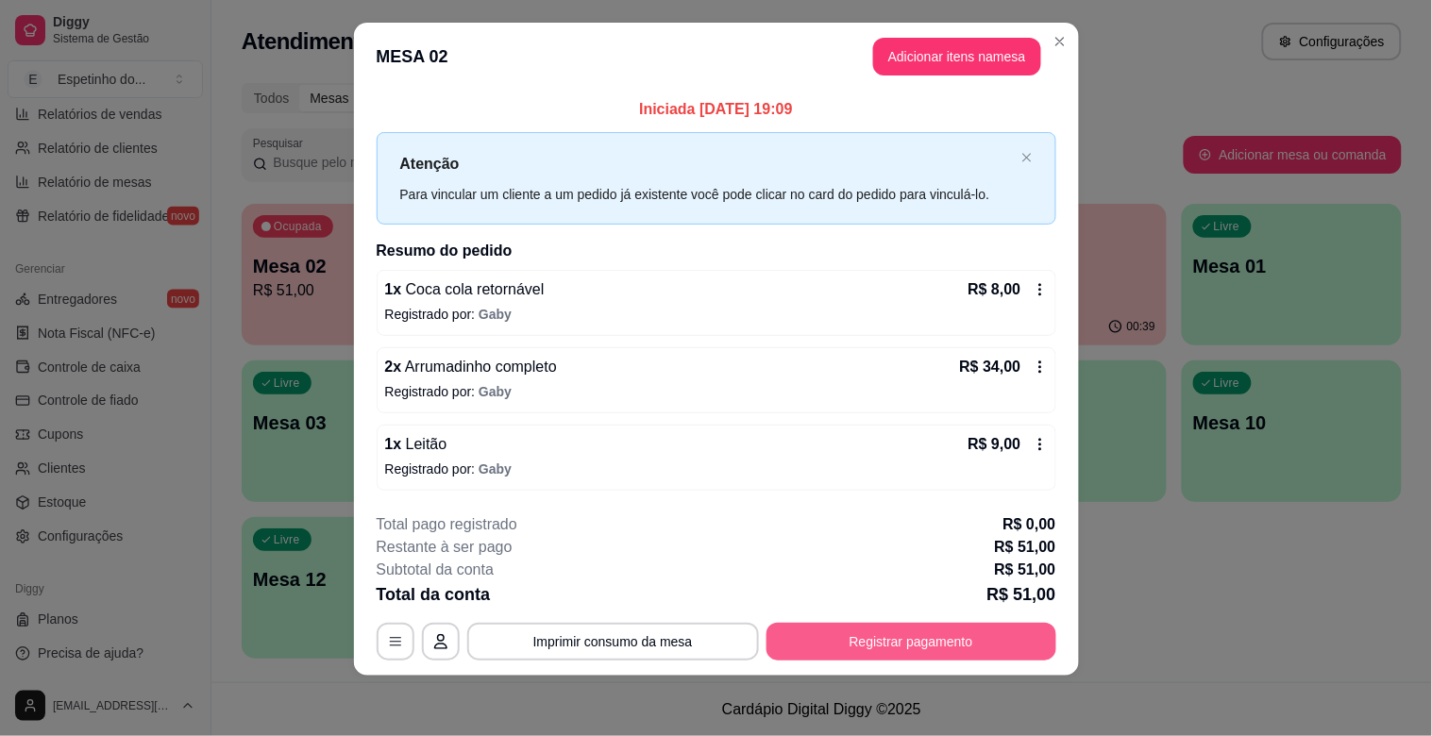
click at [853, 648] on button "Registrar pagamento" at bounding box center [912, 642] width 290 height 38
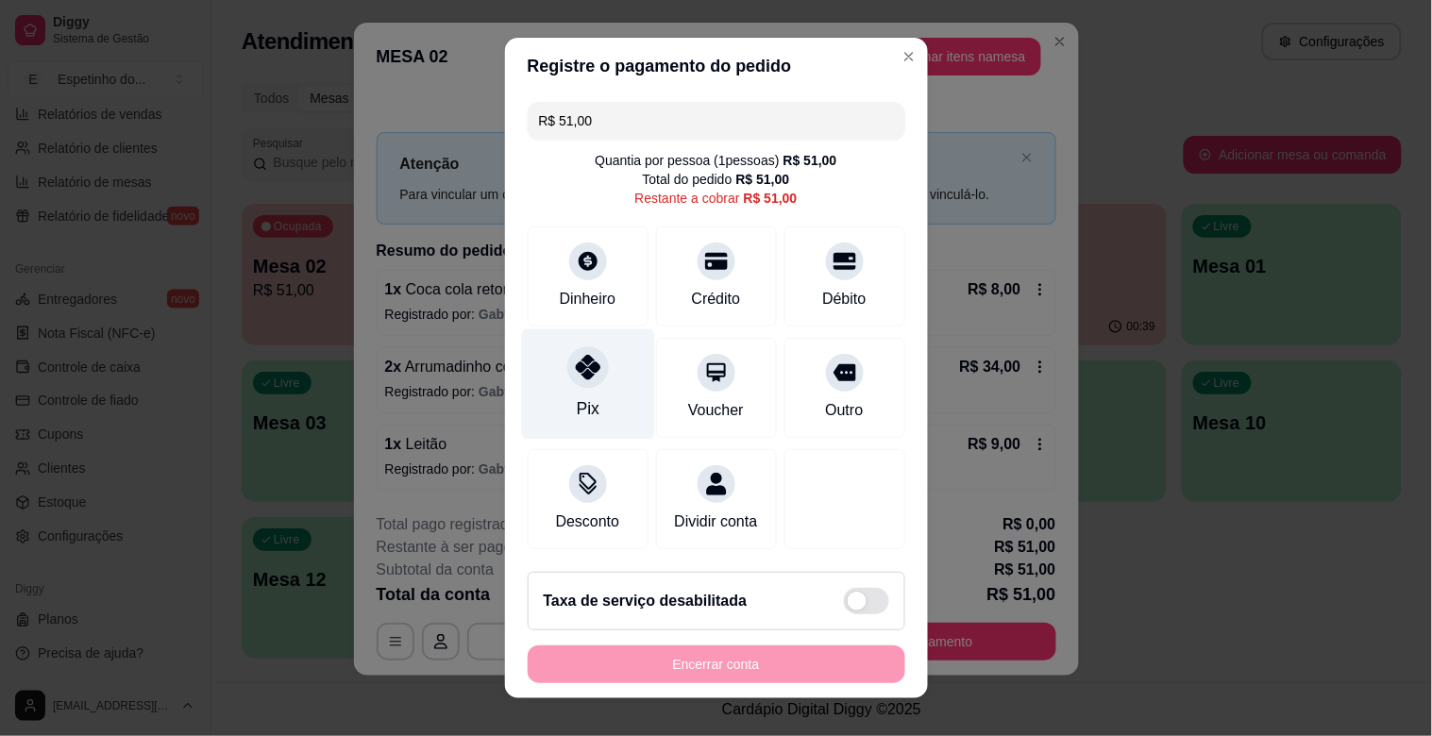
click at [562, 406] on div "Pix" at bounding box center [587, 385] width 133 height 110
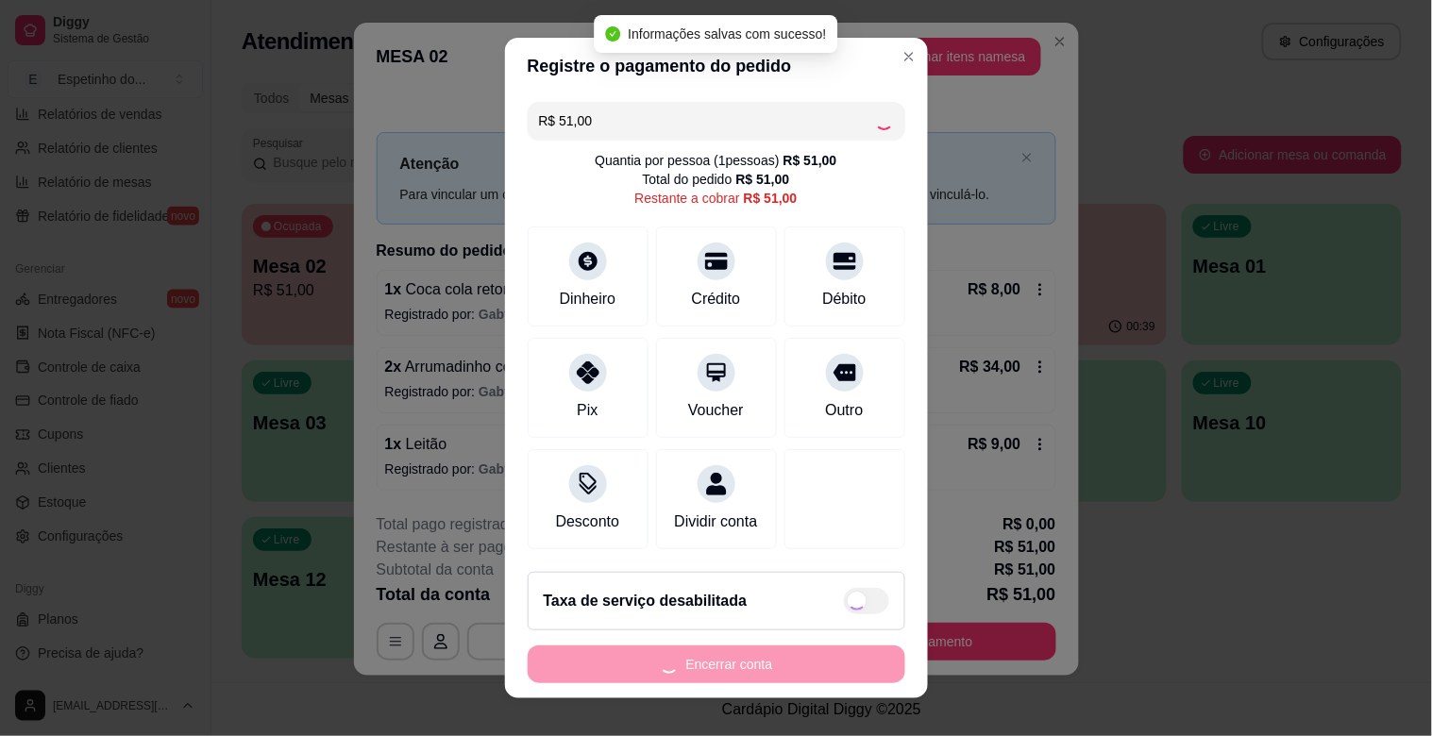
type input "R$ 0,00"
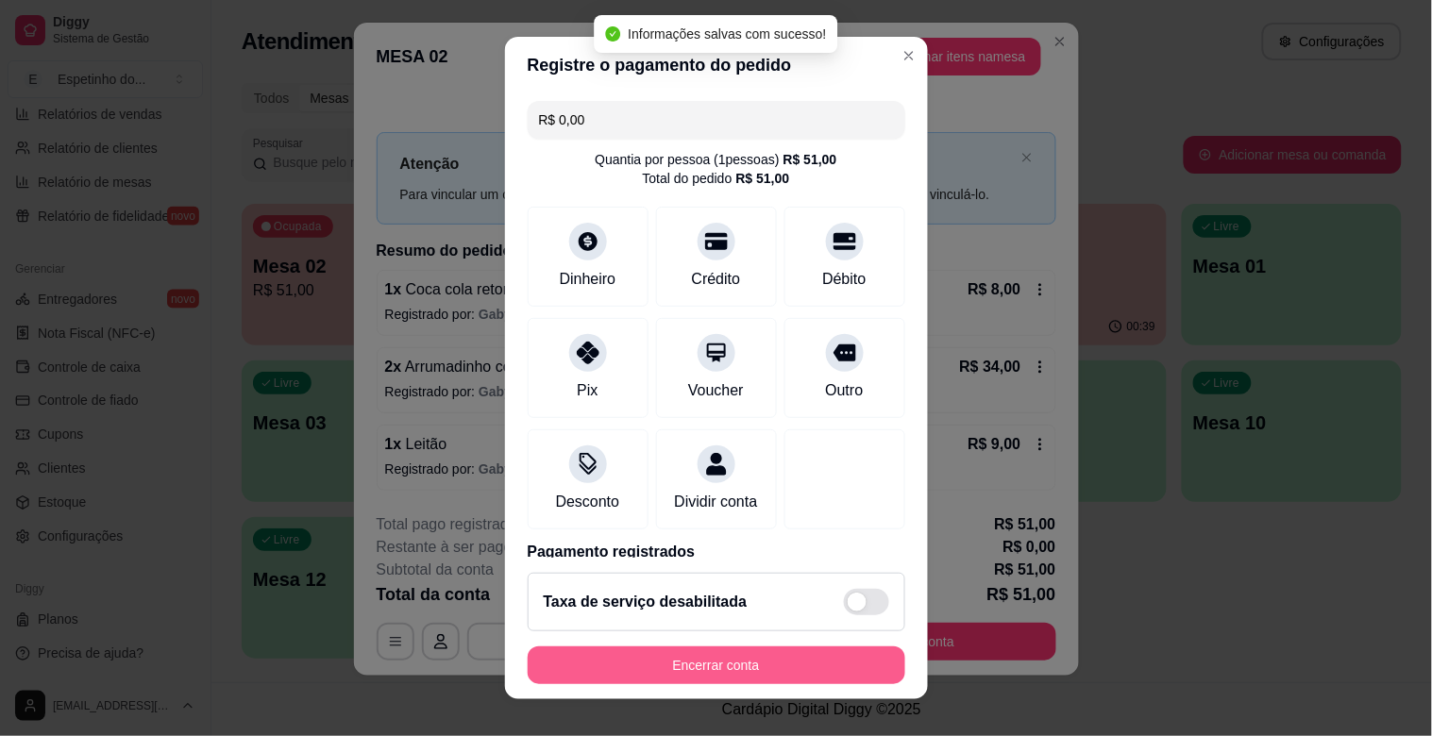
click at [772, 668] on button "Encerrar conta" at bounding box center [717, 666] width 378 height 38
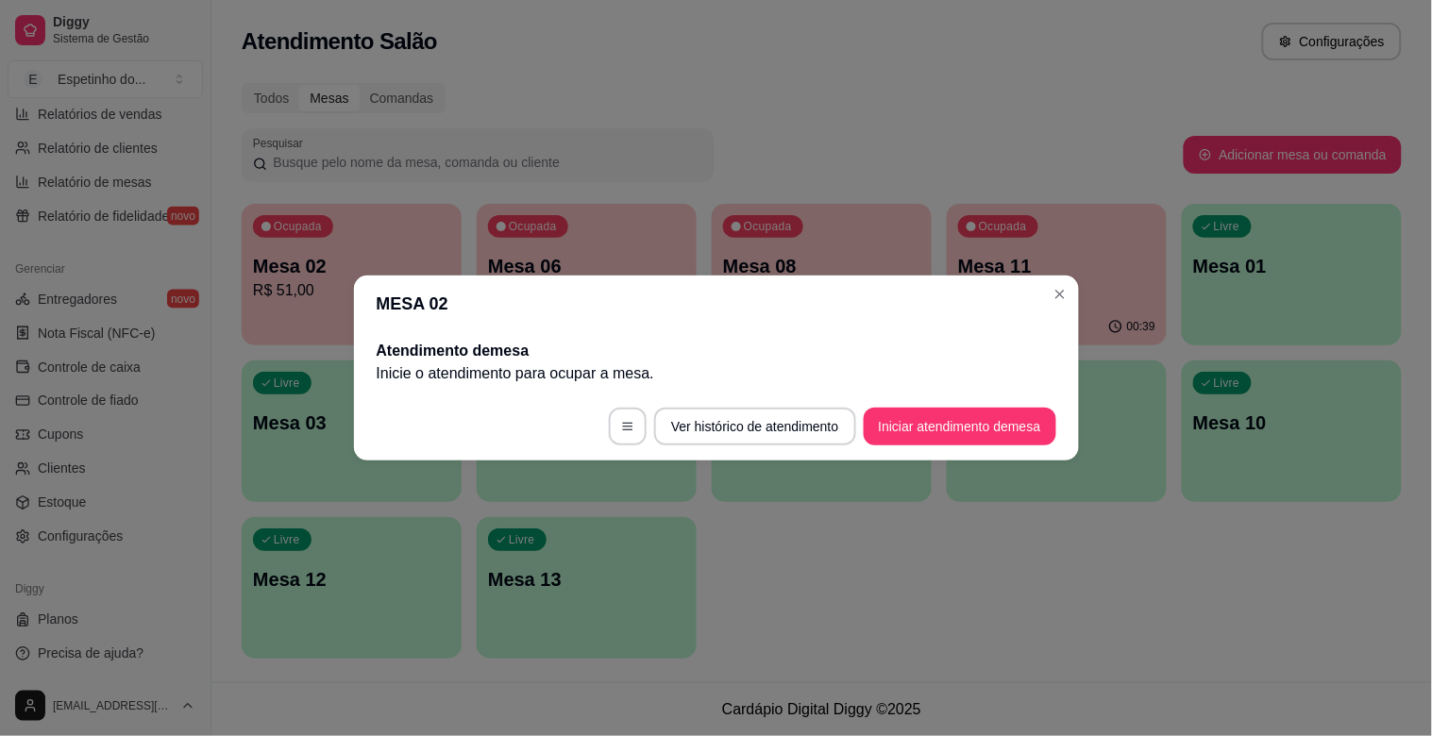
scroll to position [0, 0]
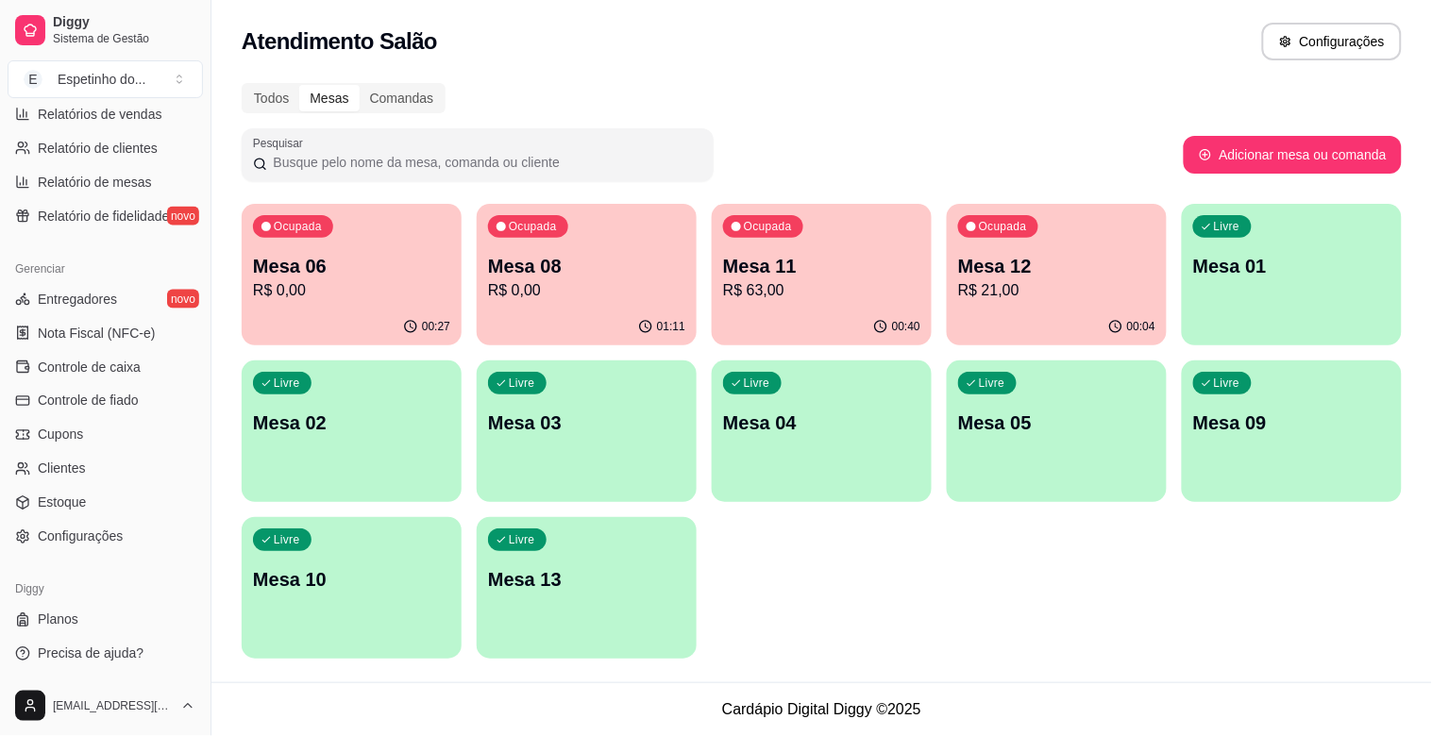
click at [901, 279] on div "Mesa 11 R$ 63,00" at bounding box center [821, 277] width 197 height 49
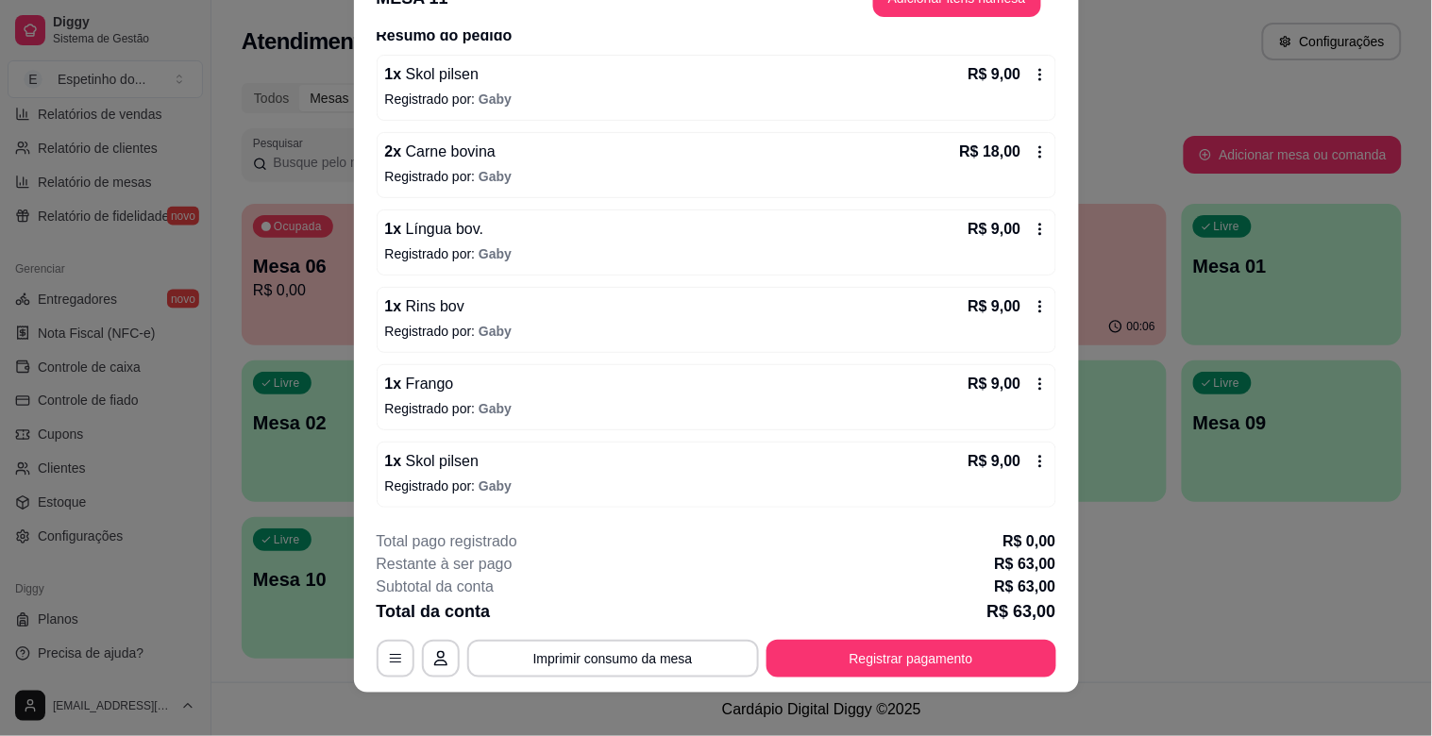
scroll to position [57, 0]
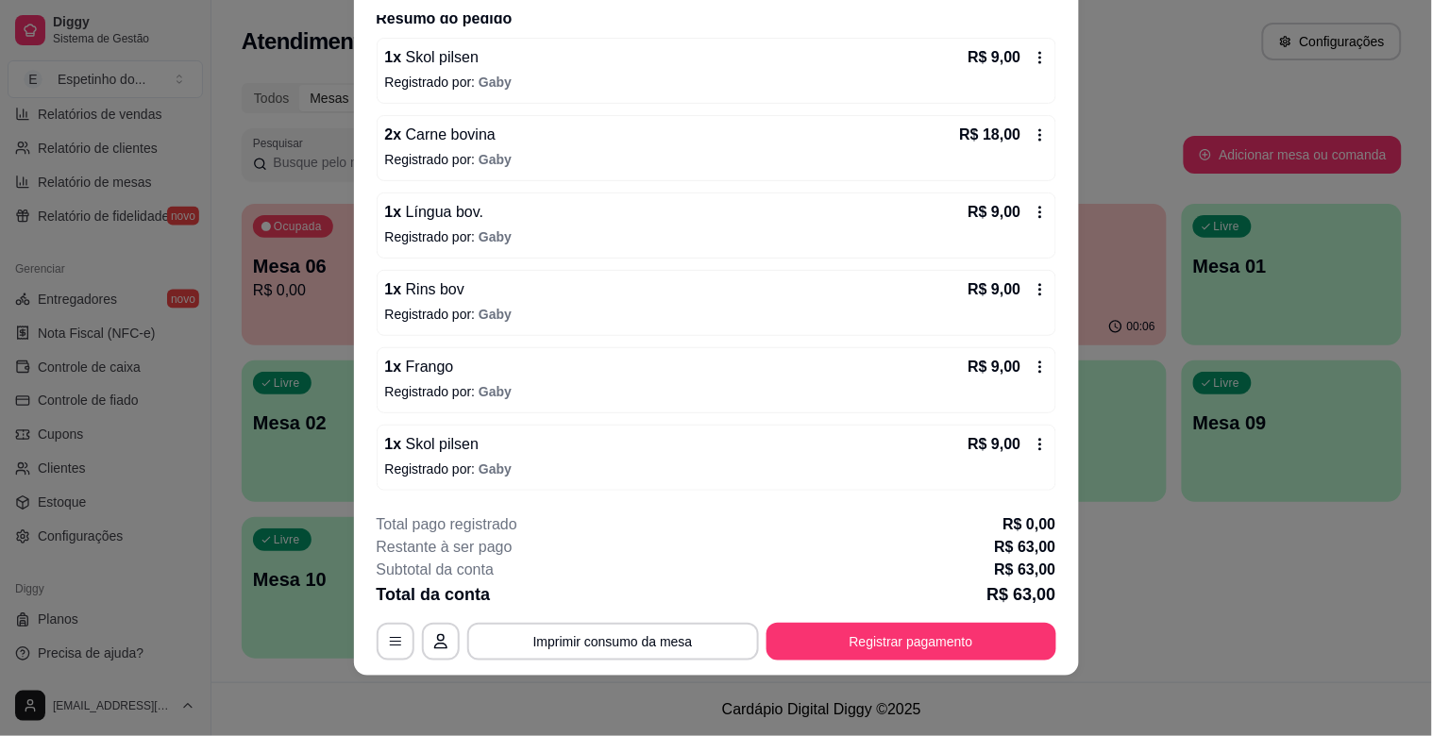
click at [661, 362] on div "1 x Frango R$ 9,00" at bounding box center [716, 367] width 663 height 23
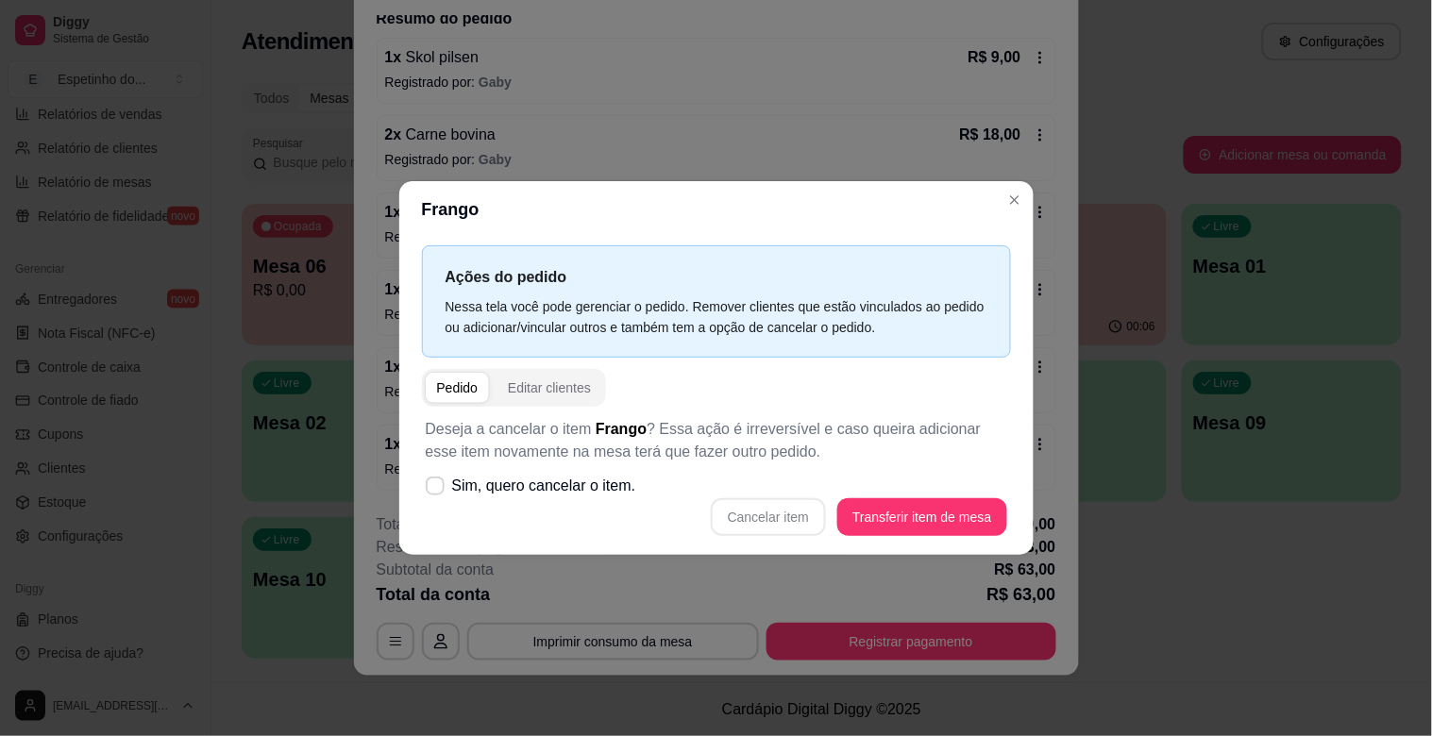
click at [805, 519] on div "Cancelar item Transferir item de mesa" at bounding box center [717, 518] width 582 height 38
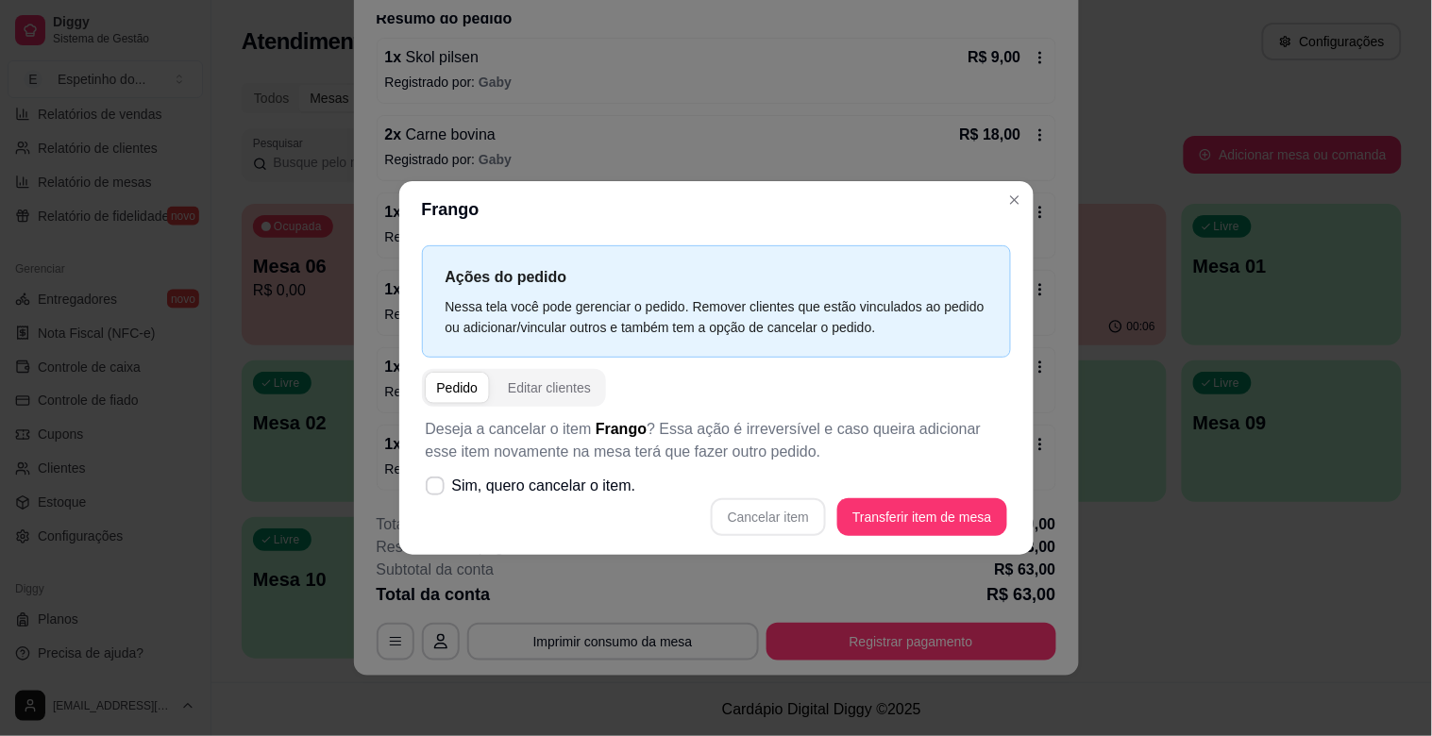
click at [805, 519] on div "Cancelar item Transferir item de mesa" at bounding box center [717, 518] width 582 height 38
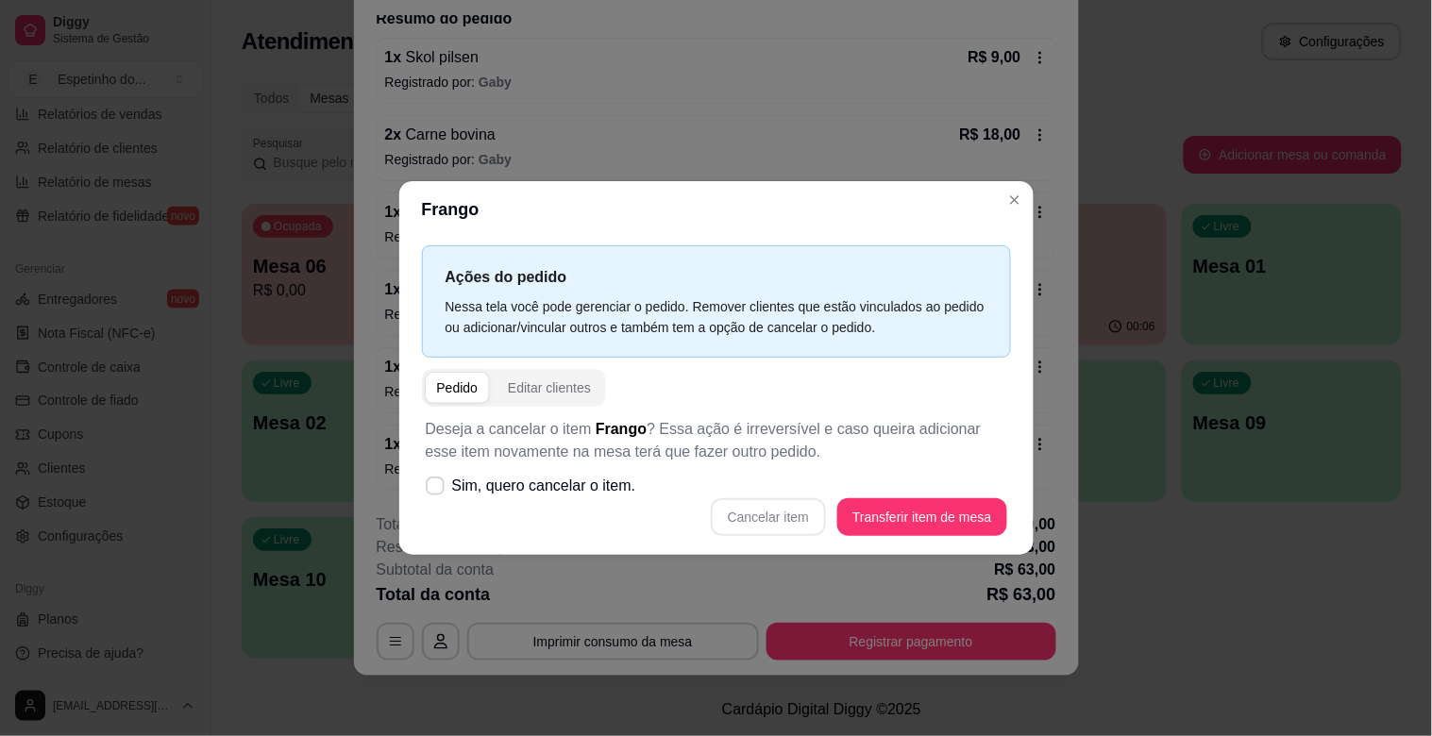
click at [805, 519] on div "Cancelar item Transferir item de mesa" at bounding box center [717, 518] width 582 height 38
click at [430, 478] on span at bounding box center [435, 487] width 18 height 18
click at [430, 490] on input "Sim, quero cancelar o item." at bounding box center [431, 496] width 12 height 12
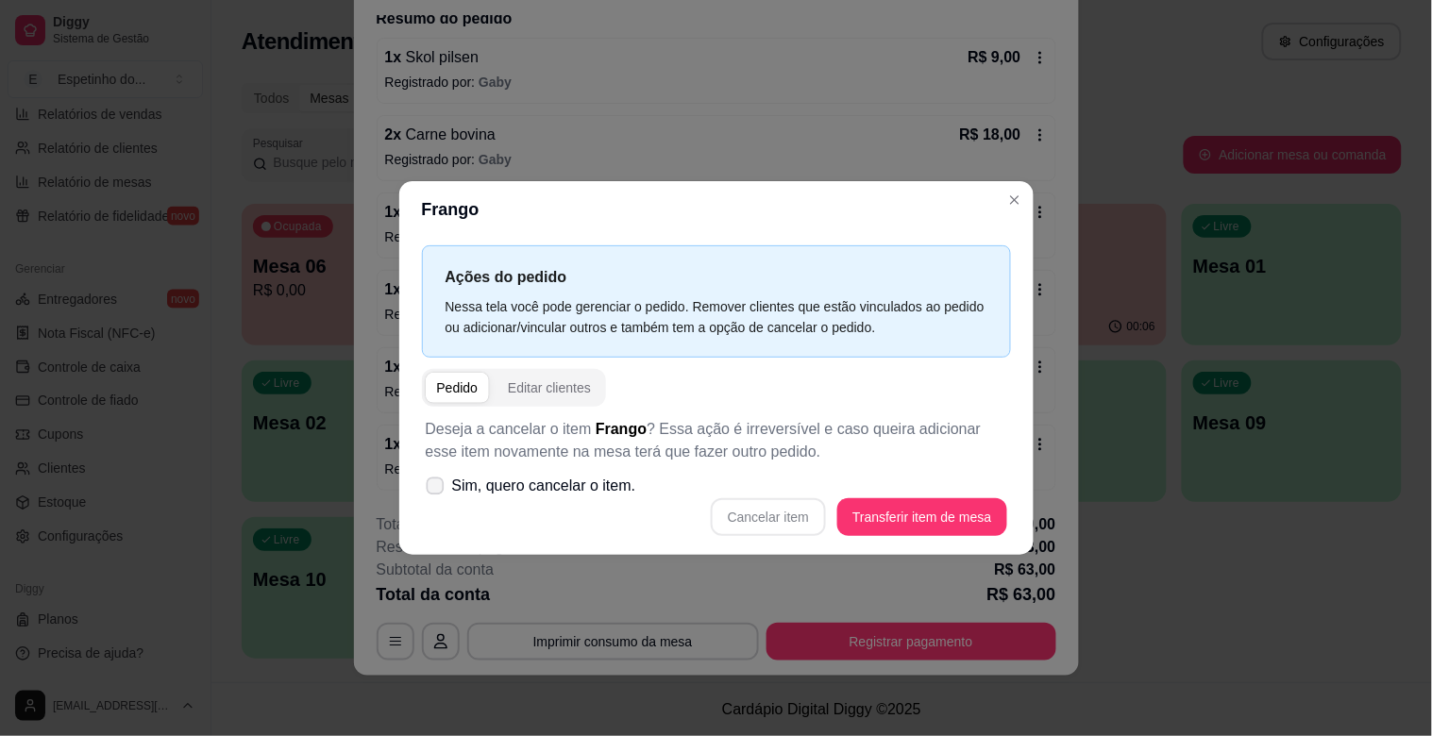
checkbox input "true"
click at [716, 513] on div "Cancelar item Transferir item de mesa" at bounding box center [717, 518] width 582 height 38
click at [731, 516] on button "Cancelar item" at bounding box center [769, 517] width 112 height 37
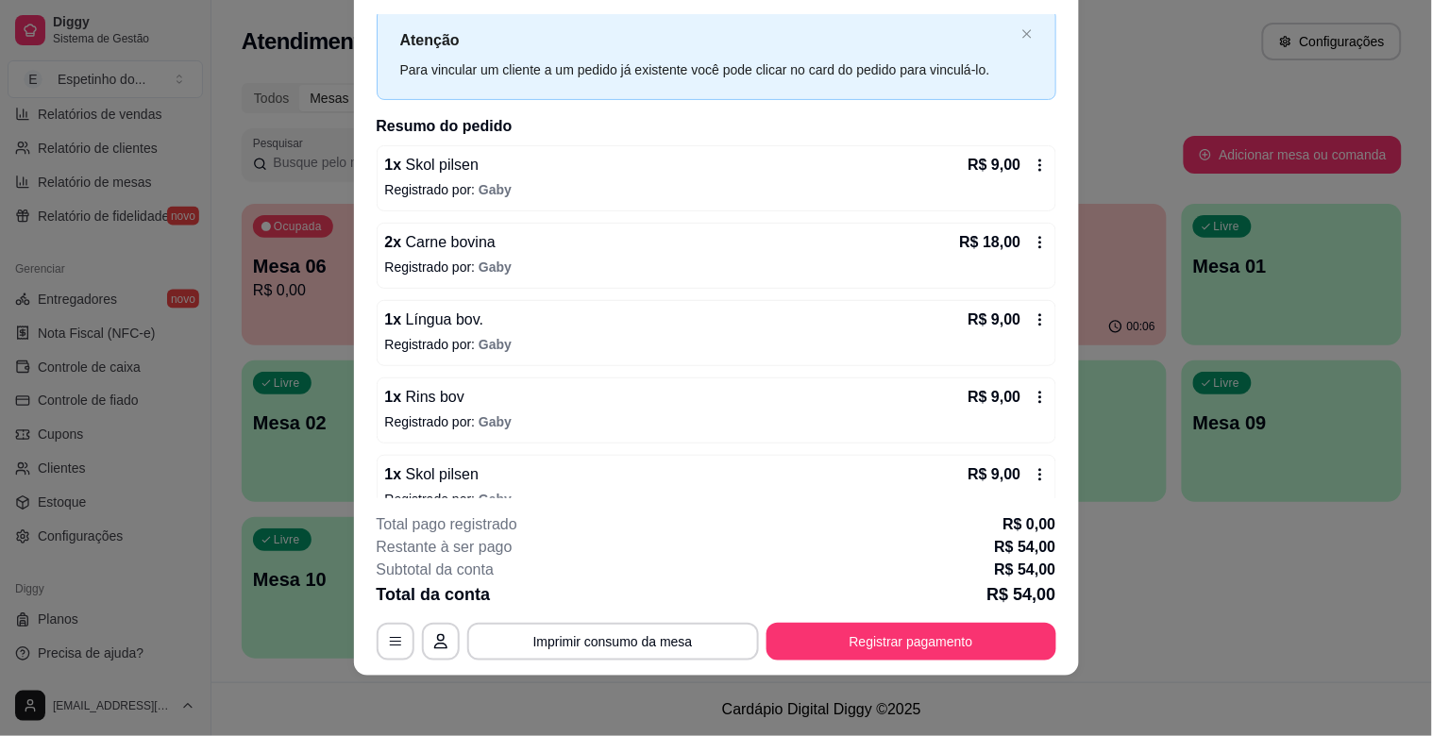
scroll to position [0, 0]
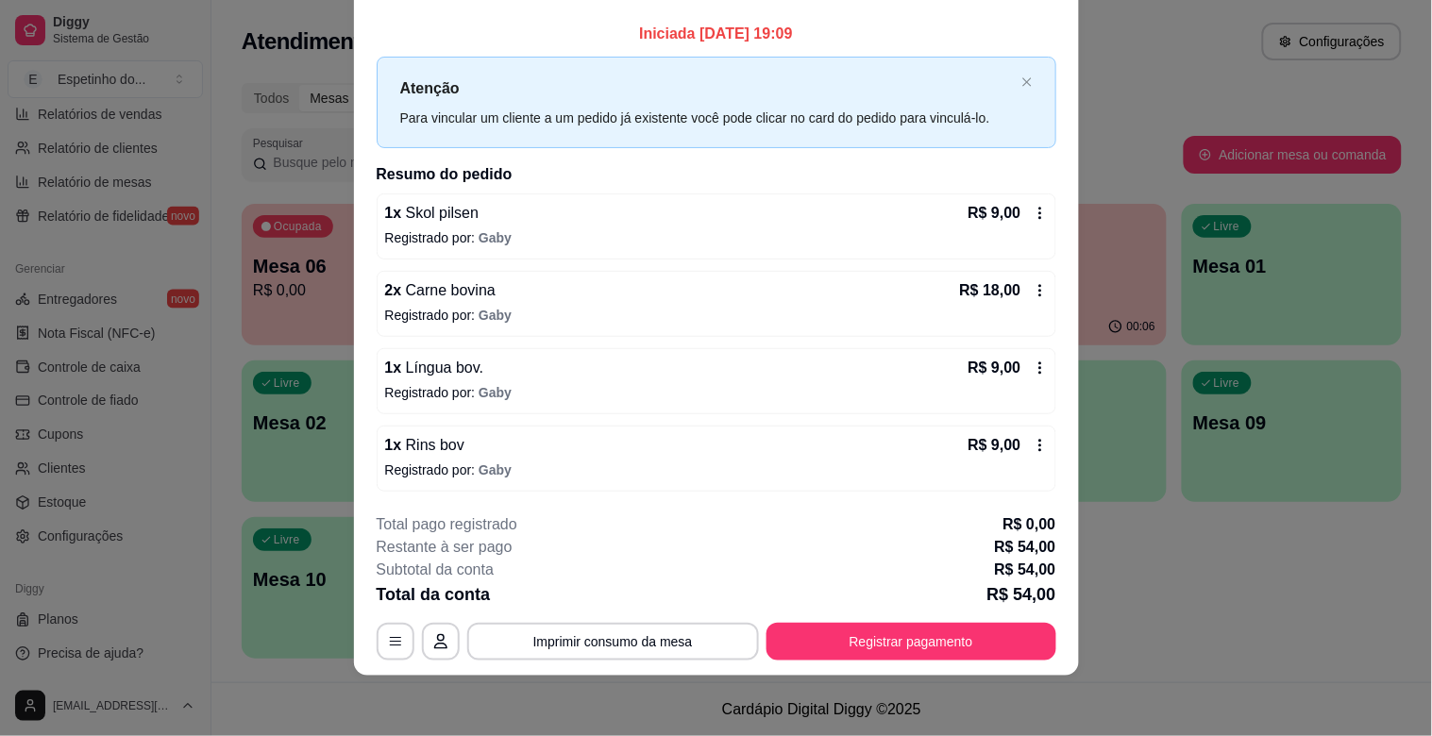
click at [996, 90] on div "Atenção Para vincular um cliente a um pedido já existente você pode clicar no c…" at bounding box center [717, 103] width 680 height 92
click at [998, 74] on div "Atenção Para vincular um cliente a um pedido já existente você pode clicar no c…" at bounding box center [717, 103] width 680 height 92
click at [1011, 85] on div "Atenção Para vincular um cliente a um pedido já existente você pode clicar no c…" at bounding box center [717, 103] width 680 height 92
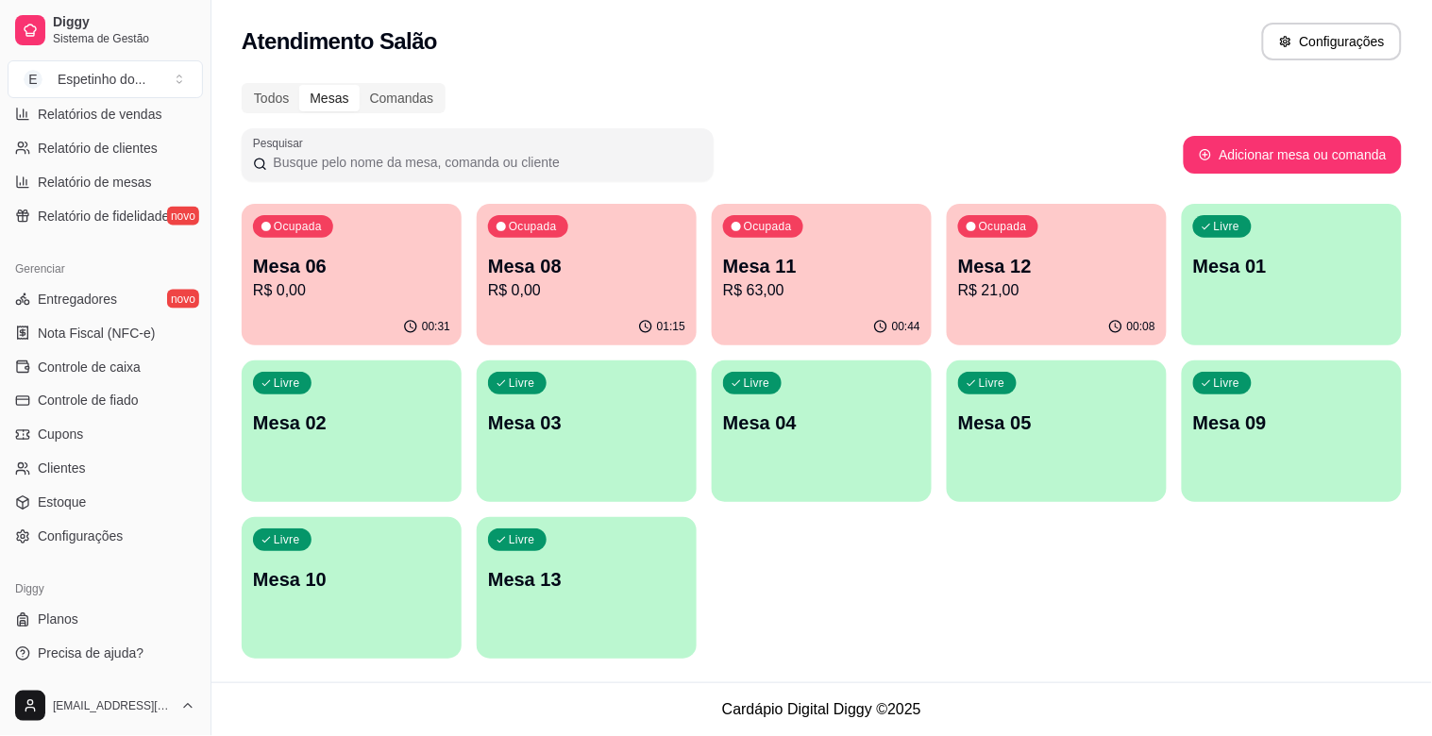
click at [843, 327] on div "00:44" at bounding box center [822, 327] width 220 height 37
click at [753, 229] on p "Ocupada" at bounding box center [768, 226] width 48 height 15
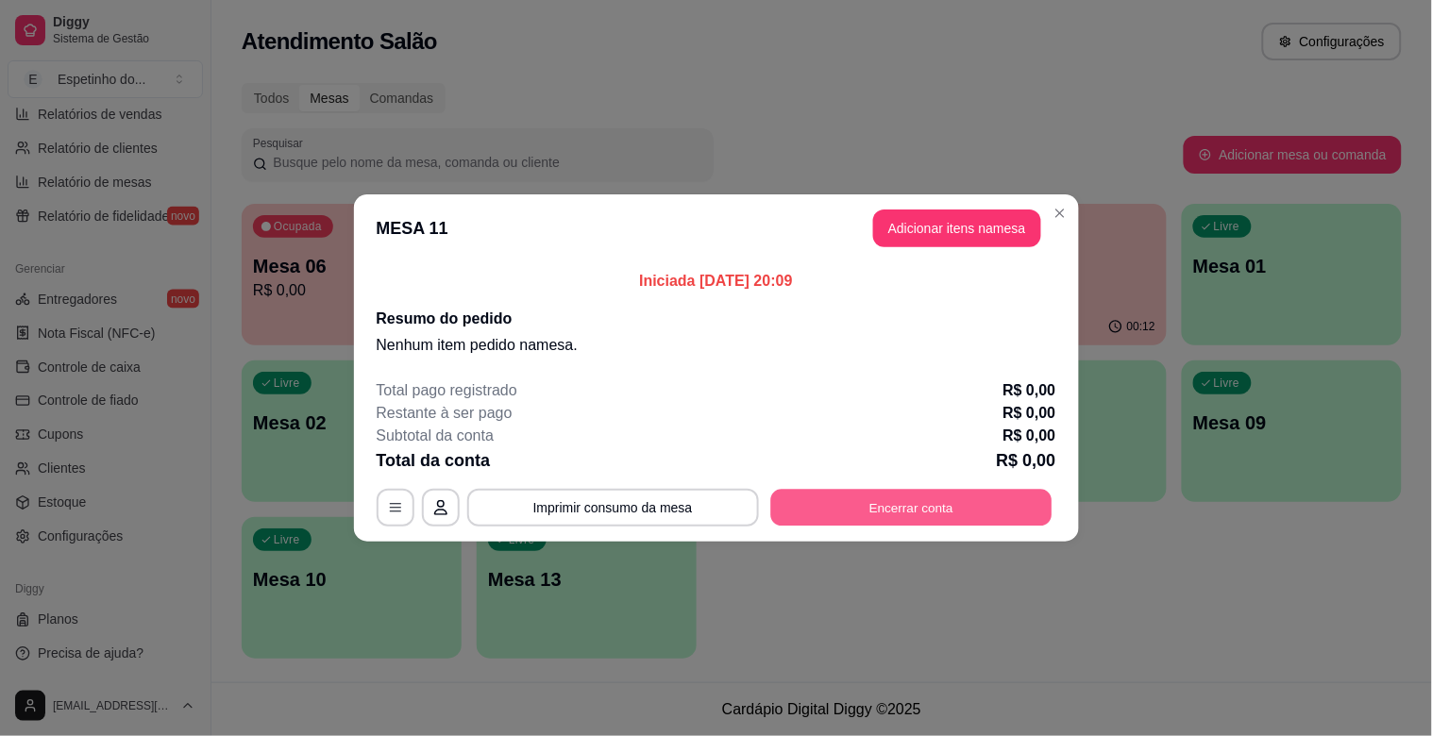
click at [925, 499] on button "Encerrar conta" at bounding box center [910, 508] width 281 height 37
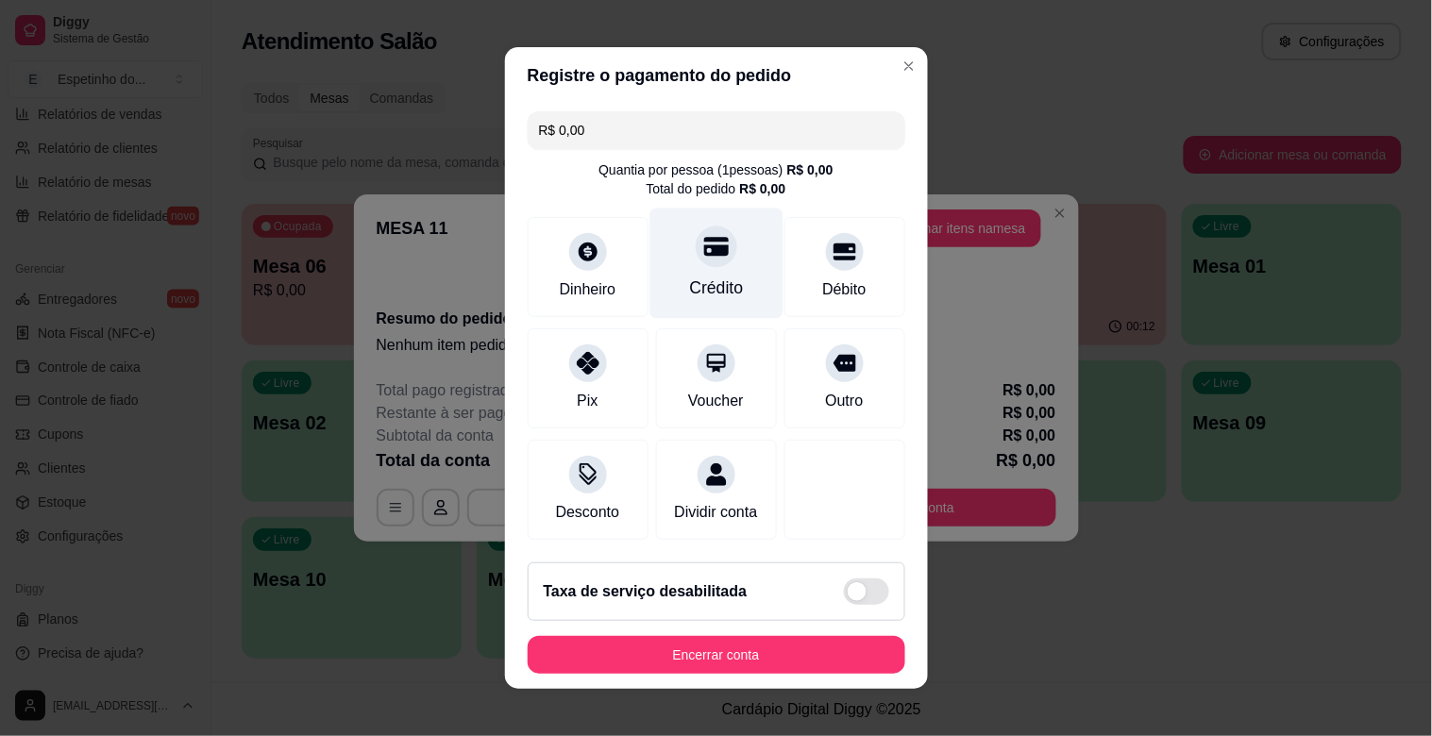
click at [689, 276] on div "Crédito" at bounding box center [716, 288] width 54 height 25
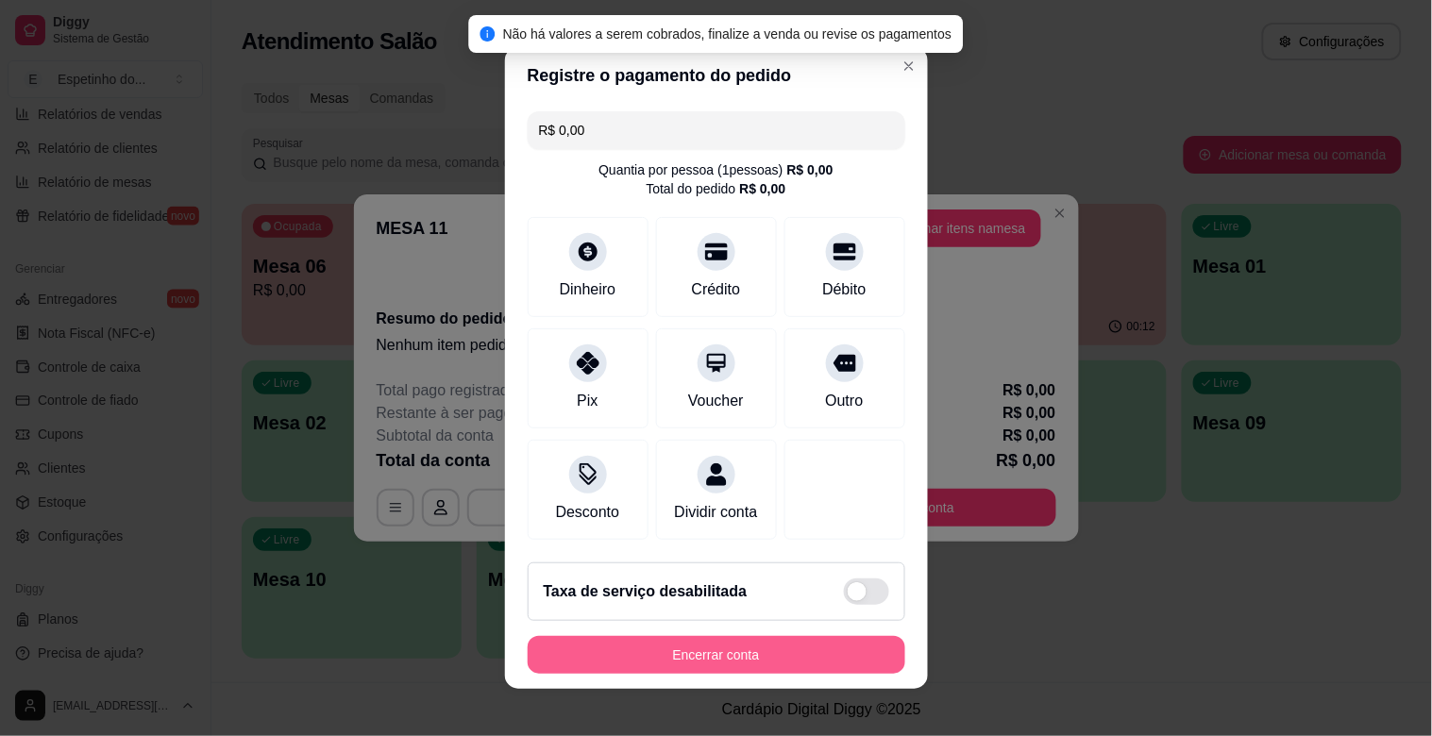
click at [825, 664] on button "Encerrar conta" at bounding box center [717, 655] width 378 height 38
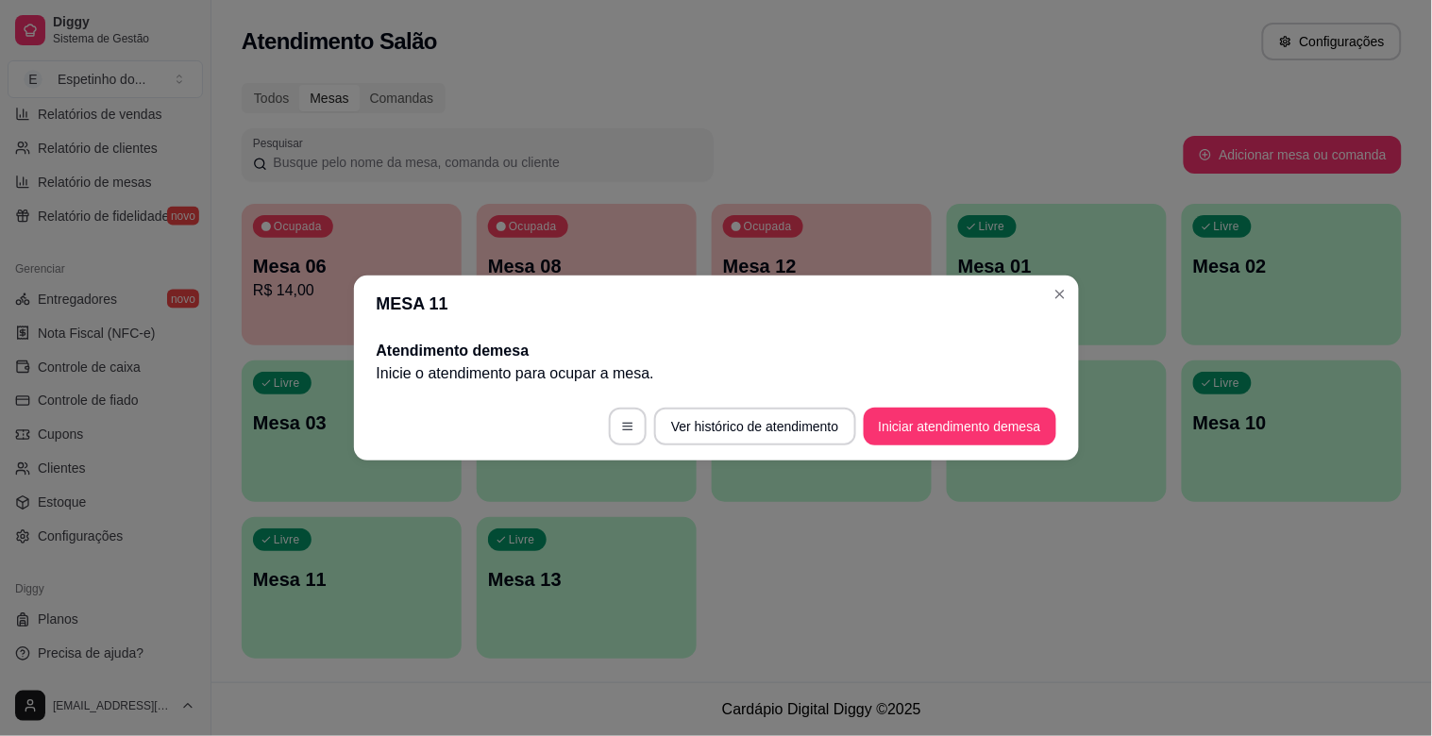
click at [1076, 291] on header "MESA 11" at bounding box center [716, 304] width 725 height 57
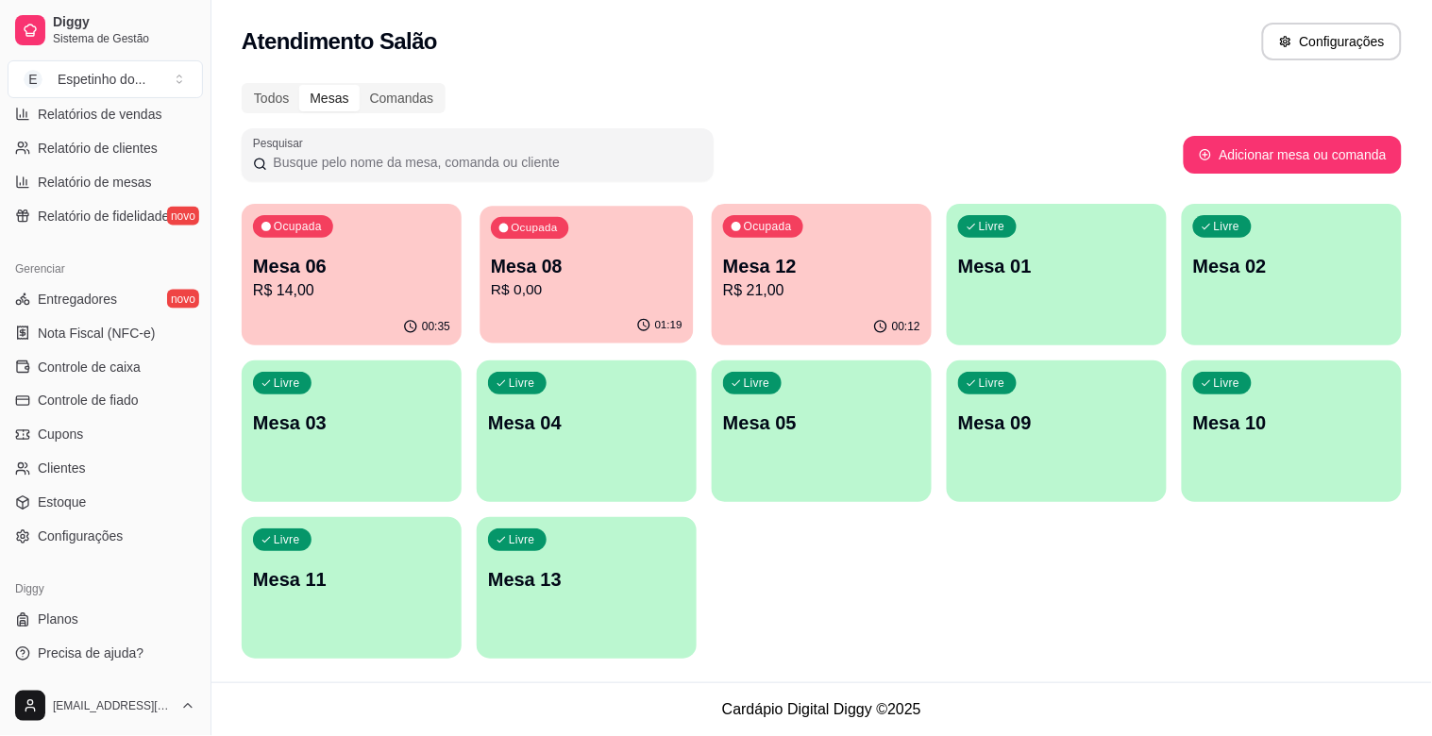
click at [657, 258] on p "Mesa 08" at bounding box center [587, 266] width 192 height 25
click at [609, 399] on div "Livre Mesa 04" at bounding box center [587, 420] width 220 height 119
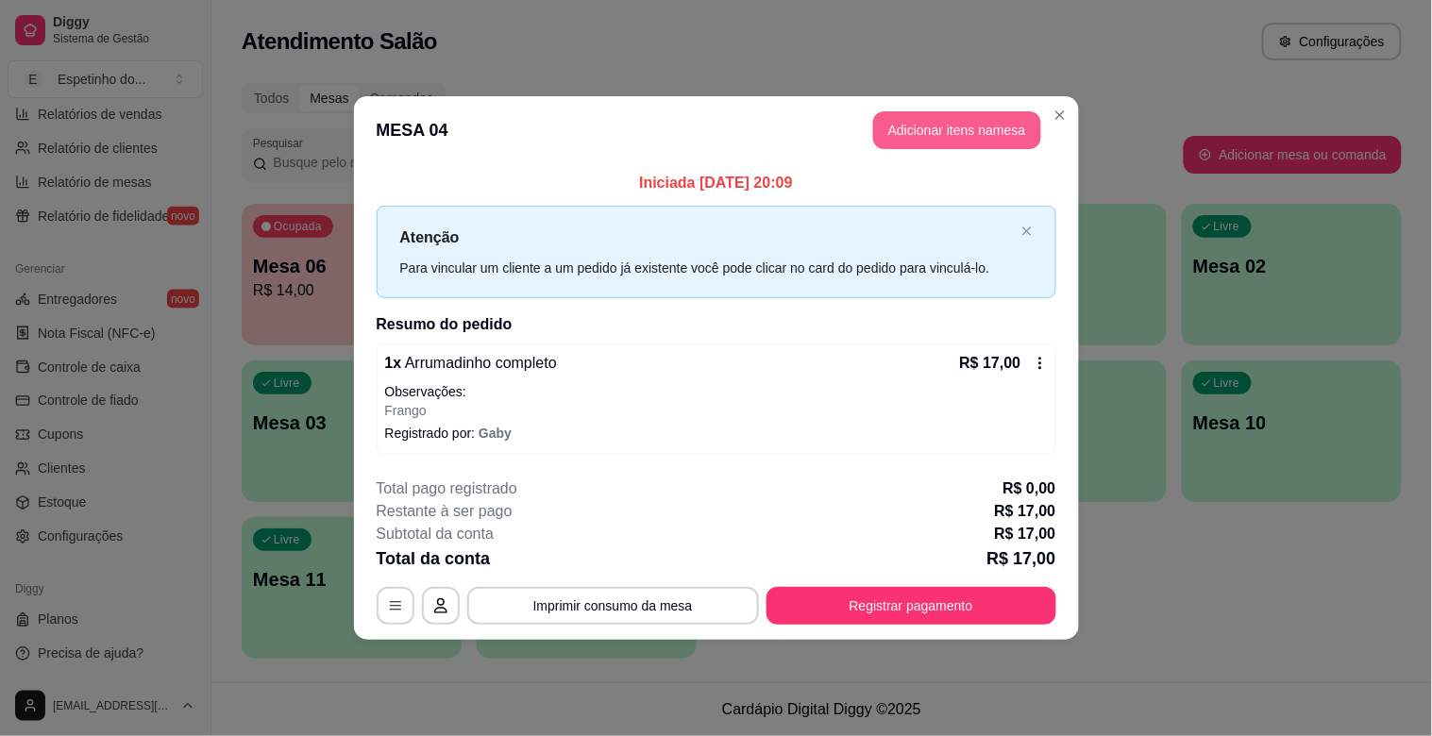
click at [946, 134] on button "Adicionar itens na mesa" at bounding box center [957, 130] width 168 height 38
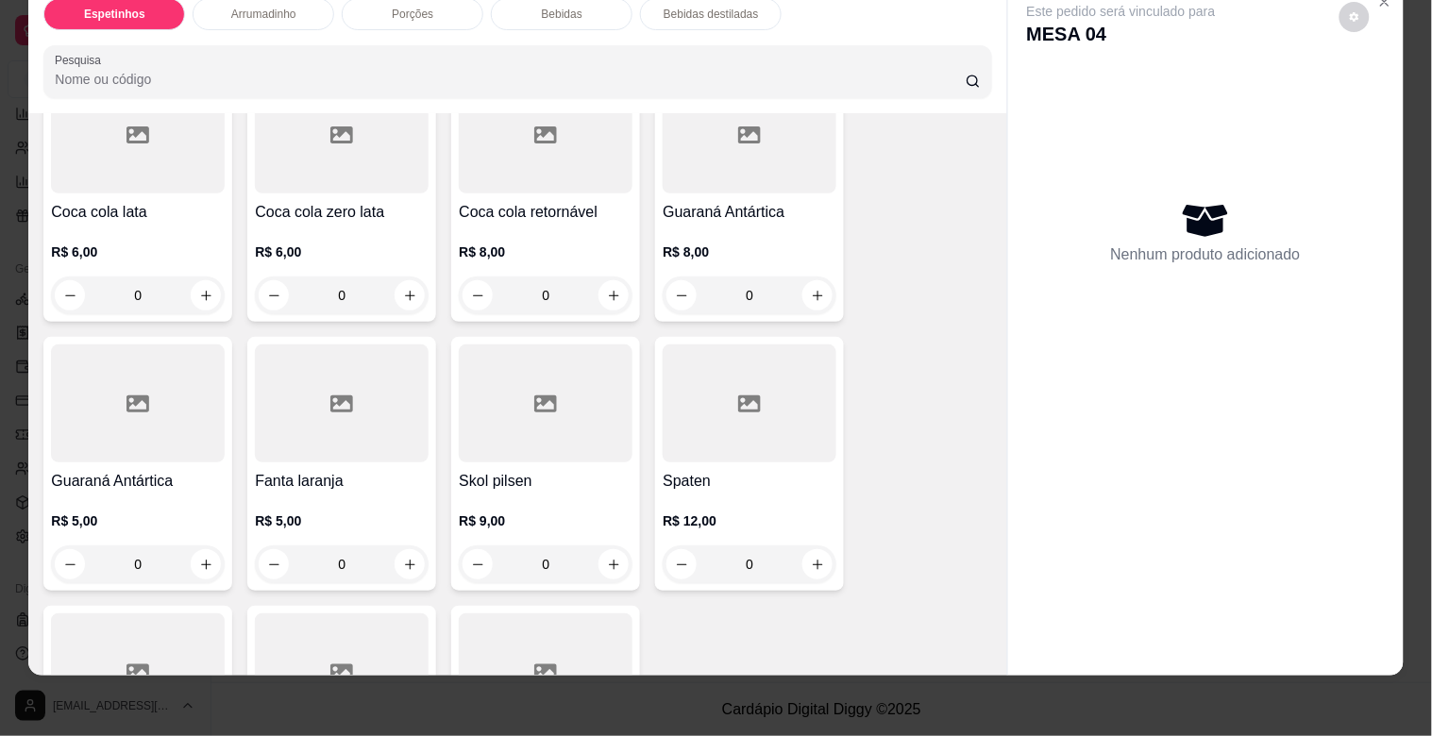
scroll to position [1468, 0]
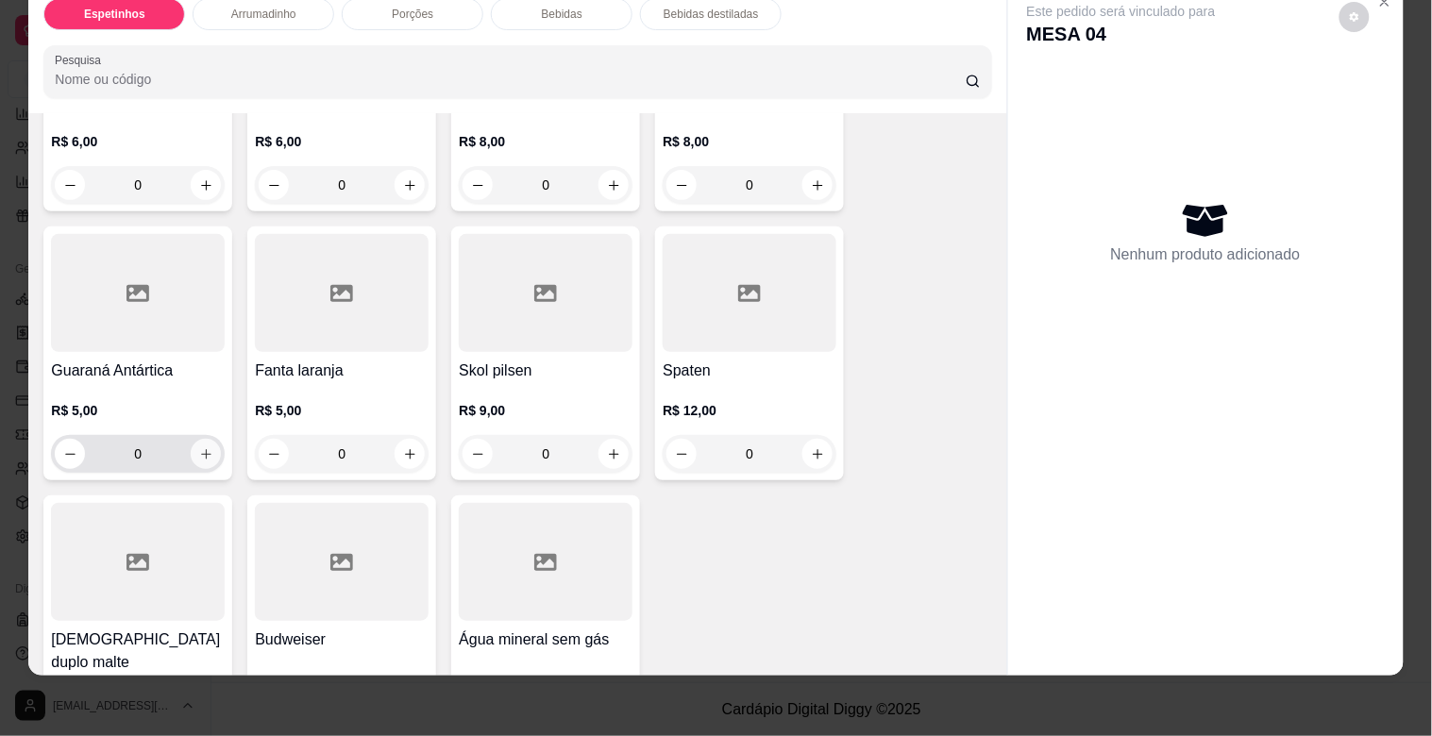
click at [203, 448] on icon "increase-product-quantity" at bounding box center [206, 455] width 14 height 14
type input "1"
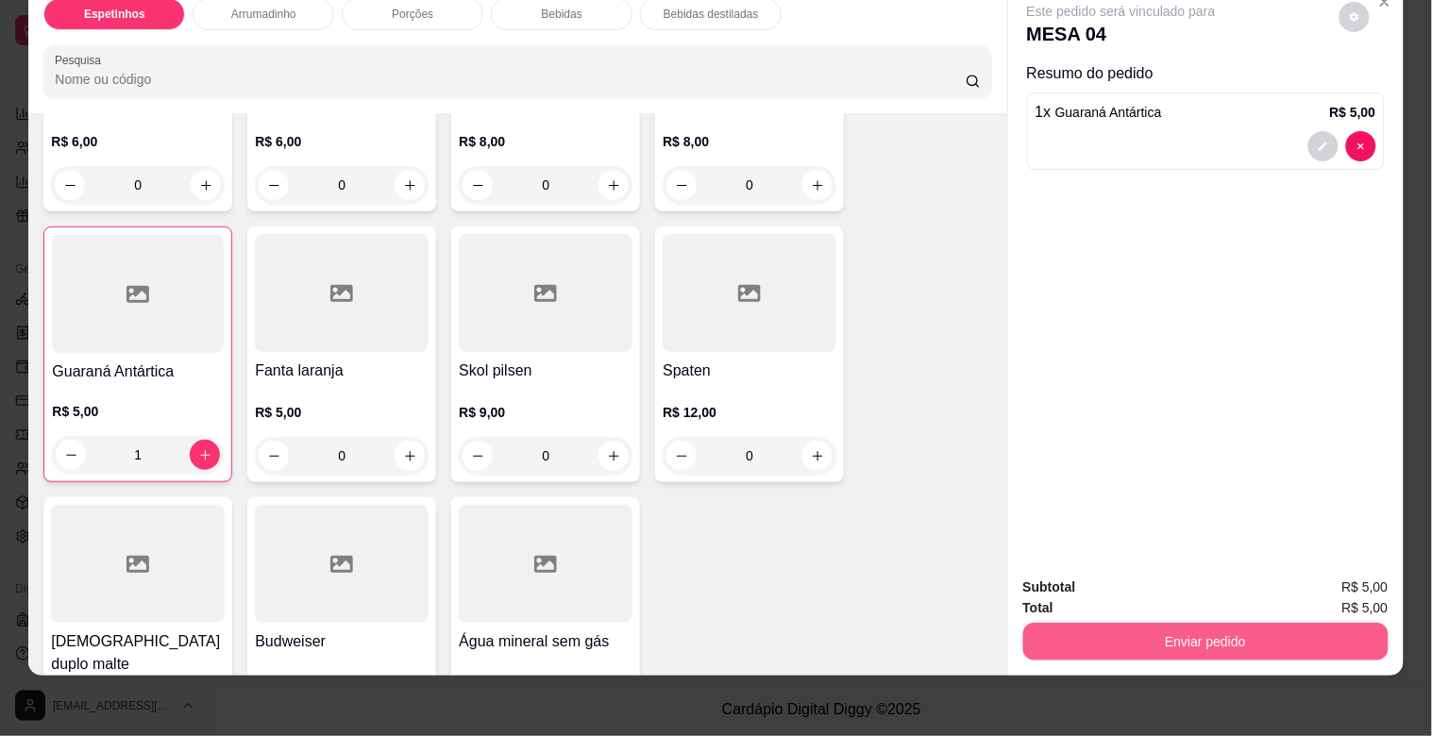
click at [1150, 635] on button "Enviar pedido" at bounding box center [1206, 642] width 365 height 38
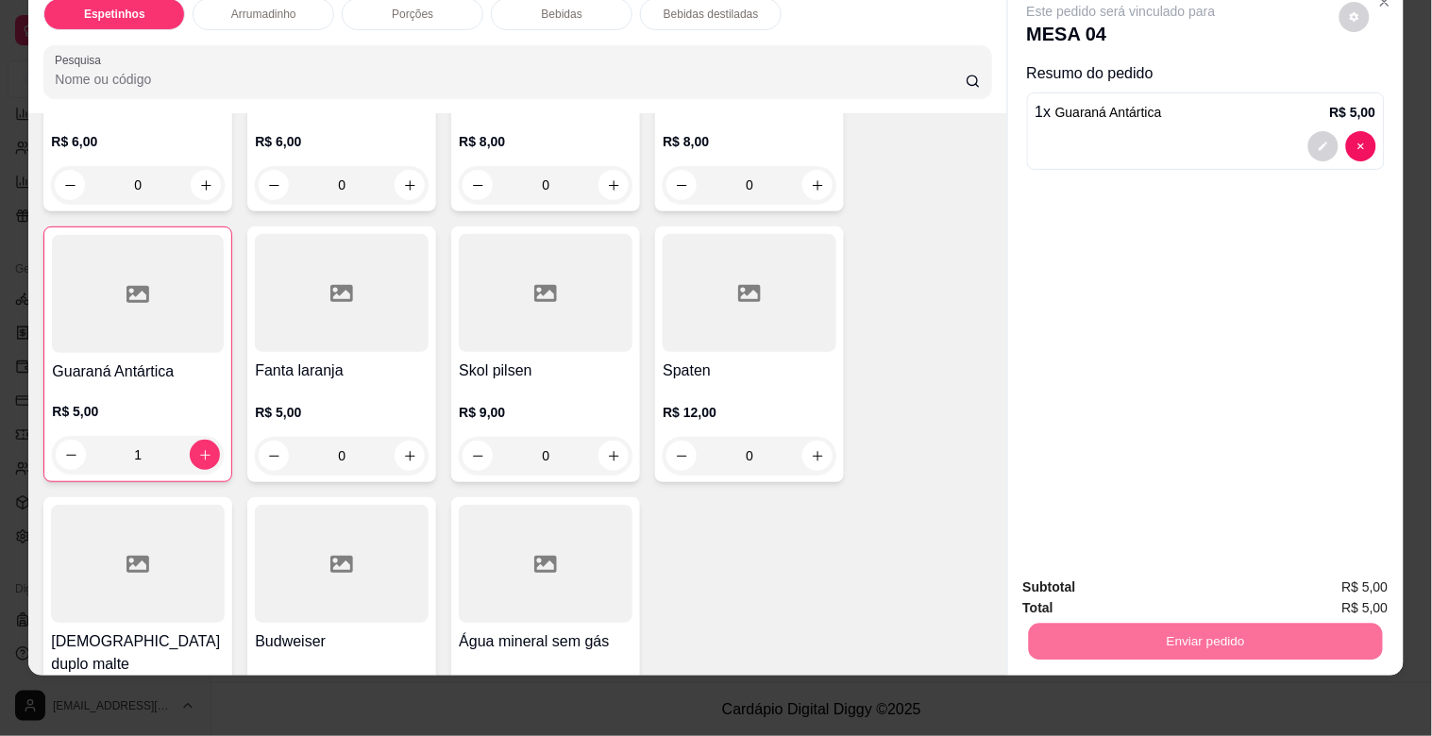
click at [1328, 573] on button "Enviar pedido" at bounding box center [1340, 579] width 104 height 35
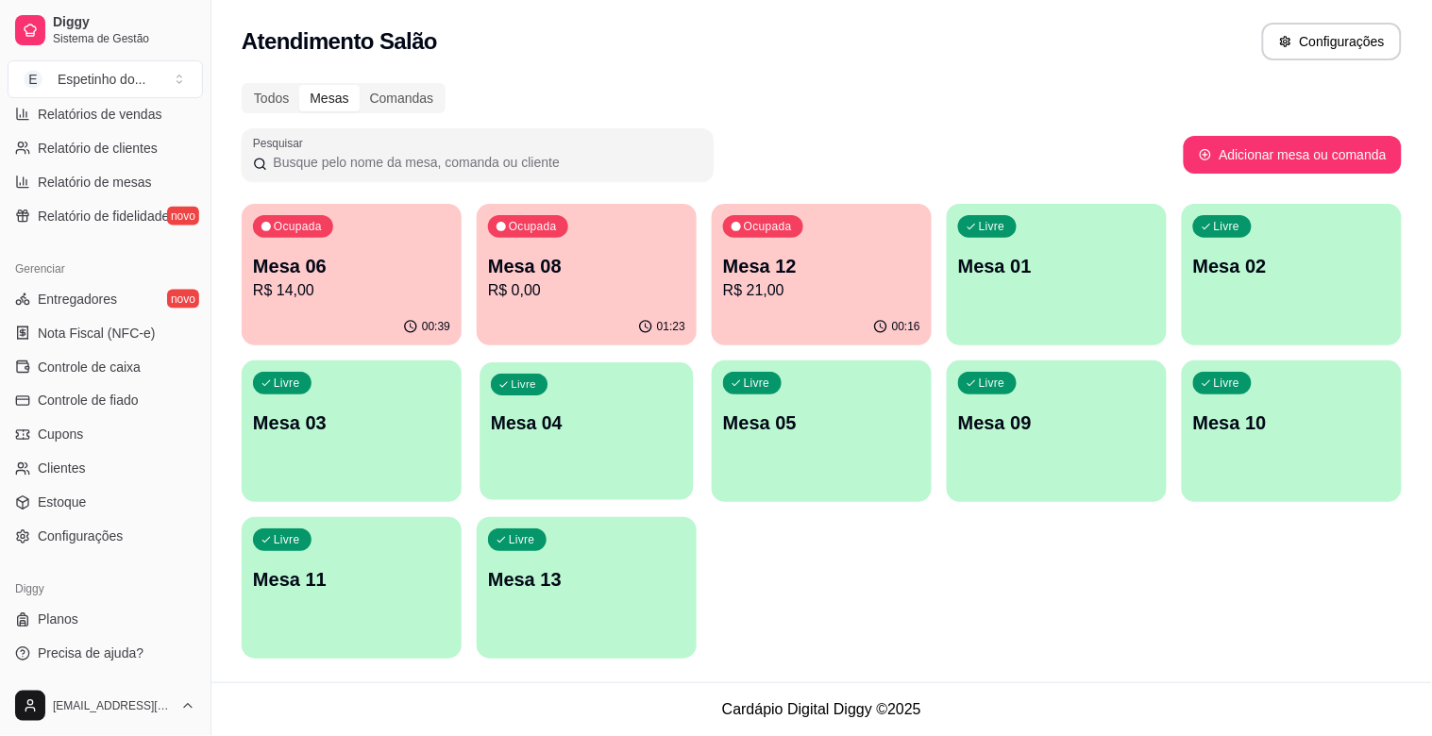
click at [534, 426] on p "Mesa 04" at bounding box center [587, 423] width 192 height 25
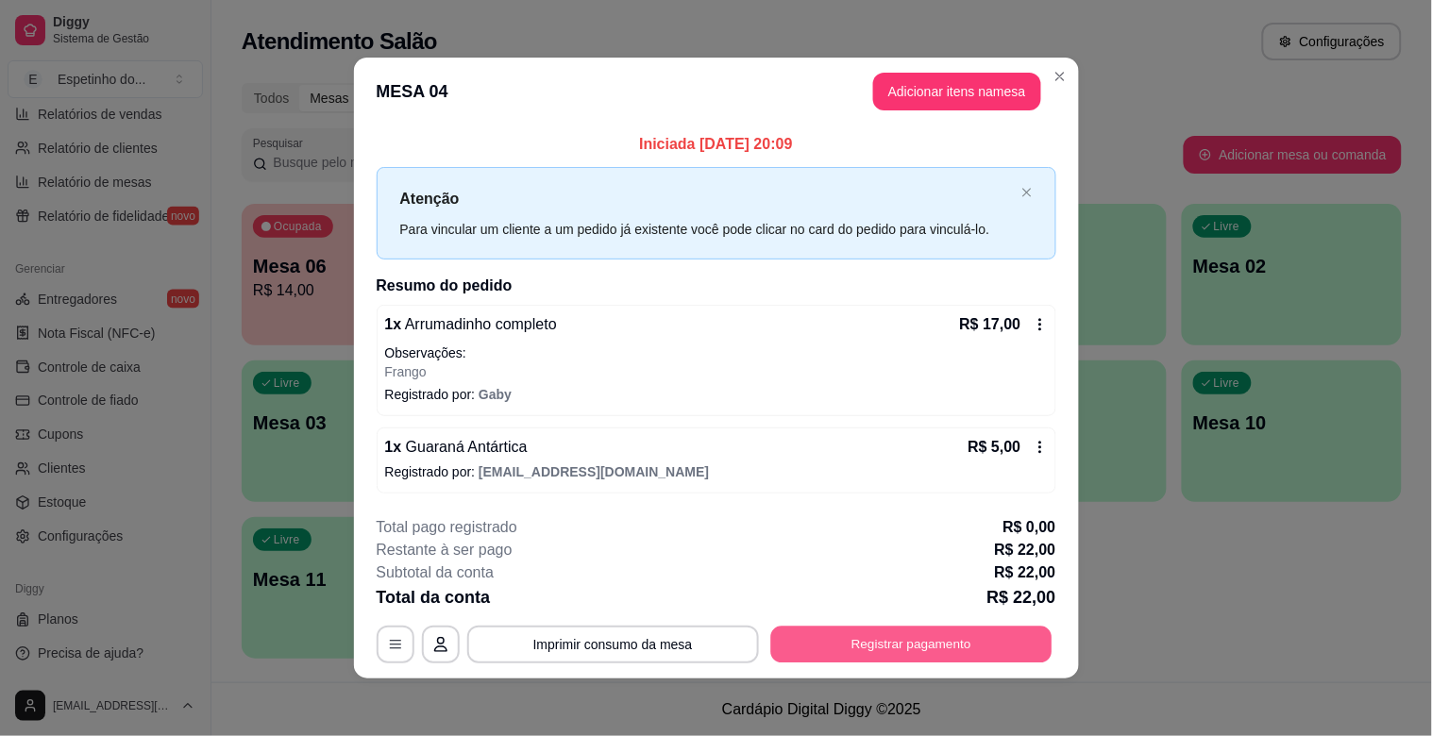
click at [933, 652] on button "Registrar pagamento" at bounding box center [910, 644] width 281 height 37
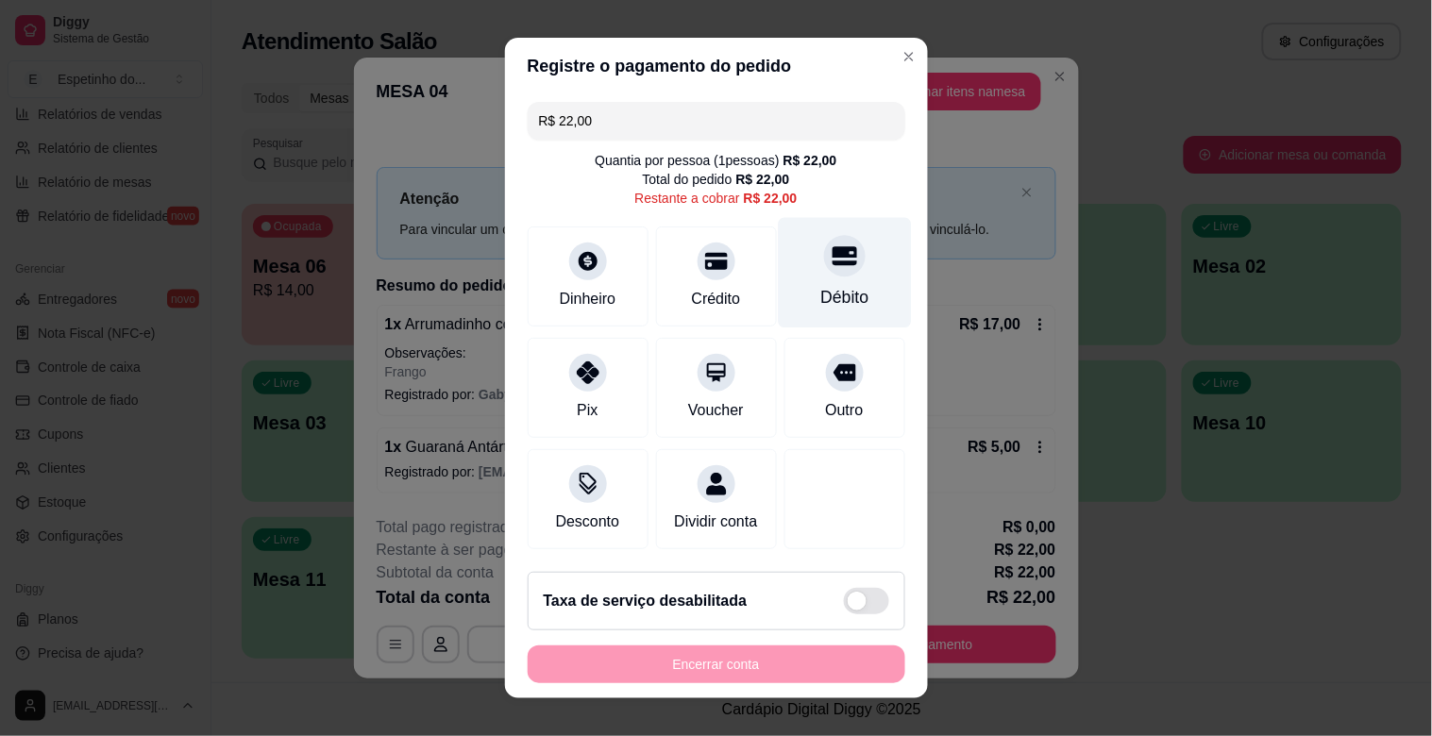
click at [821, 300] on div "Débito" at bounding box center [845, 297] width 48 height 25
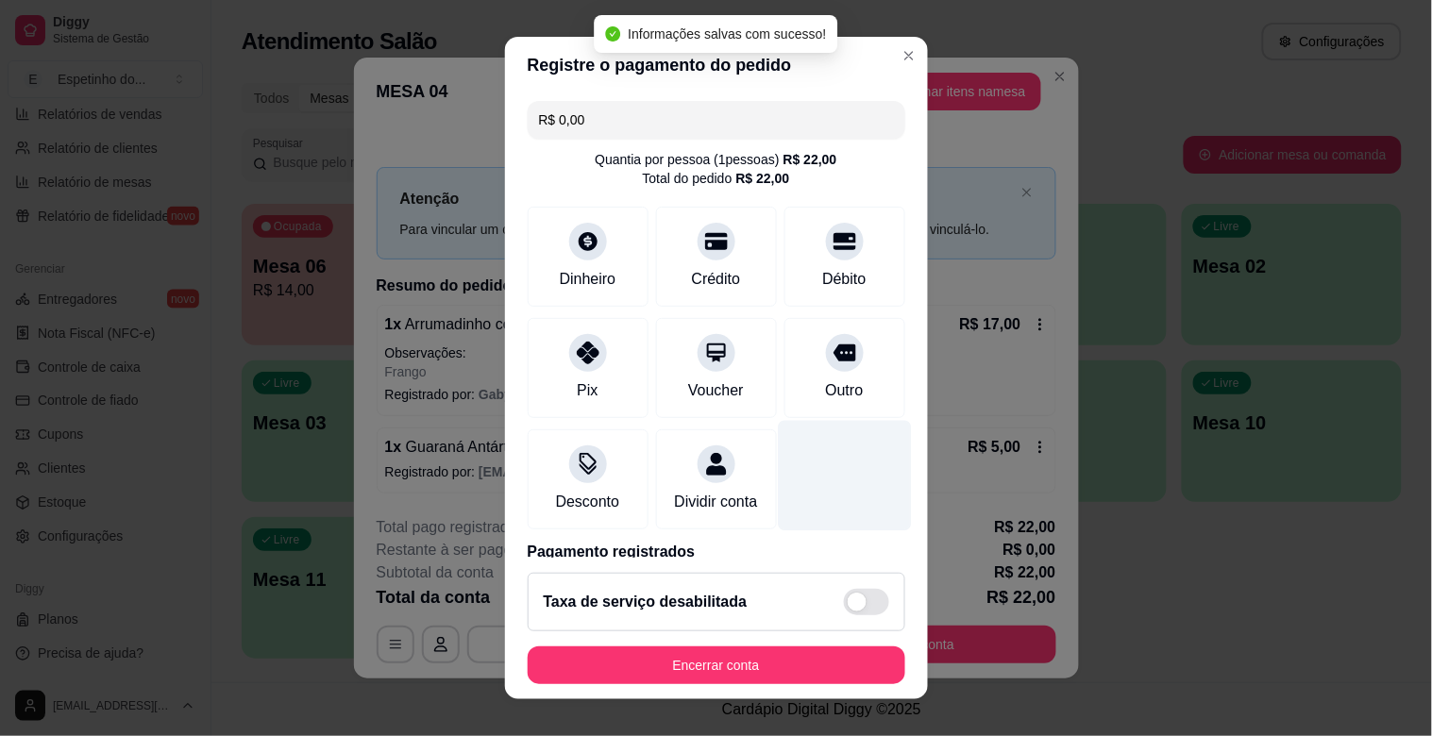
type input "R$ 0,00"
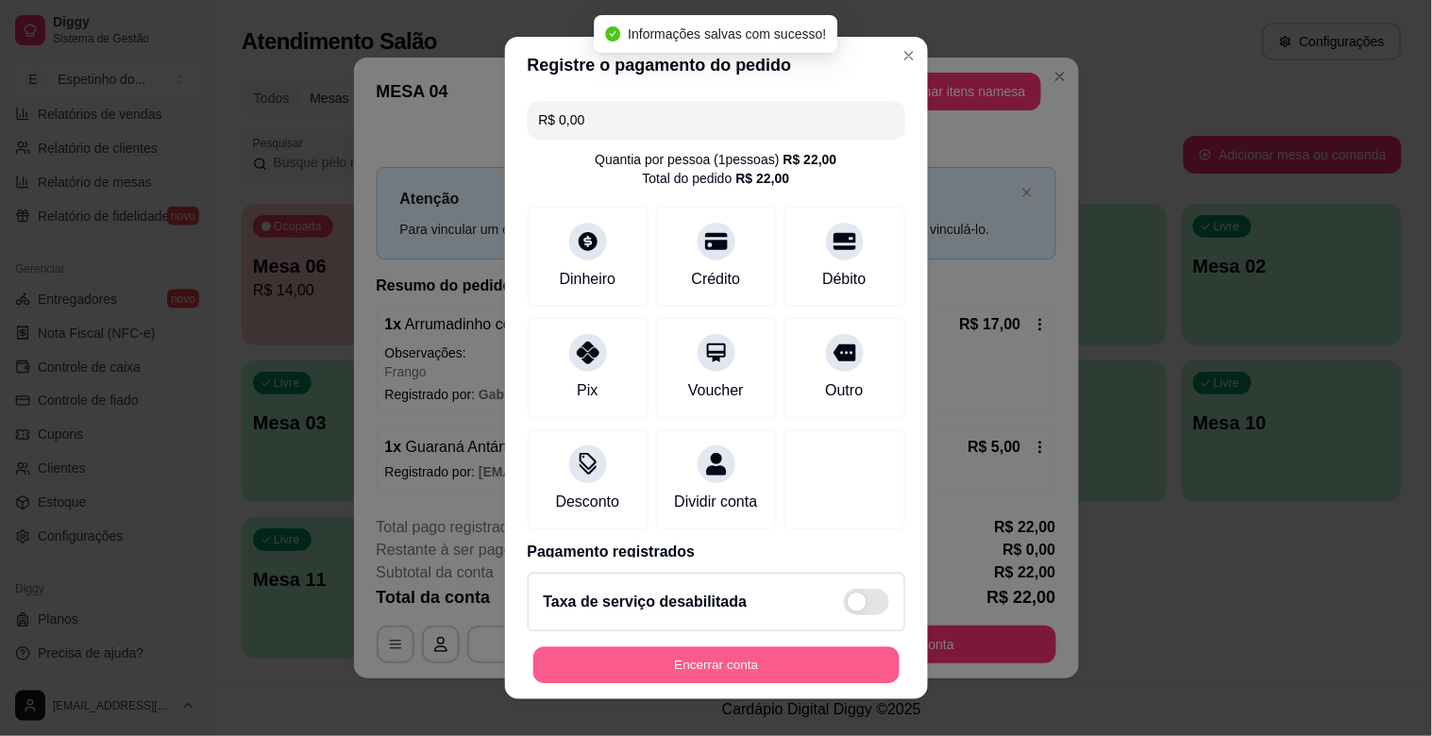
click at [805, 683] on button "Encerrar conta" at bounding box center [716, 666] width 366 height 37
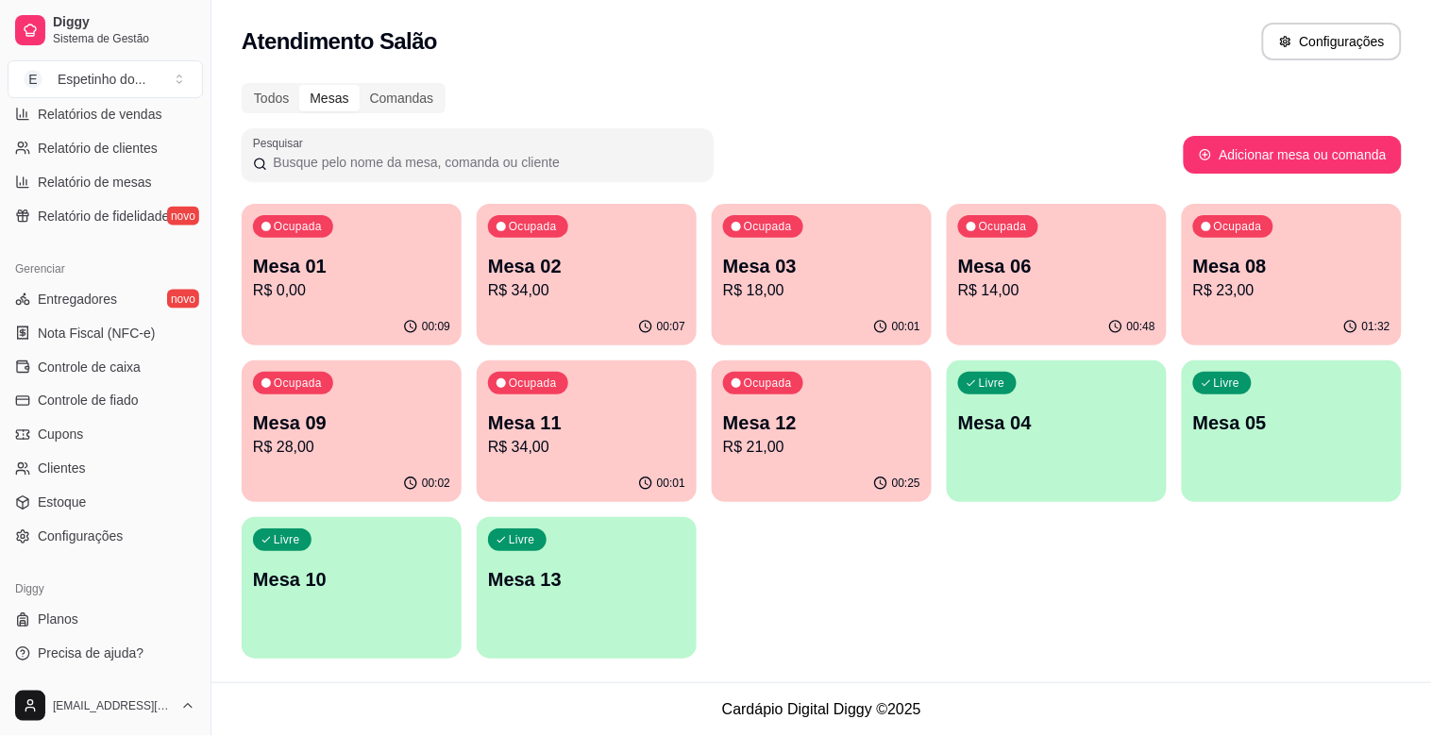
click at [1343, 289] on p "R$ 23,00" at bounding box center [1291, 290] width 197 height 23
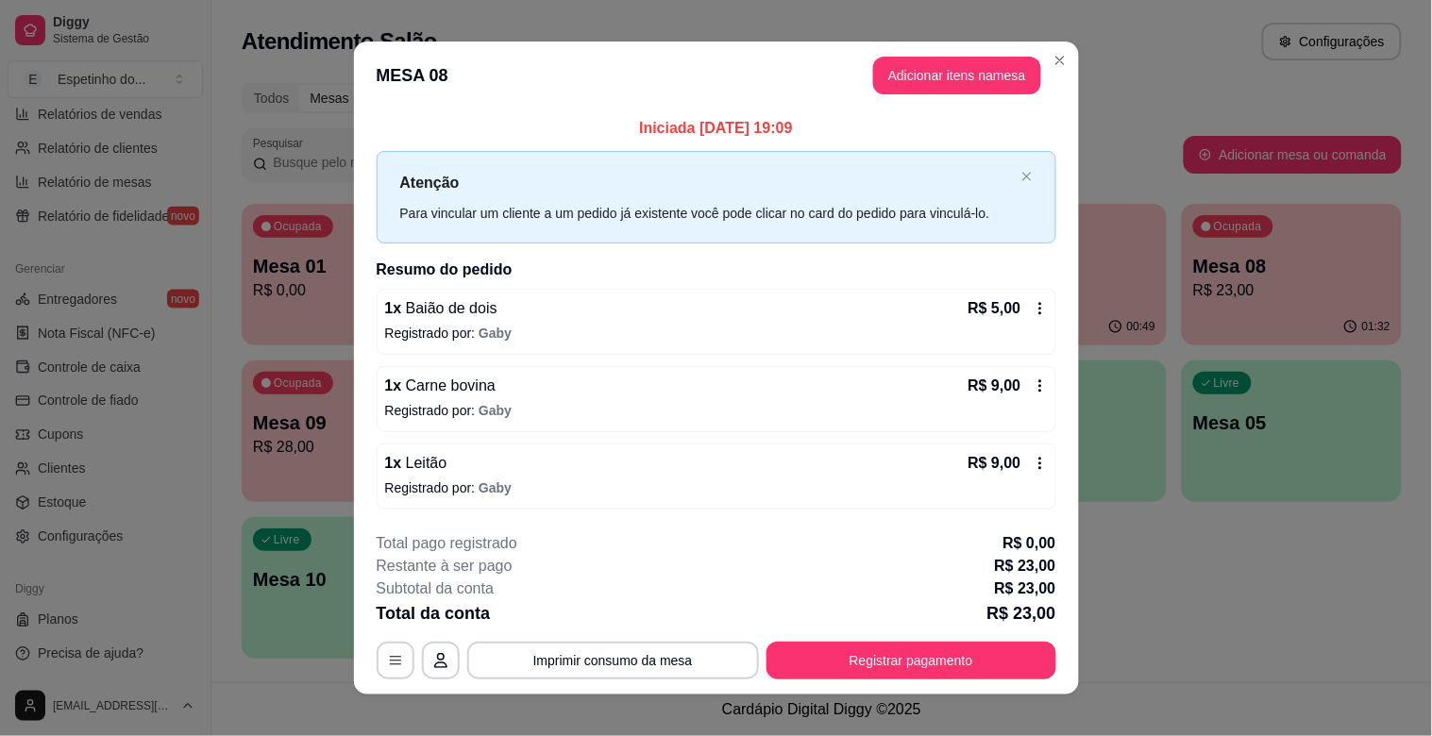
scroll to position [19, 0]
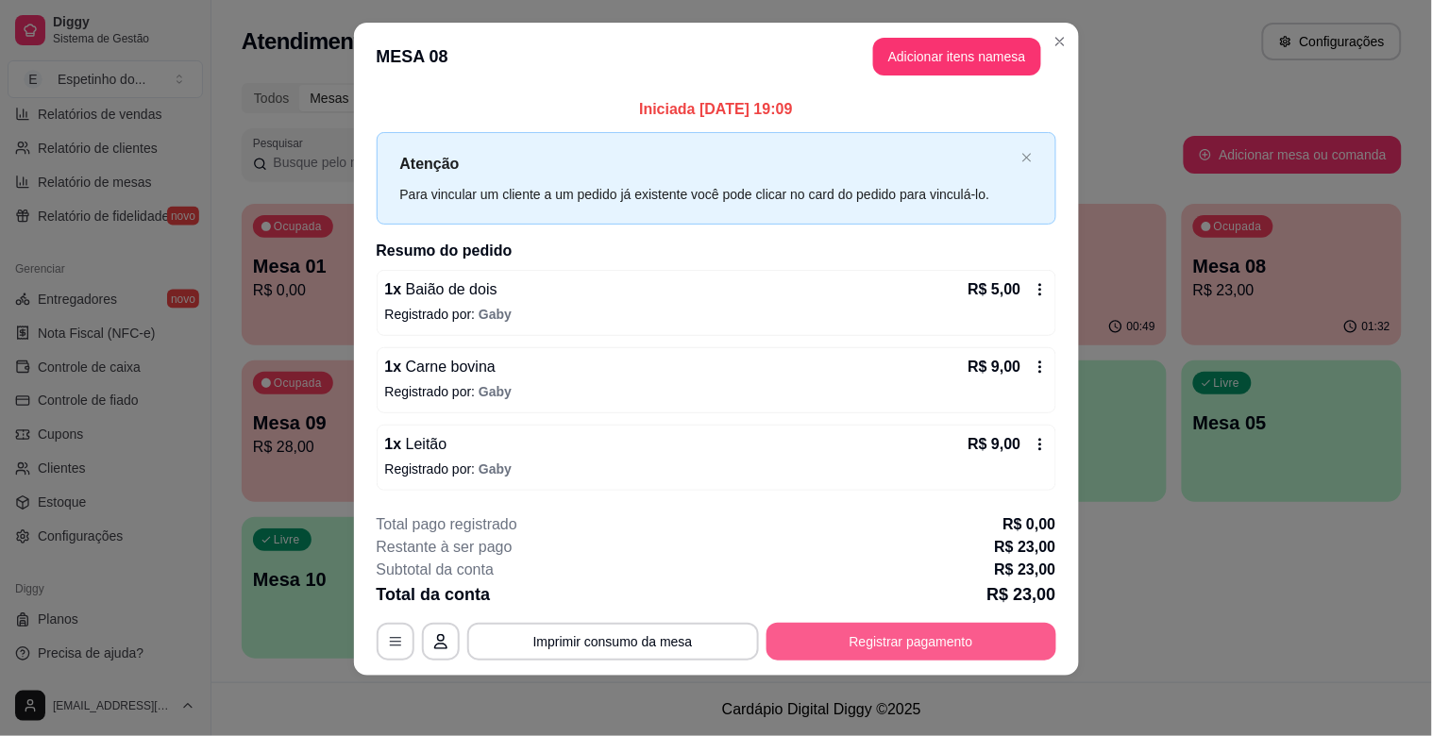
click at [974, 627] on button "Registrar pagamento" at bounding box center [912, 642] width 290 height 38
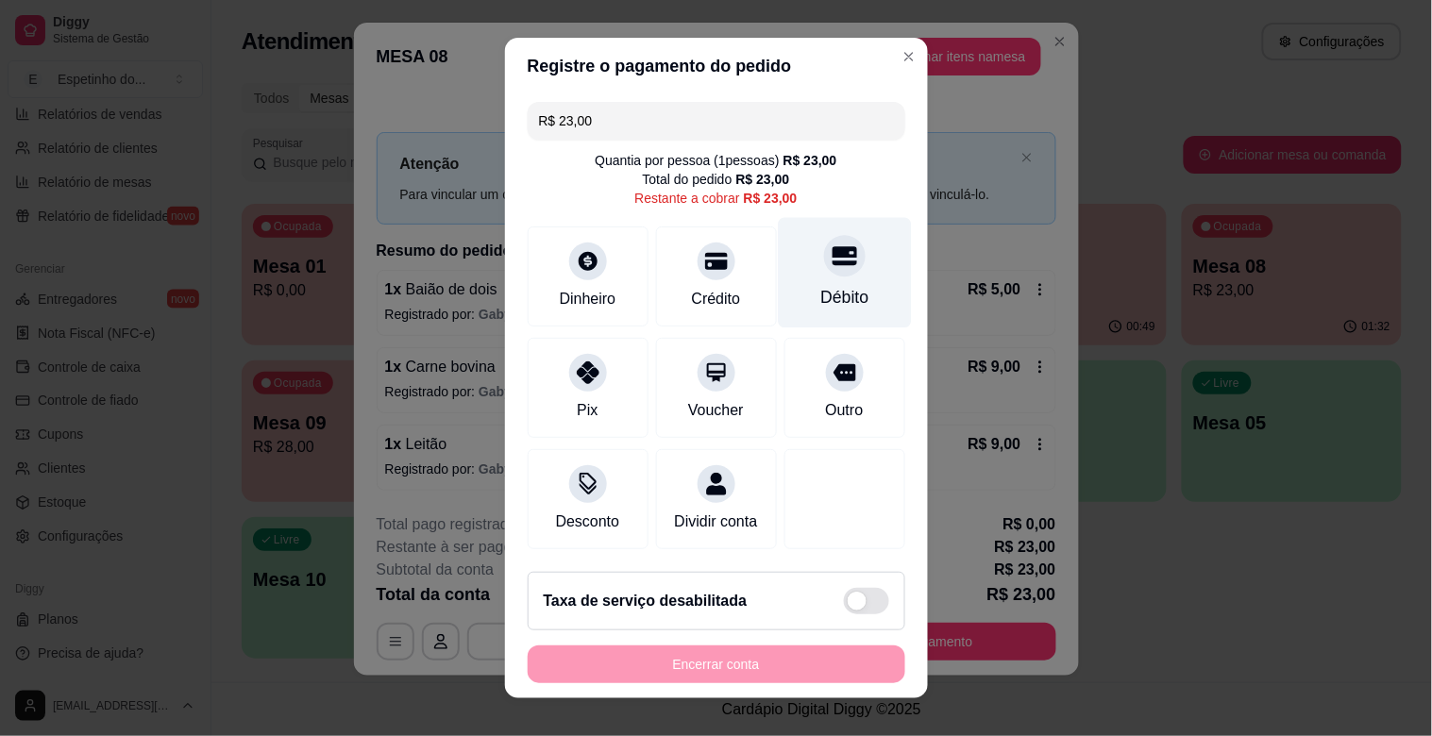
click at [824, 241] on div at bounding box center [845, 256] width 42 height 42
click at [821, 307] on div "Débito" at bounding box center [845, 297] width 48 height 25
click at [886, 82] on header "Registre o pagamento do pedido" at bounding box center [716, 66] width 423 height 57
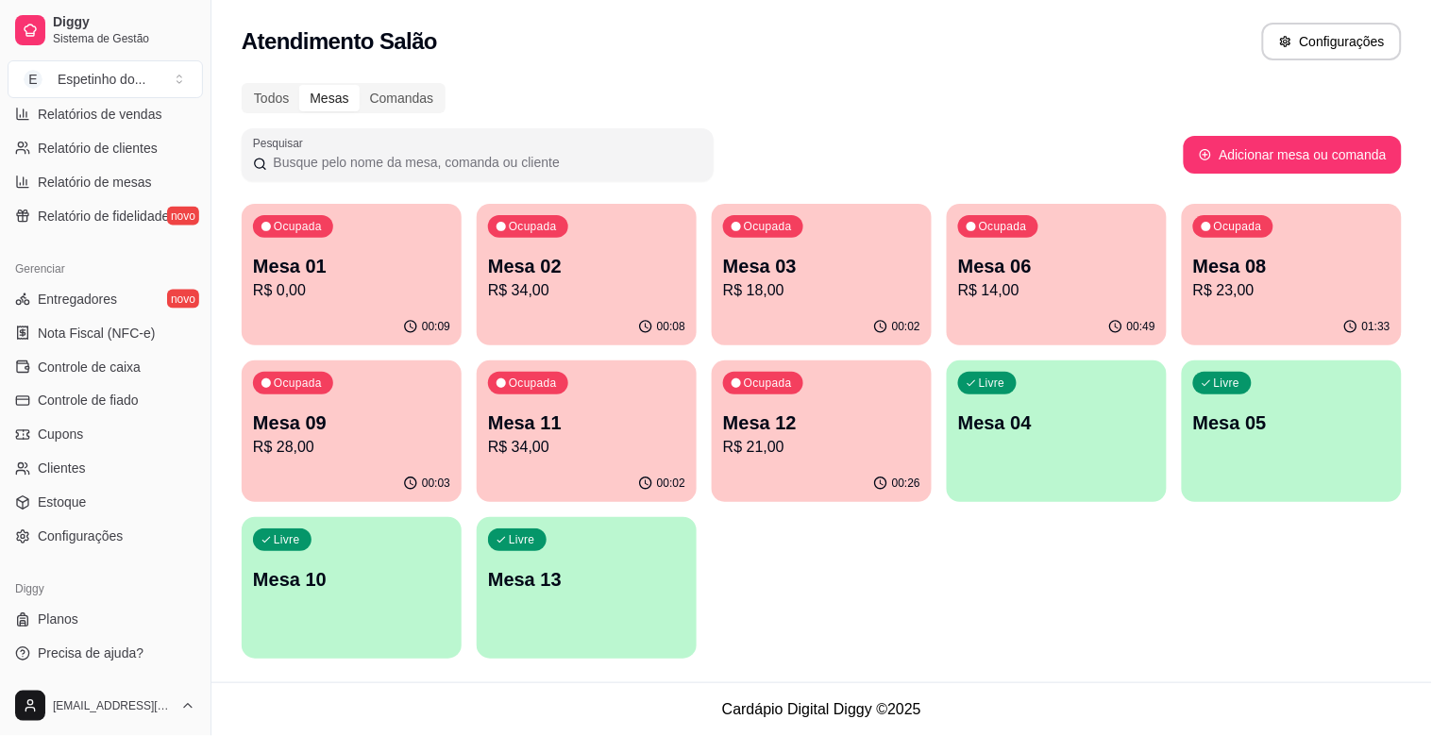
click at [1299, 245] on div "Ocupada Mesa 08 R$ 23,00" at bounding box center [1292, 256] width 220 height 105
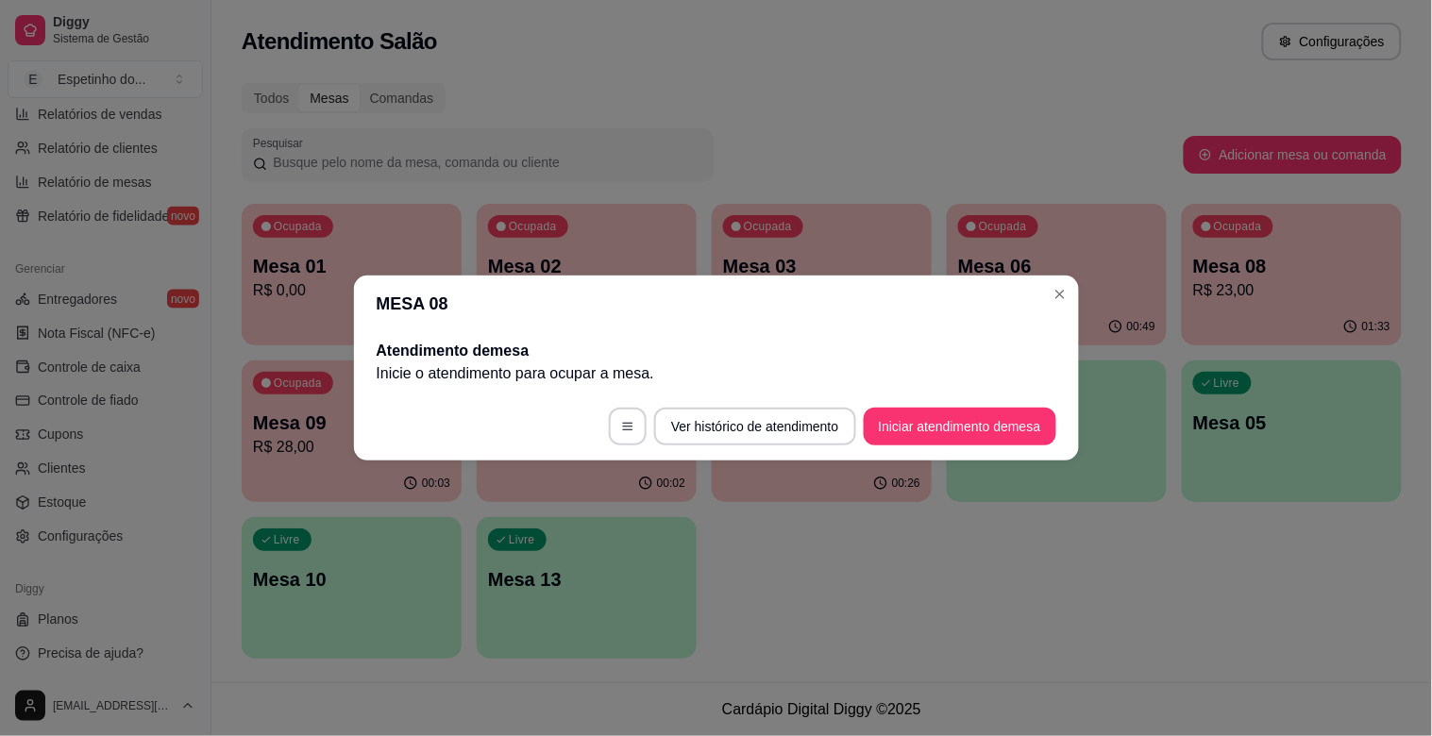
click at [1074, 304] on header "MESA 08" at bounding box center [716, 304] width 725 height 57
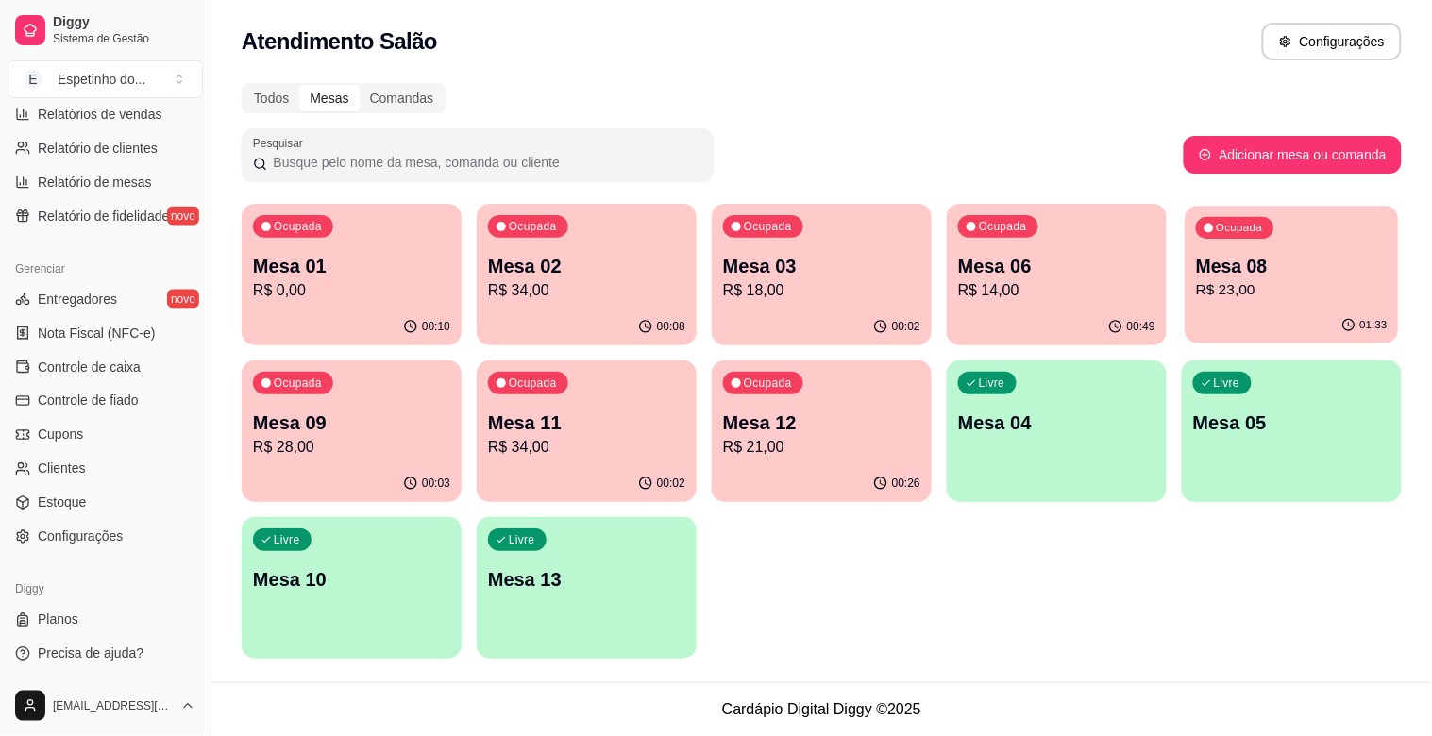
click at [1313, 267] on p "Mesa 08" at bounding box center [1292, 266] width 192 height 25
click at [1036, 264] on p "Mesa 06" at bounding box center [1056, 266] width 197 height 26
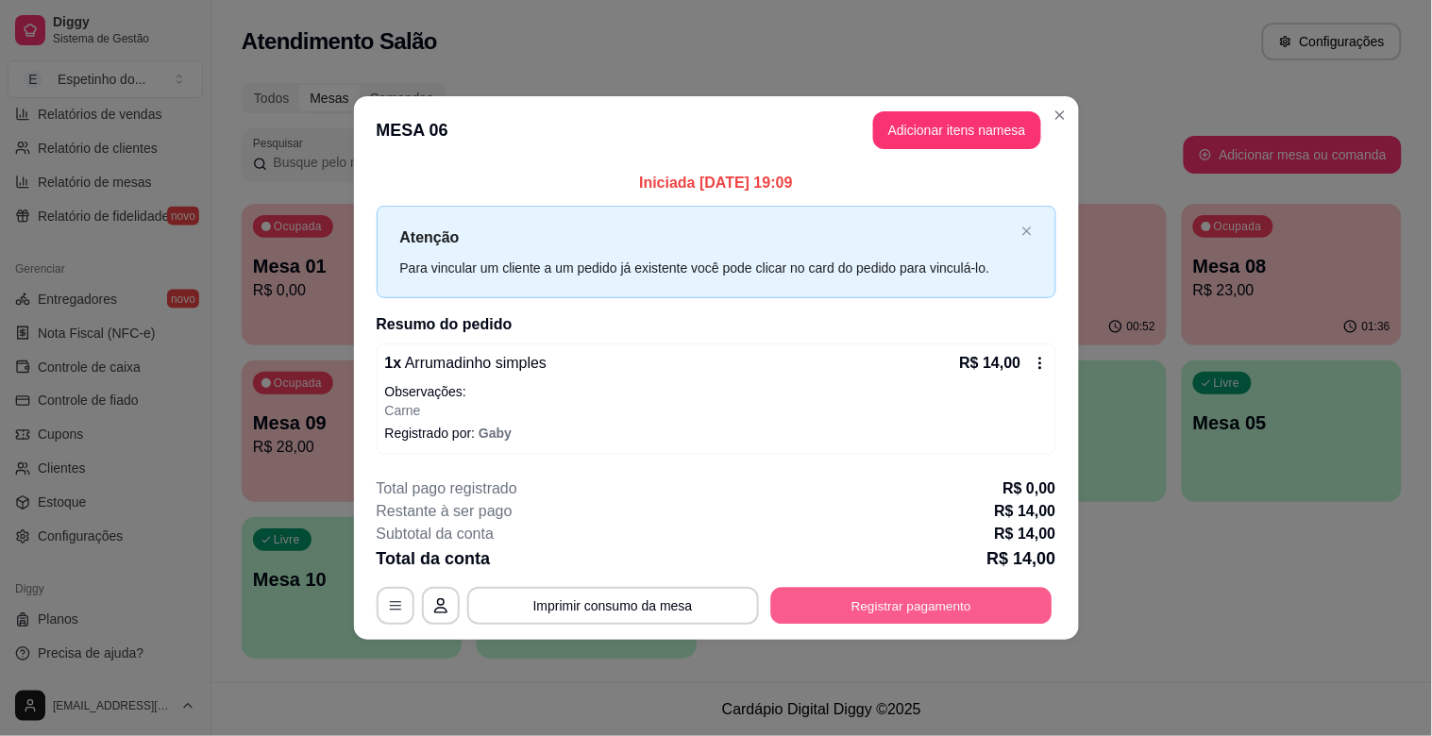
click at [828, 605] on button "Registrar pagamento" at bounding box center [910, 605] width 281 height 37
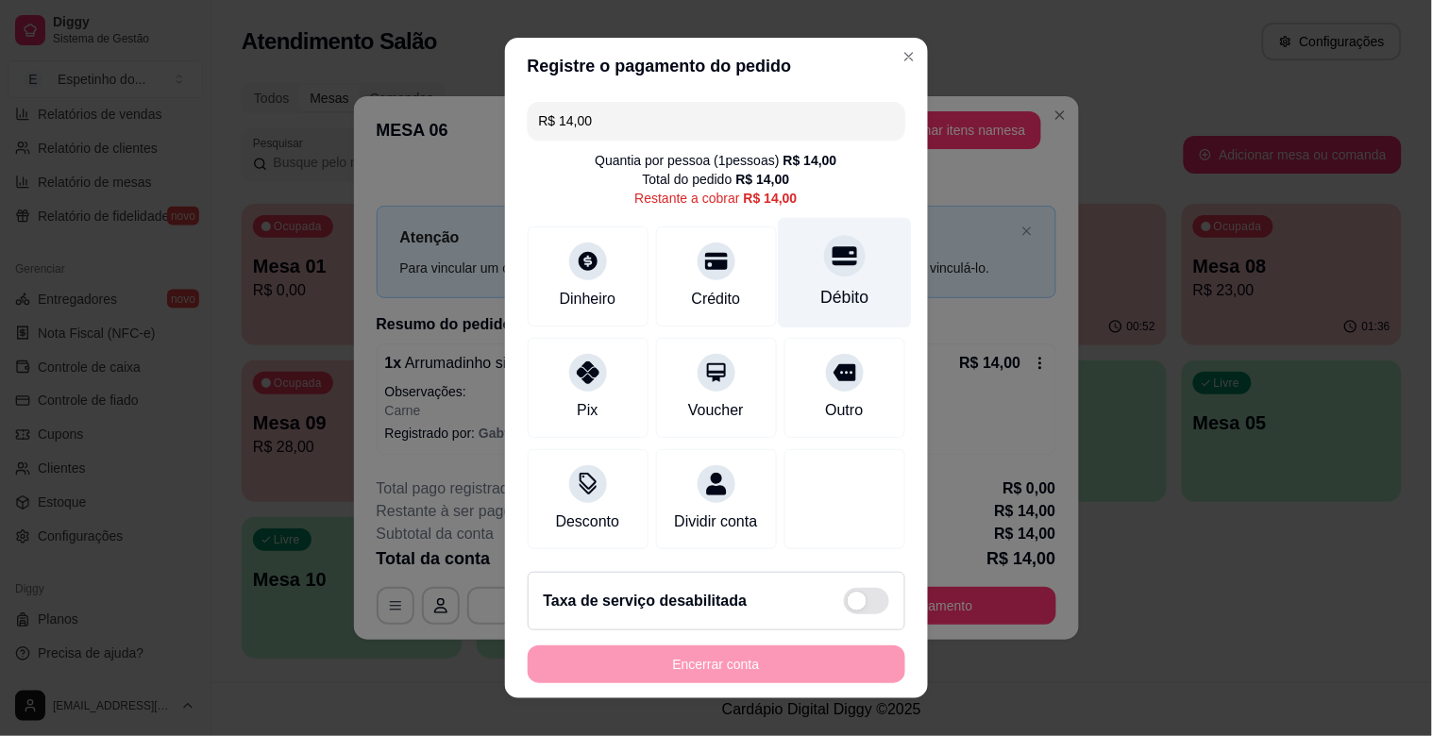
click at [821, 293] on div "Débito" at bounding box center [845, 297] width 48 height 25
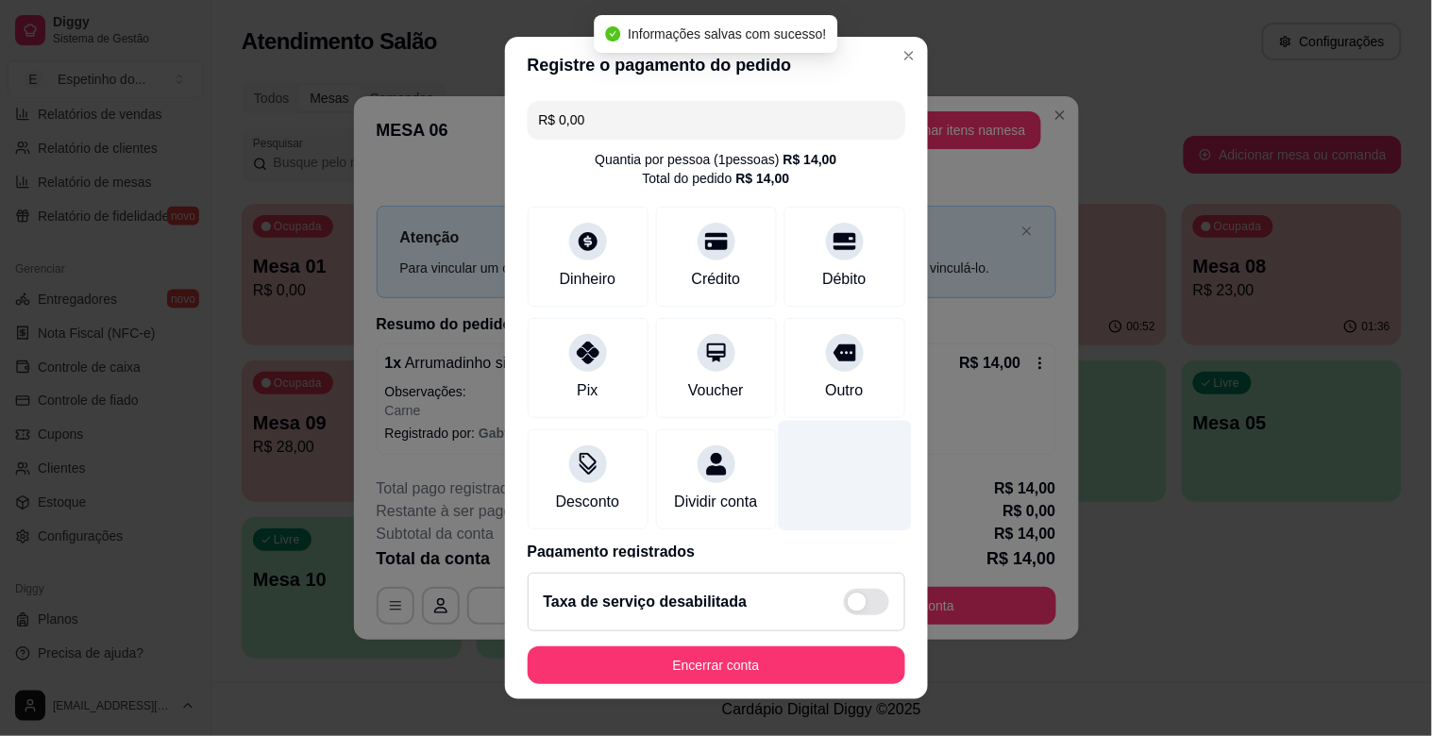
type input "R$ 0,00"
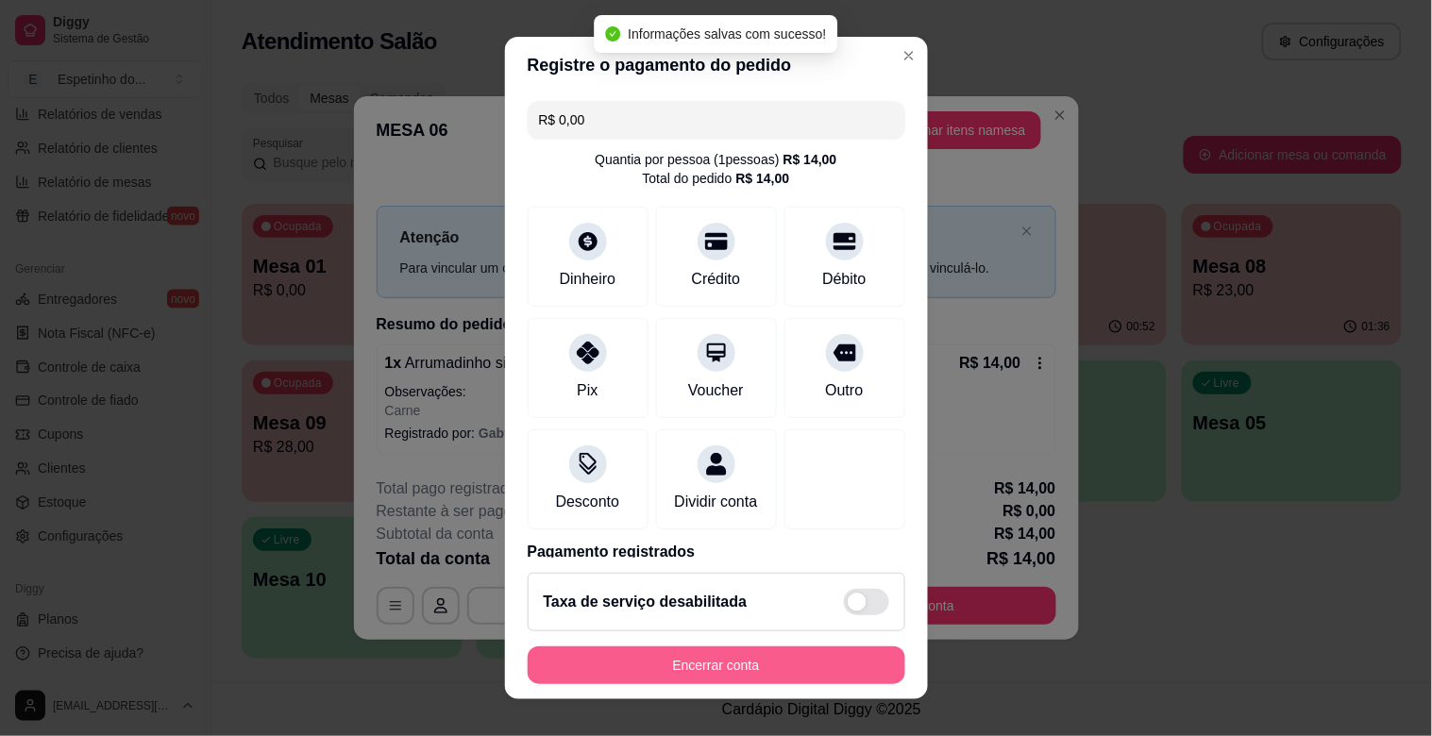
click at [731, 668] on button "Encerrar conta" at bounding box center [717, 666] width 378 height 38
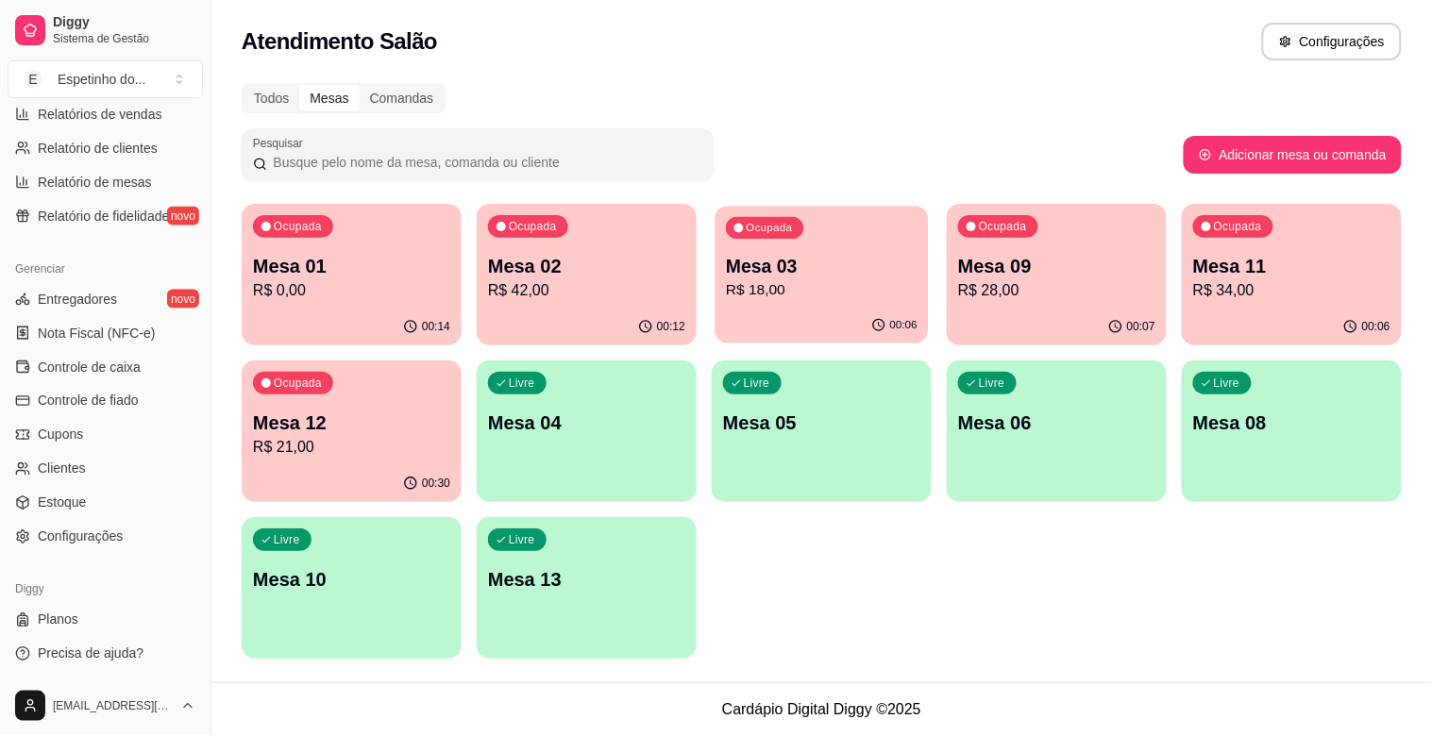
click at [757, 303] on div "Ocupada Mesa 03 R$ 18,00" at bounding box center [821, 257] width 213 height 102
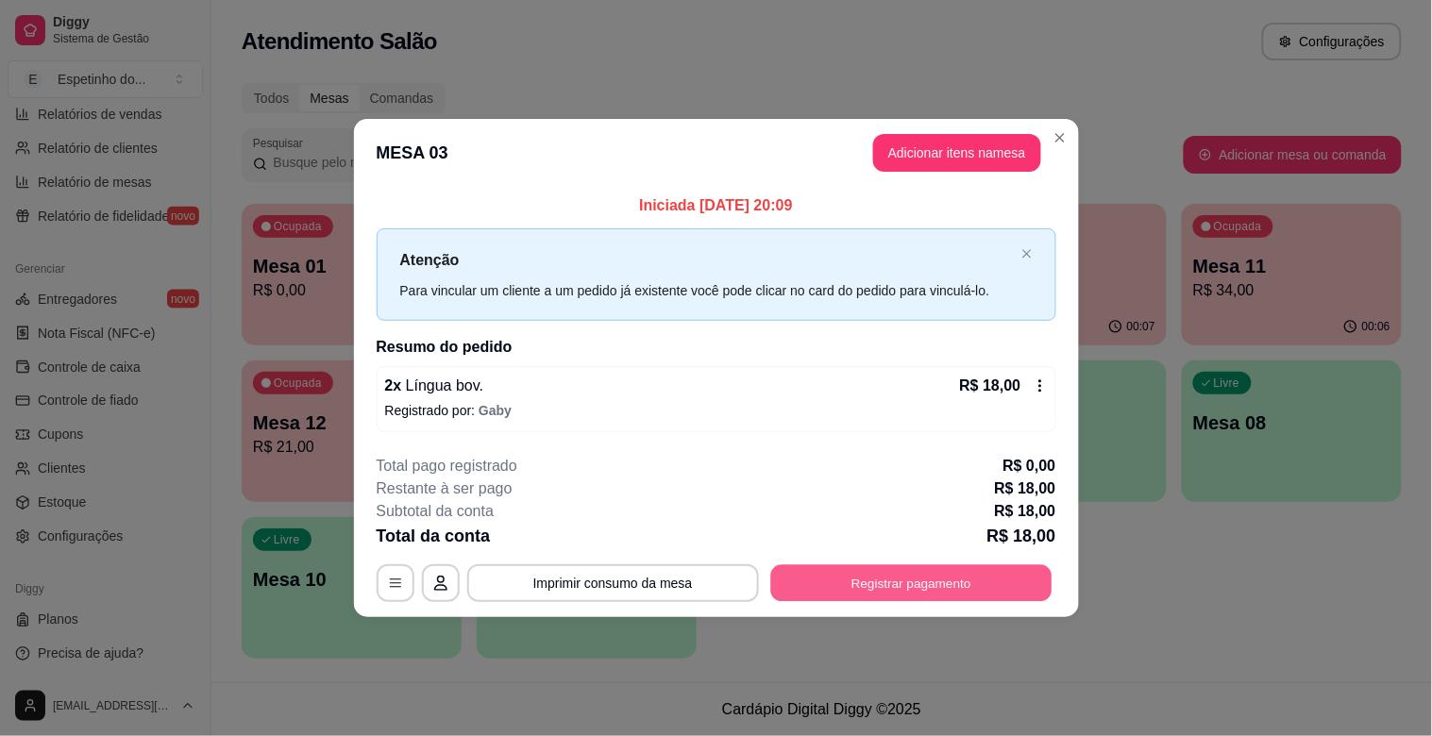
click at [799, 576] on button "Registrar pagamento" at bounding box center [910, 583] width 281 height 37
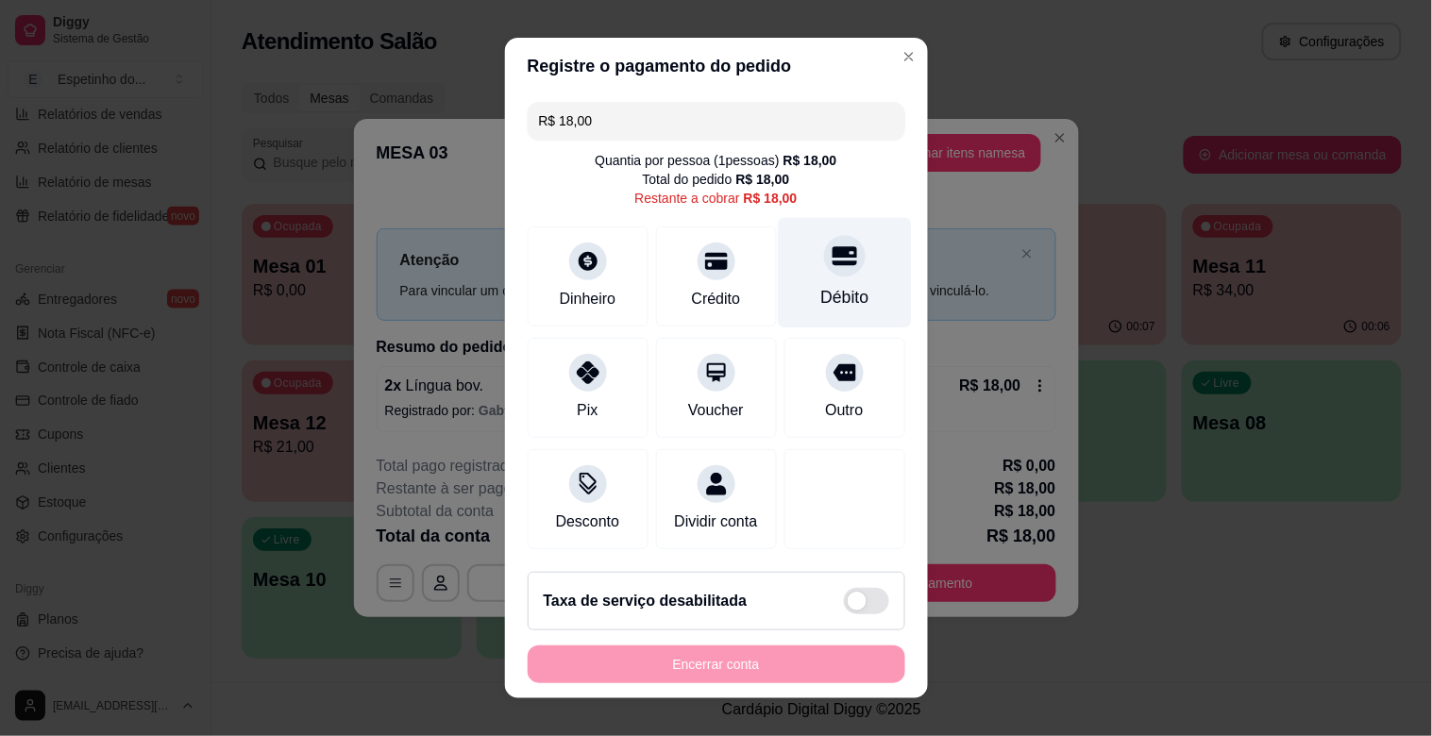
click at [821, 285] on div "Débito" at bounding box center [845, 297] width 48 height 25
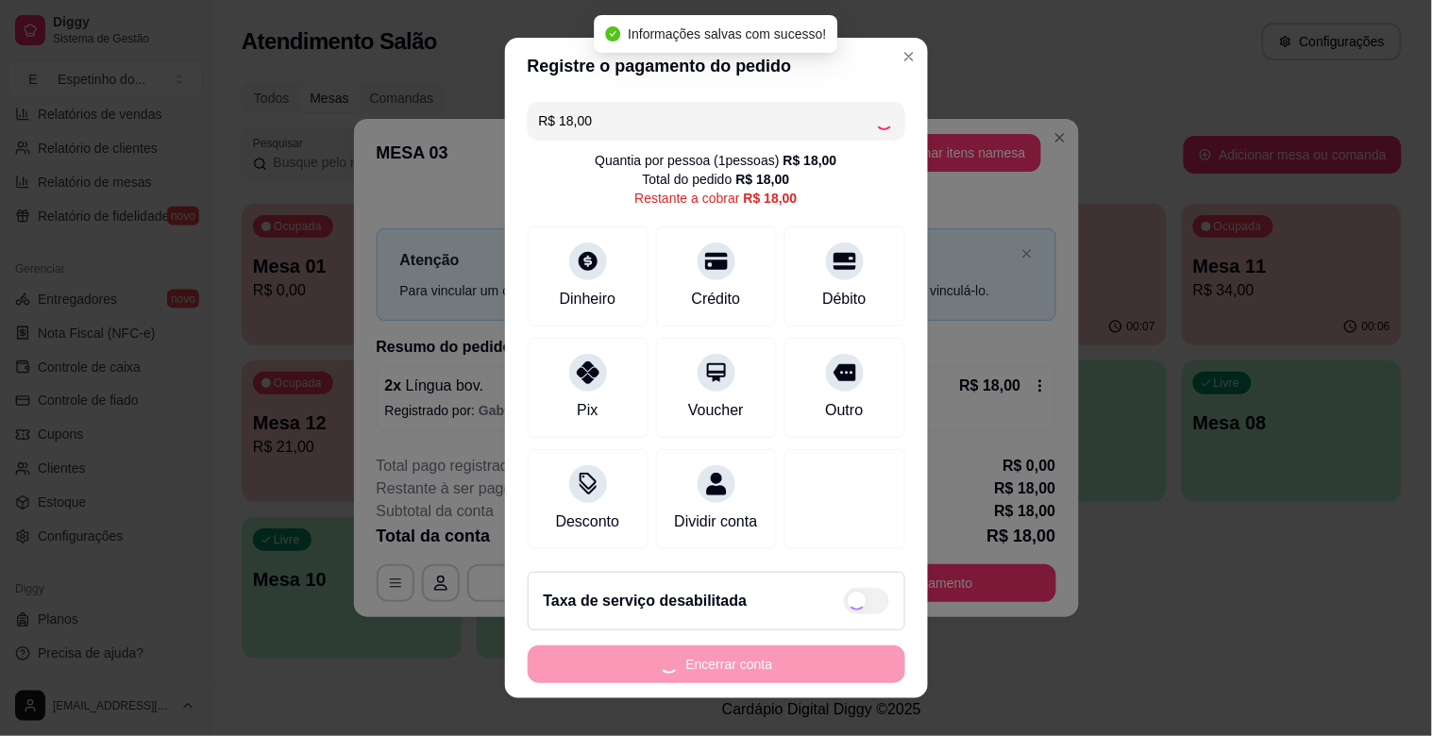
type input "R$ 0,00"
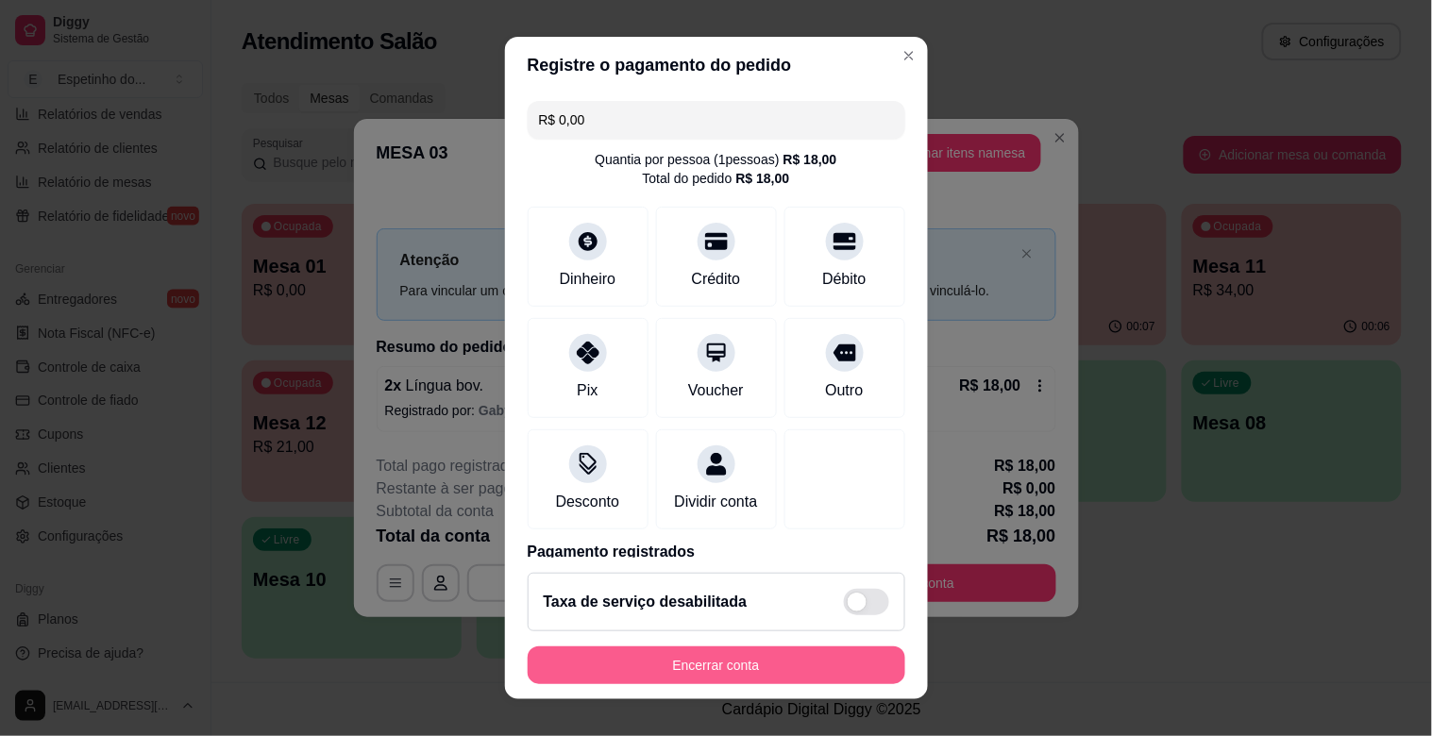
click at [797, 658] on button "Encerrar conta" at bounding box center [717, 666] width 378 height 38
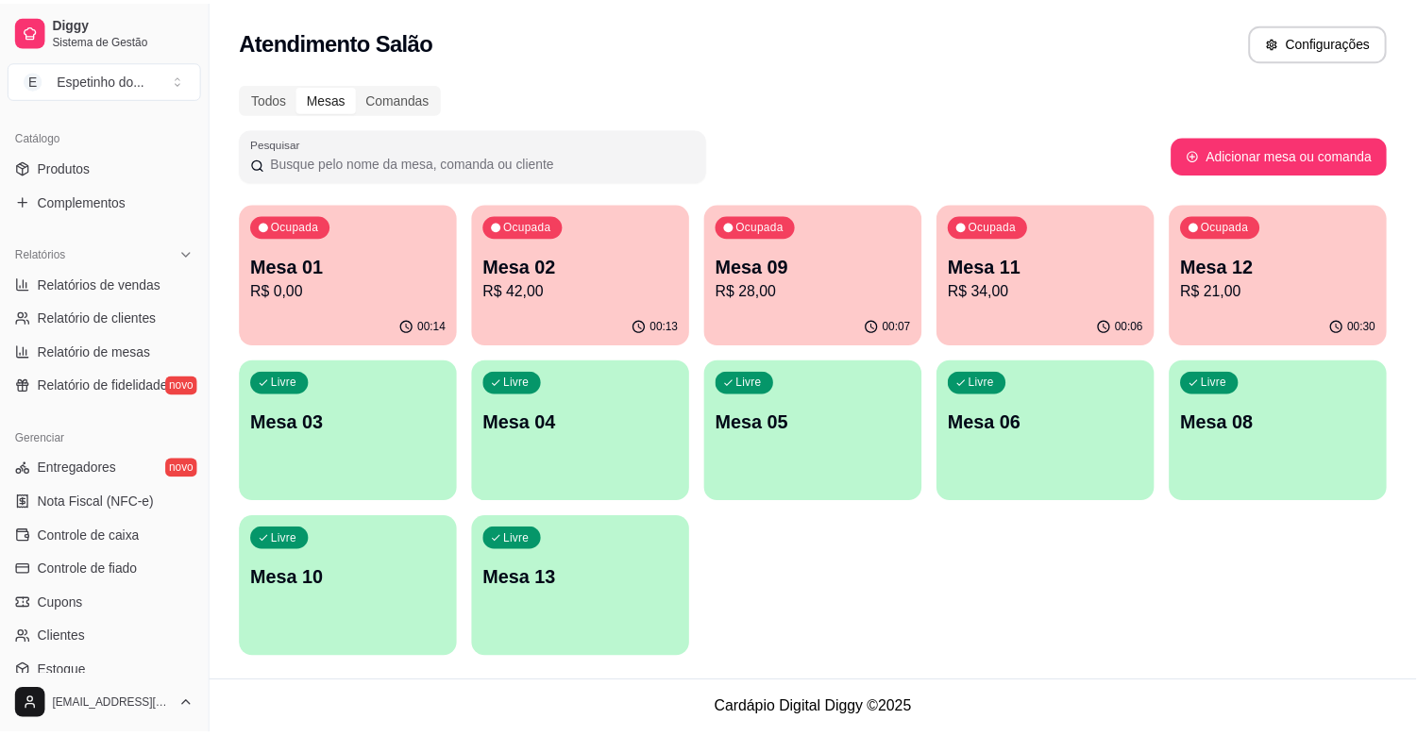
scroll to position [446, 0]
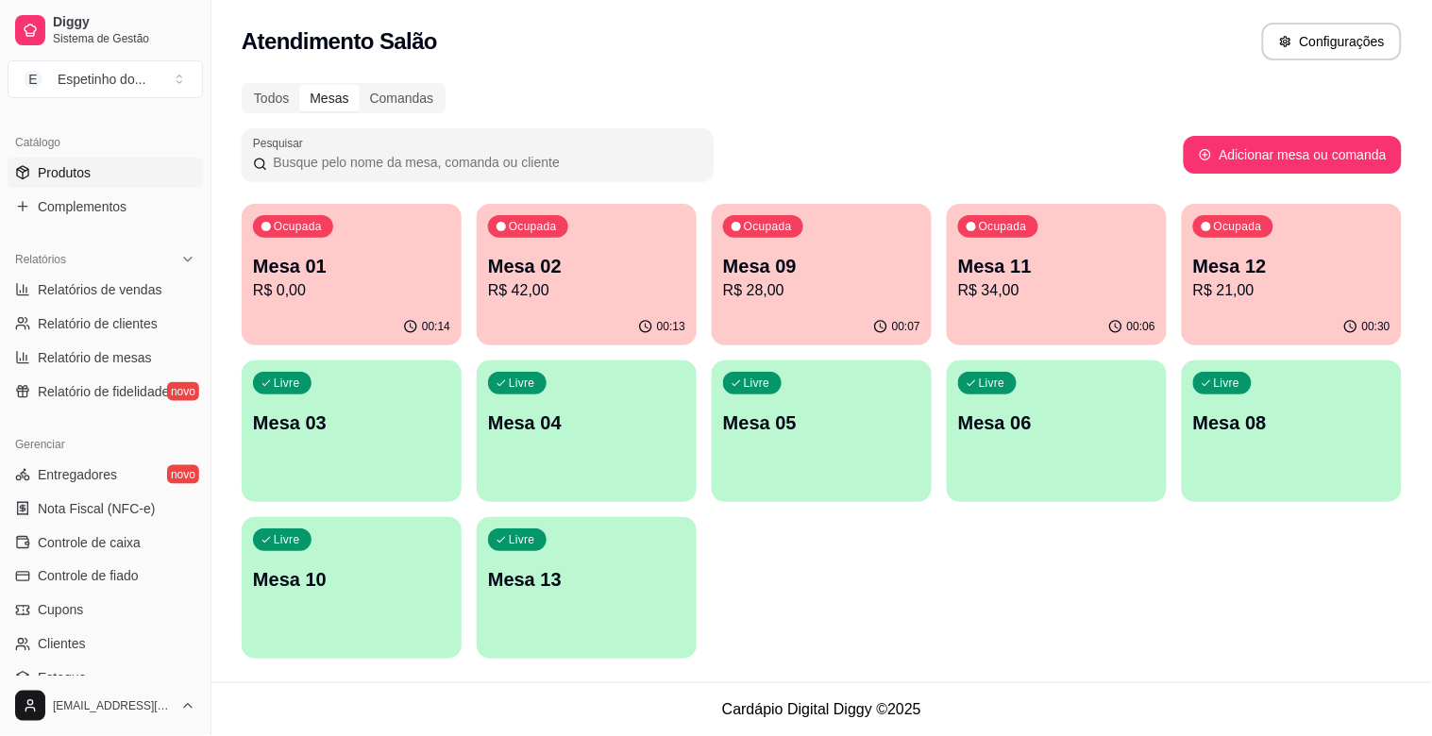
click at [69, 175] on span "Produtos" at bounding box center [64, 172] width 53 height 19
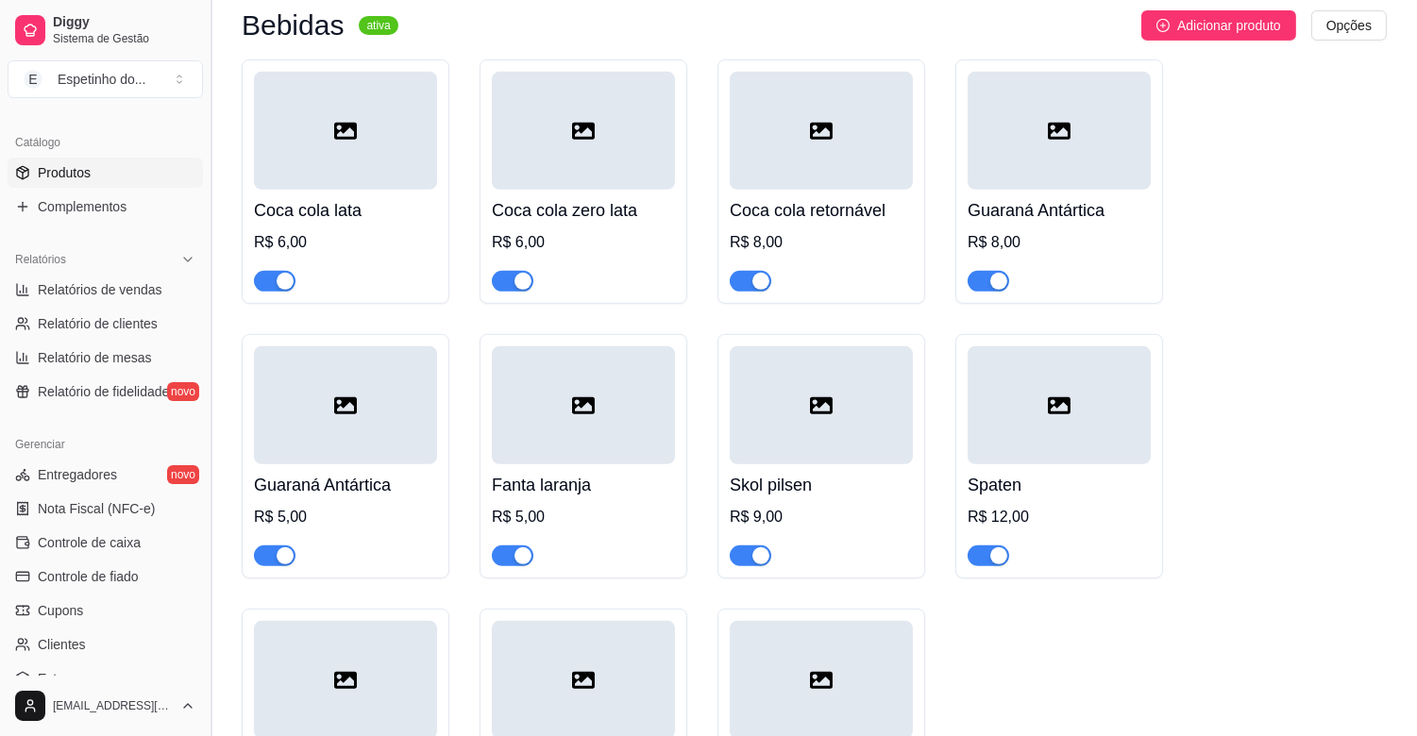
scroll to position [1573, 0]
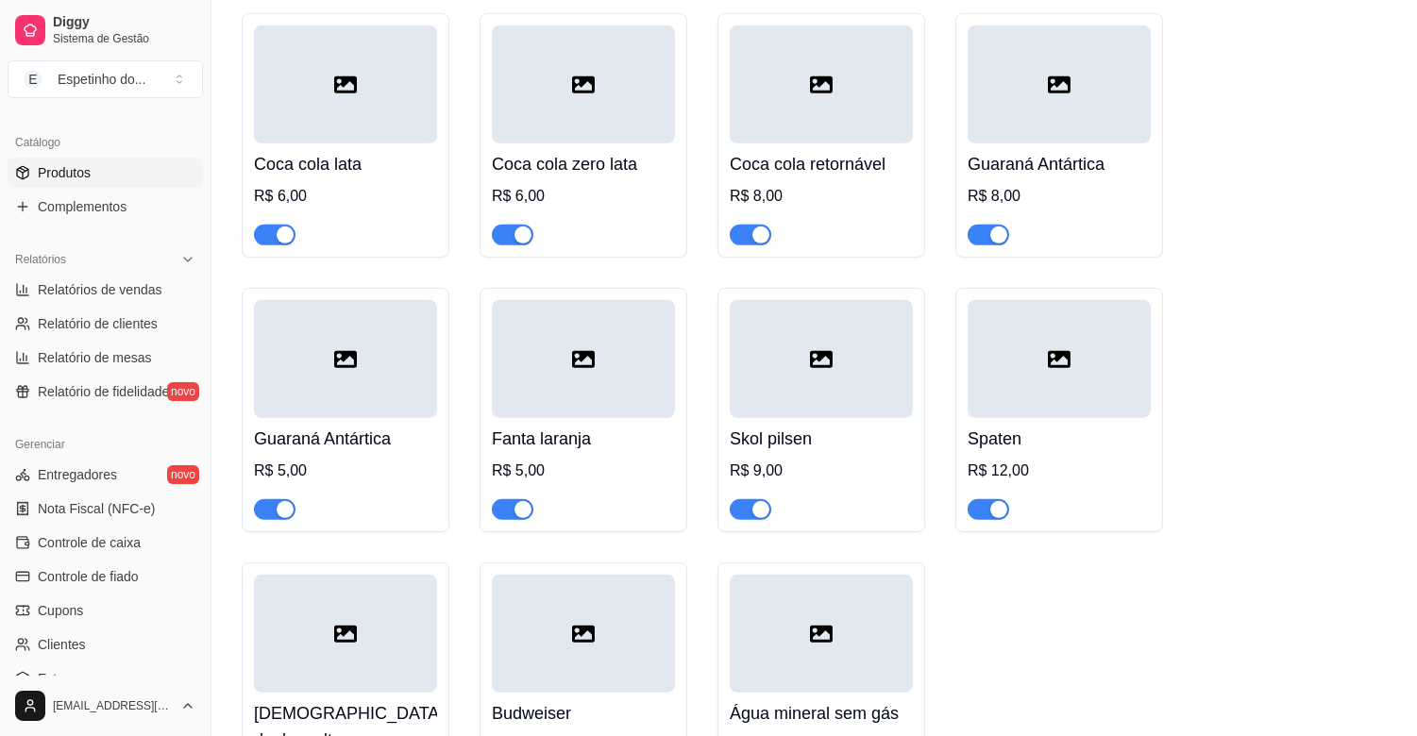
click at [353, 363] on icon at bounding box center [345, 359] width 23 height 17
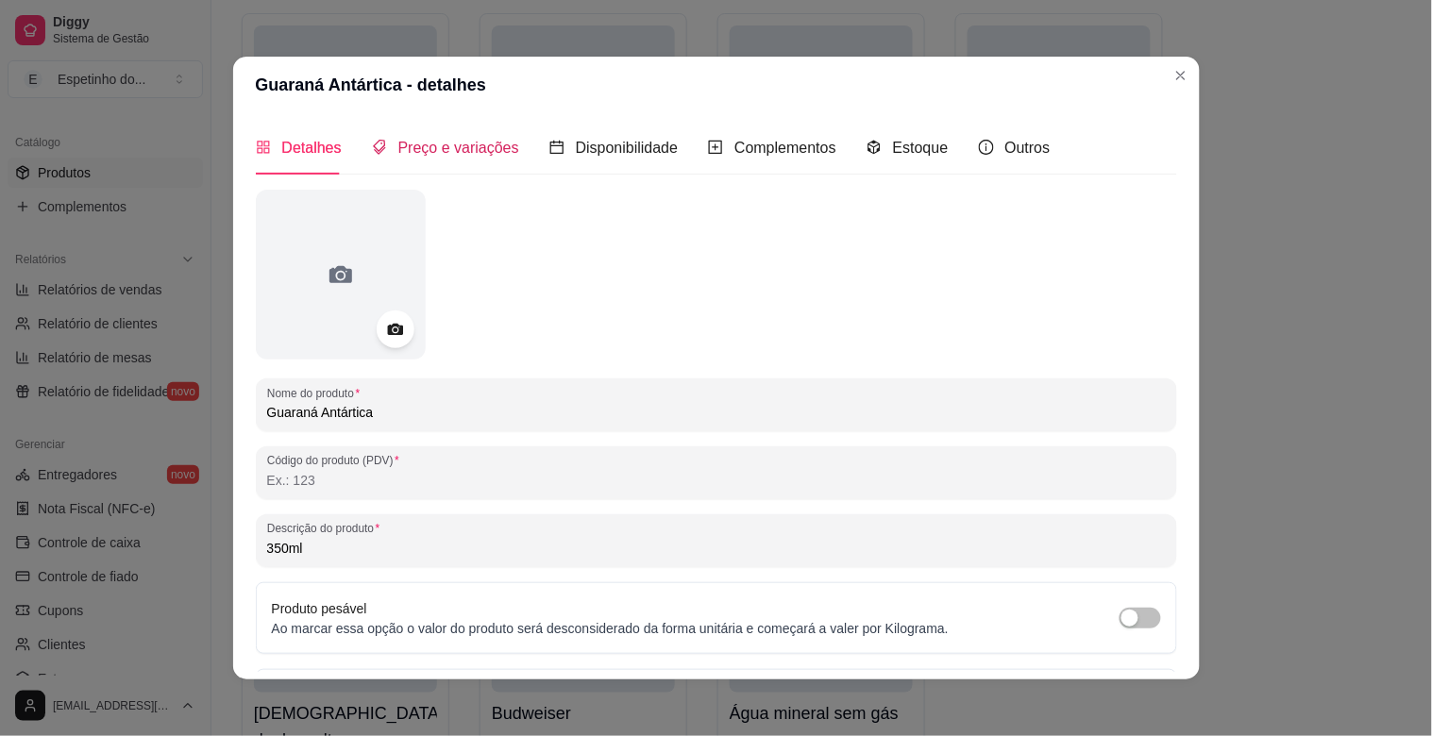
click at [472, 154] on span "Preço e variações" at bounding box center [458, 148] width 121 height 16
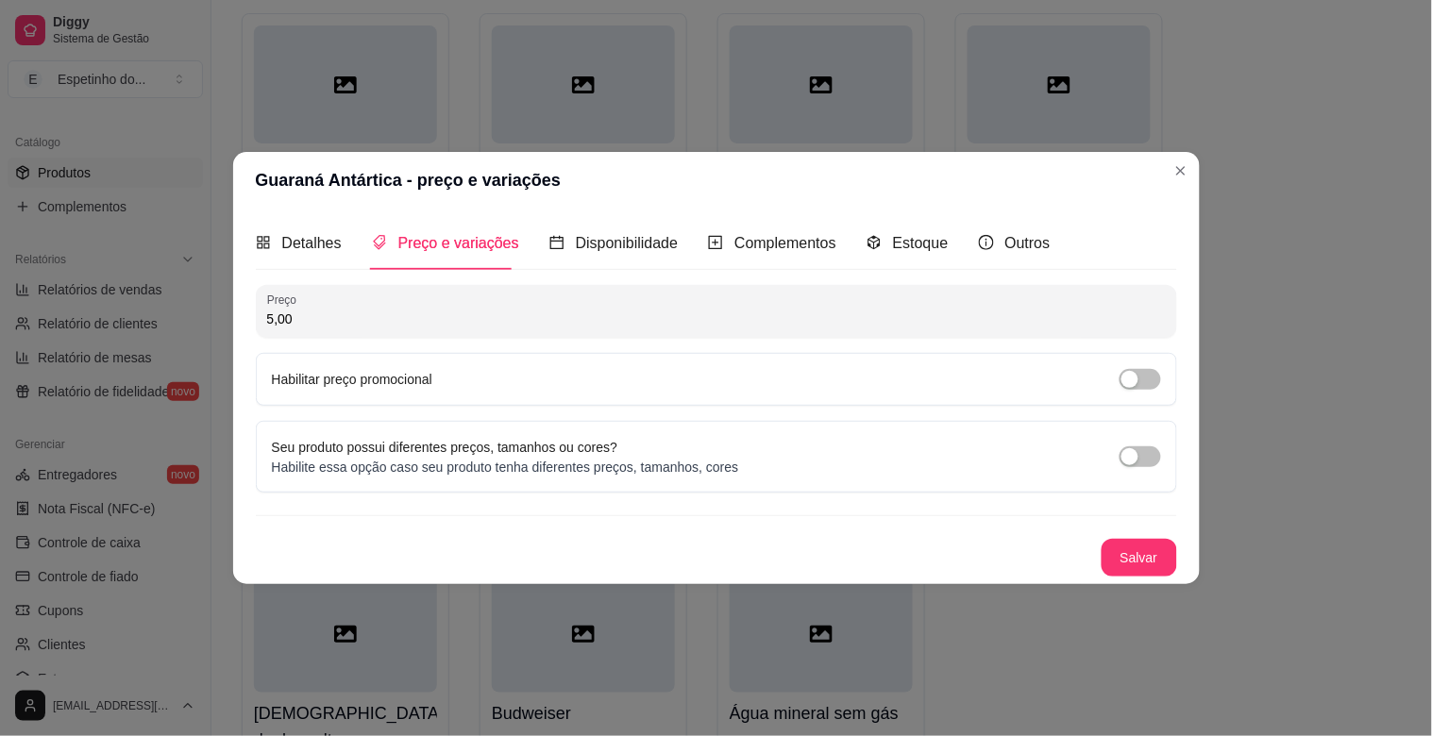
click at [397, 319] on input "5,00" at bounding box center [716, 319] width 899 height 19
type input "6,00"
click at [1163, 543] on button "Salvar" at bounding box center [1140, 558] width 74 height 37
click at [1118, 561] on button "Salvar" at bounding box center [1140, 558] width 76 height 38
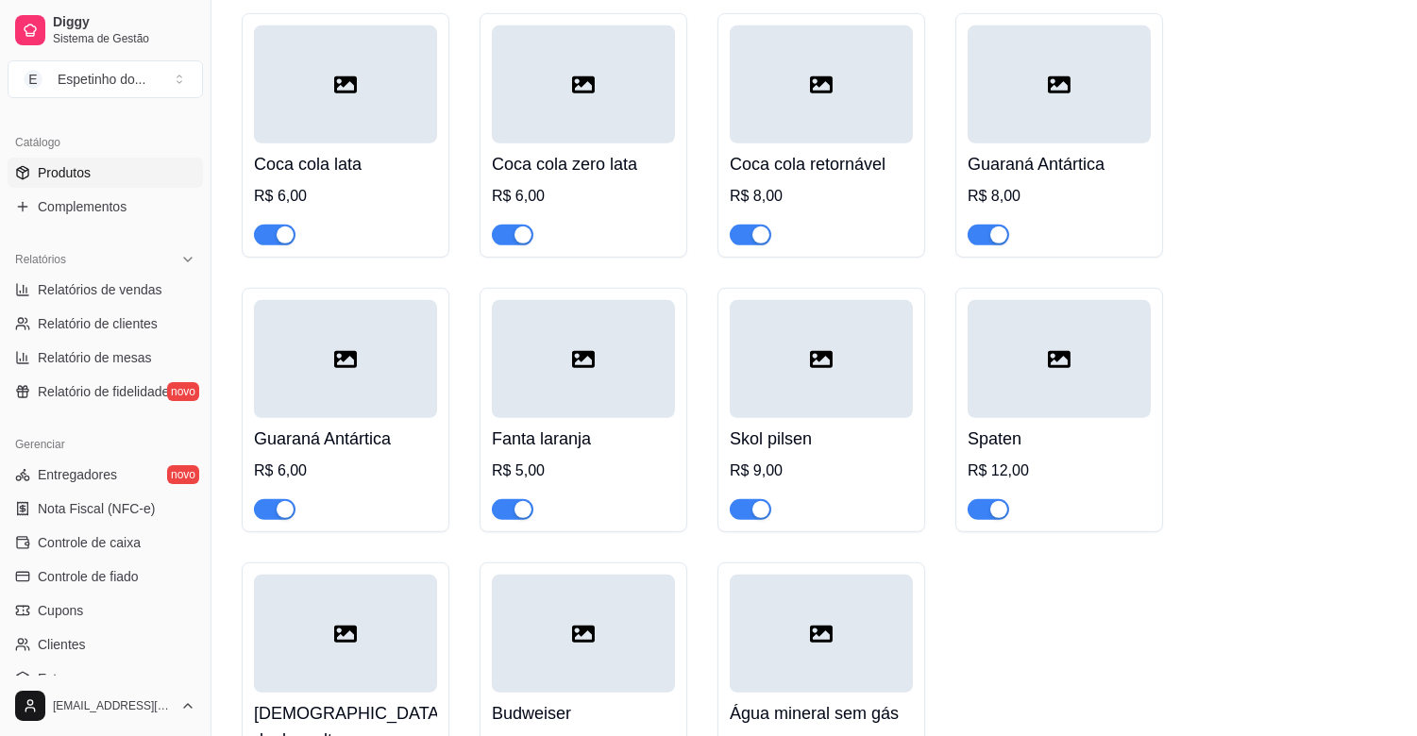
click at [565, 375] on div at bounding box center [583, 359] width 183 height 118
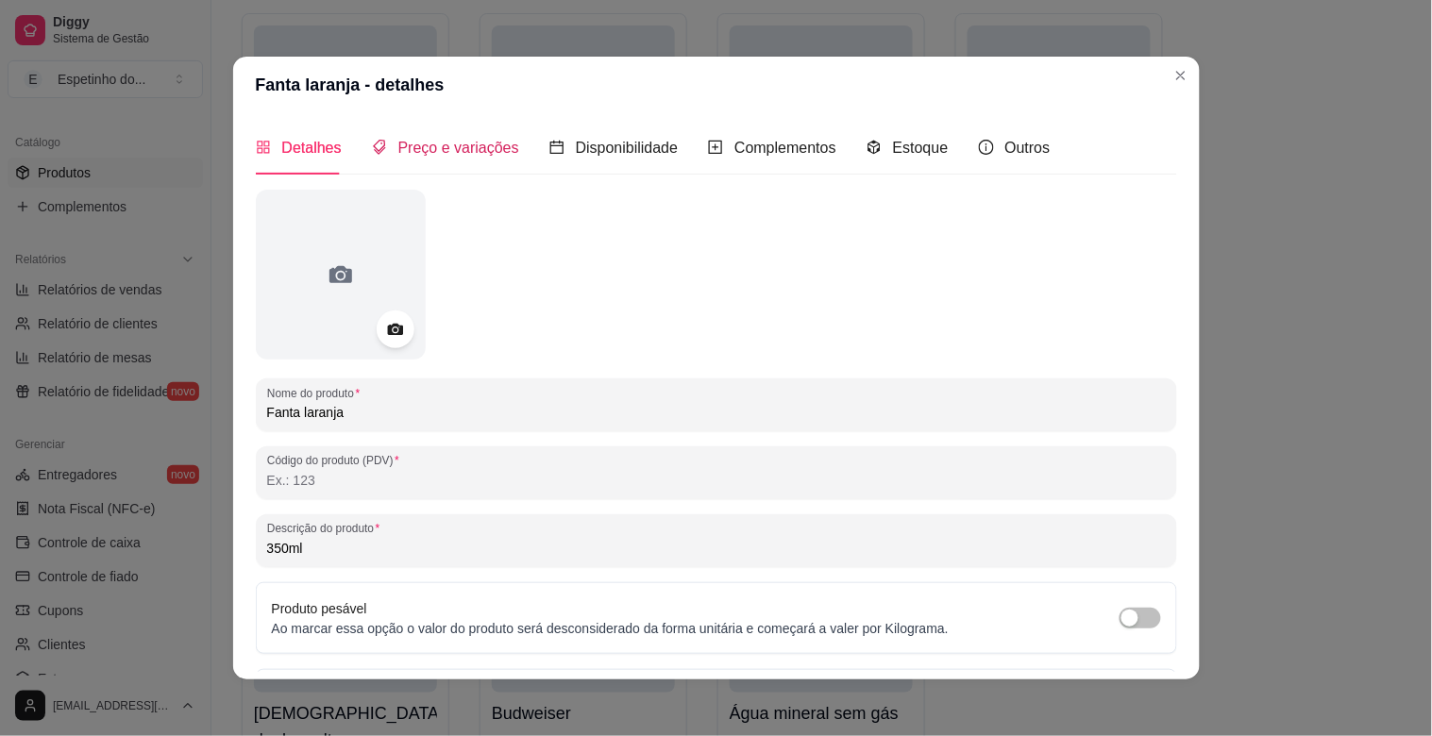
click at [414, 140] on span "Preço e variações" at bounding box center [458, 148] width 121 height 16
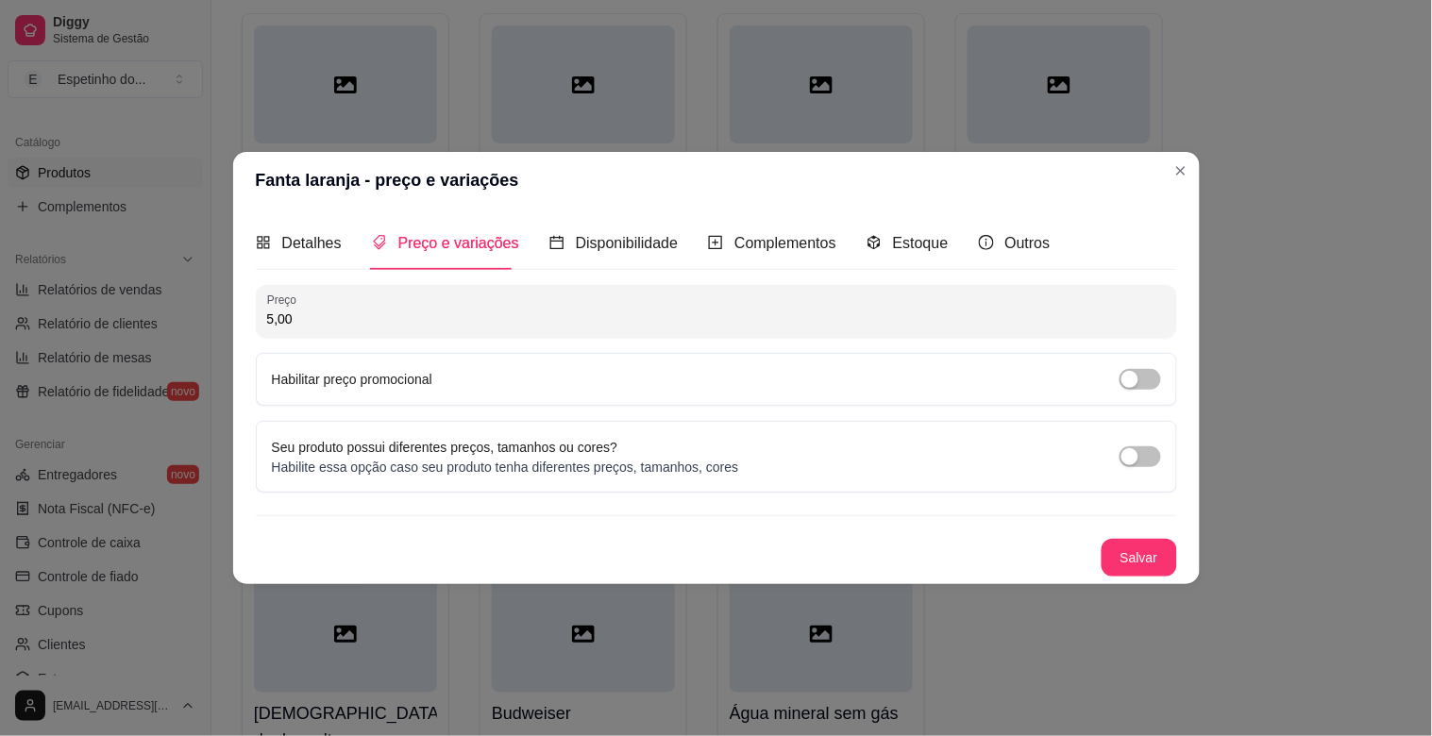
click at [309, 324] on input "5,00" at bounding box center [716, 319] width 899 height 19
type input "6,00"
click at [1133, 560] on button "Salvar" at bounding box center [1140, 558] width 74 height 37
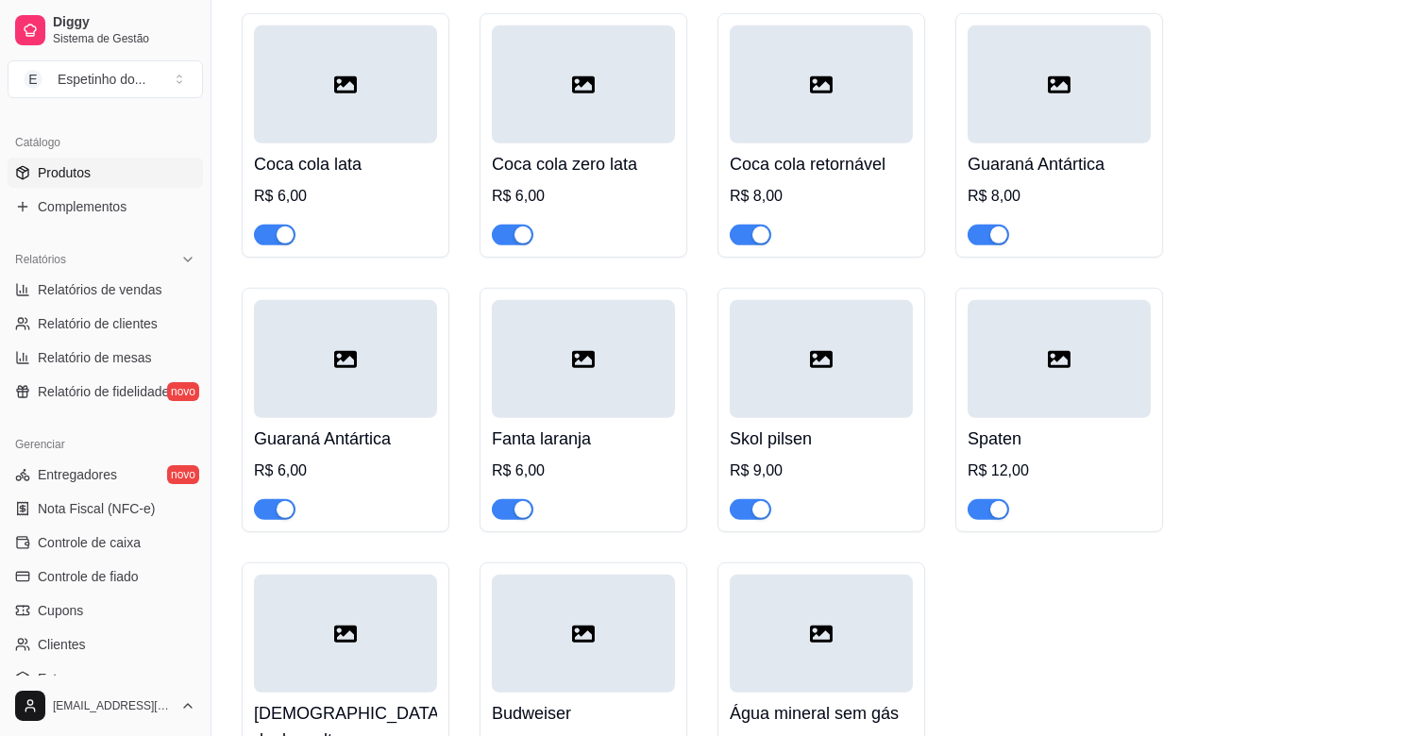
click at [390, 399] on div at bounding box center [345, 359] width 183 height 118
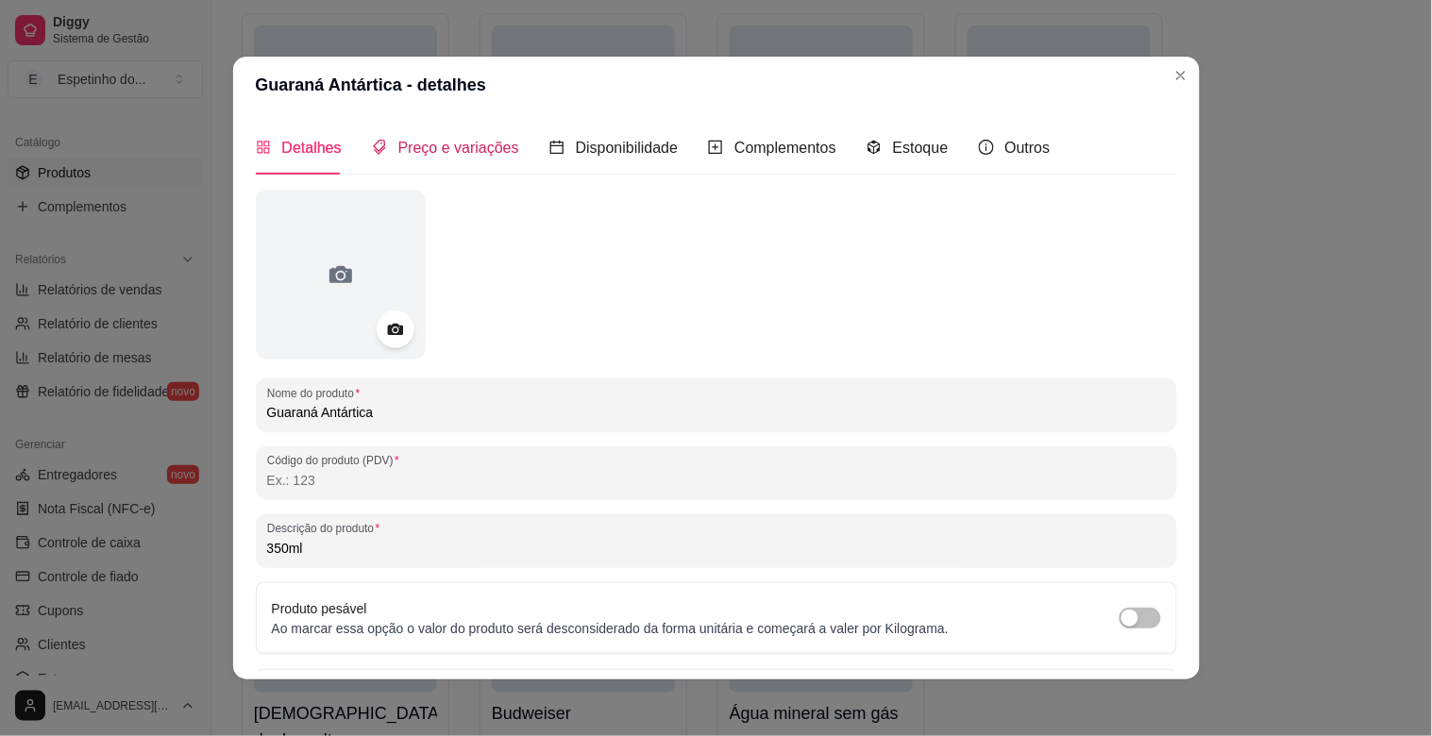
click at [469, 153] on span "Preço e variações" at bounding box center [458, 148] width 121 height 16
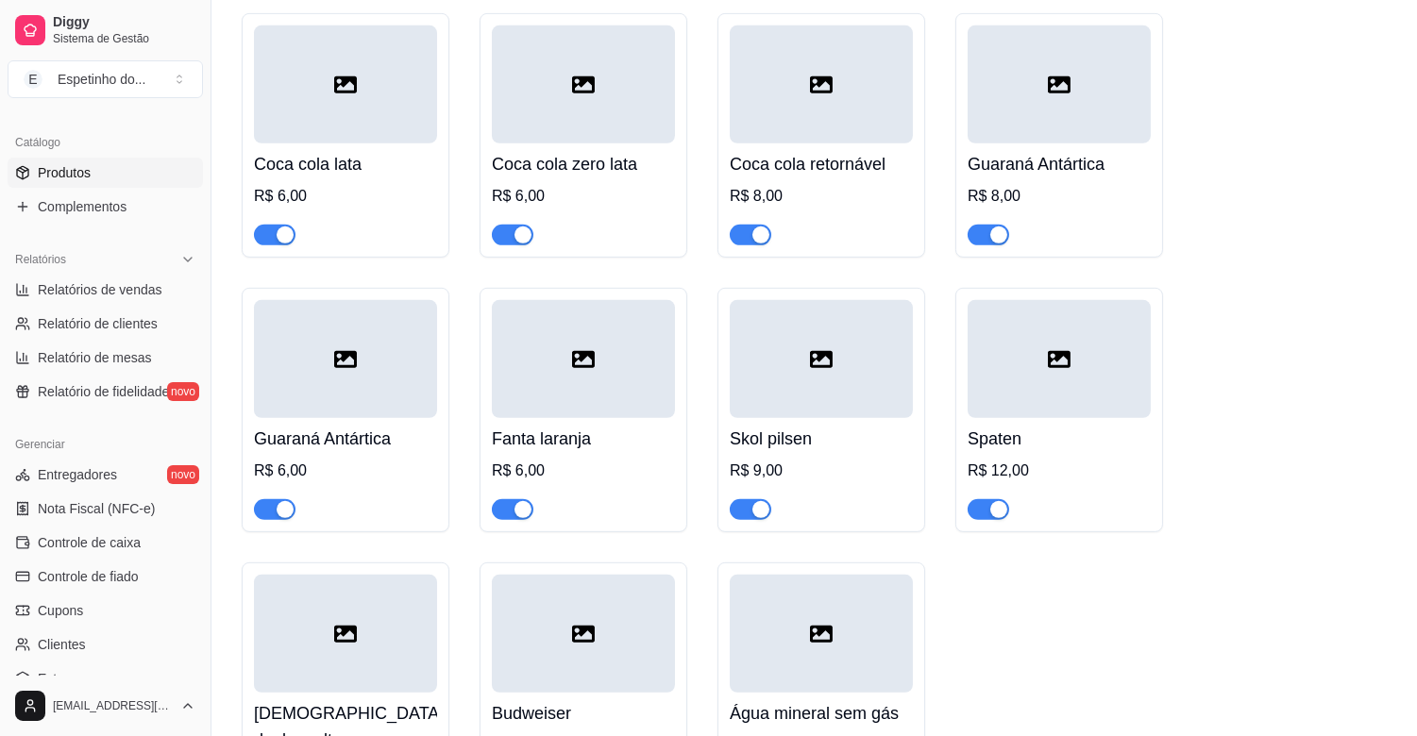
click at [1034, 73] on div at bounding box center [1059, 84] width 183 height 118
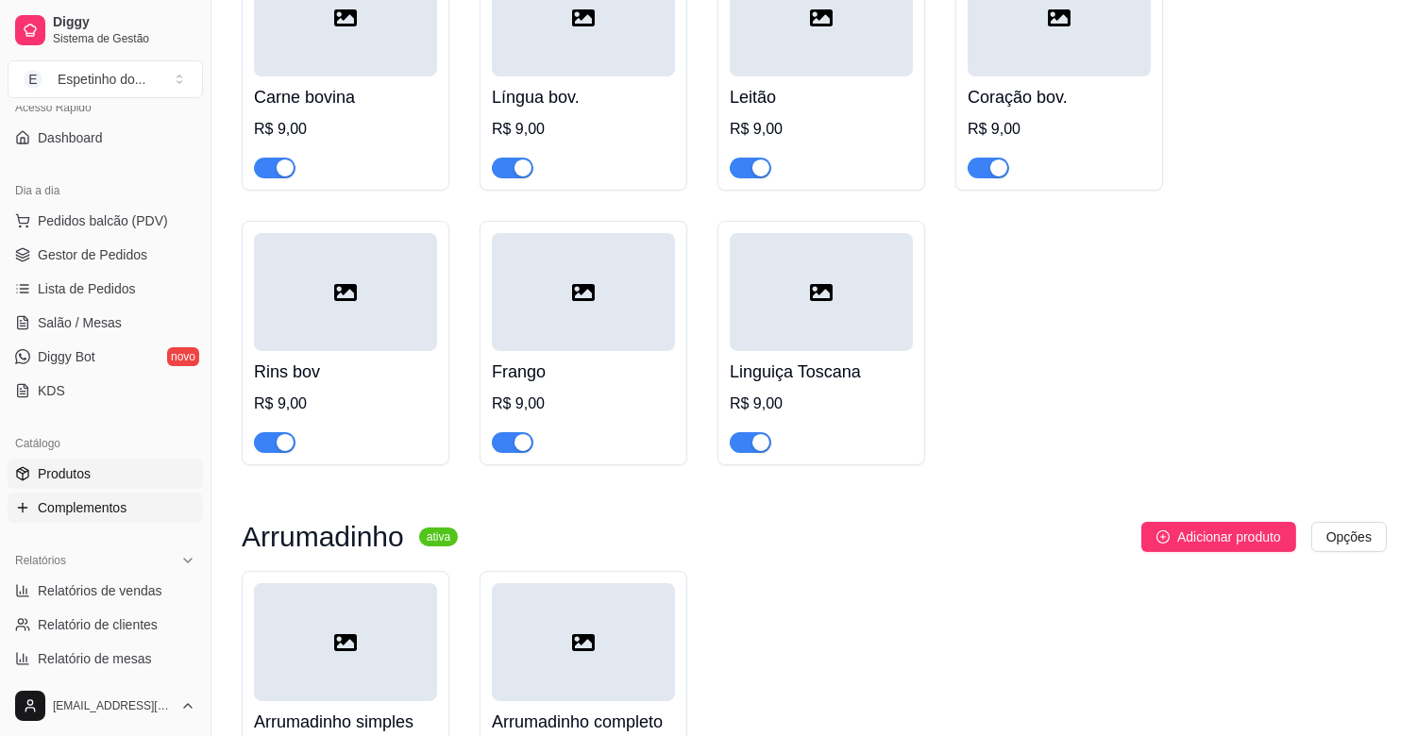
scroll to position [97, 0]
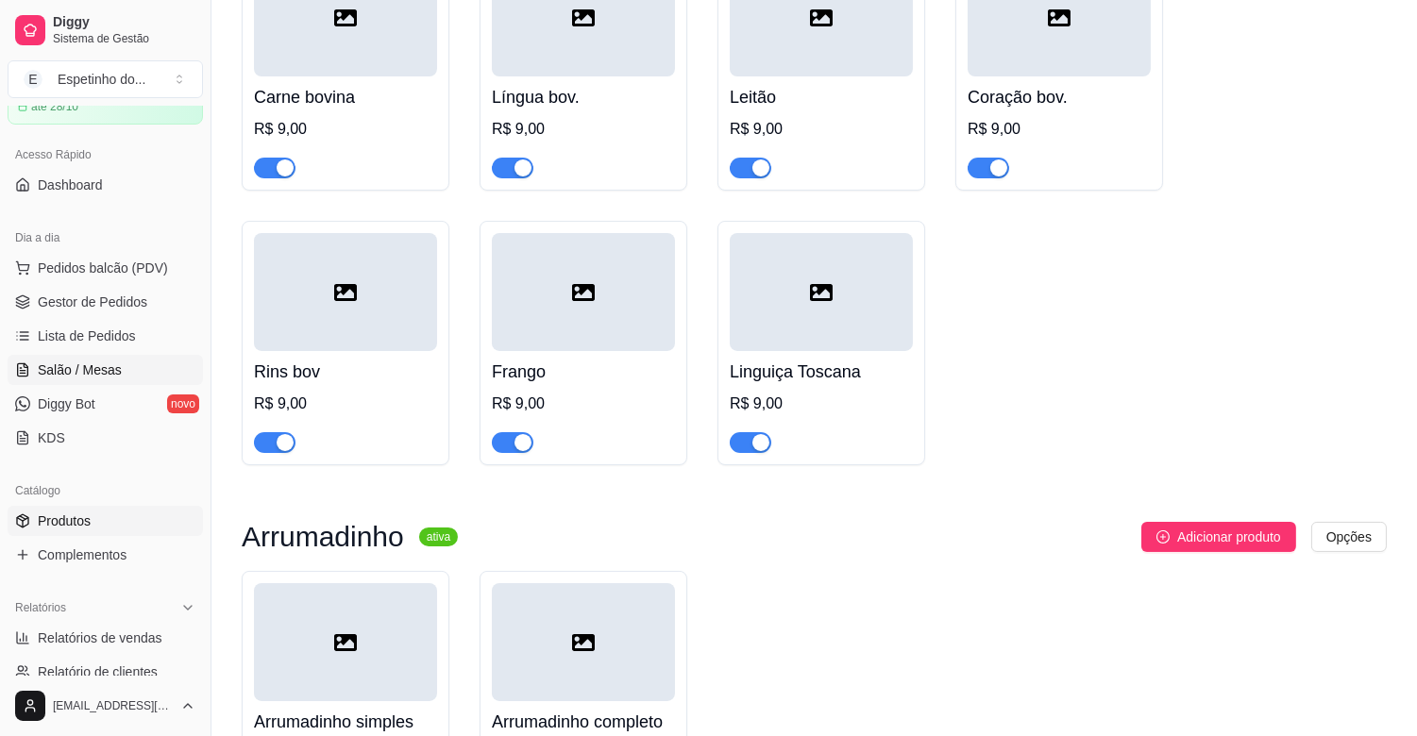
click at [91, 364] on span "Salão / Mesas" at bounding box center [80, 370] width 84 height 19
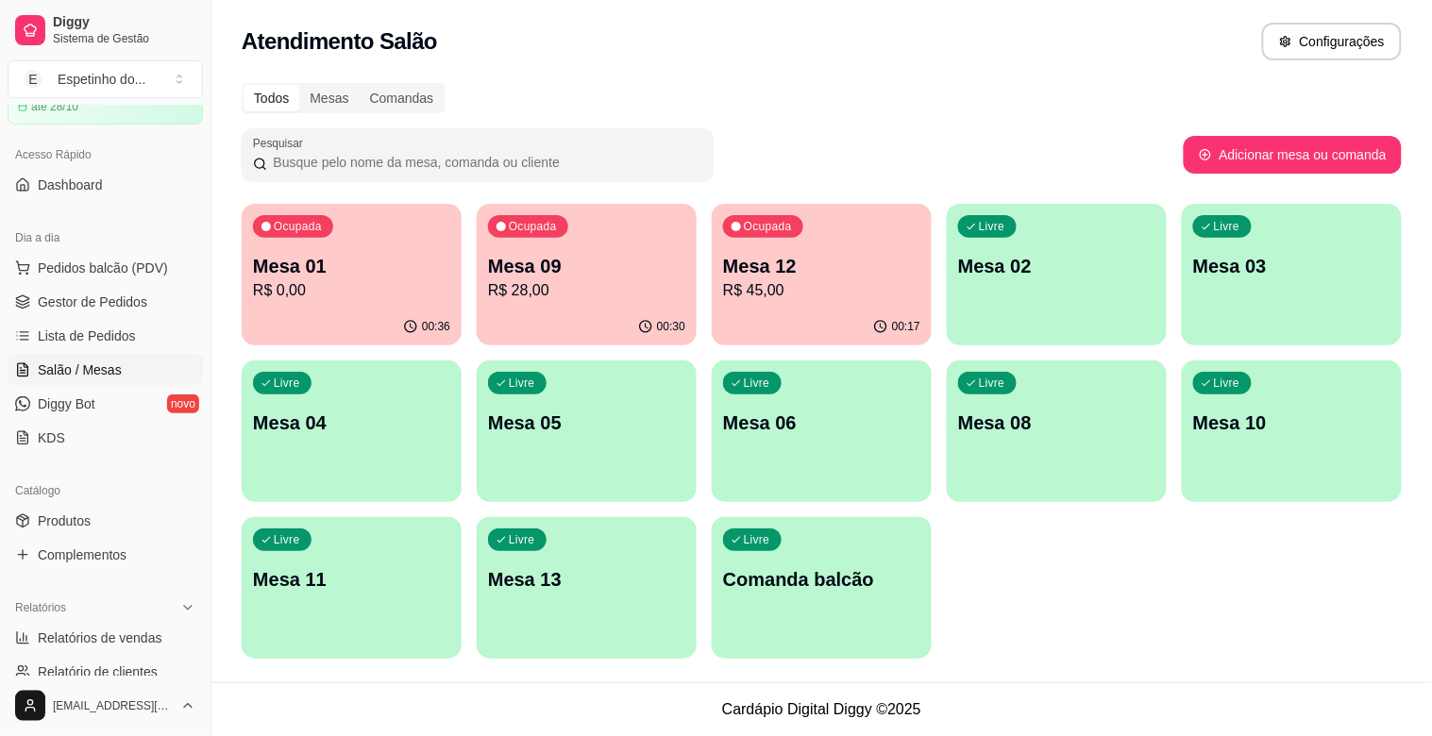
click at [332, 300] on p "R$ 0,00" at bounding box center [351, 290] width 197 height 23
click at [904, 244] on div "Ocupada Mesa 12 R$ 45,00" at bounding box center [822, 256] width 220 height 105
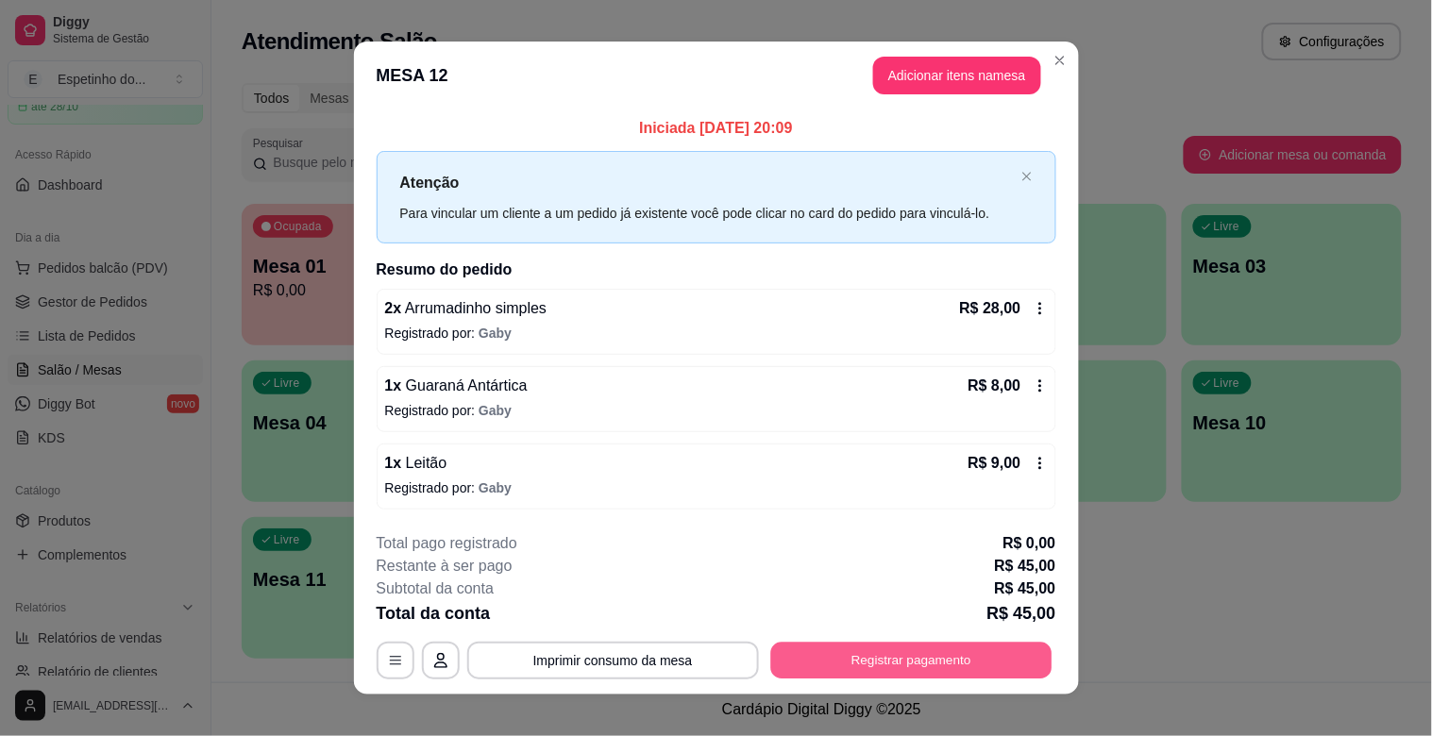
click at [1024, 654] on button "Registrar pagamento" at bounding box center [910, 660] width 281 height 37
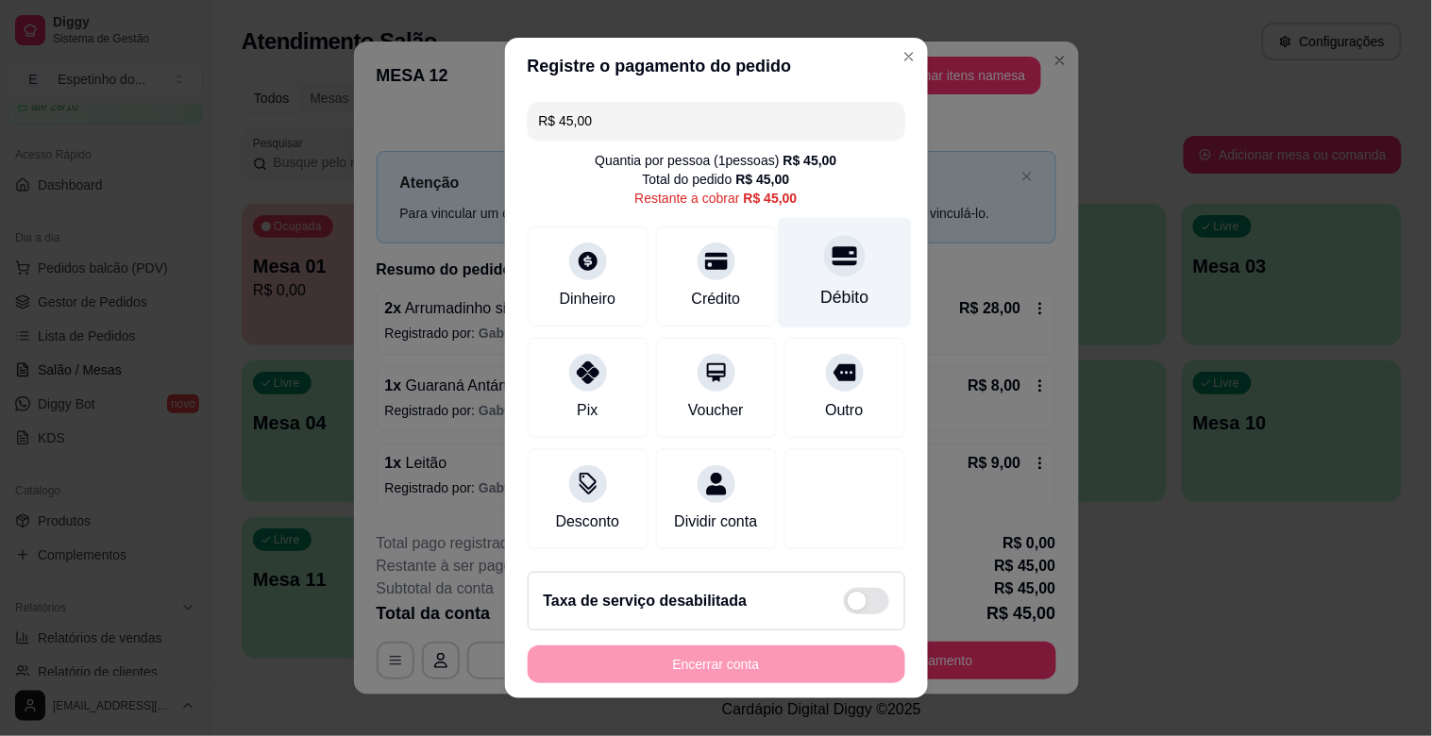
click at [794, 275] on div "Débito" at bounding box center [844, 273] width 133 height 110
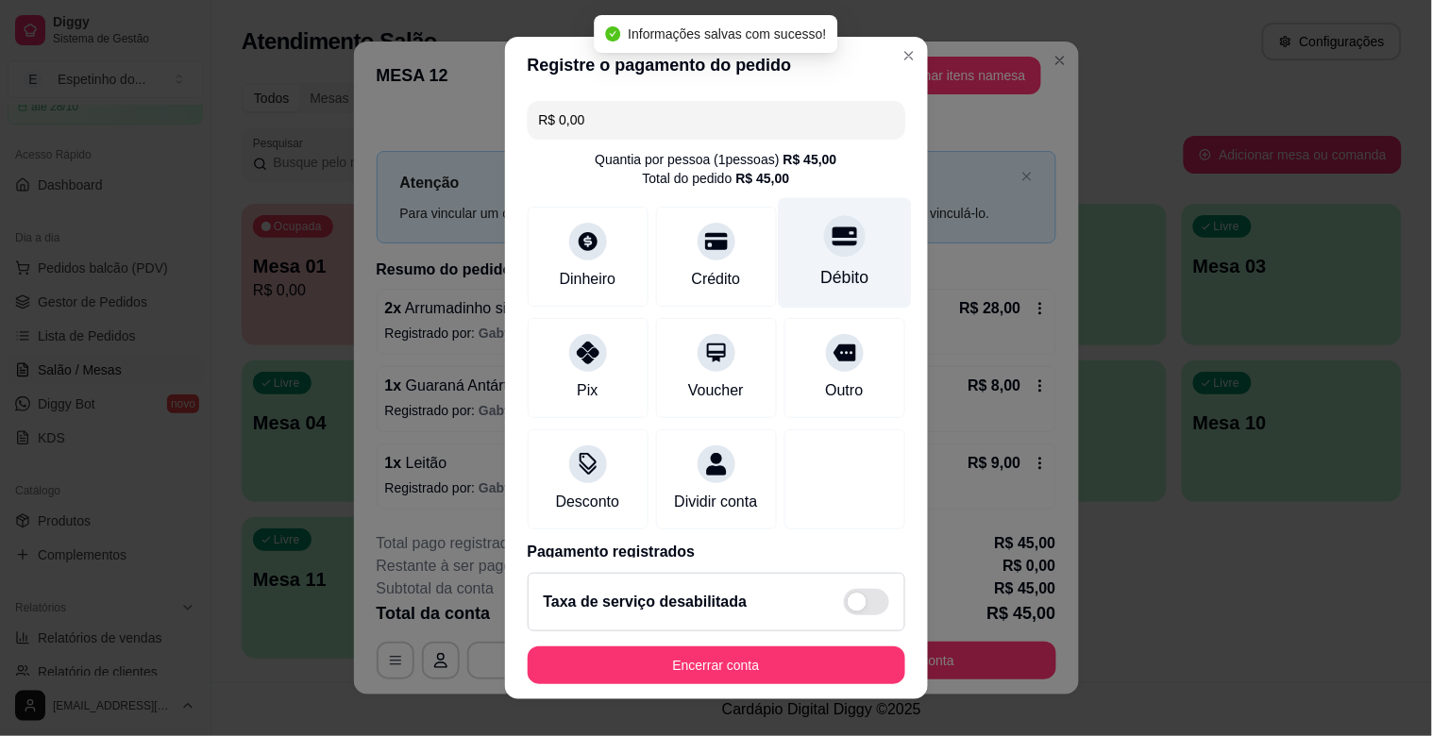
type input "R$ 0,00"
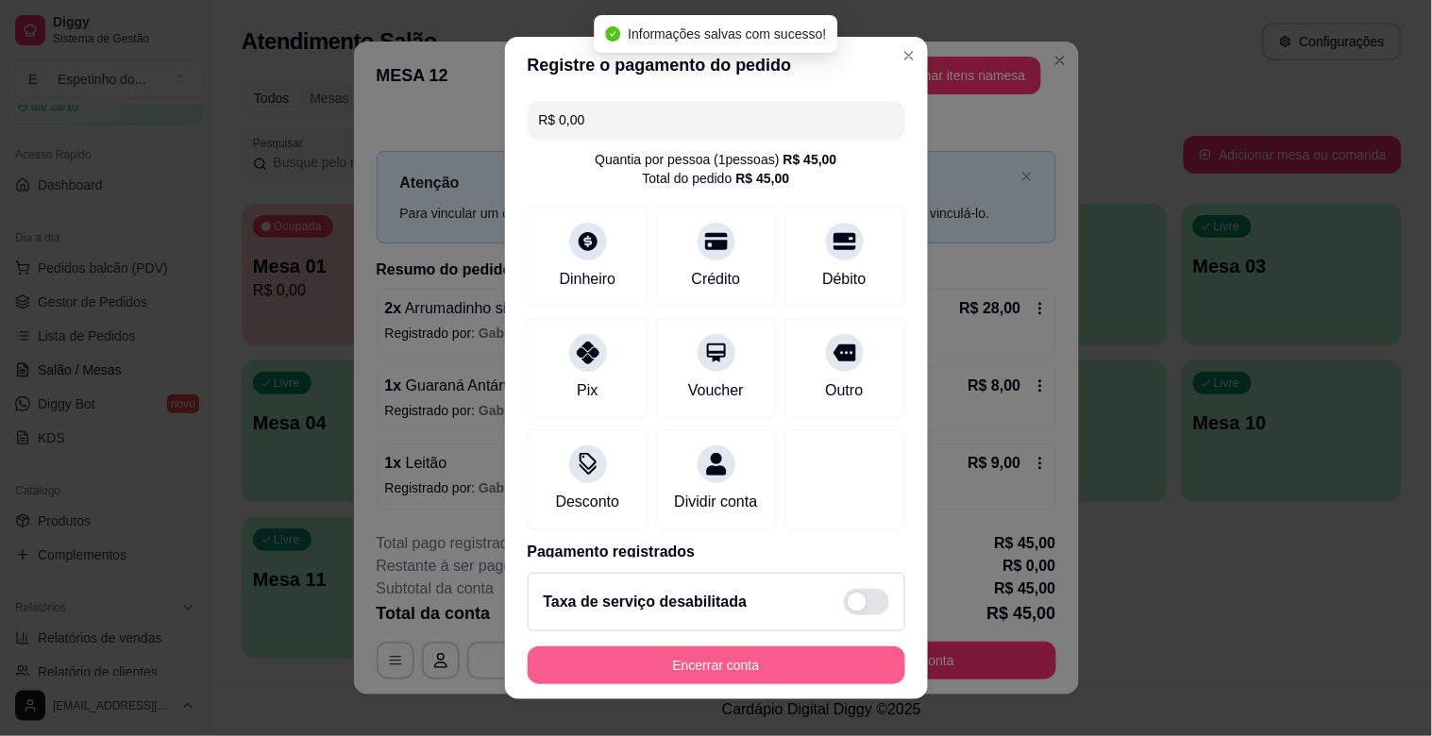
click at [833, 652] on button "Encerrar conta" at bounding box center [717, 666] width 378 height 38
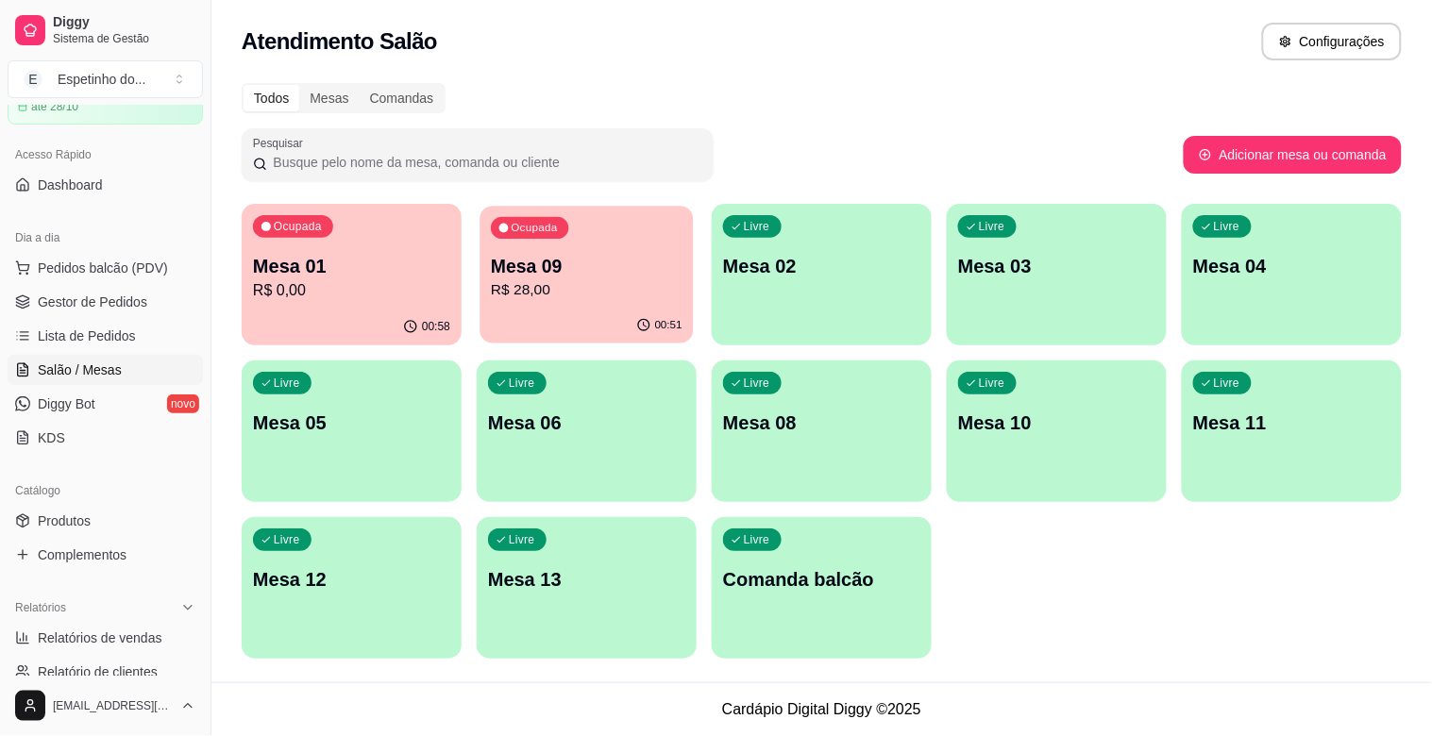
click at [653, 229] on div "Ocupada Mesa 09 R$ 28,00" at bounding box center [586, 257] width 213 height 102
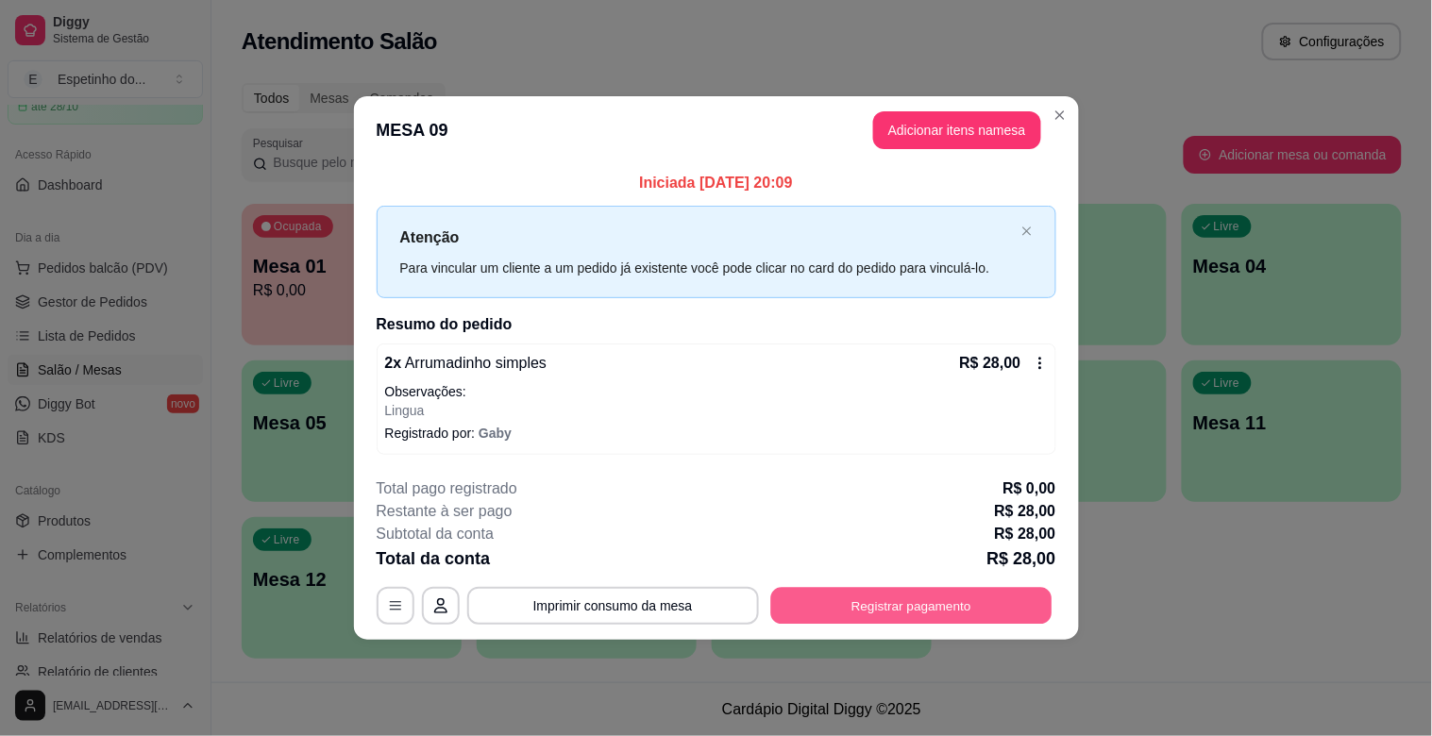
click at [1005, 609] on button "Registrar pagamento" at bounding box center [910, 605] width 281 height 37
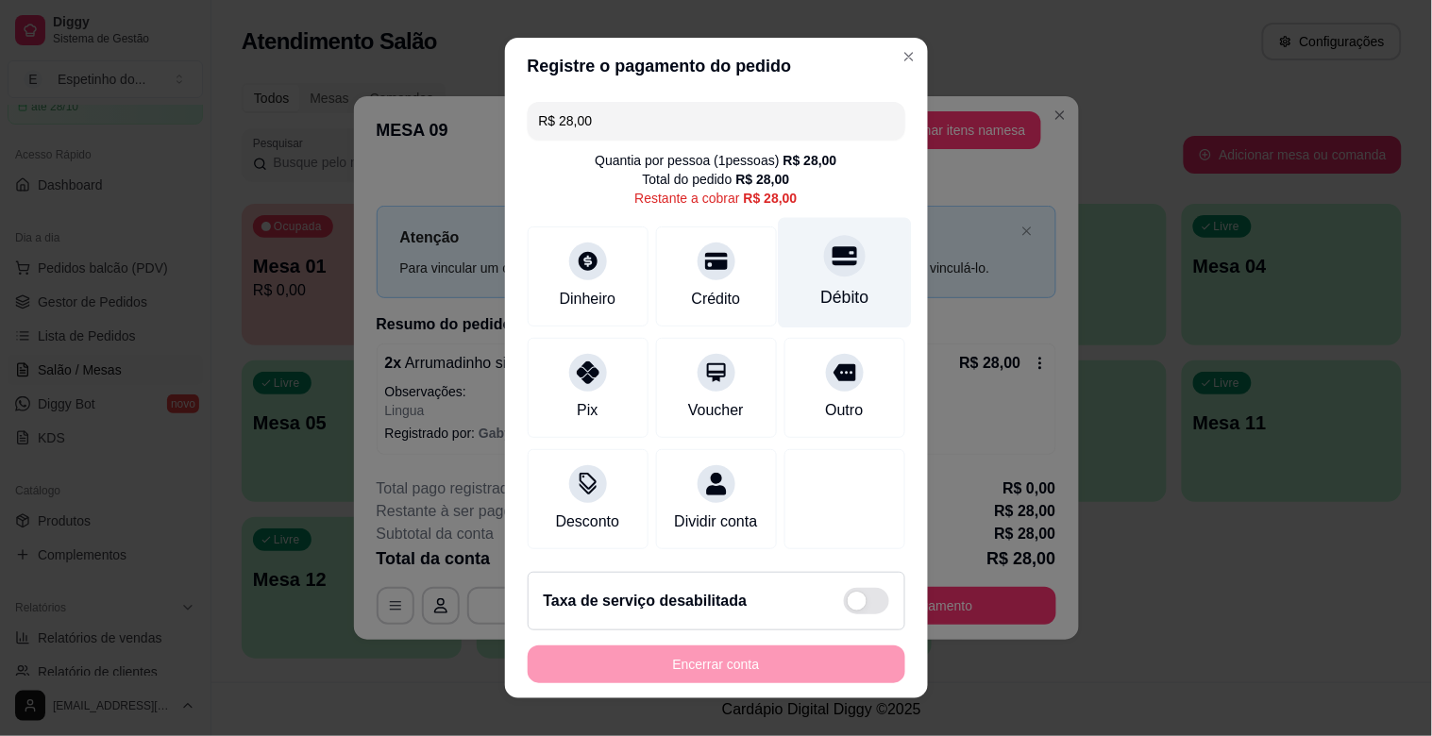
click at [821, 285] on div "Débito" at bounding box center [845, 297] width 48 height 25
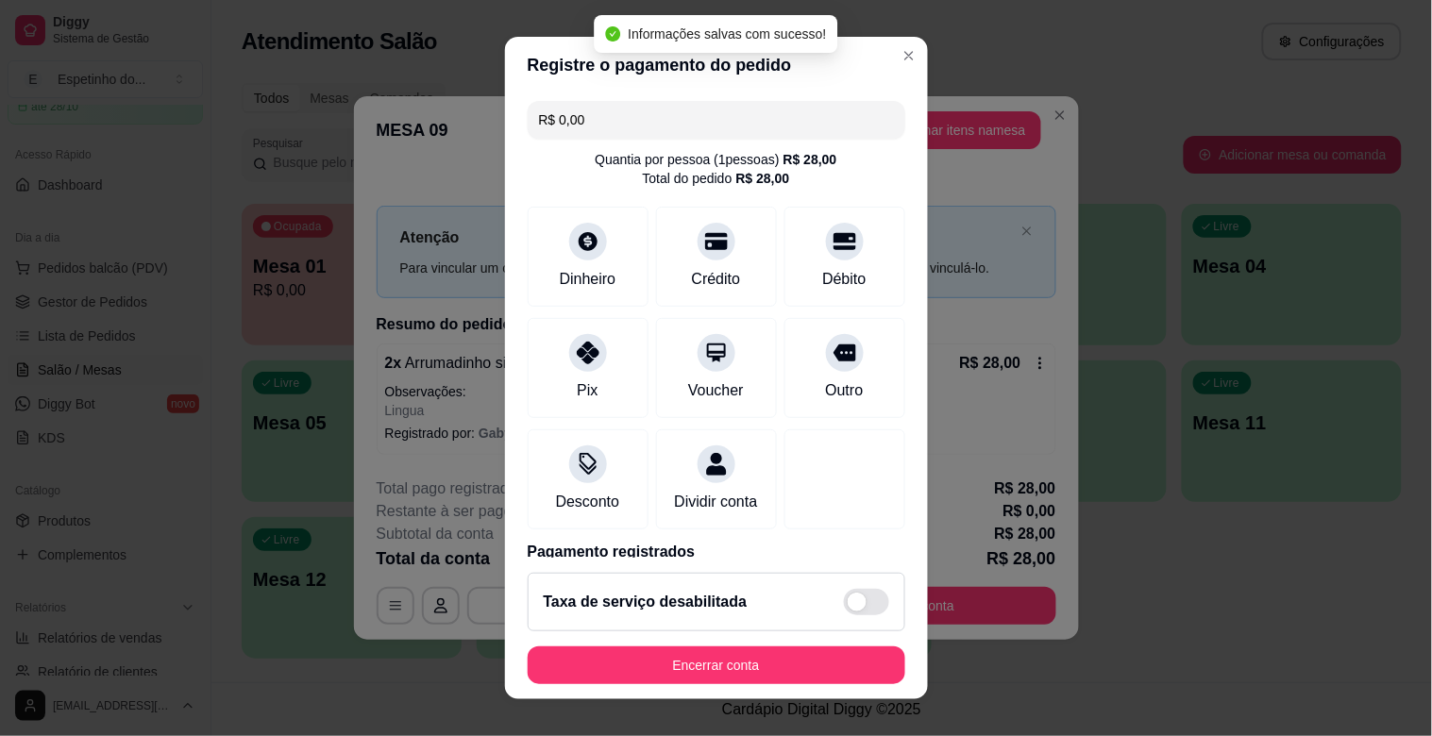
type input "R$ 0,00"
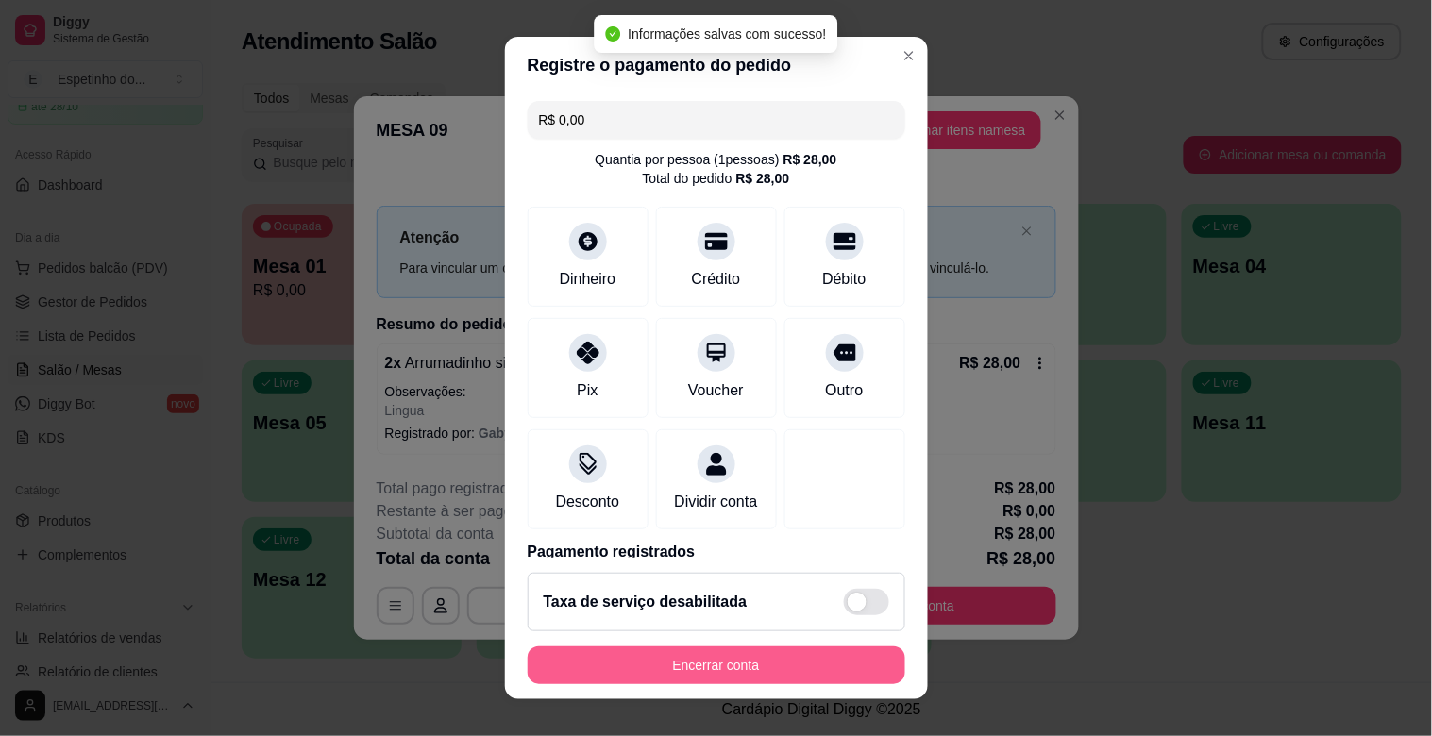
click at [760, 672] on button "Encerrar conta" at bounding box center [717, 666] width 378 height 38
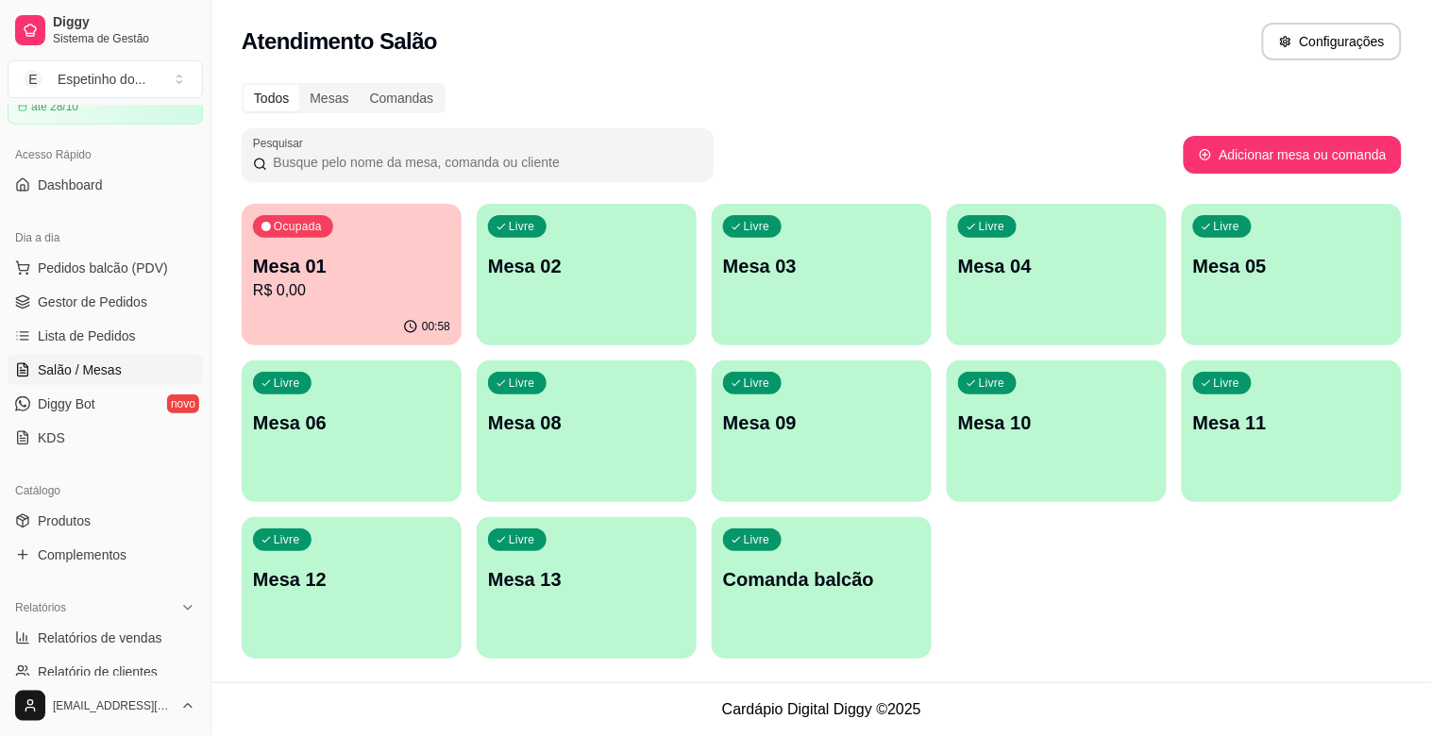
click at [426, 262] on p "Mesa 01" at bounding box center [351, 266] width 197 height 26
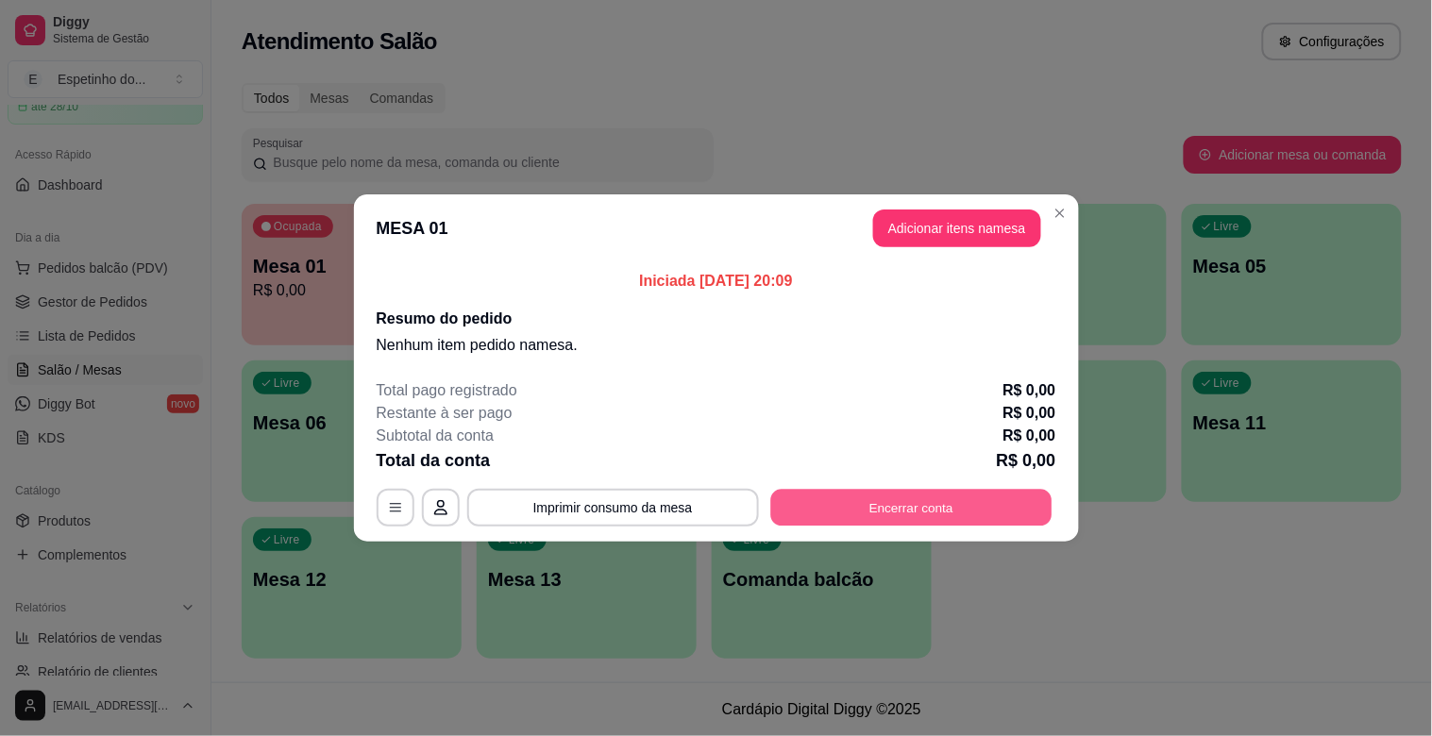
click at [961, 494] on button "Encerrar conta" at bounding box center [910, 508] width 281 height 37
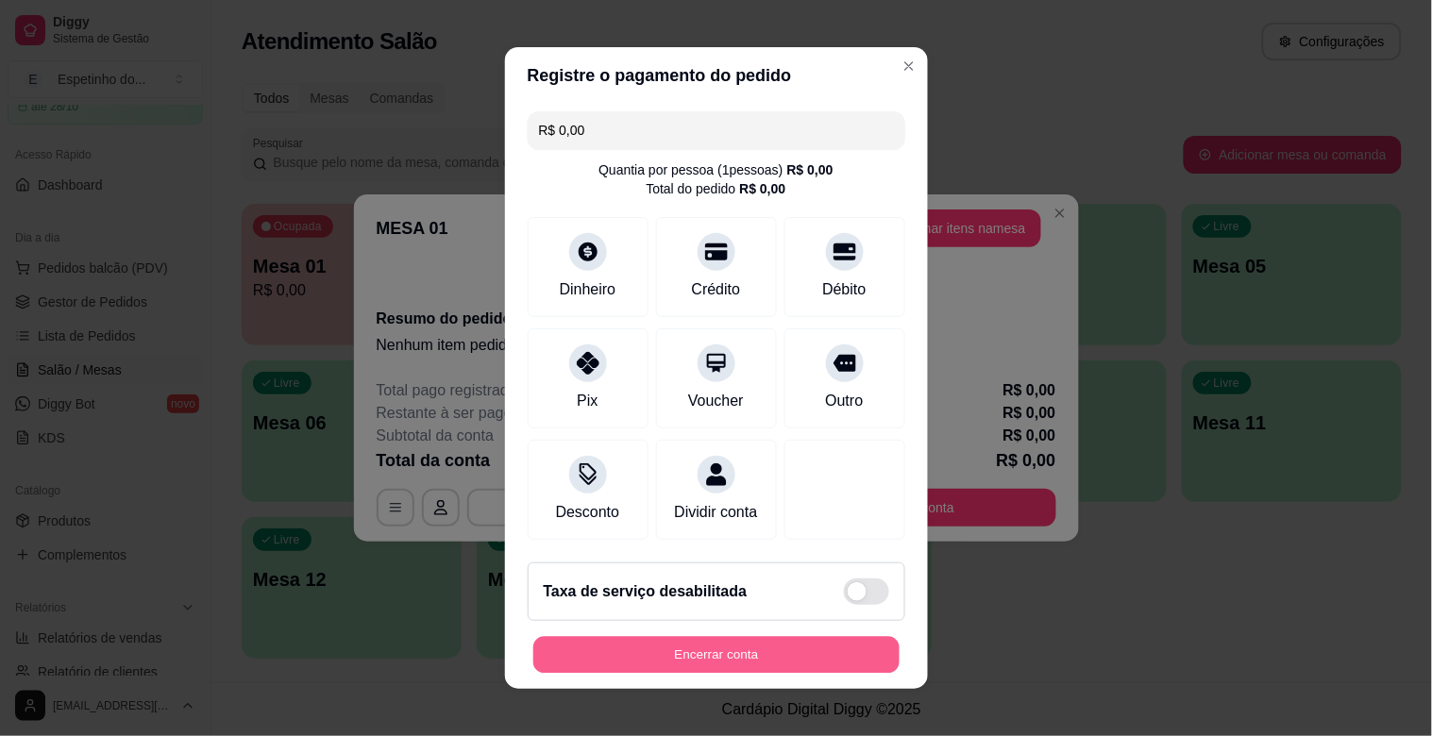
click at [829, 659] on button "Encerrar conta" at bounding box center [716, 655] width 366 height 37
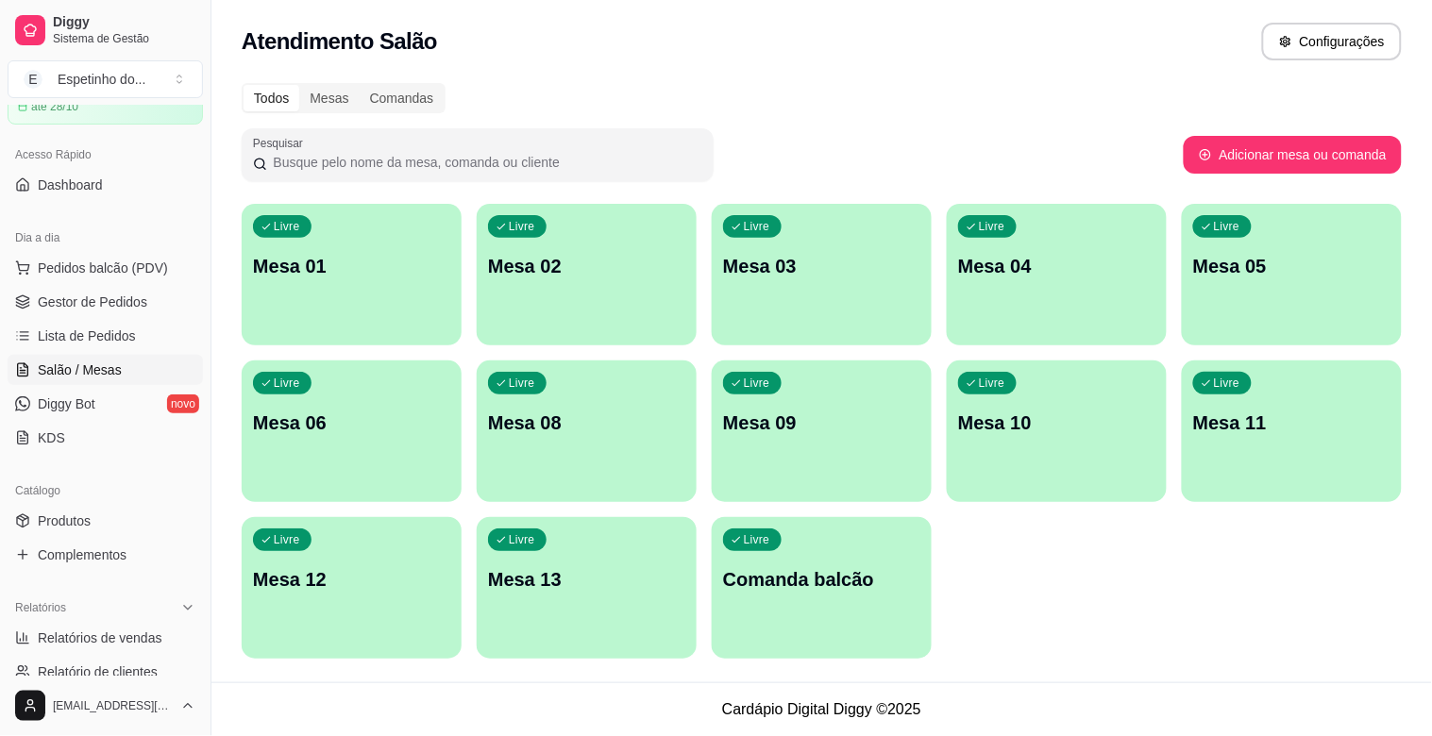
click at [840, 253] on p "Mesa 03" at bounding box center [821, 266] width 197 height 26
click at [922, 264] on div "Livre Mesa 03" at bounding box center [821, 263] width 213 height 115
click at [704, 277] on div "Livre Mesa 01 Livre Mesa 02 Livre Mesa 03 Livre Mesa 04 Livre Mesa 05 Livre Mes…" at bounding box center [822, 431] width 1160 height 455
click at [758, 280] on div "Livre Mesa 03" at bounding box center [821, 263] width 213 height 115
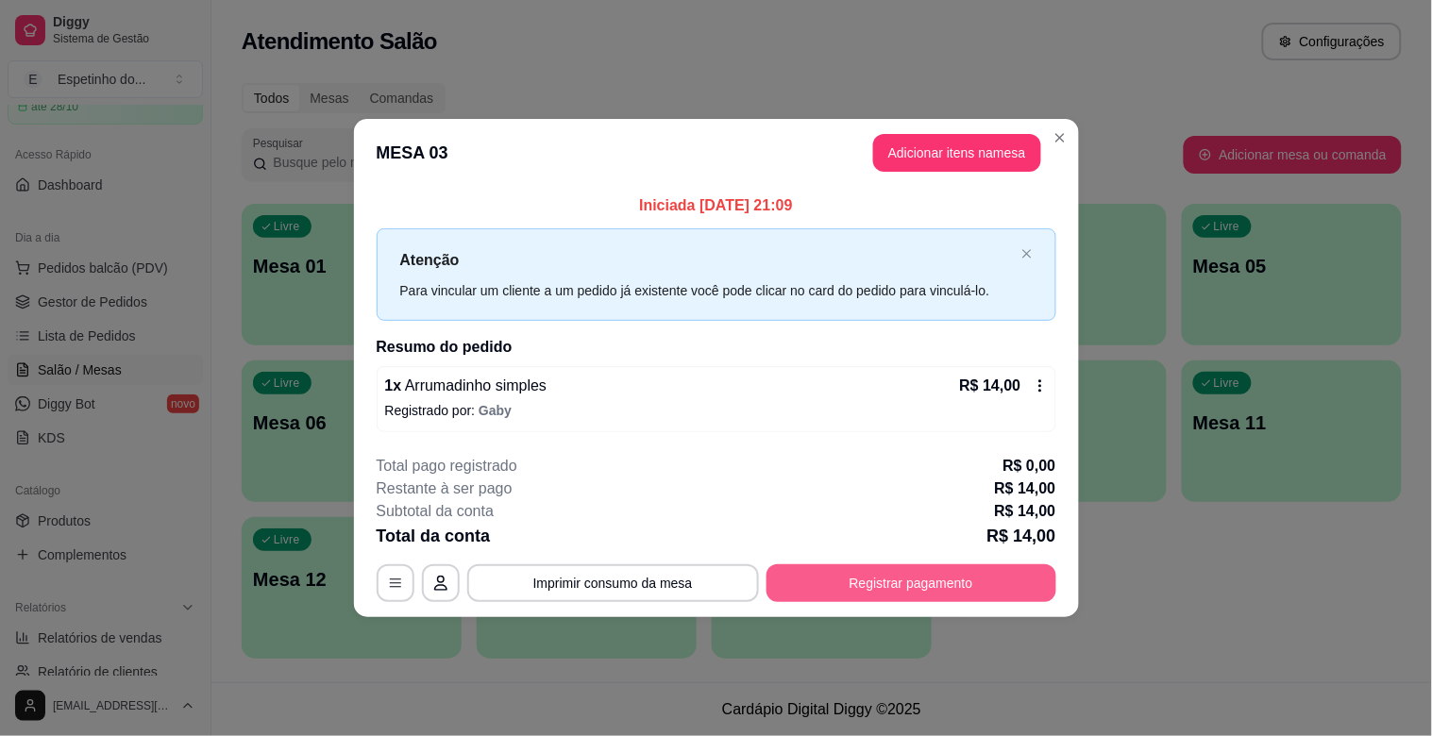
click at [917, 577] on button "Registrar pagamento" at bounding box center [912, 584] width 290 height 38
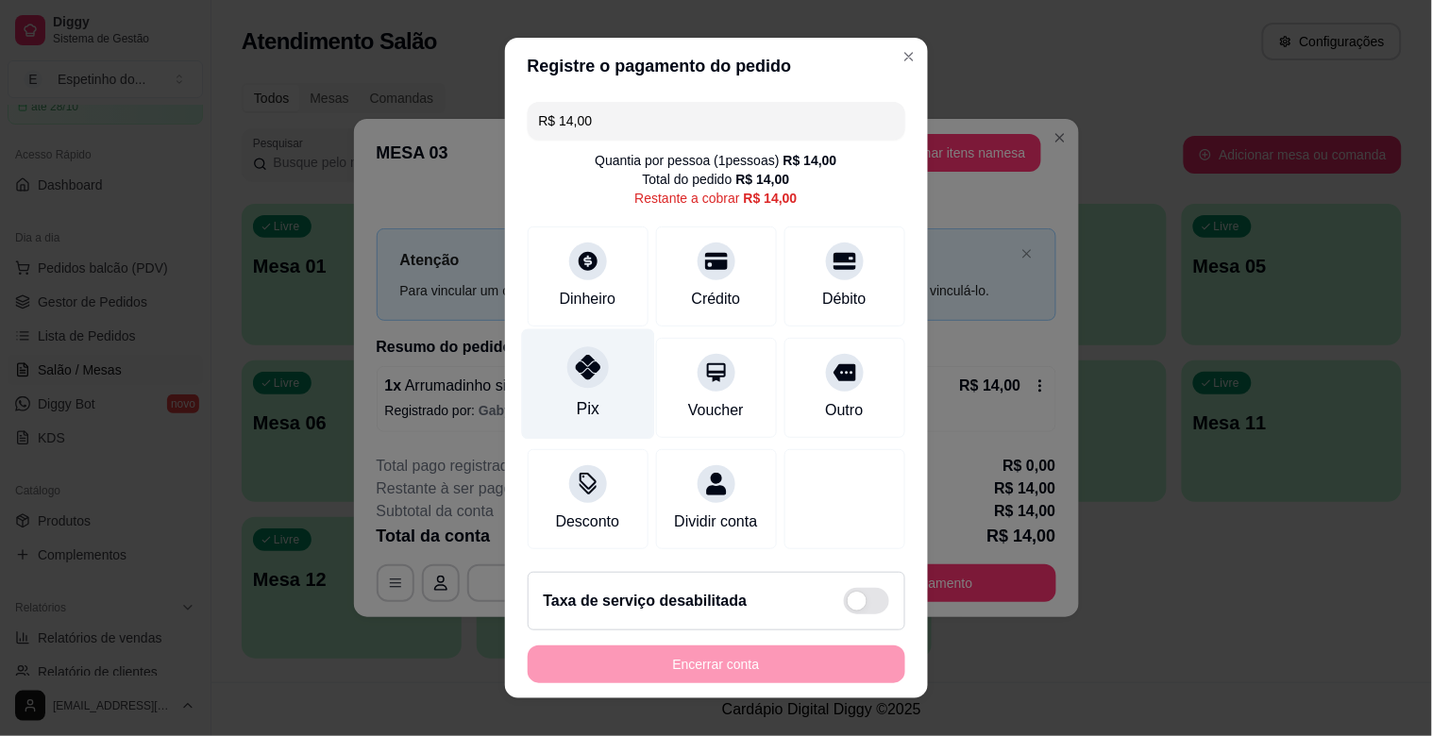
click at [583, 416] on div "Pix" at bounding box center [587, 409] width 23 height 25
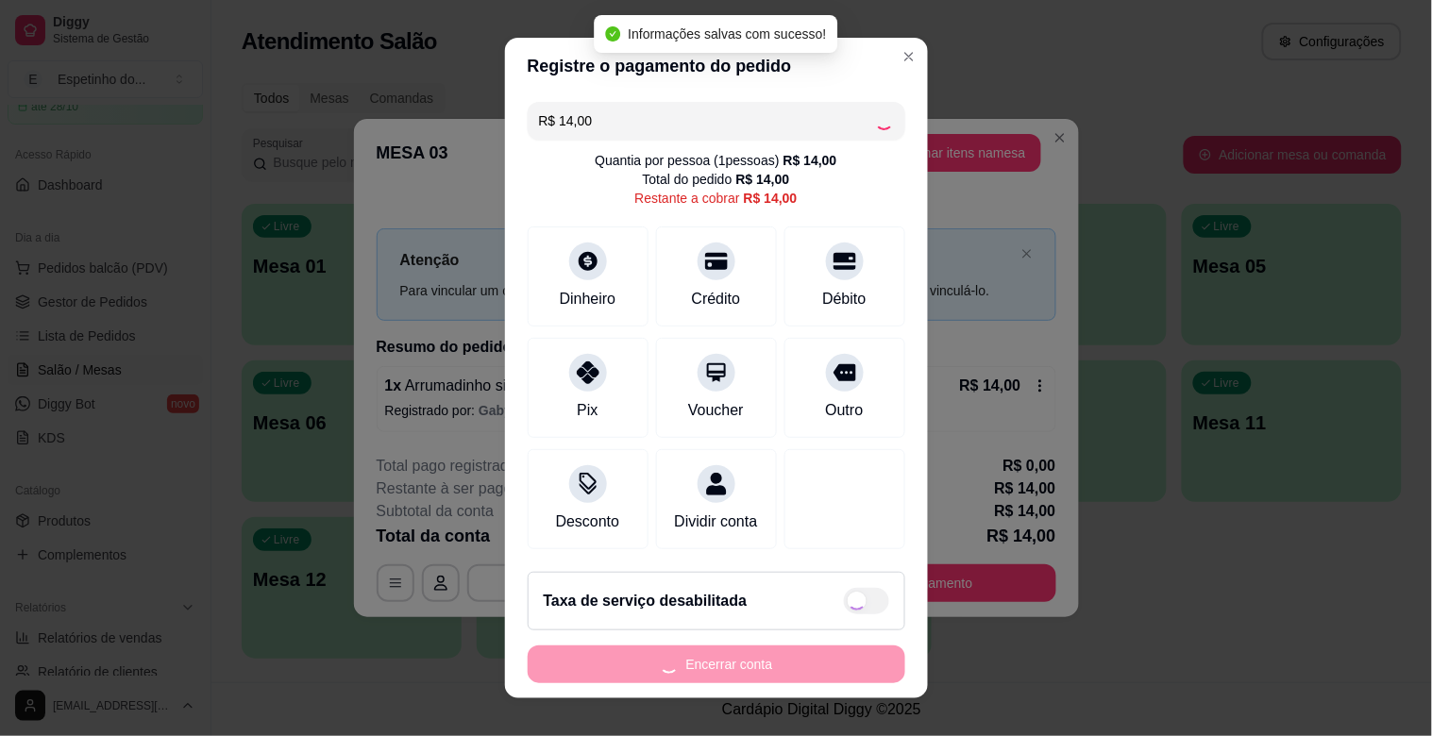
type input "R$ 0,00"
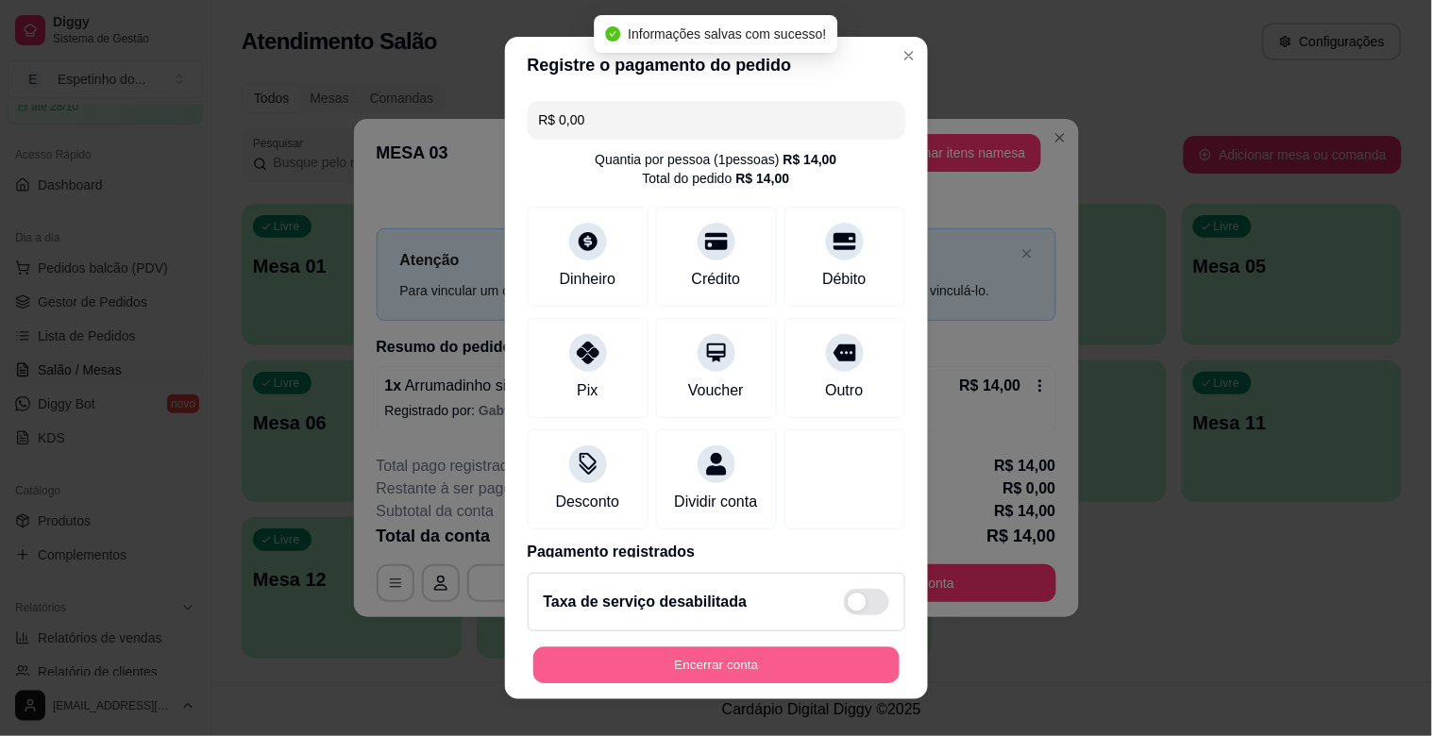
click at [819, 655] on button "Encerrar conta" at bounding box center [716, 666] width 366 height 37
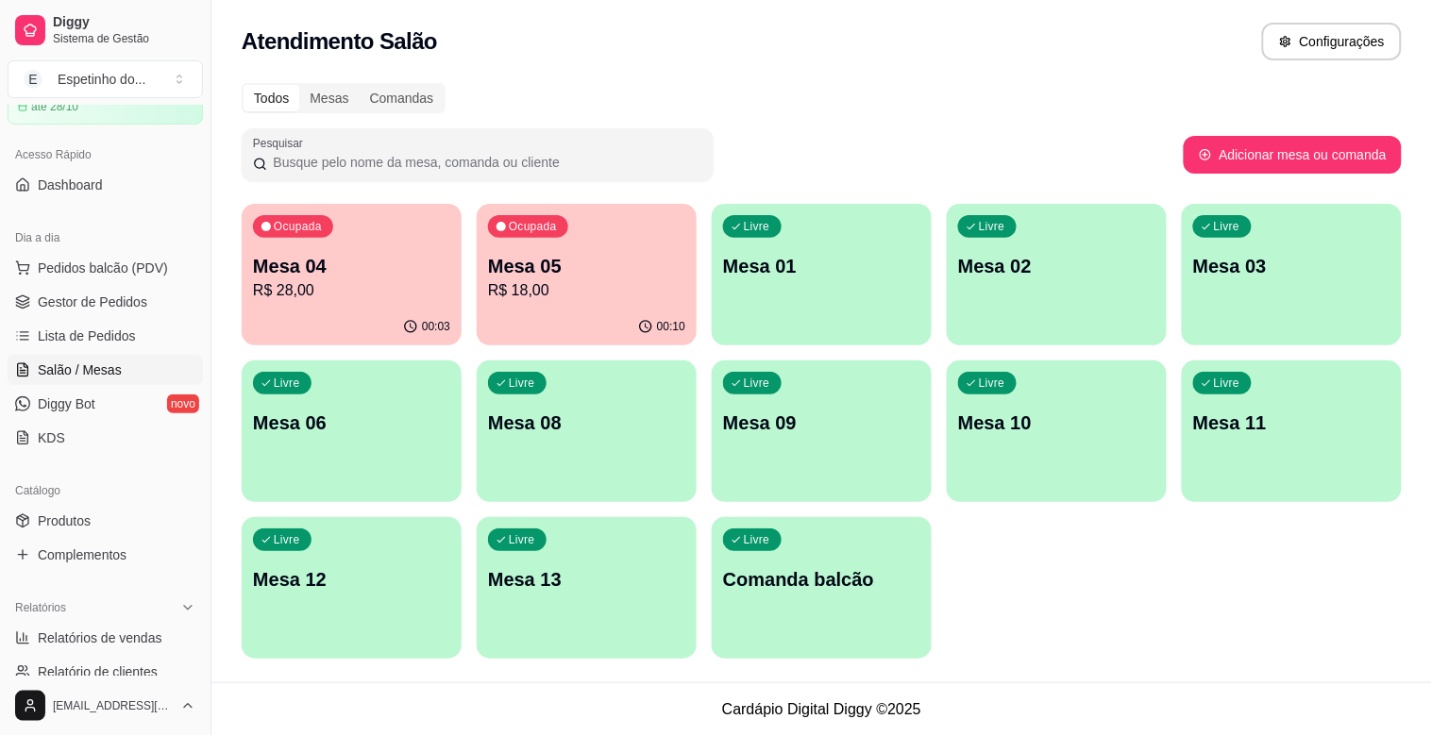
click at [409, 336] on div "00:03" at bounding box center [352, 327] width 220 height 37
click at [415, 293] on p "R$ 28,00" at bounding box center [352, 290] width 192 height 22
click at [588, 246] on div "Ocupada Mesa 05 R$ 18,00" at bounding box center [586, 257] width 213 height 102
click at [357, 312] on div "00:25" at bounding box center [352, 327] width 220 height 37
click at [306, 247] on div "Ocupada Mesa 04 R$ 28,00" at bounding box center [351, 257] width 213 height 102
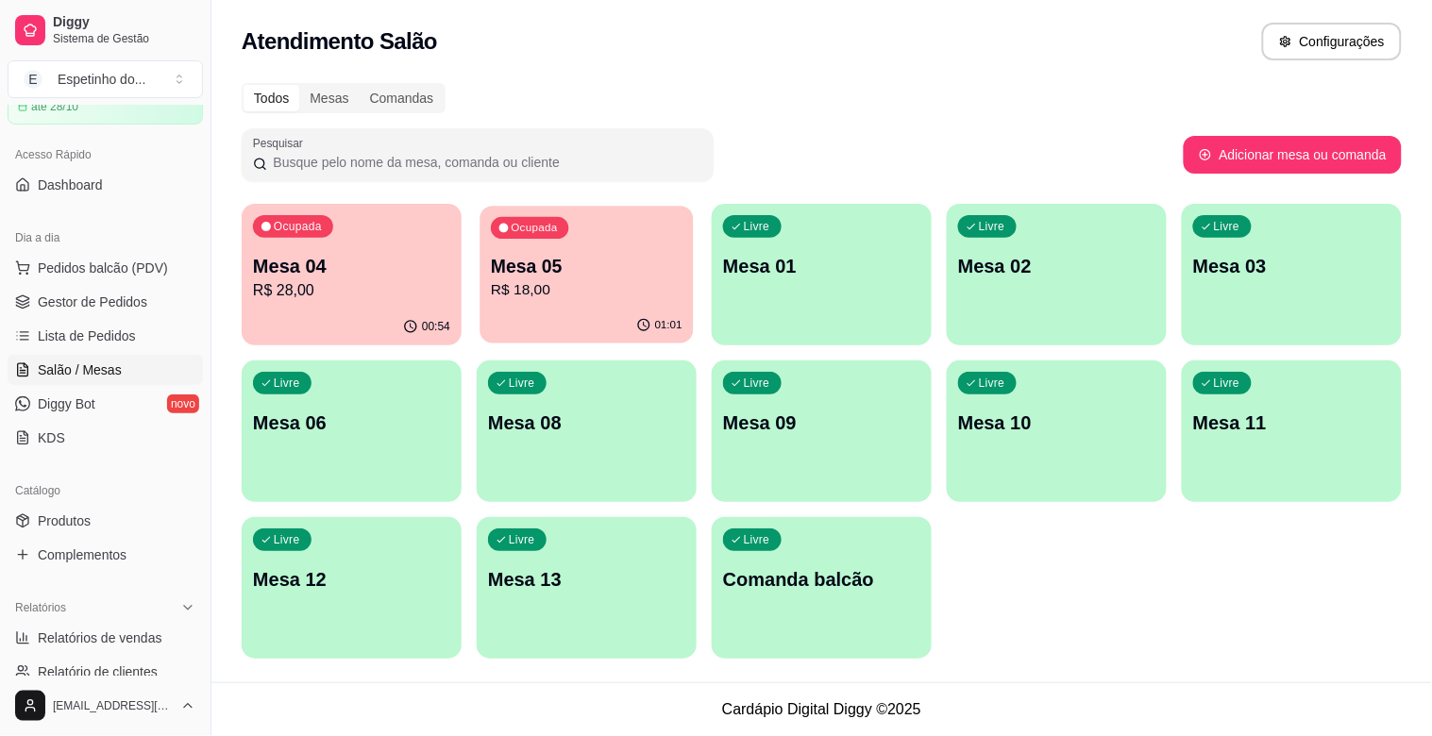
click at [533, 279] on p "R$ 18,00" at bounding box center [587, 290] width 192 height 22
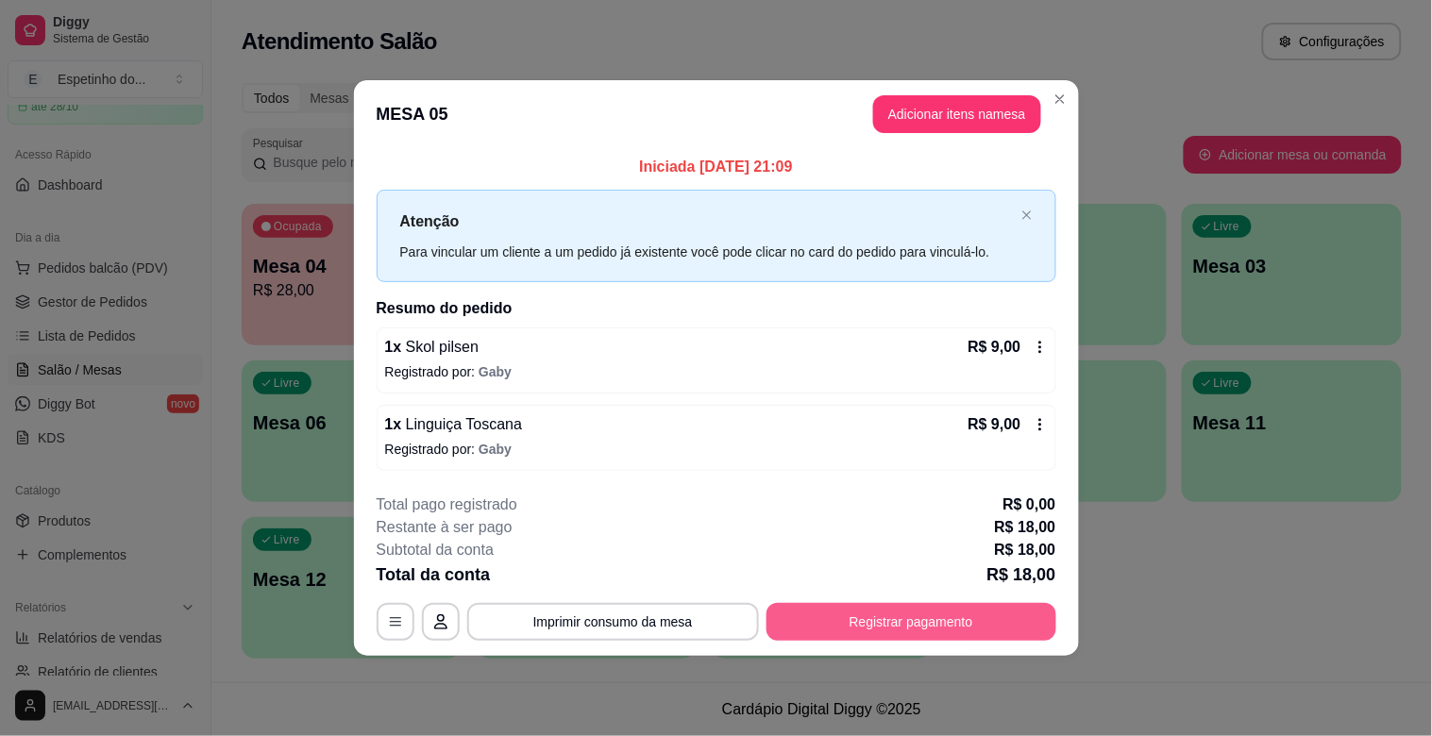
click at [904, 629] on button "Registrar pagamento" at bounding box center [912, 622] width 290 height 38
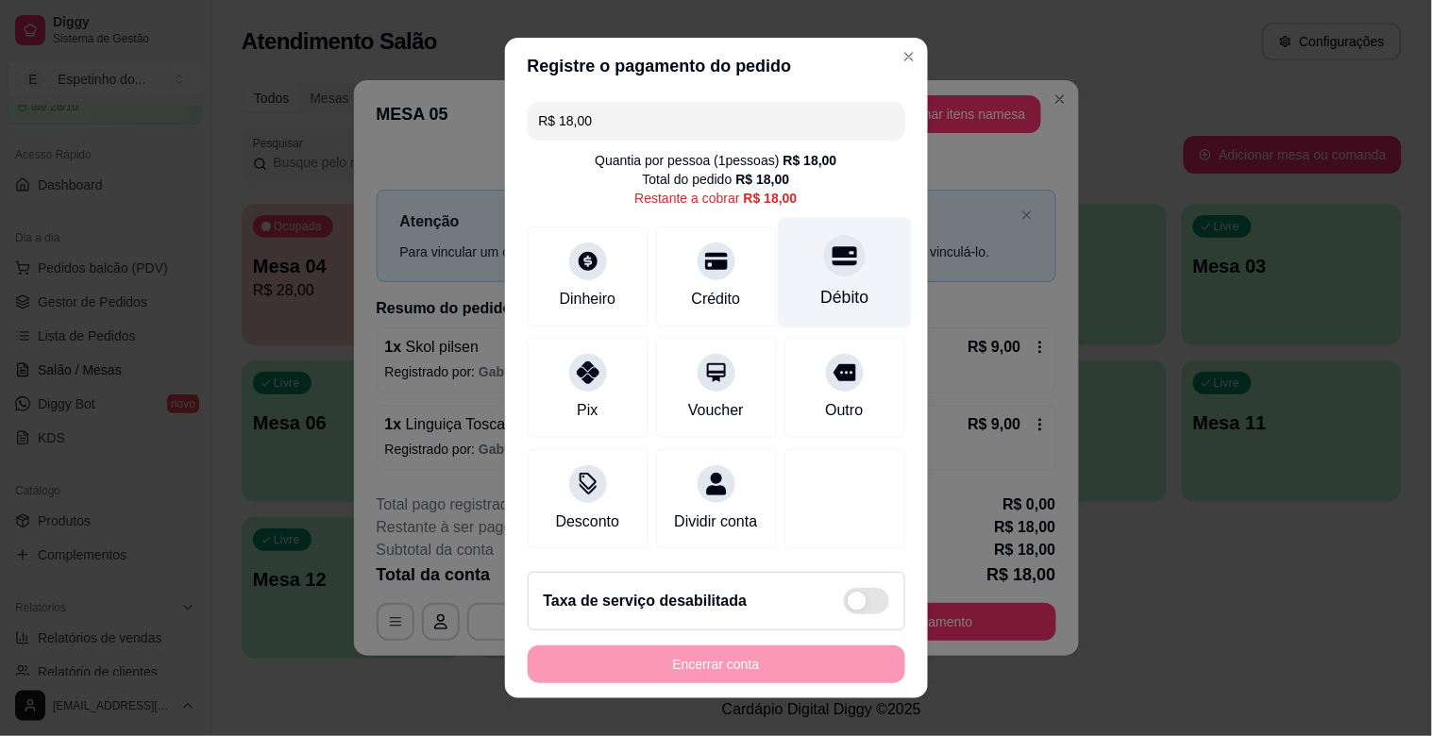
click at [778, 300] on div "Débito" at bounding box center [844, 273] width 133 height 110
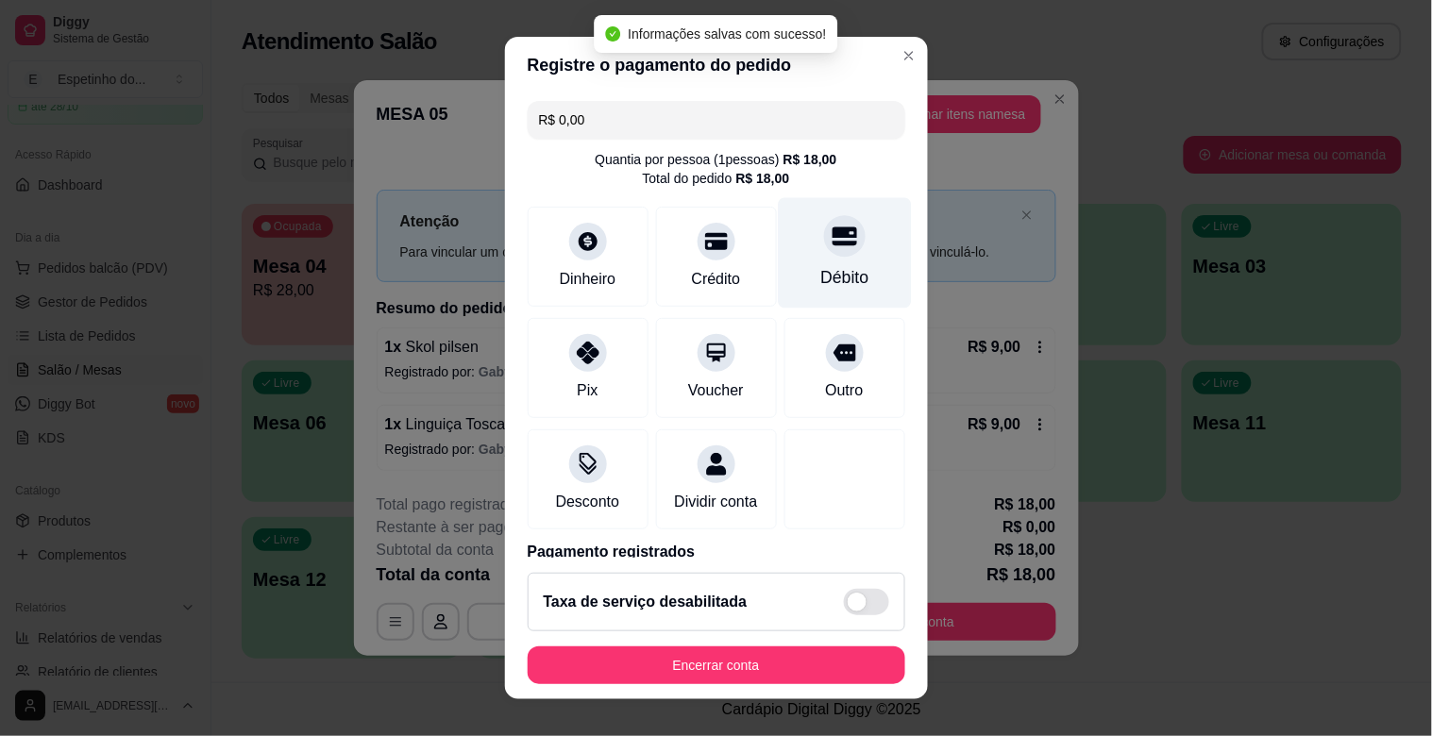
type input "R$ 0,00"
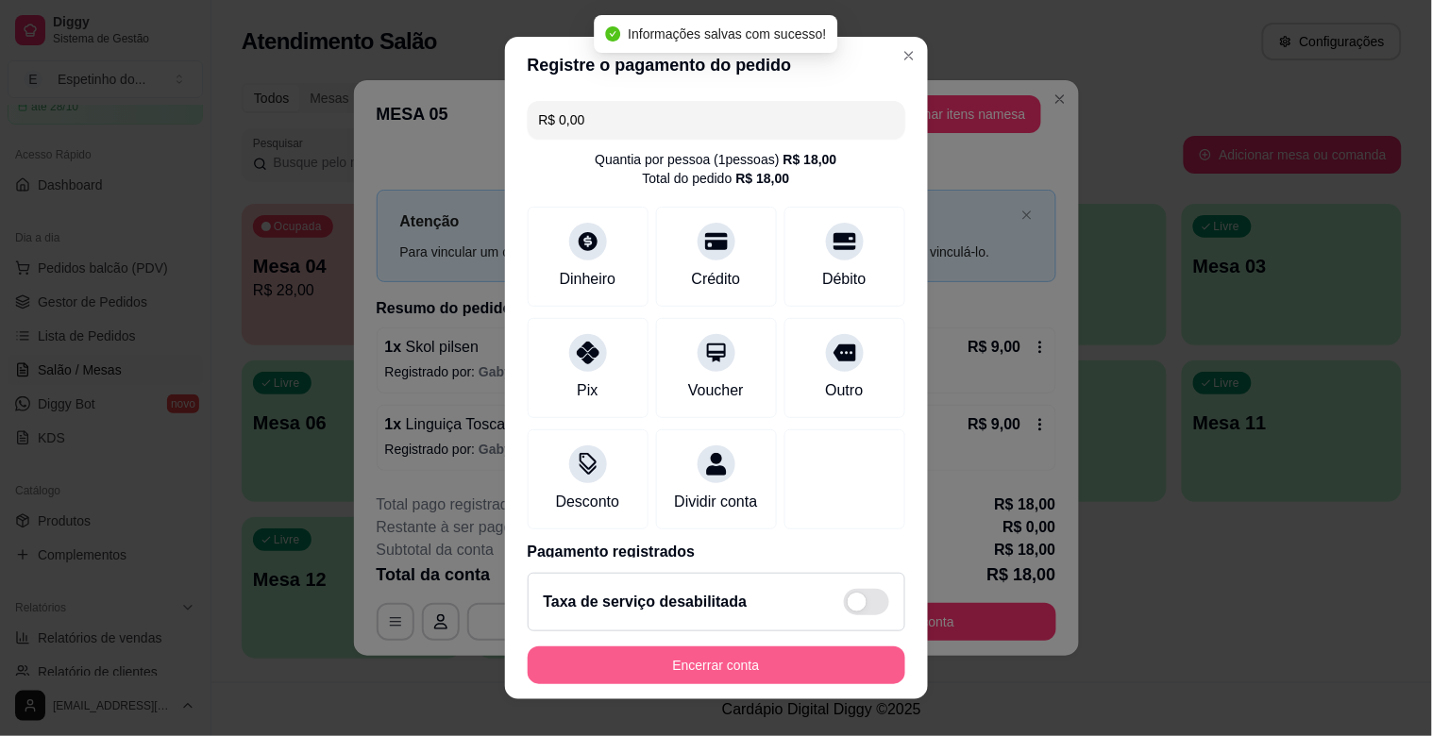
click at [591, 652] on button "Encerrar conta" at bounding box center [717, 666] width 378 height 38
